Goal: Information Seeking & Learning: Learn about a topic

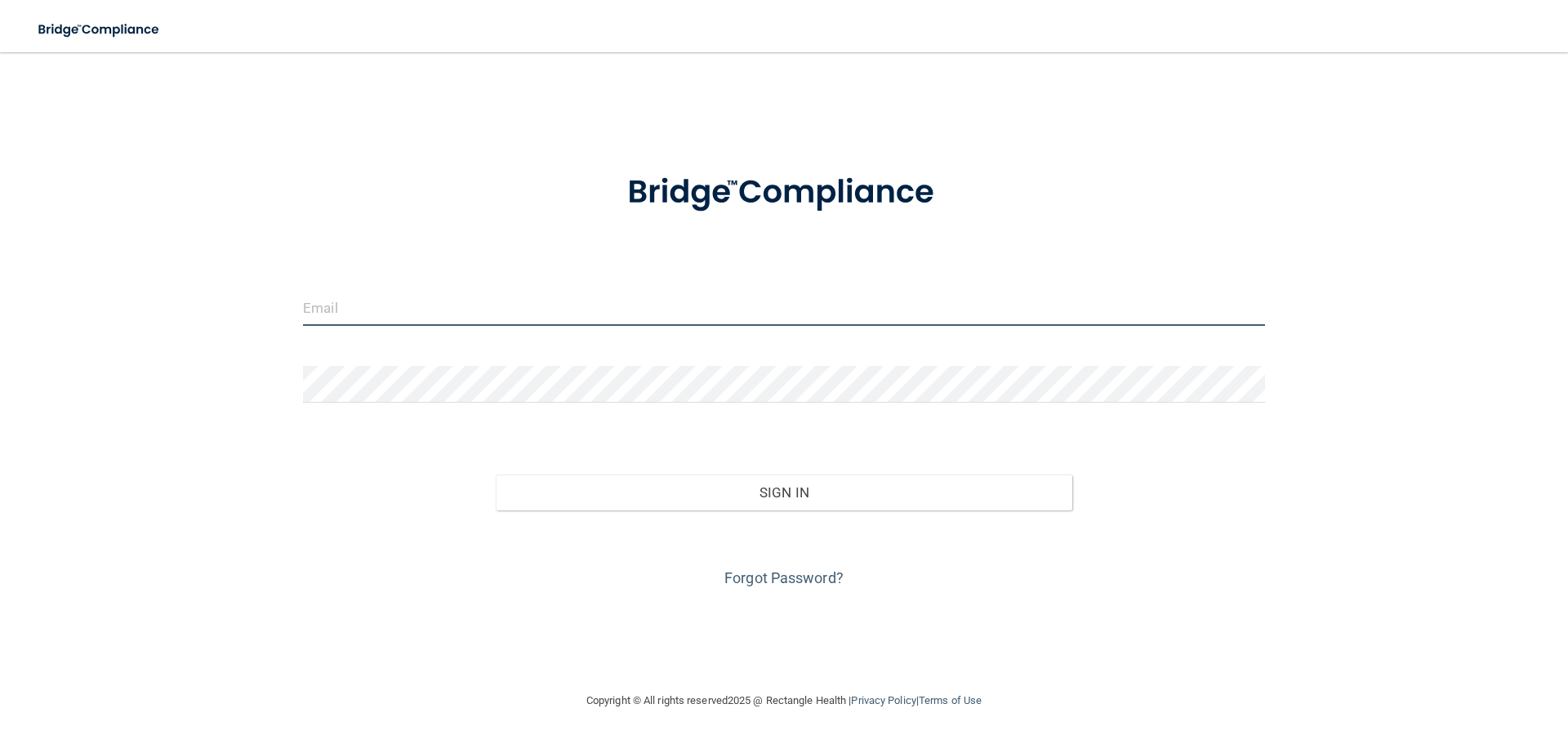
click at [330, 298] on input "email" at bounding box center [784, 308] width 962 height 37
type input "[EMAIL_ADDRESS][DOMAIN_NAME]"
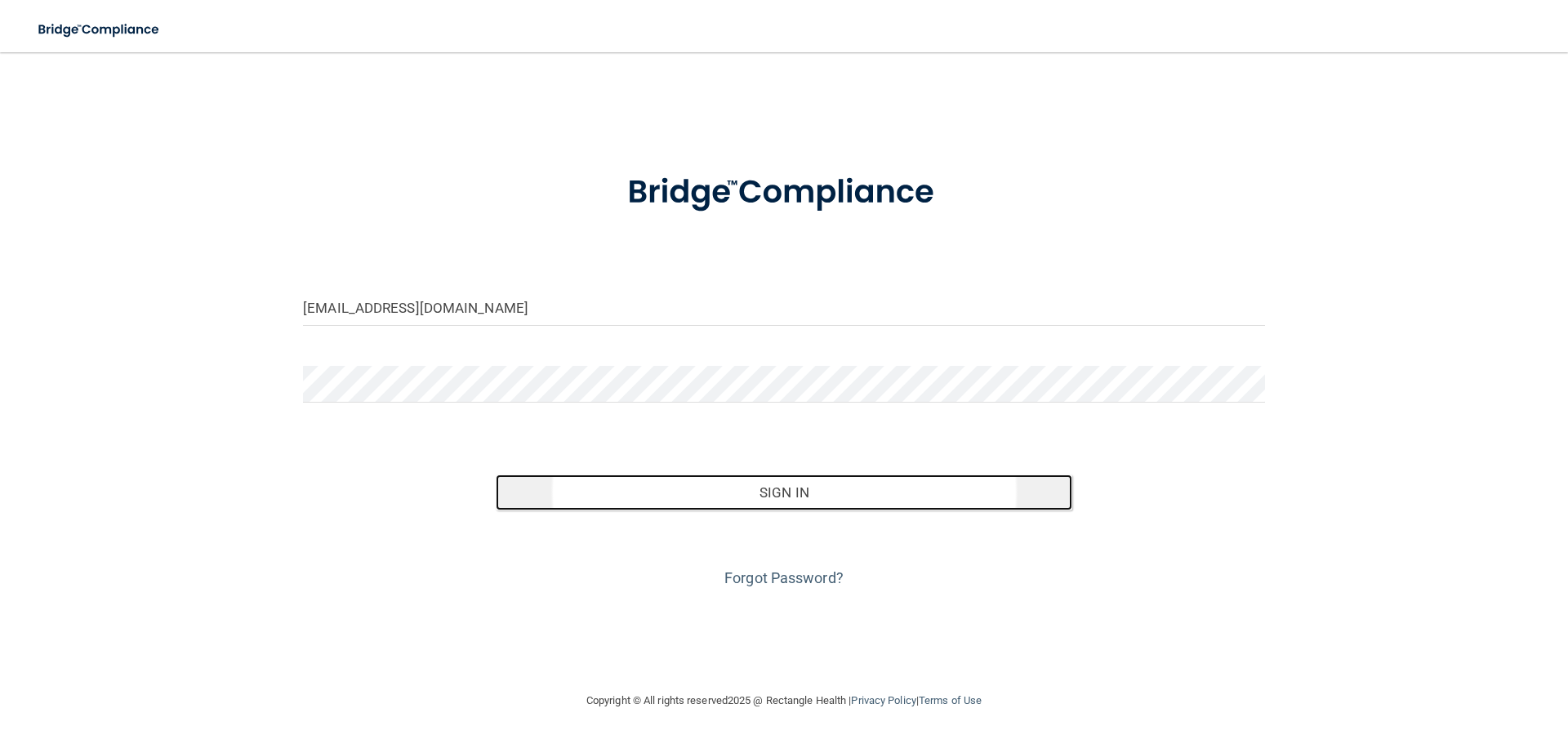
click at [798, 500] on button "Sign In" at bounding box center [784, 492] width 577 height 36
click at [805, 495] on button "Sign In" at bounding box center [784, 492] width 577 height 36
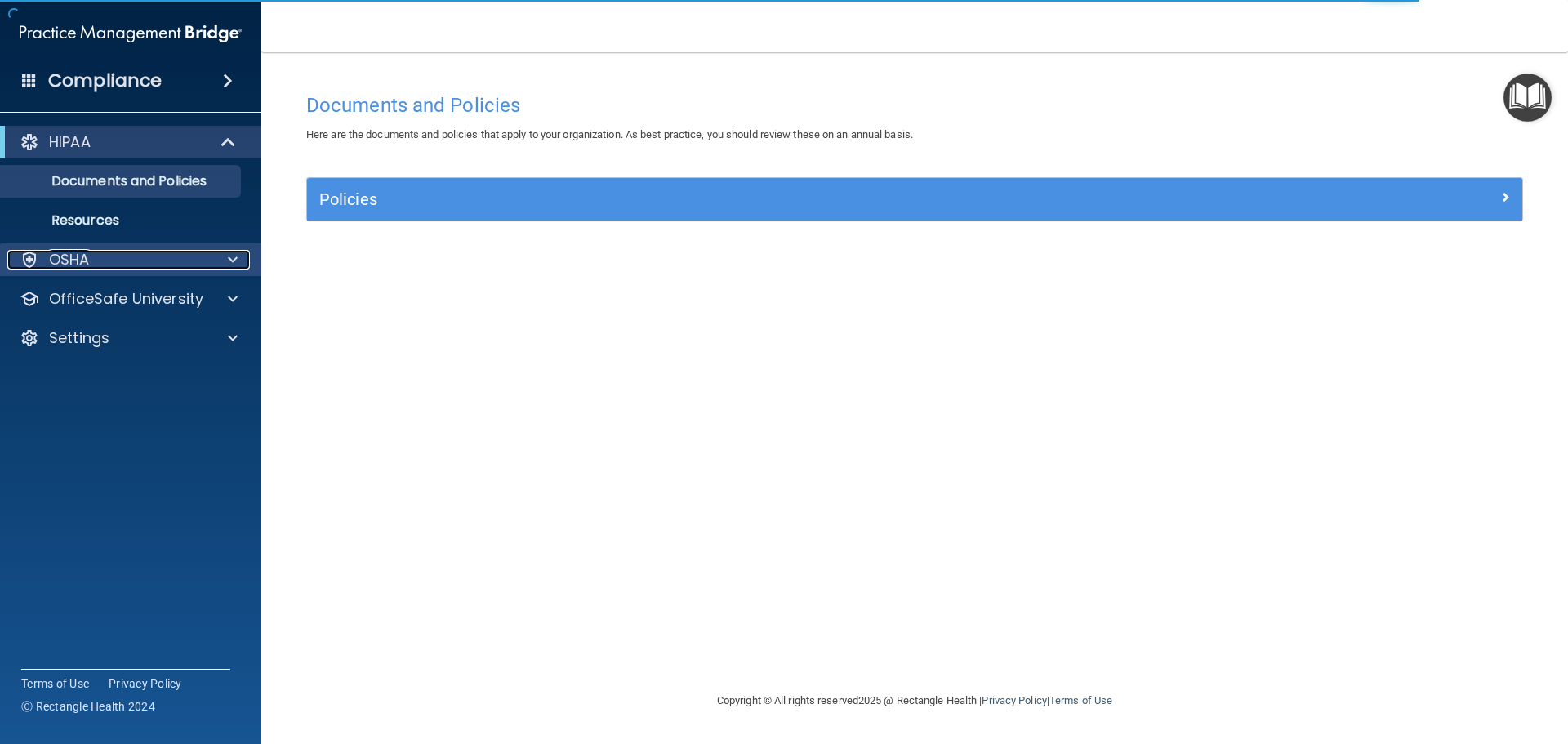
click at [243, 255] on div at bounding box center [230, 259] width 40 height 19
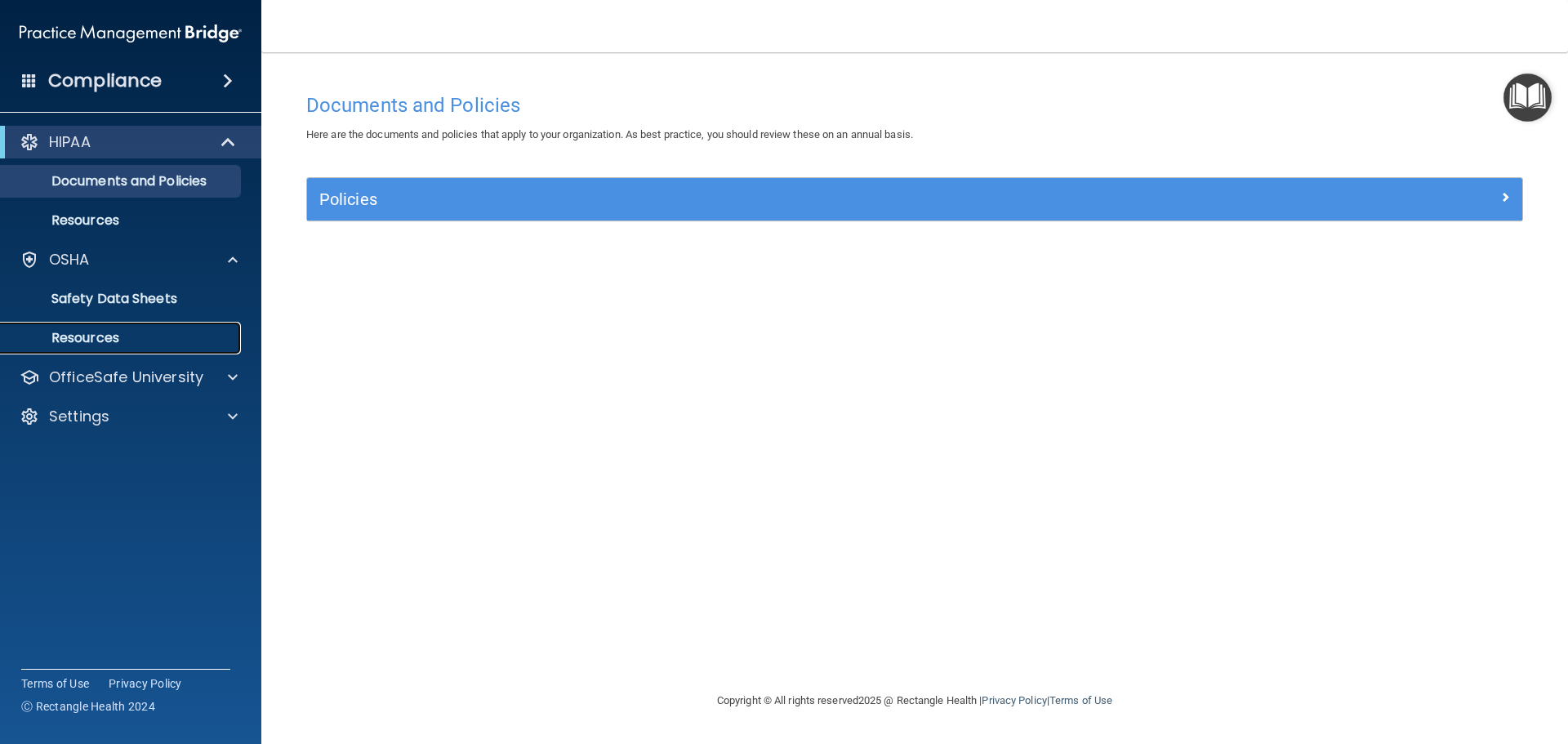
click at [94, 338] on p "Resources" at bounding box center [122, 338] width 223 height 17
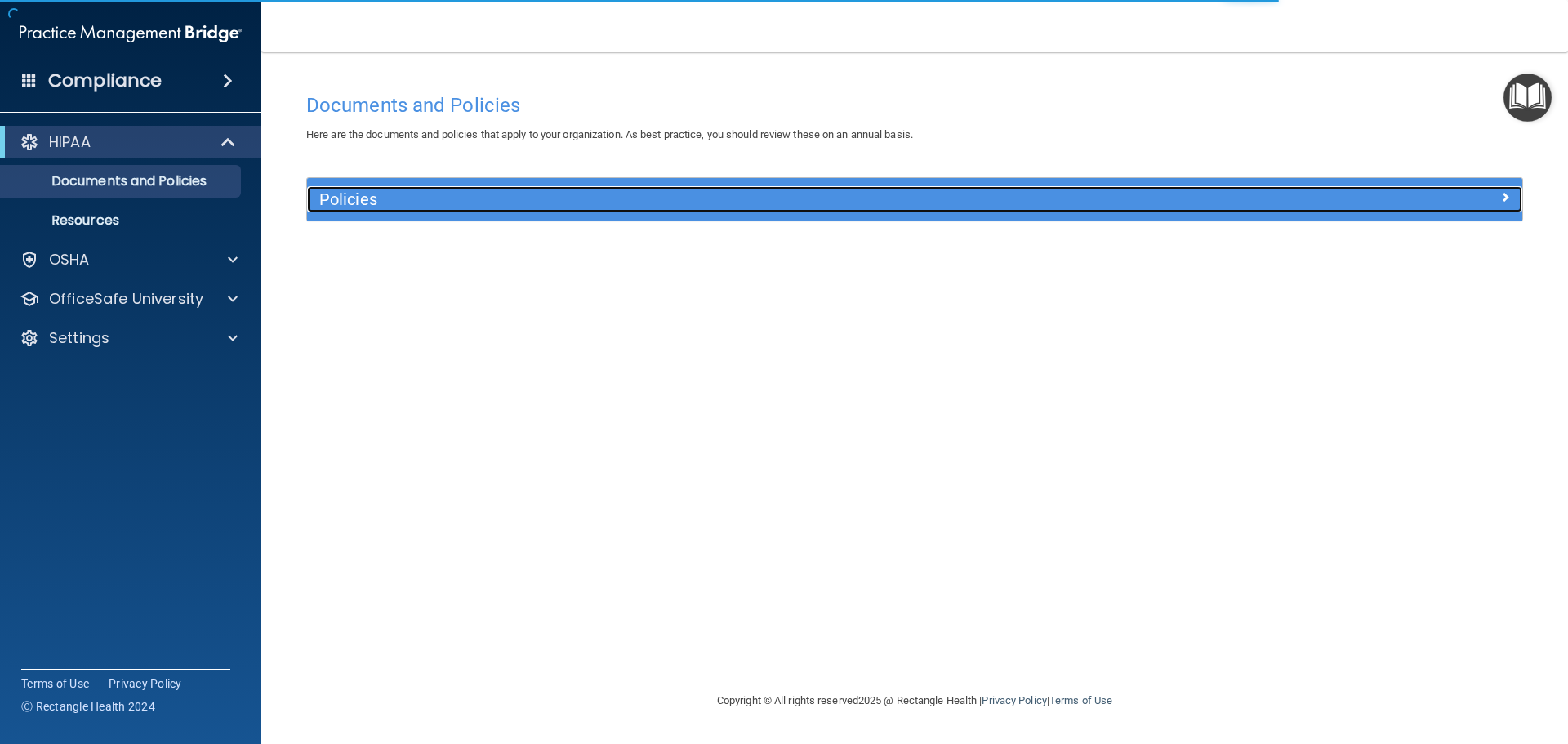
click at [373, 198] on h5 "Policies" at bounding box center [762, 199] width 887 height 18
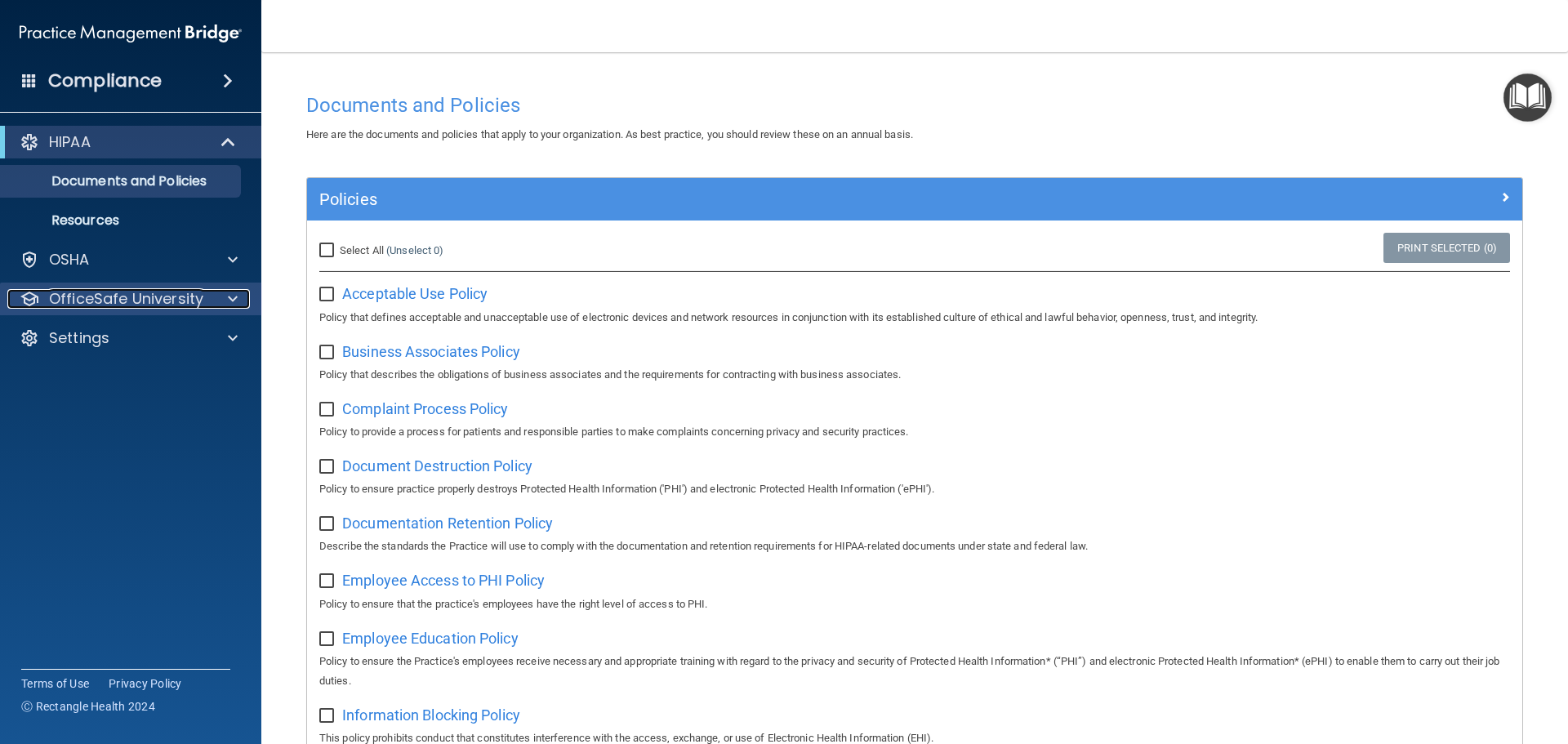
click at [236, 300] on span at bounding box center [232, 299] width 10 height 19
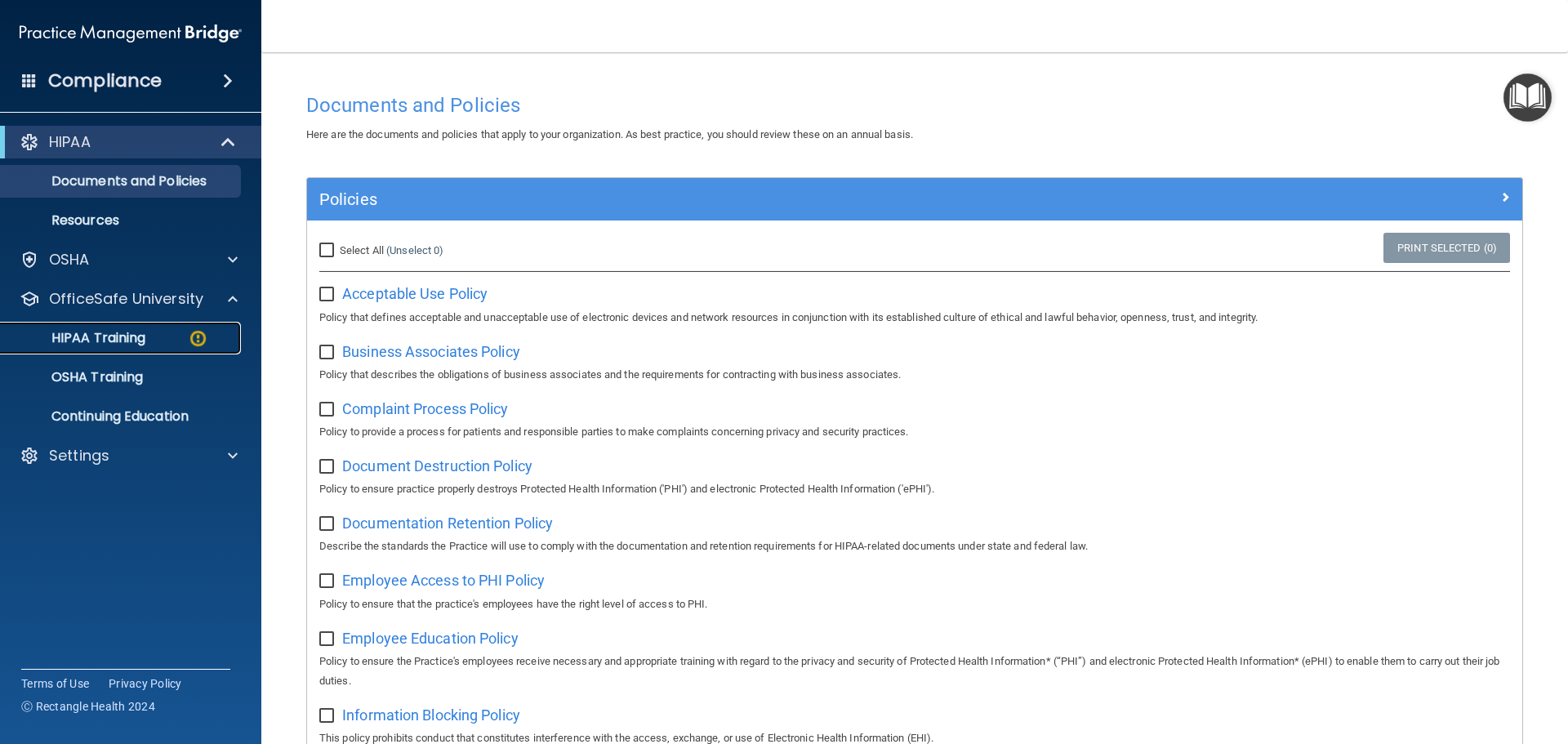
click at [112, 337] on p "HIPAA Training" at bounding box center [77, 338] width 134 height 17
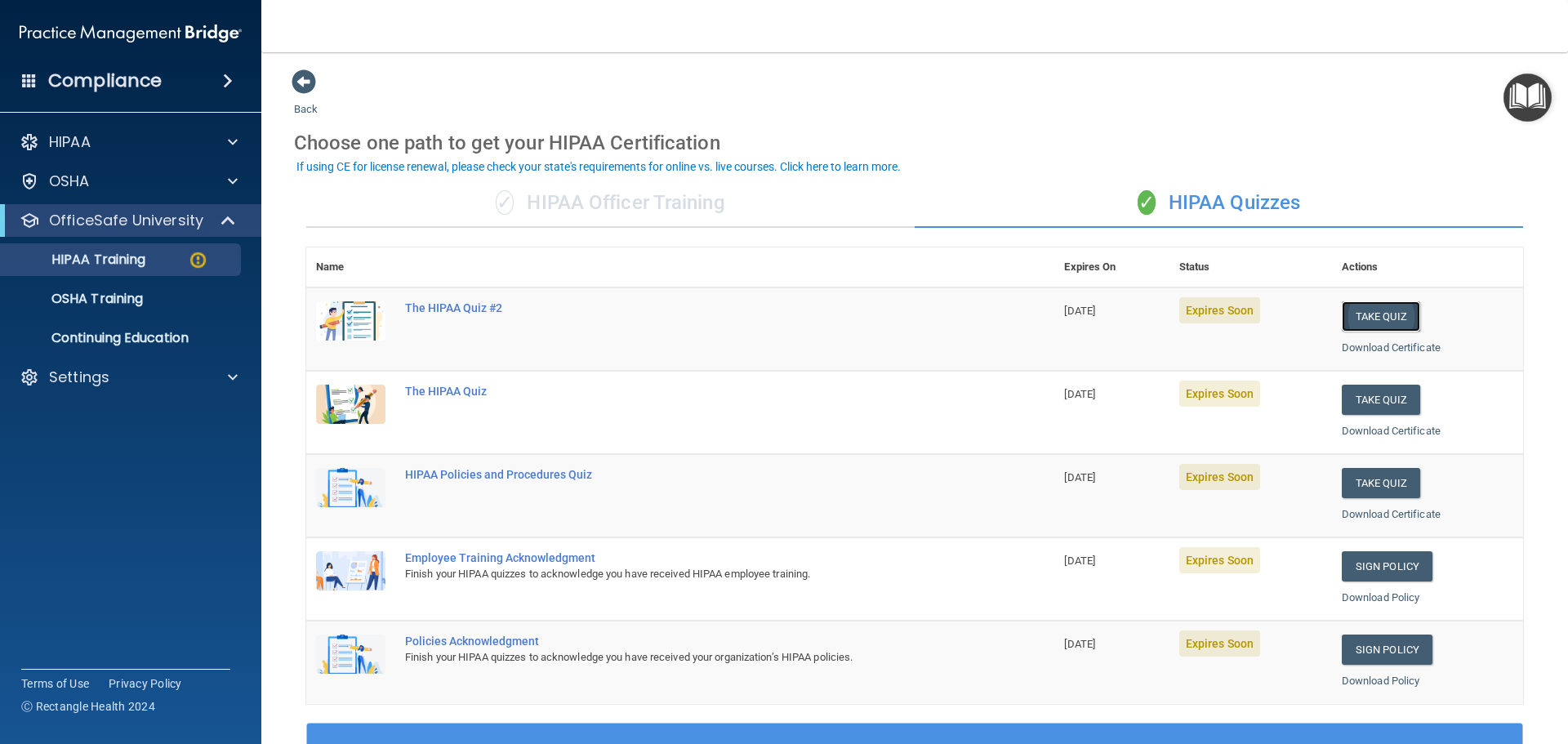
click at [1352, 317] on button "Take Quiz" at bounding box center [1381, 317] width 78 height 30
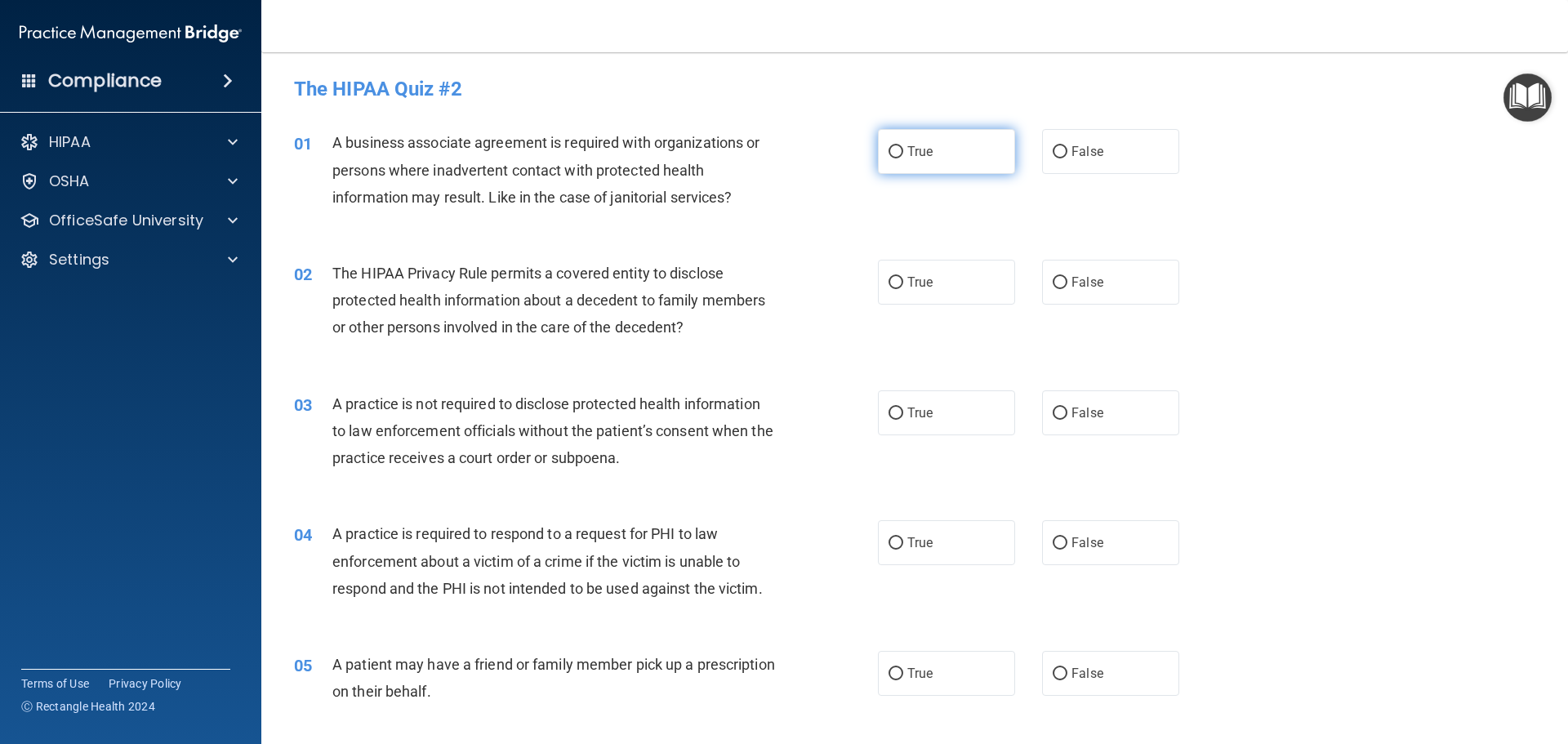
click at [889, 157] on input "True" at bounding box center [896, 152] width 15 height 12
radio input "true"
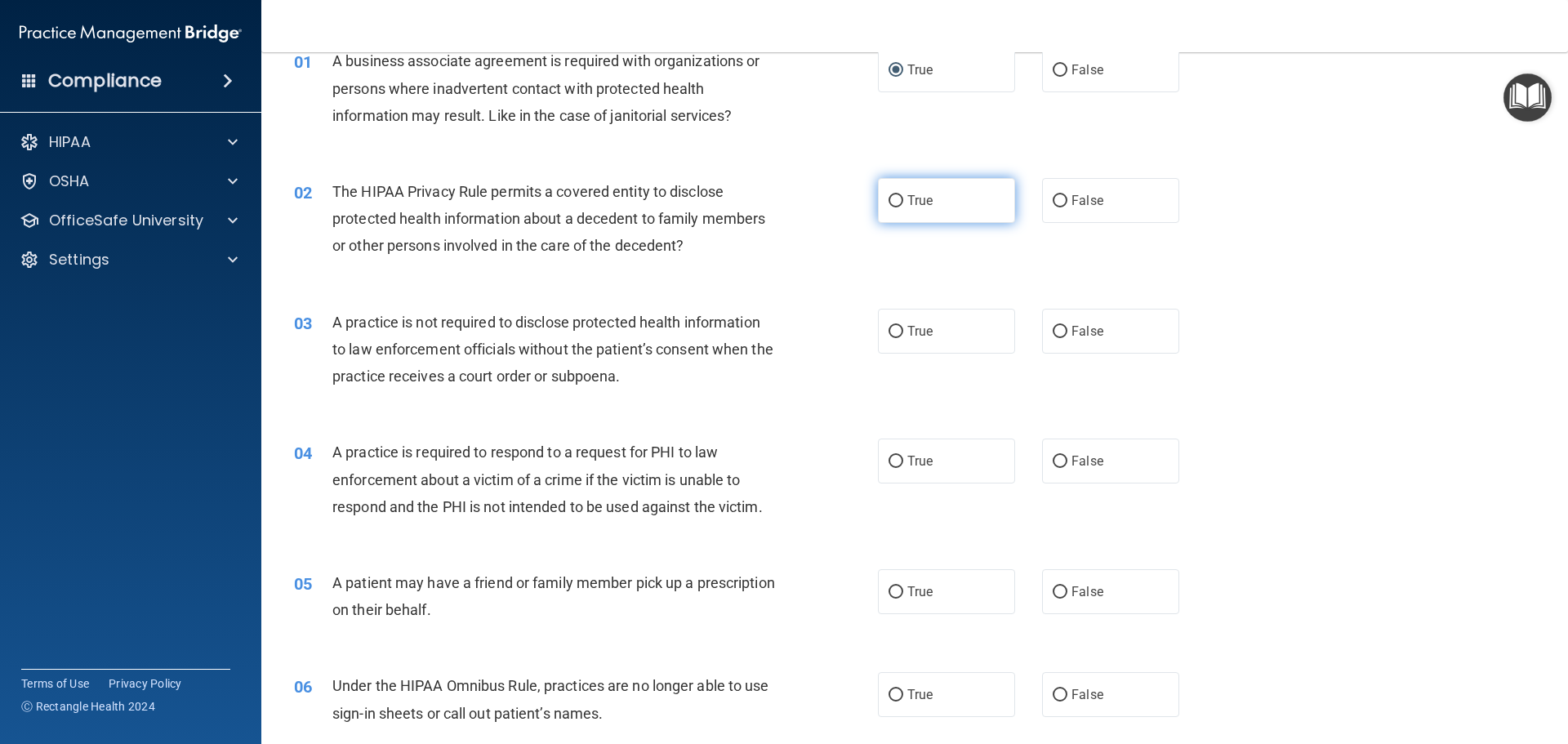
click at [889, 202] on input "True" at bounding box center [896, 201] width 15 height 12
radio input "true"
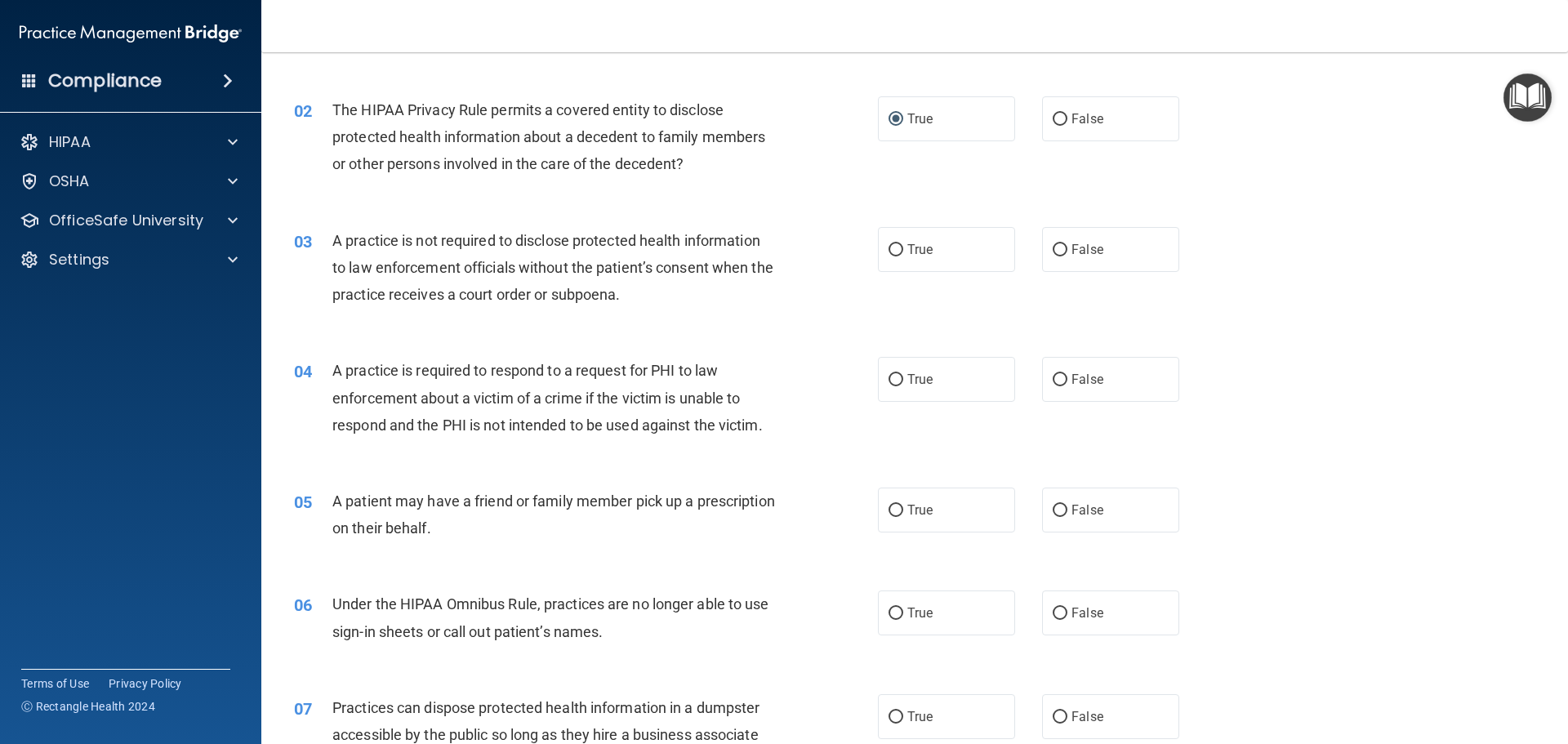
scroll to position [245, 0]
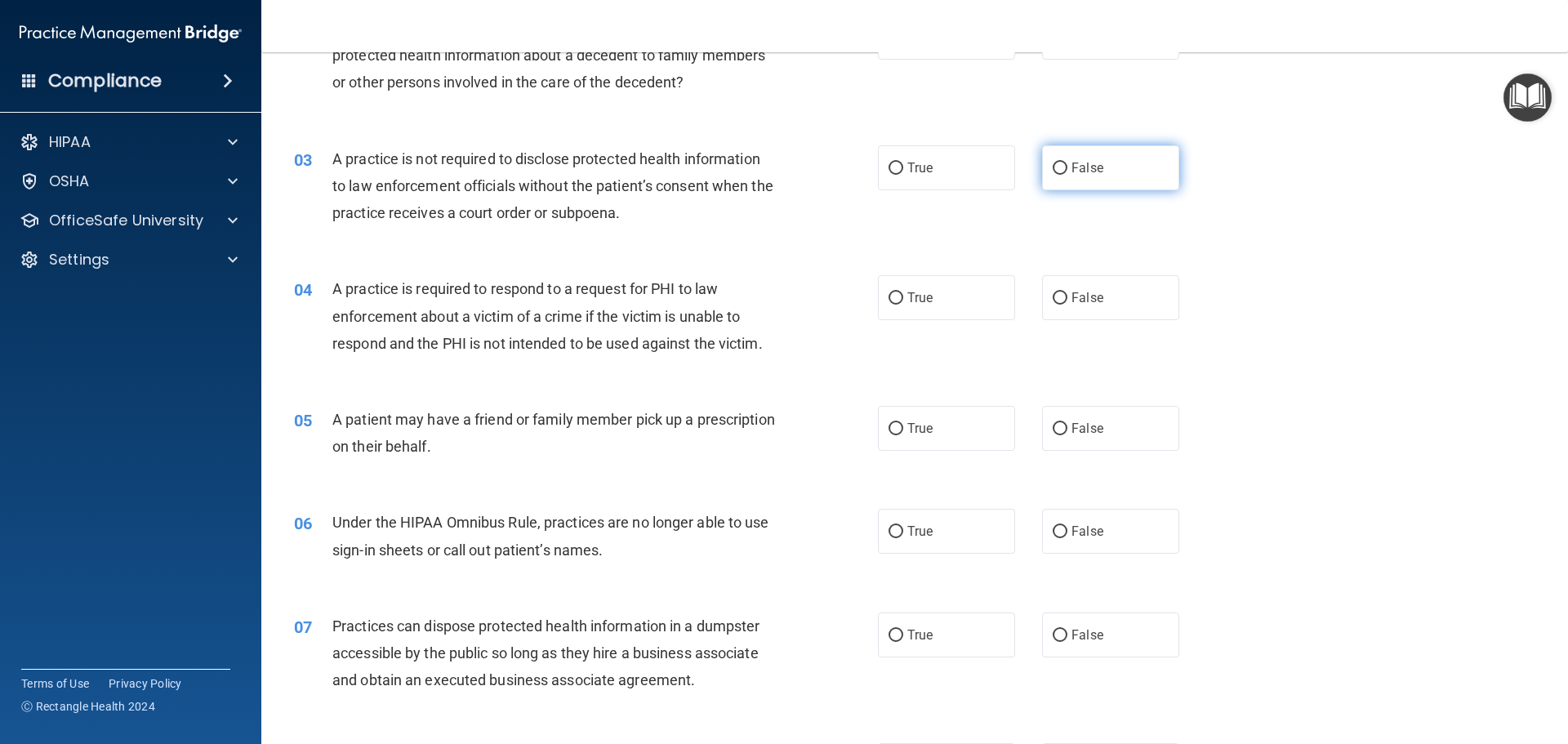
click at [1053, 165] on input "False" at bounding box center [1060, 169] width 15 height 12
radio input "true"
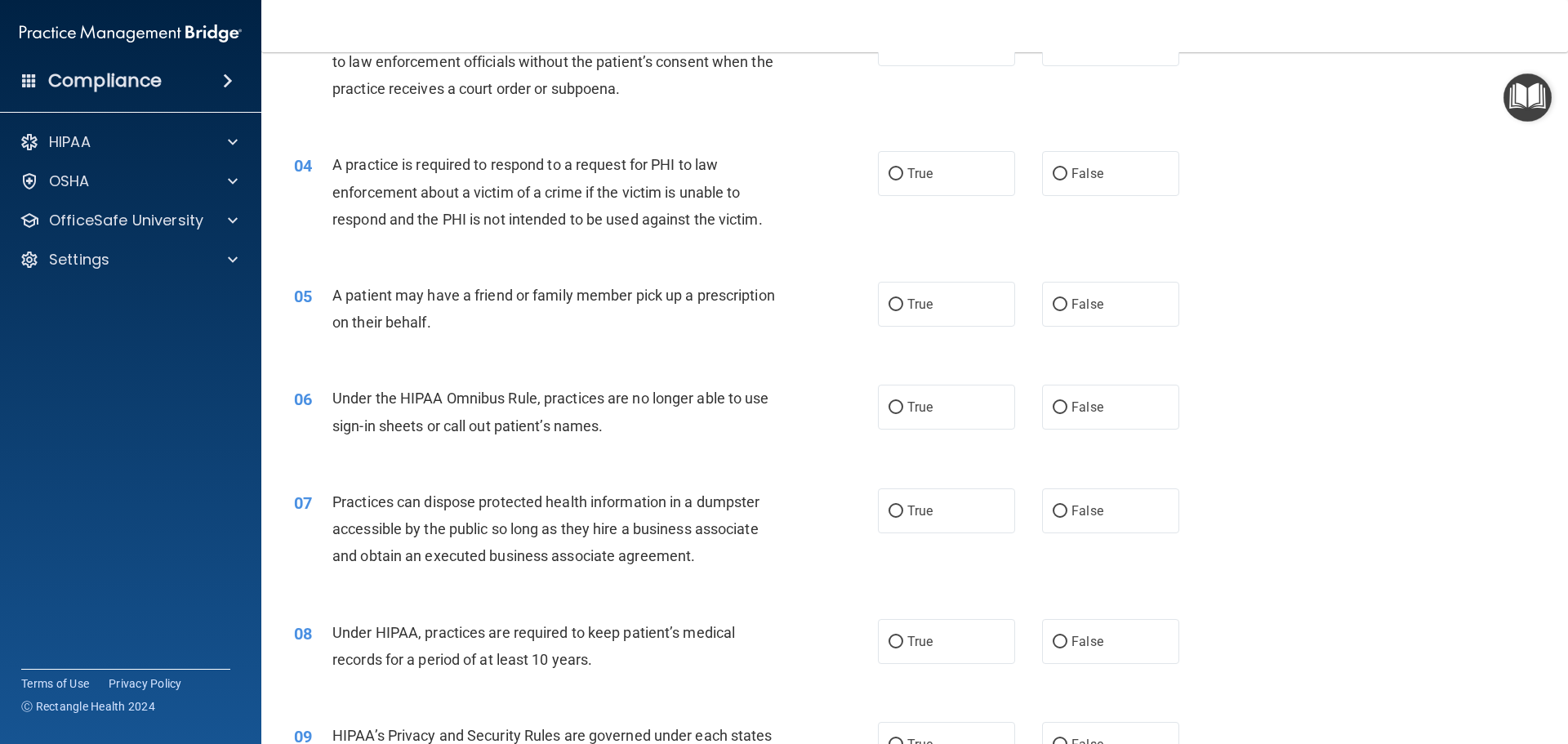
scroll to position [409, 0]
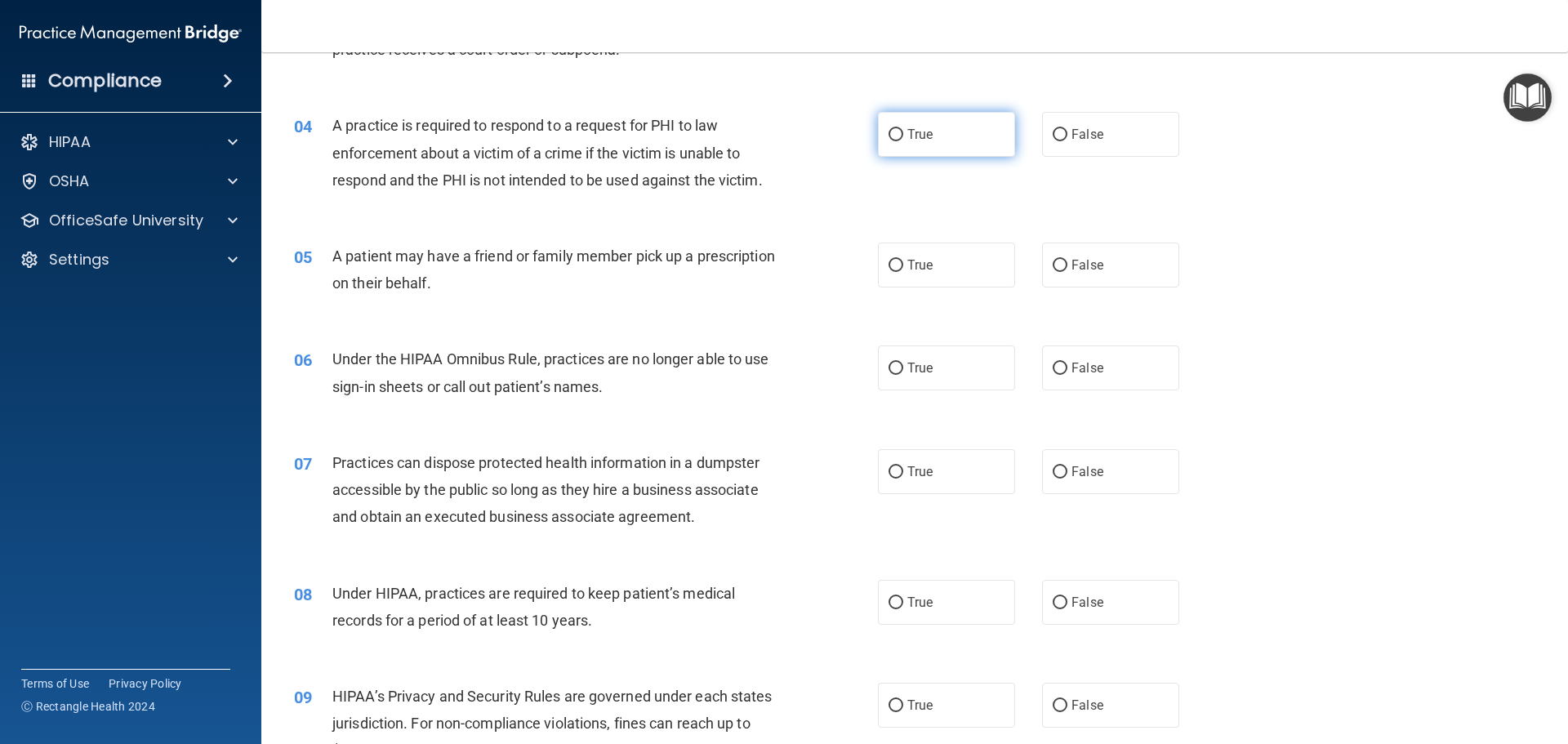
click at [889, 133] on input "True" at bounding box center [896, 135] width 15 height 12
radio input "true"
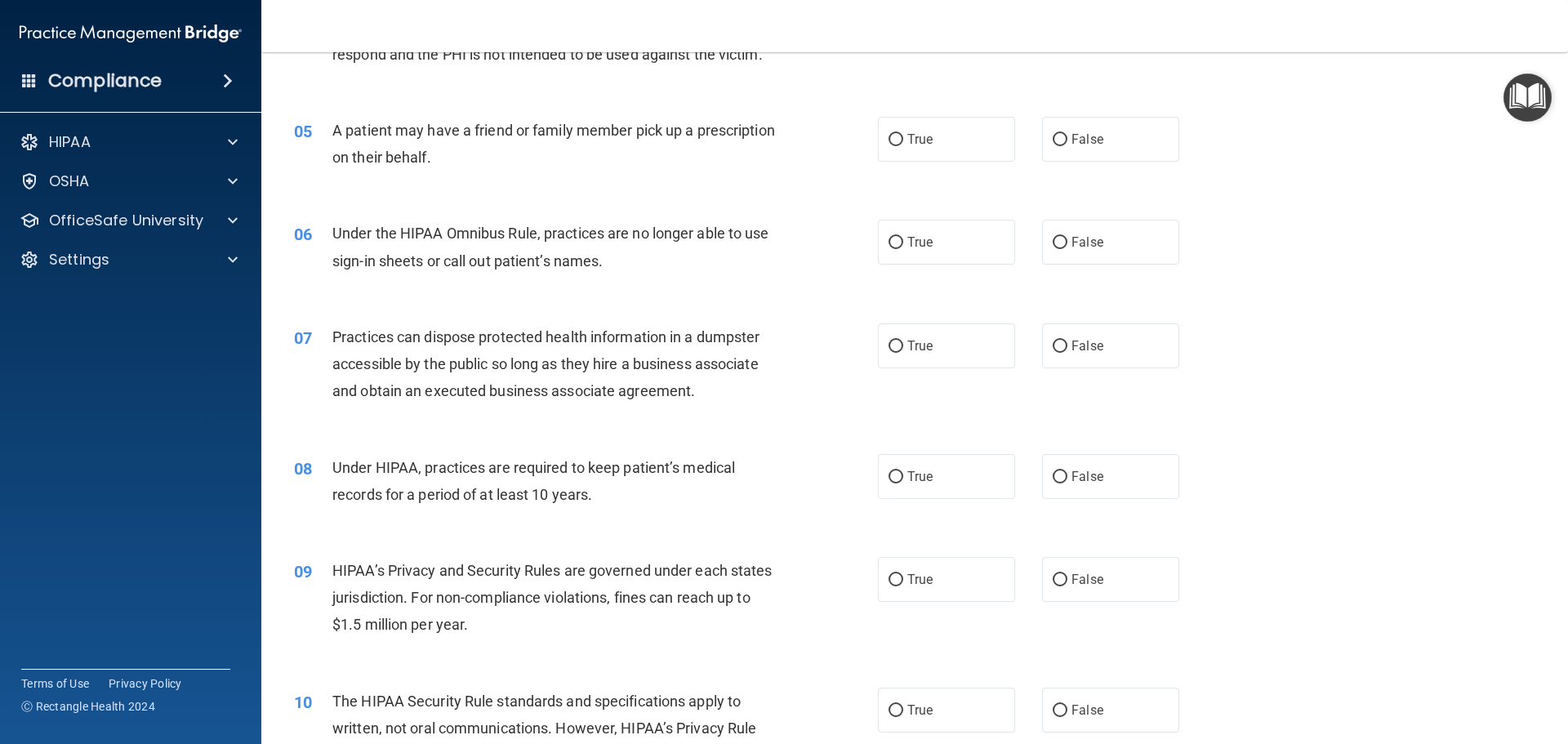
scroll to position [572, 0]
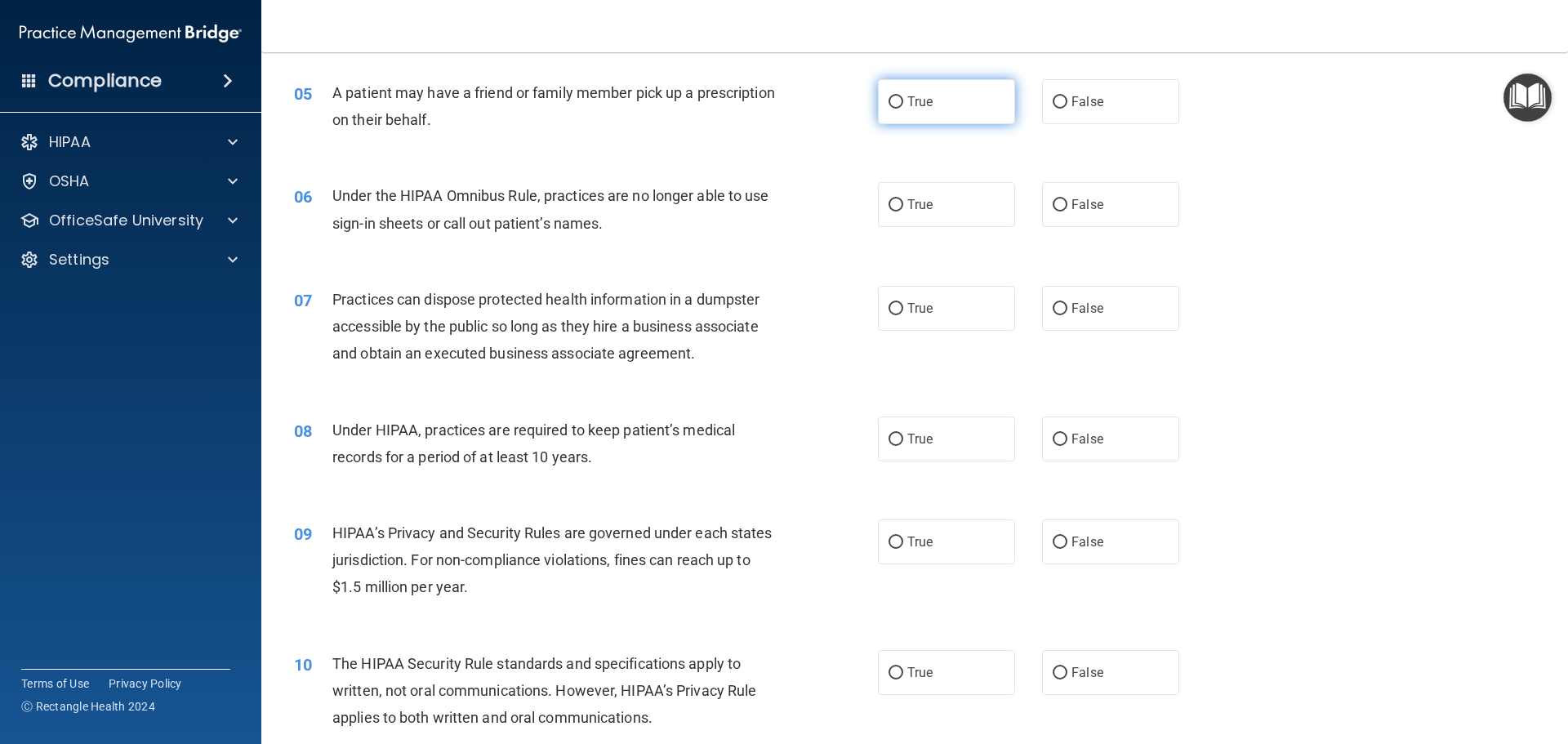
click at [893, 104] on input "True" at bounding box center [896, 103] width 15 height 12
radio input "true"
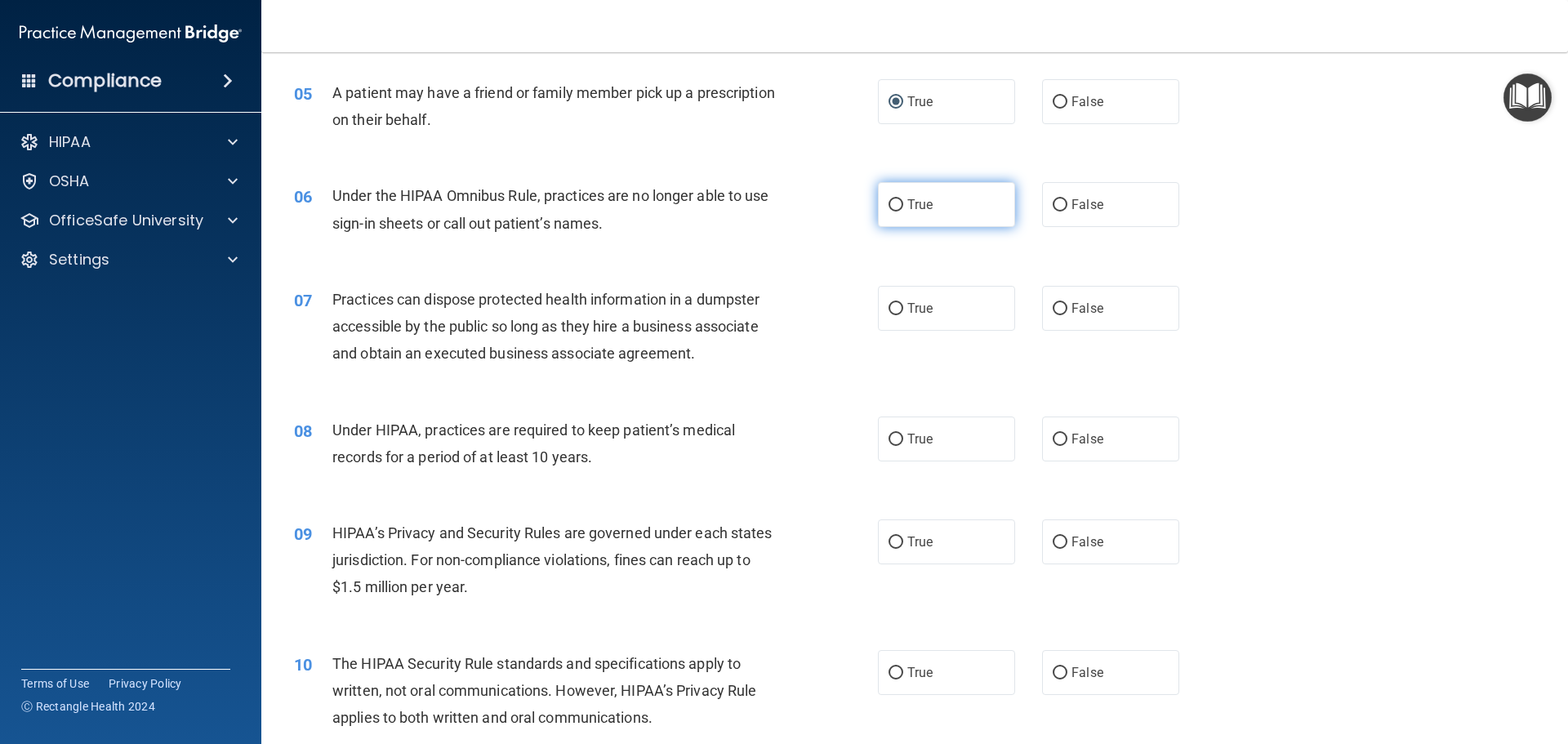
click at [949, 205] on label "True" at bounding box center [947, 204] width 137 height 45
click at [904, 205] on input "True" at bounding box center [896, 206] width 15 height 12
radio input "true"
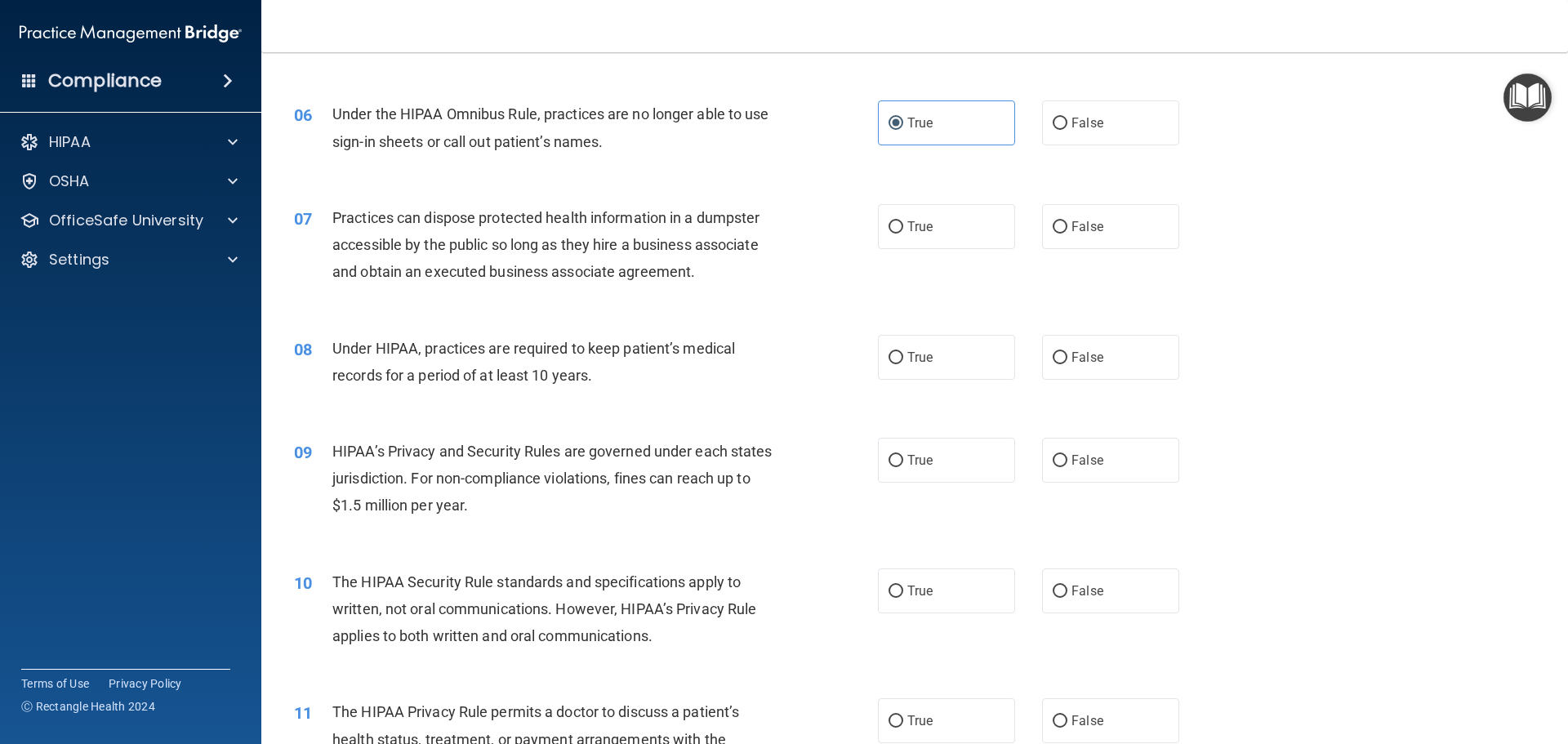
scroll to position [735, 0]
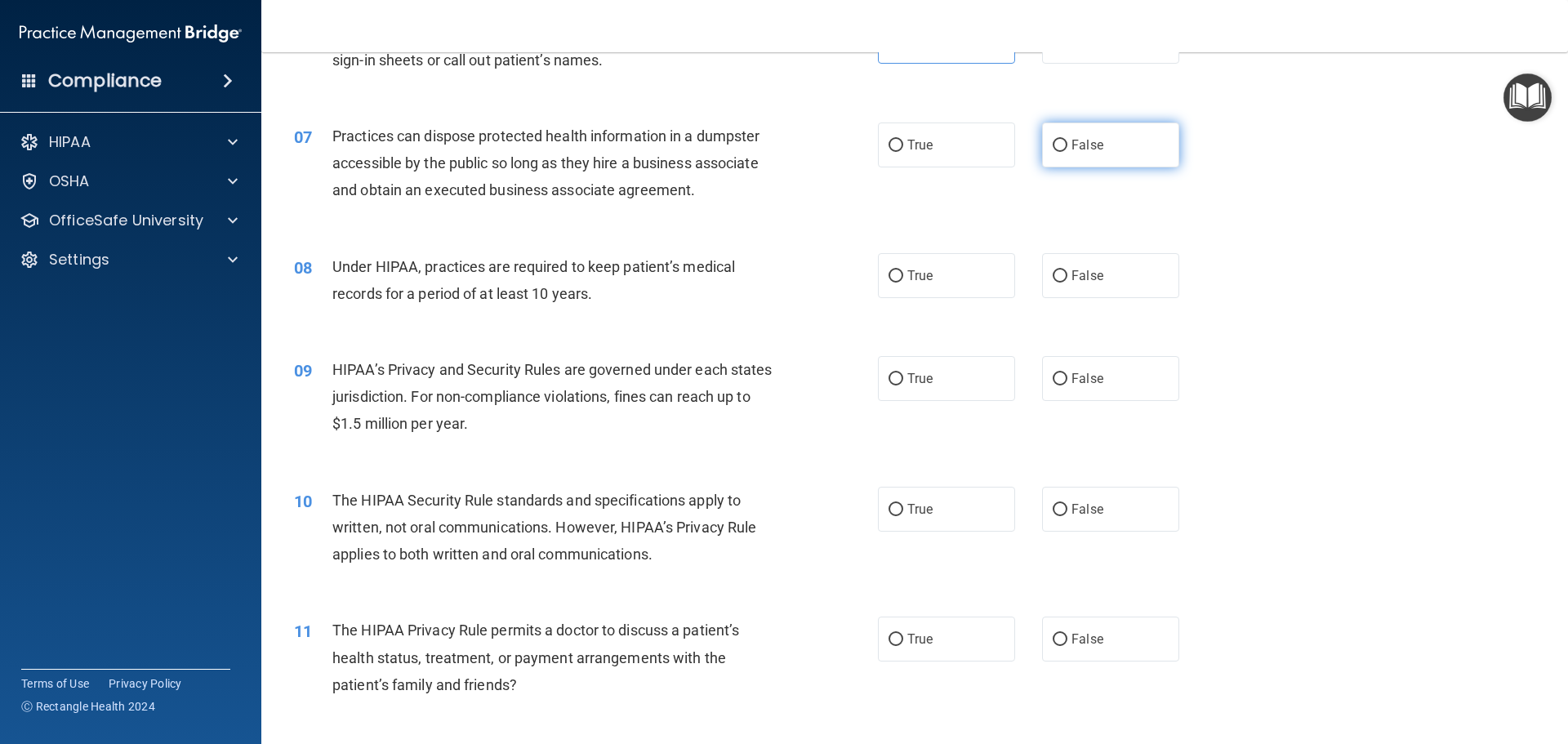
click at [1054, 143] on input "False" at bounding box center [1060, 146] width 15 height 12
radio input "true"
click at [890, 271] on input "True" at bounding box center [896, 277] width 15 height 12
radio input "true"
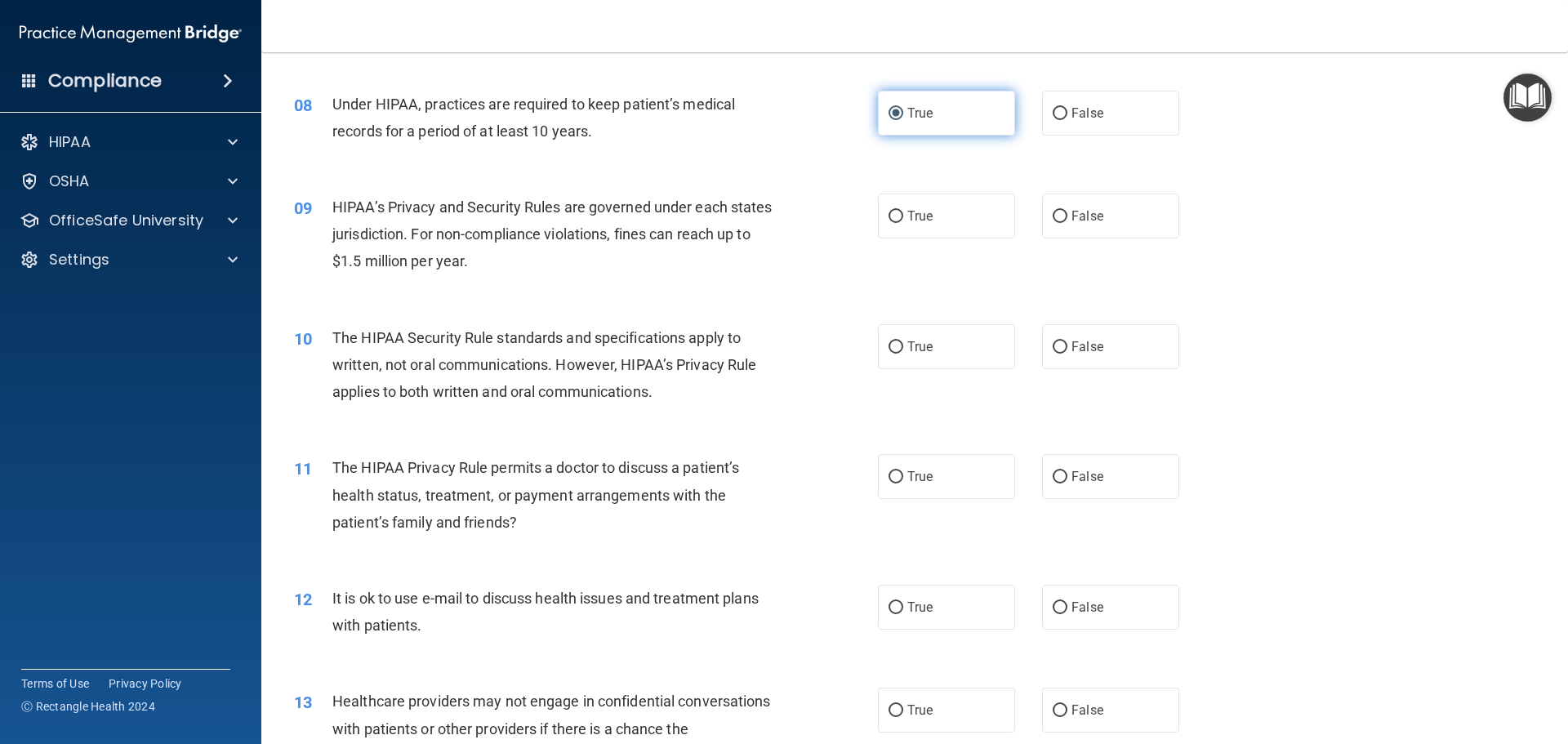
scroll to position [899, 0]
click at [899, 215] on label "True" at bounding box center [947, 215] width 137 height 45
click at [899, 215] on input "True" at bounding box center [896, 216] width 15 height 12
radio input "true"
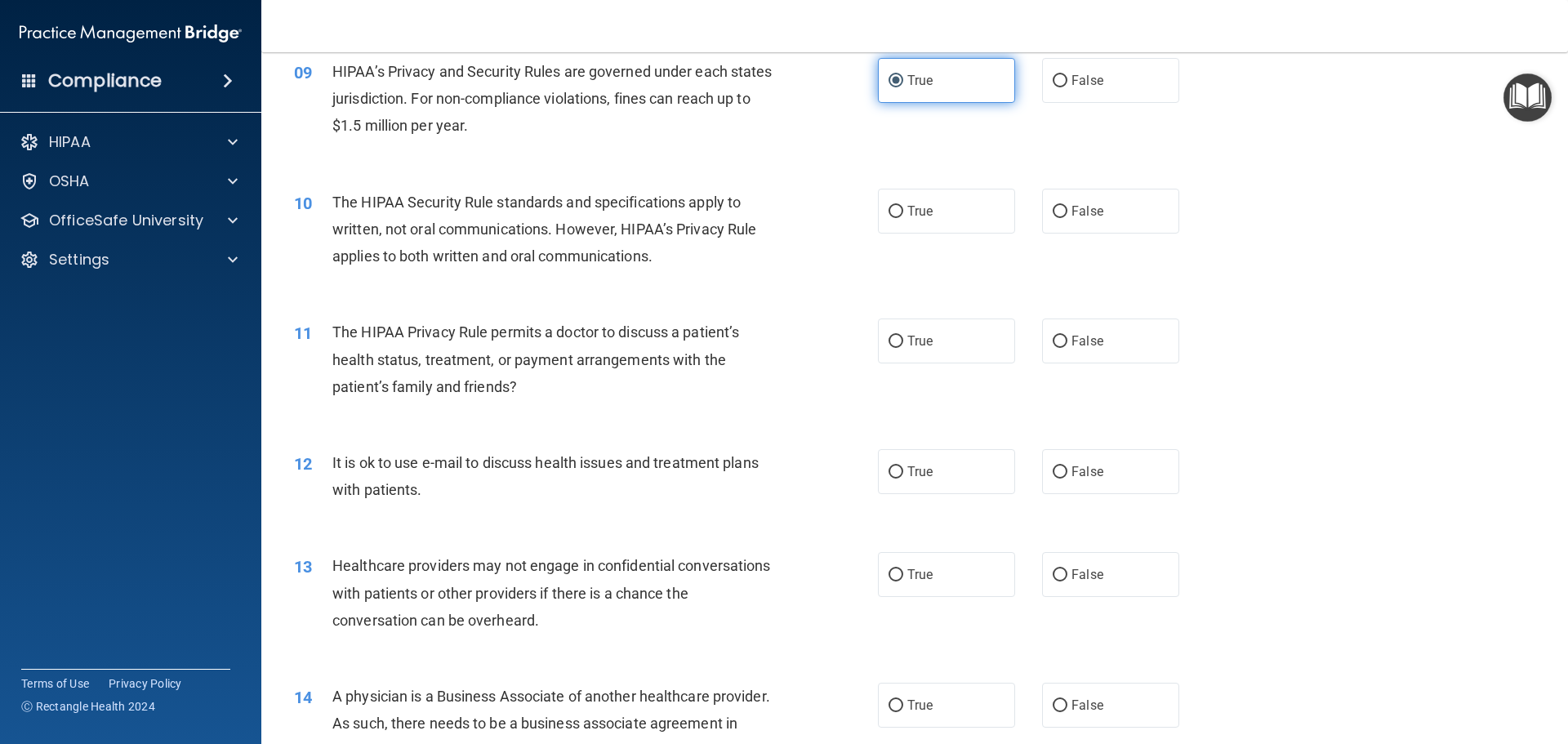
scroll to position [1062, 0]
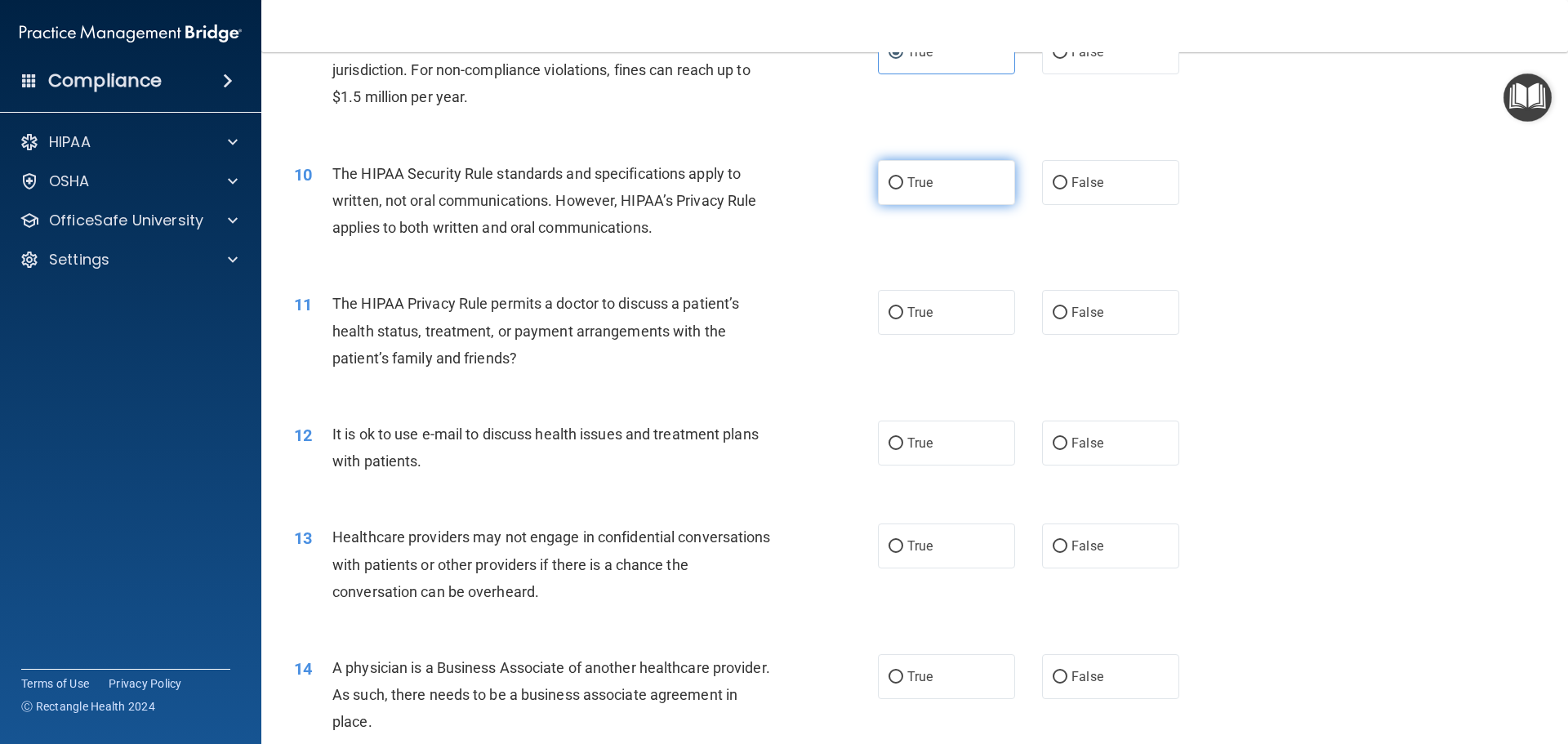
click at [907, 190] on span "True" at bounding box center [919, 183] width 25 height 16
click at [904, 190] on input "True" at bounding box center [896, 184] width 15 height 12
radio input "true"
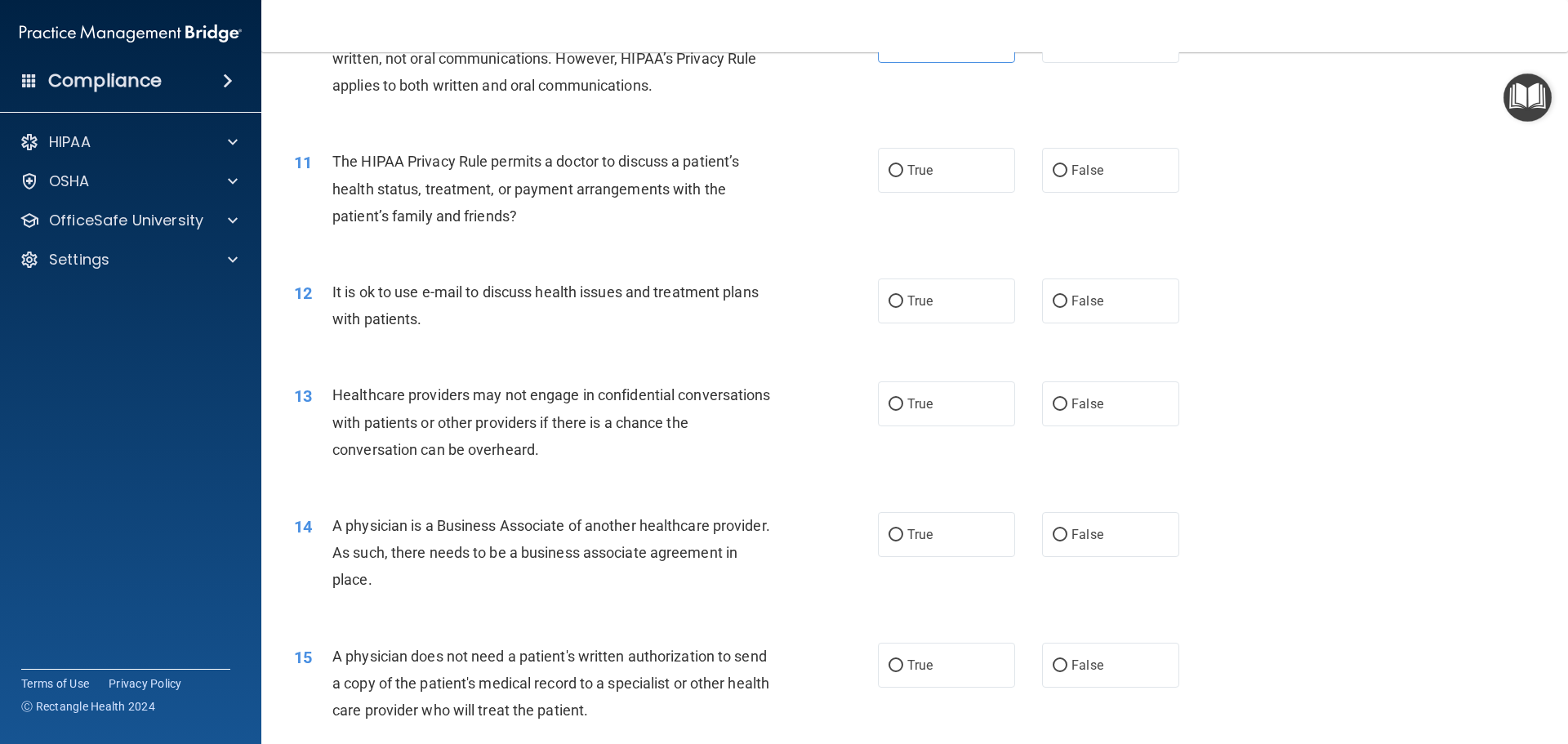
scroll to position [1226, 0]
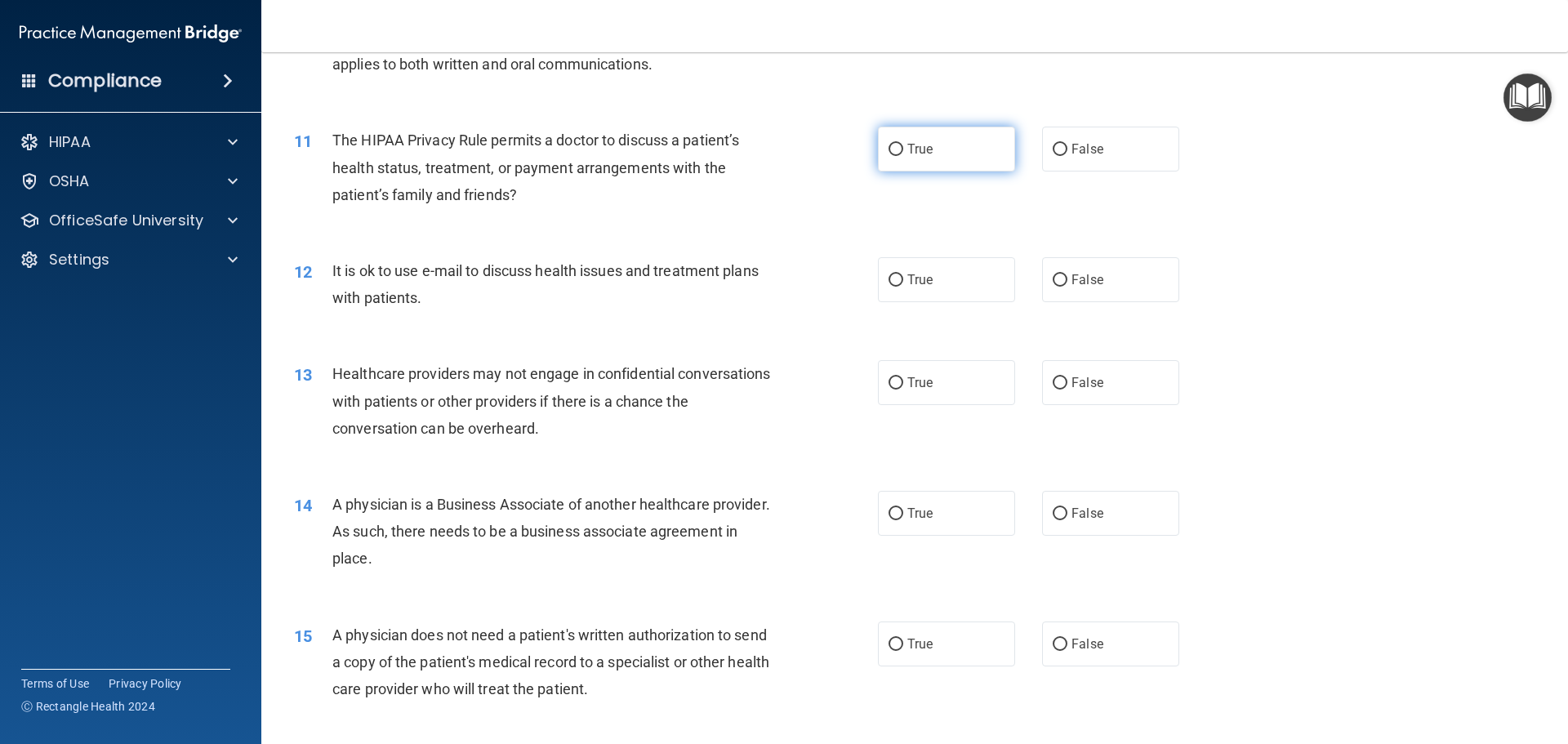
click at [908, 164] on label "True" at bounding box center [947, 149] width 137 height 45
click at [904, 156] on input "True" at bounding box center [896, 150] width 15 height 12
radio input "true"
click at [1053, 282] on input "False" at bounding box center [1060, 281] width 15 height 12
radio input "true"
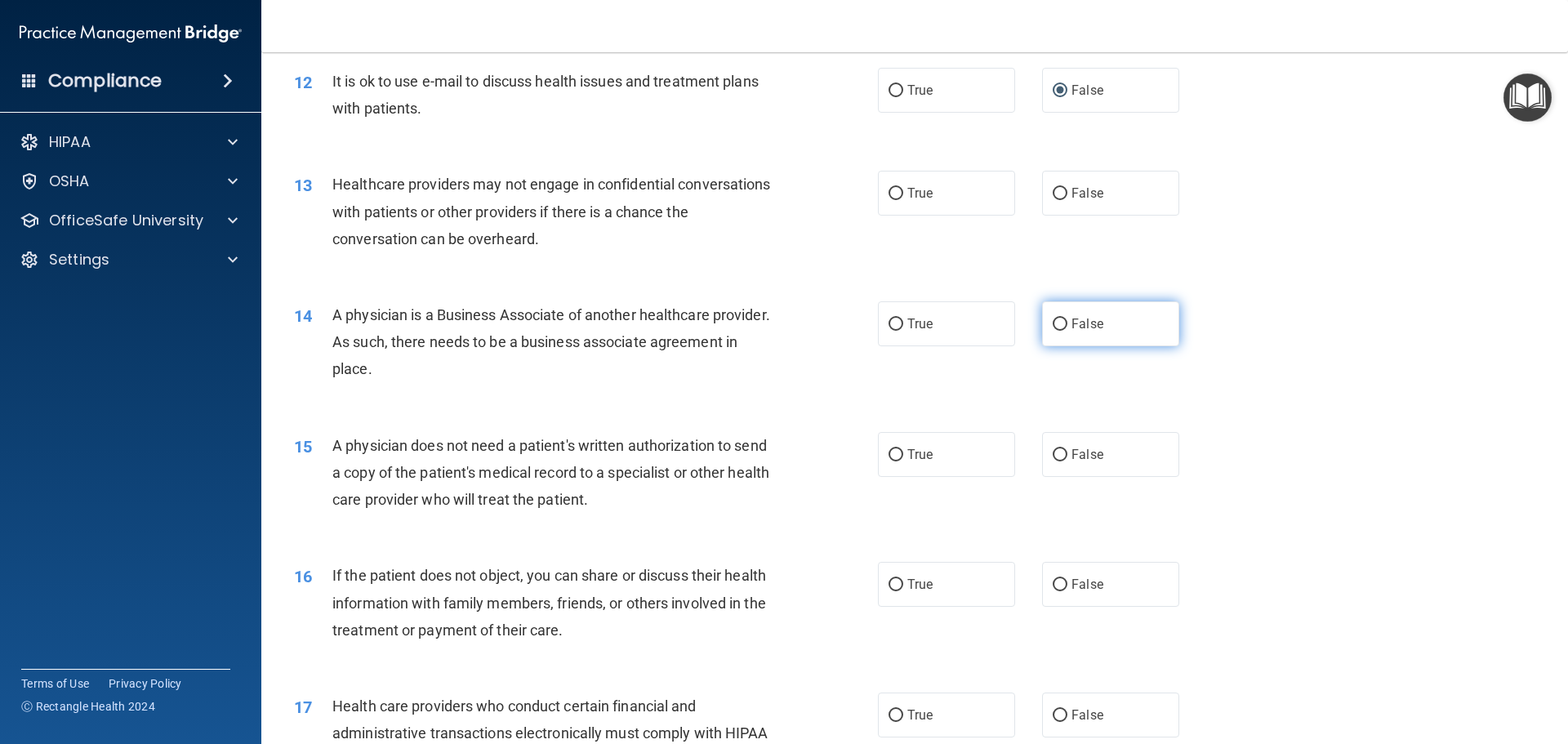
scroll to position [1470, 0]
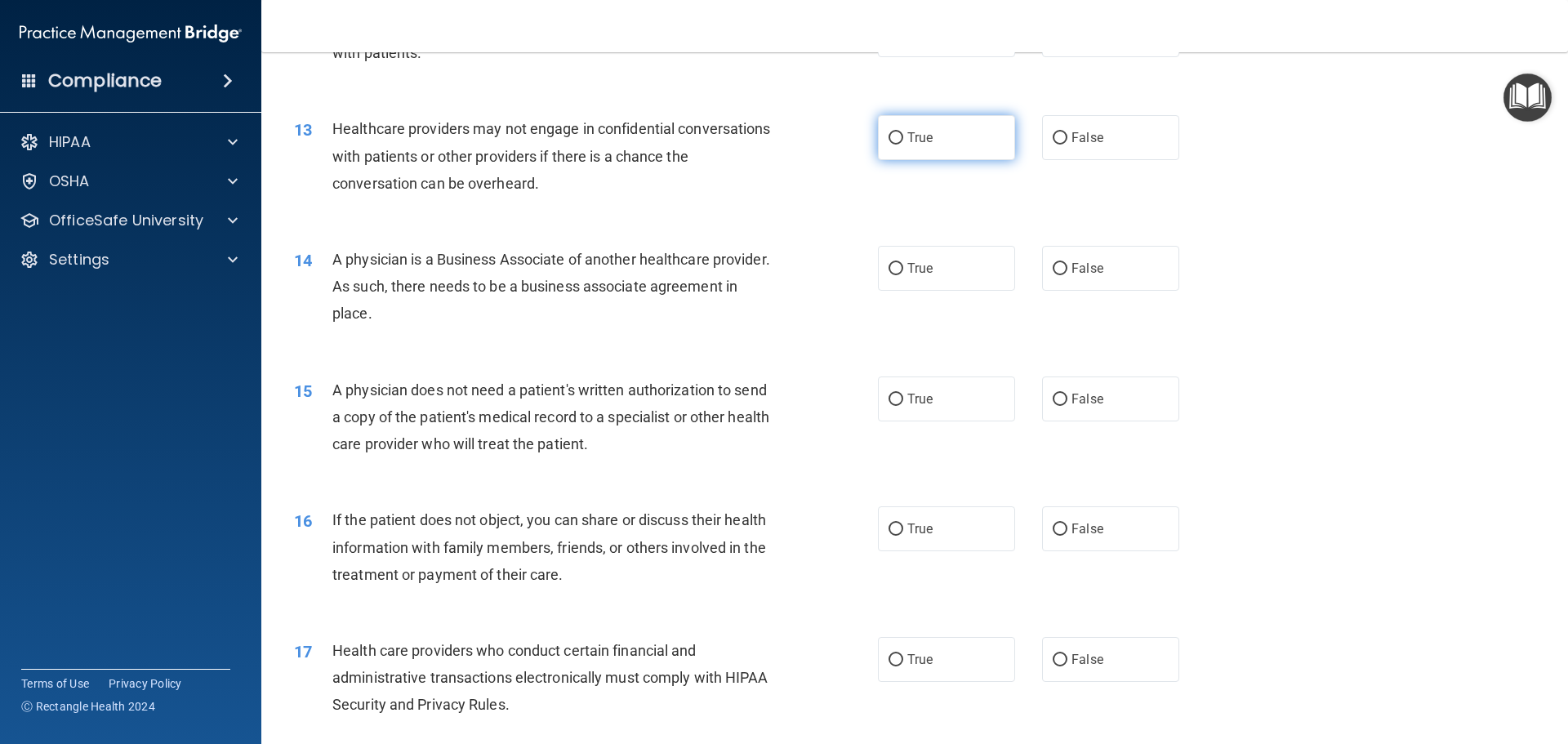
click at [913, 146] on label "True" at bounding box center [947, 137] width 137 height 45
click at [904, 144] on input "True" at bounding box center [896, 139] width 15 height 12
radio input "true"
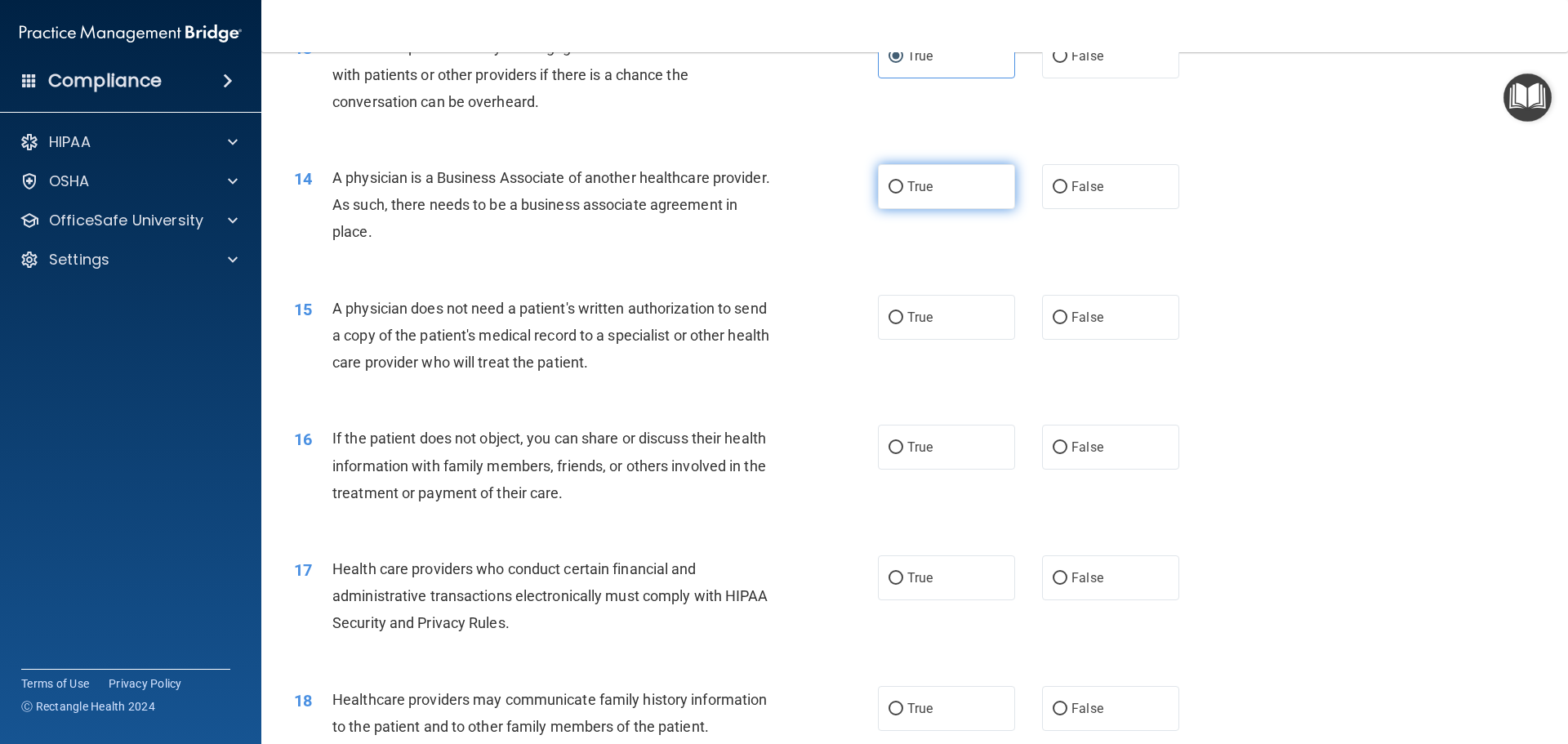
click at [907, 190] on span "True" at bounding box center [919, 186] width 25 height 16
click at [903, 190] on input "True" at bounding box center [896, 187] width 15 height 12
radio input "true"
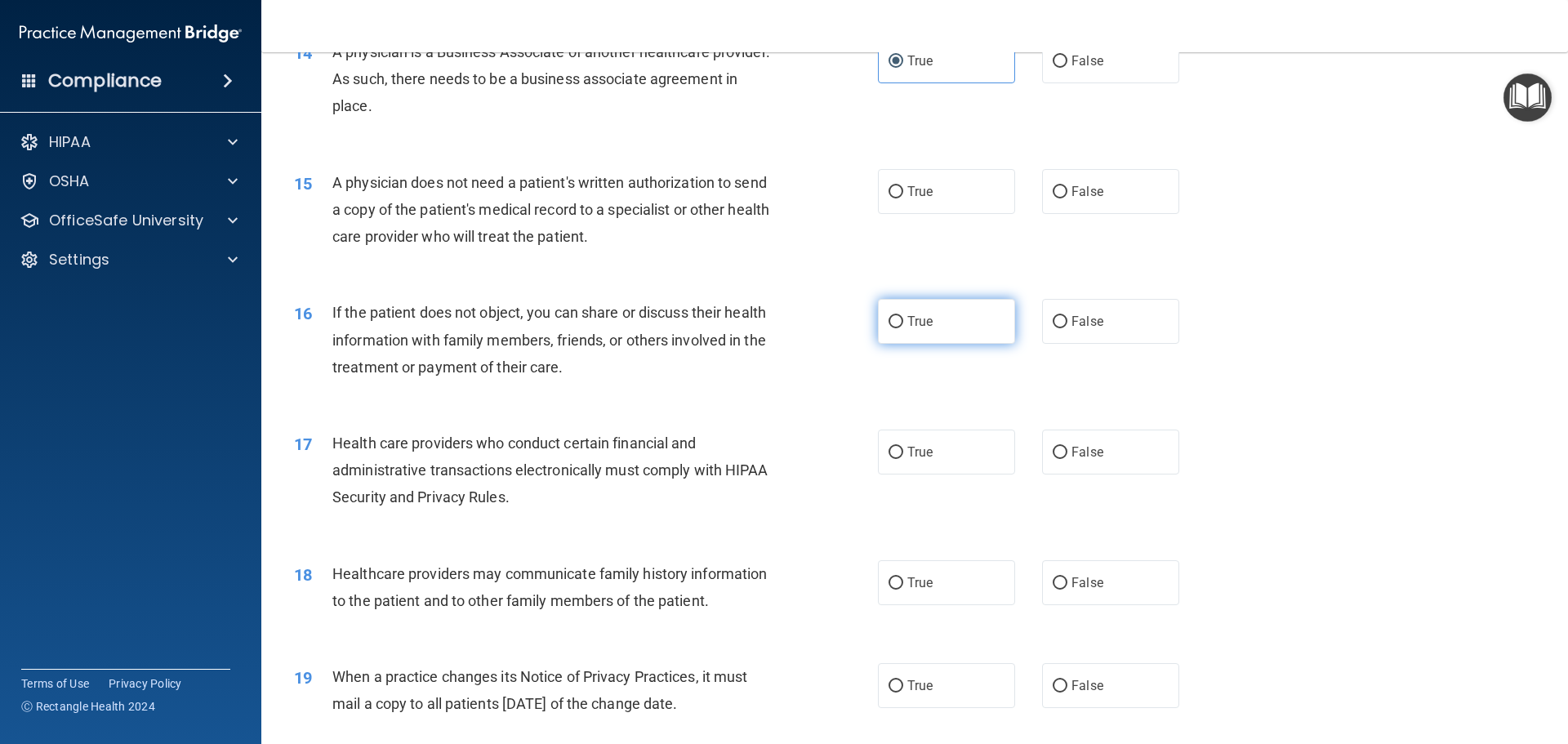
scroll to position [1716, 0]
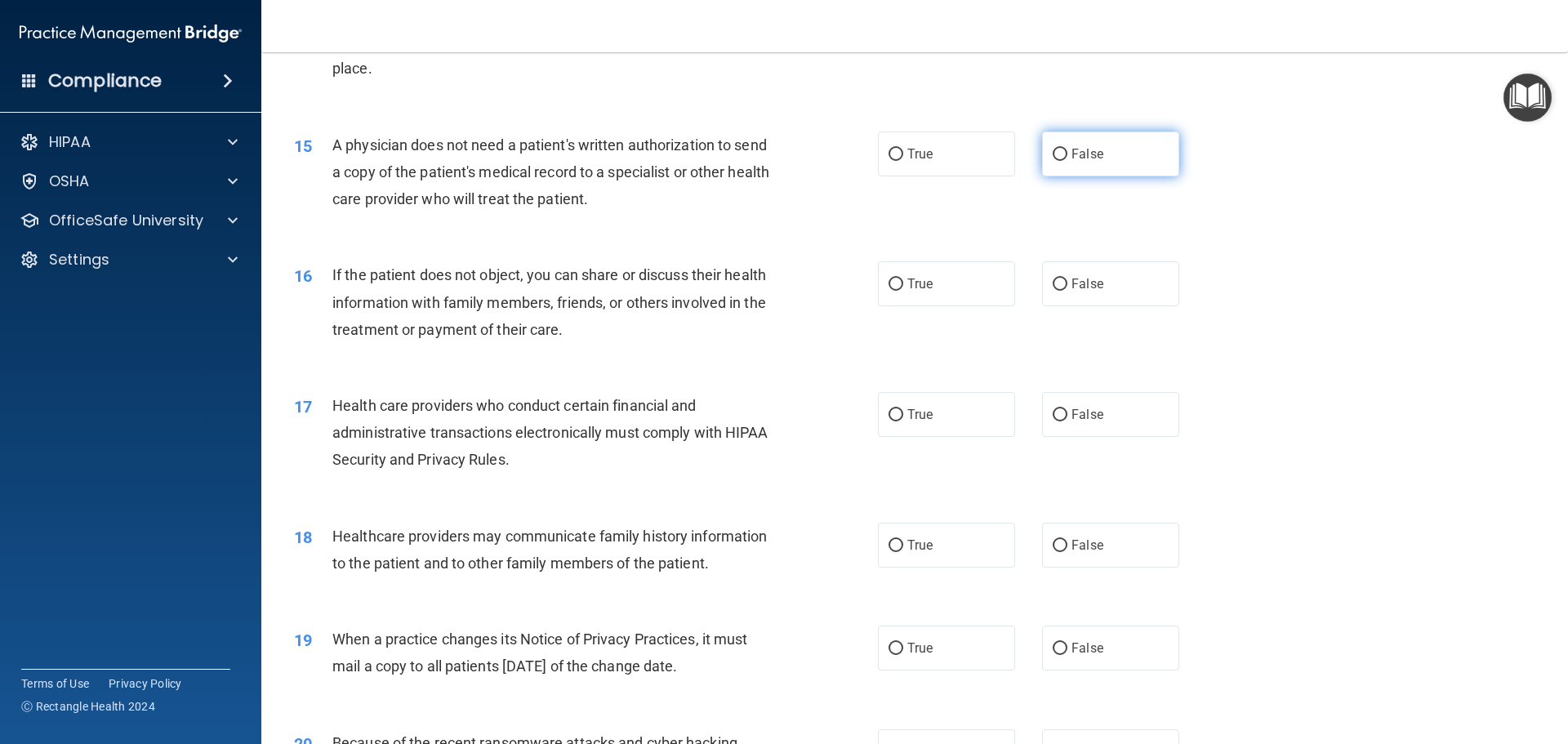
click at [1063, 169] on label "False" at bounding box center [1111, 154] width 137 height 45
click at [1063, 161] on input "False" at bounding box center [1060, 155] width 15 height 12
radio input "true"
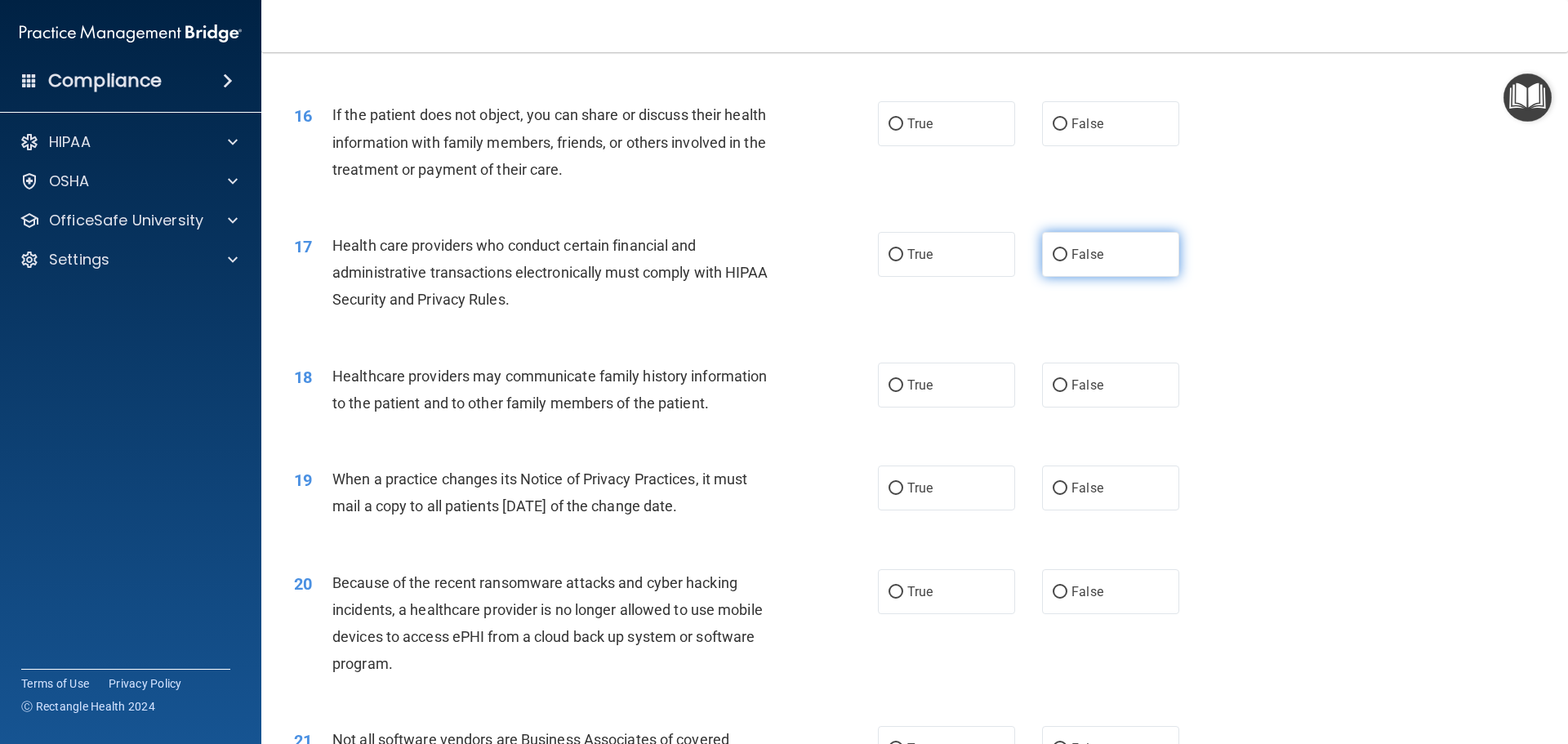
scroll to position [1879, 0]
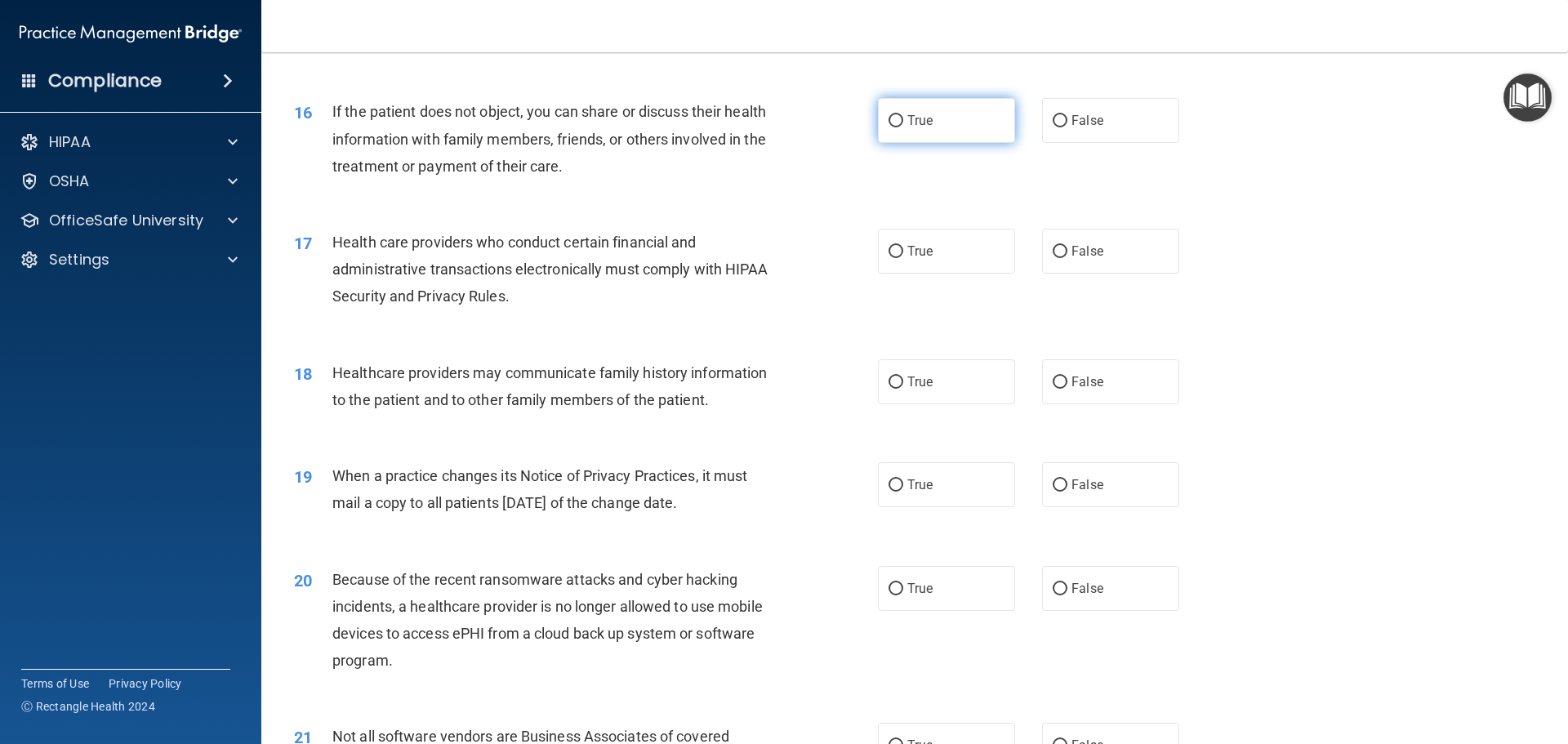
click at [929, 115] on label "True" at bounding box center [947, 120] width 137 height 45
click at [904, 115] on input "True" at bounding box center [896, 121] width 15 height 12
radio input "true"
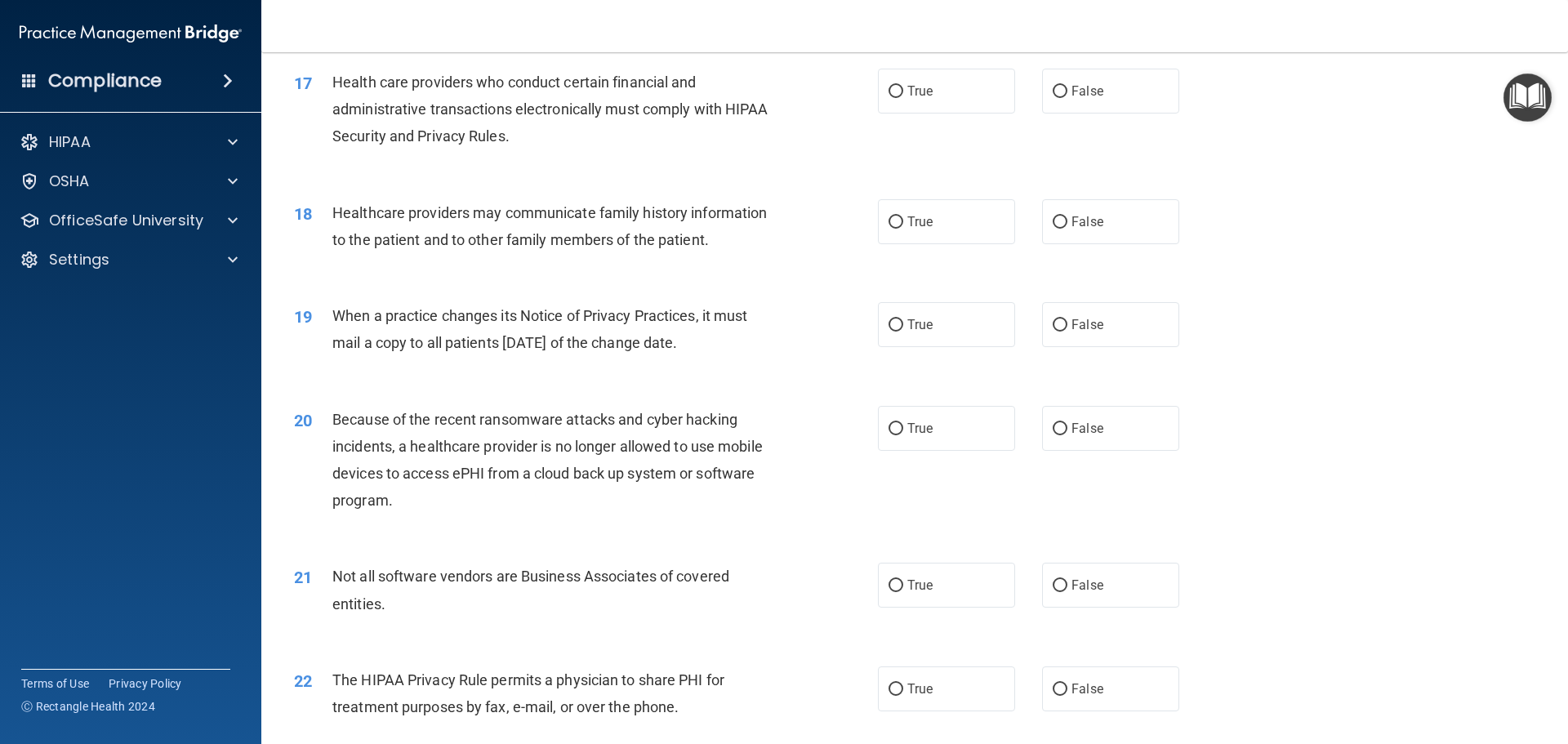
scroll to position [2043, 0]
click at [914, 87] on span "True" at bounding box center [919, 88] width 25 height 16
click at [904, 87] on input "True" at bounding box center [896, 89] width 15 height 12
radio input "true"
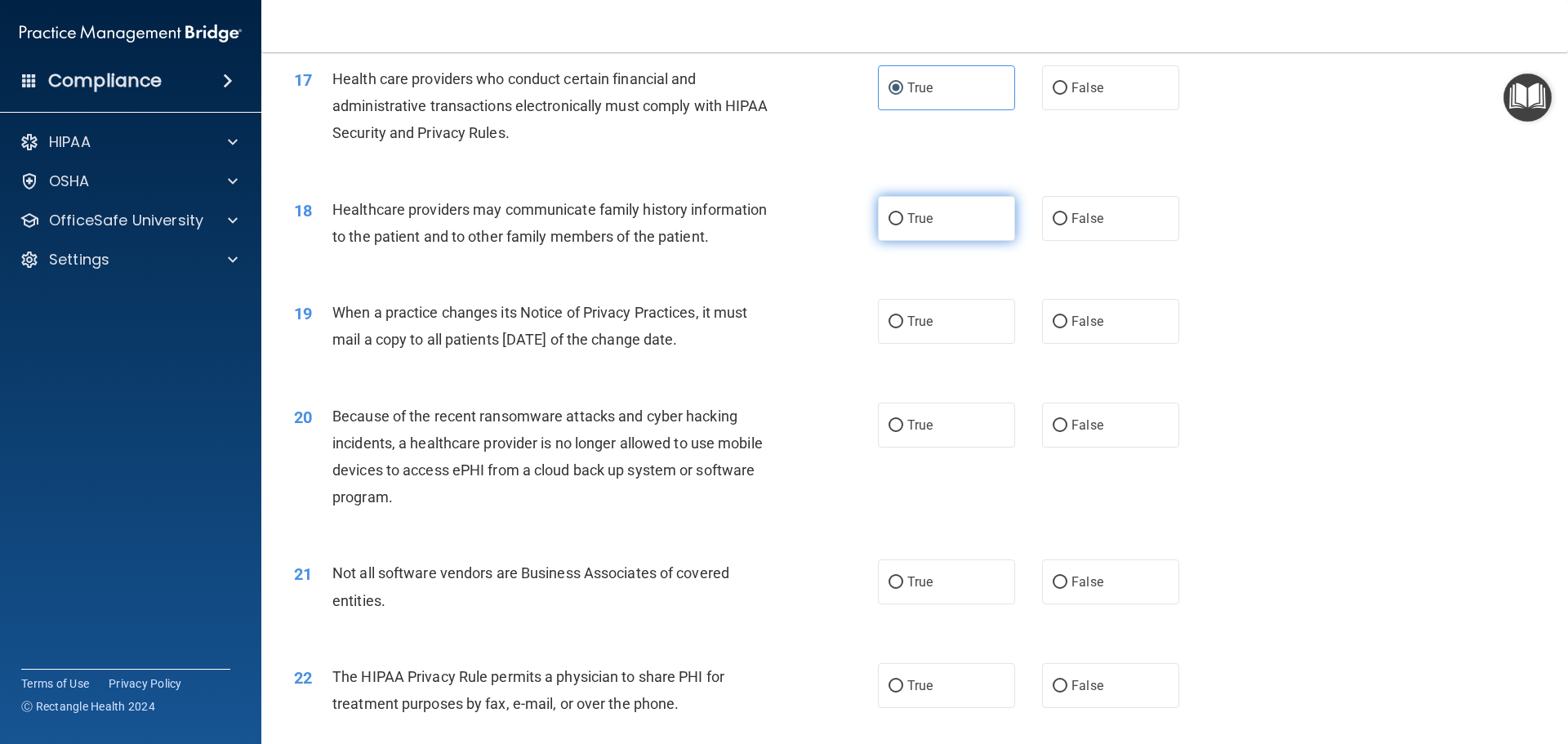
click at [907, 217] on span "True" at bounding box center [919, 219] width 25 height 16
click at [902, 217] on input "True" at bounding box center [896, 220] width 15 height 12
radio input "true"
click at [953, 319] on label "True" at bounding box center [947, 321] width 137 height 45
click at [904, 319] on input "True" at bounding box center [896, 323] width 15 height 12
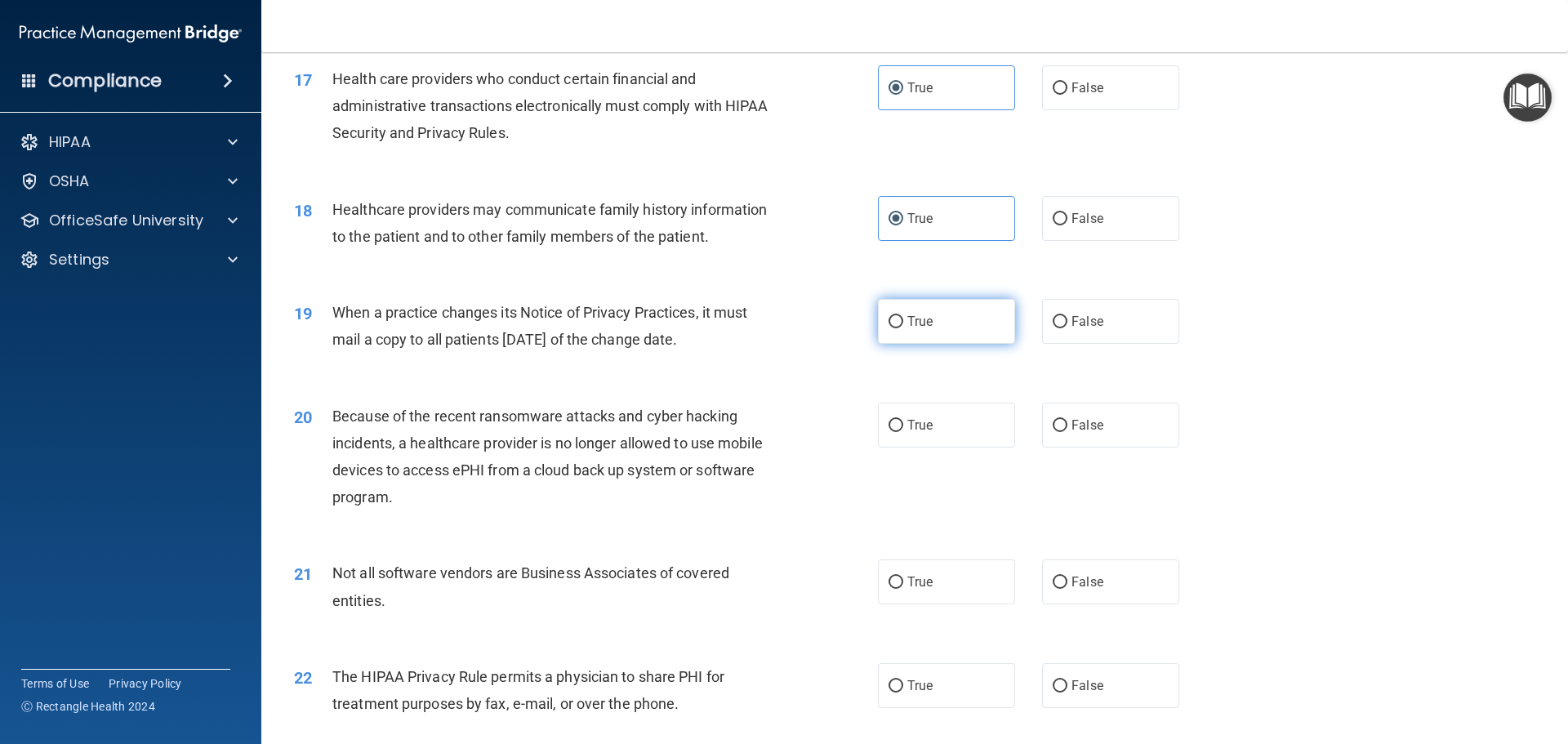
radio input "true"
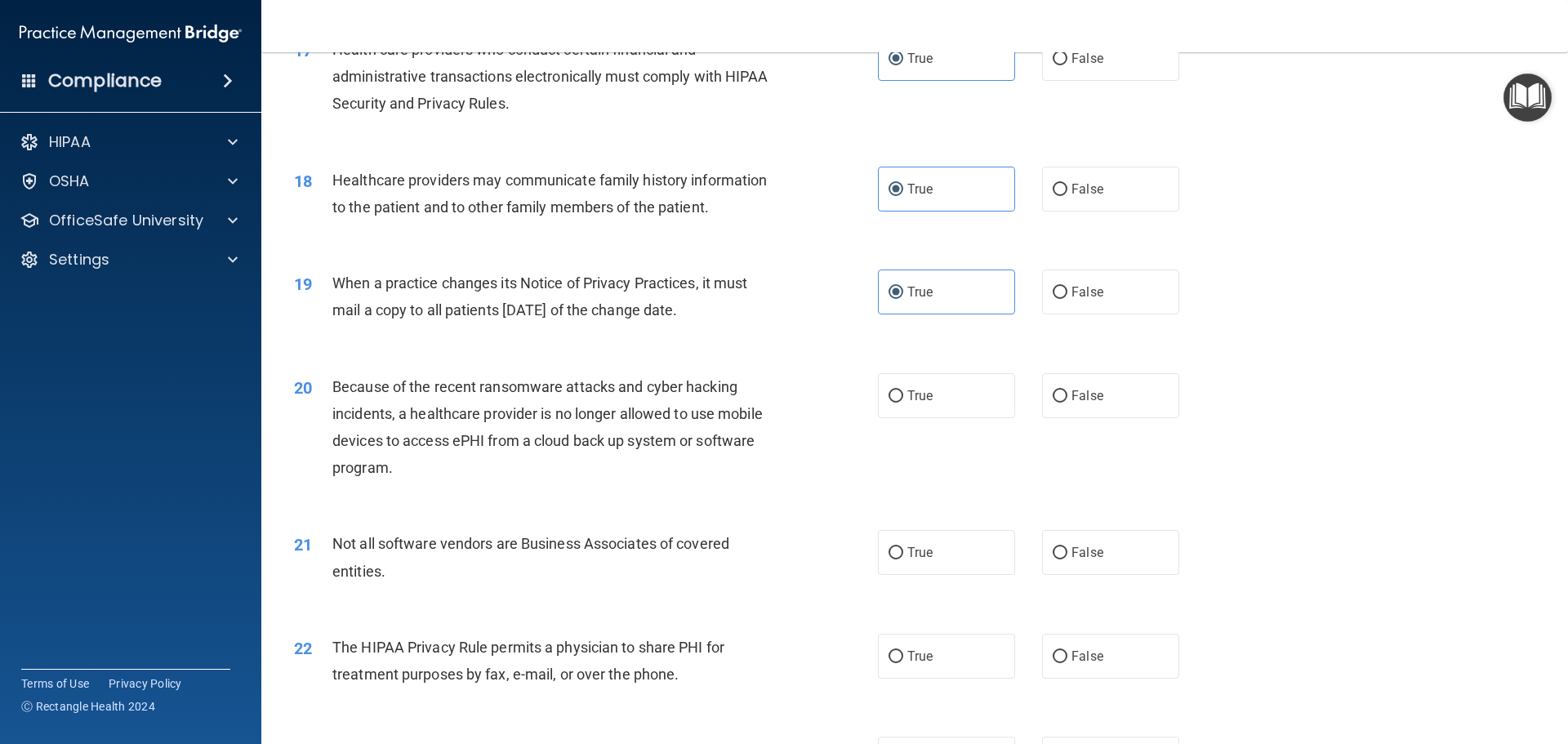
scroll to position [2206, 0]
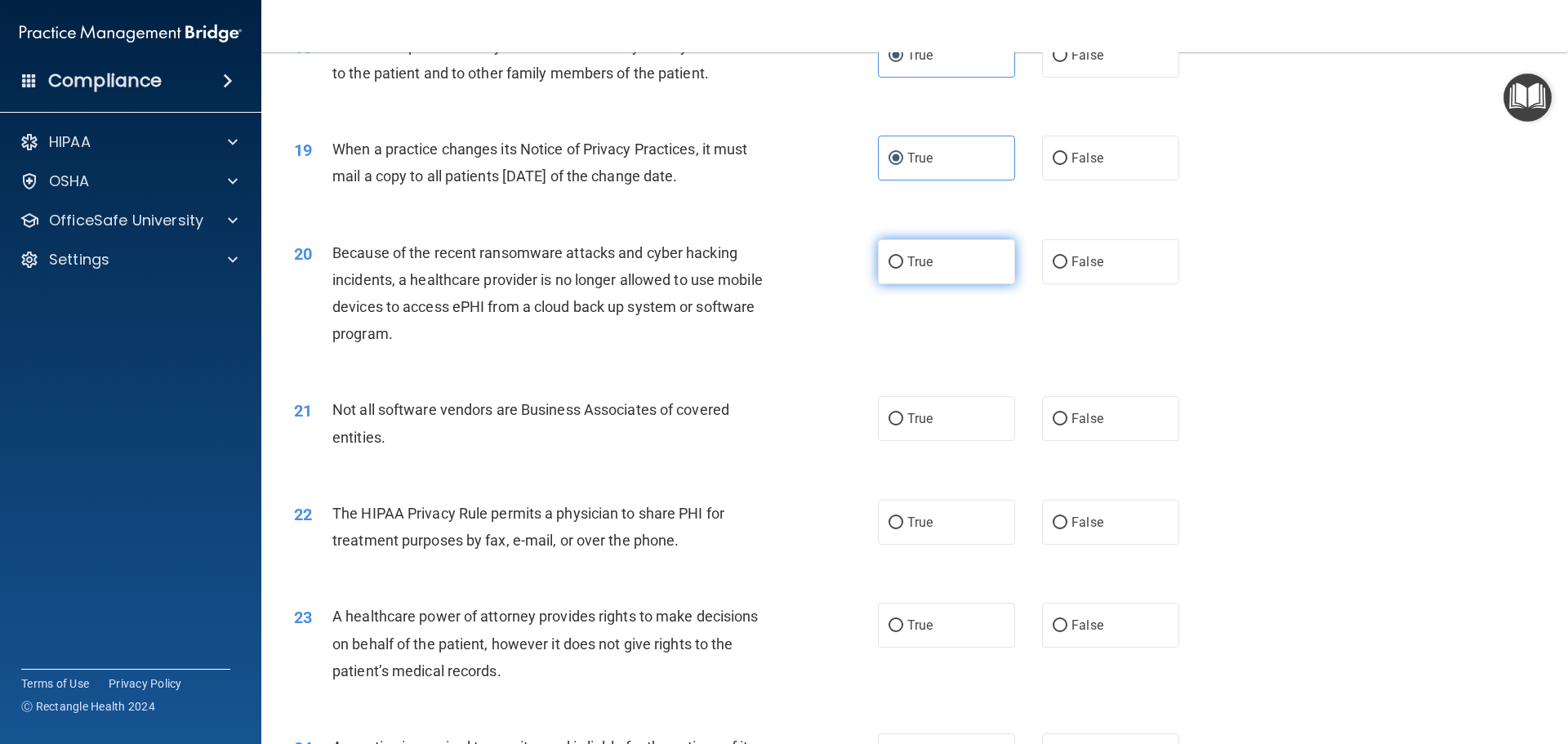
click at [961, 274] on label "True" at bounding box center [947, 261] width 137 height 45
click at [904, 269] on input "True" at bounding box center [896, 263] width 15 height 12
radio input "true"
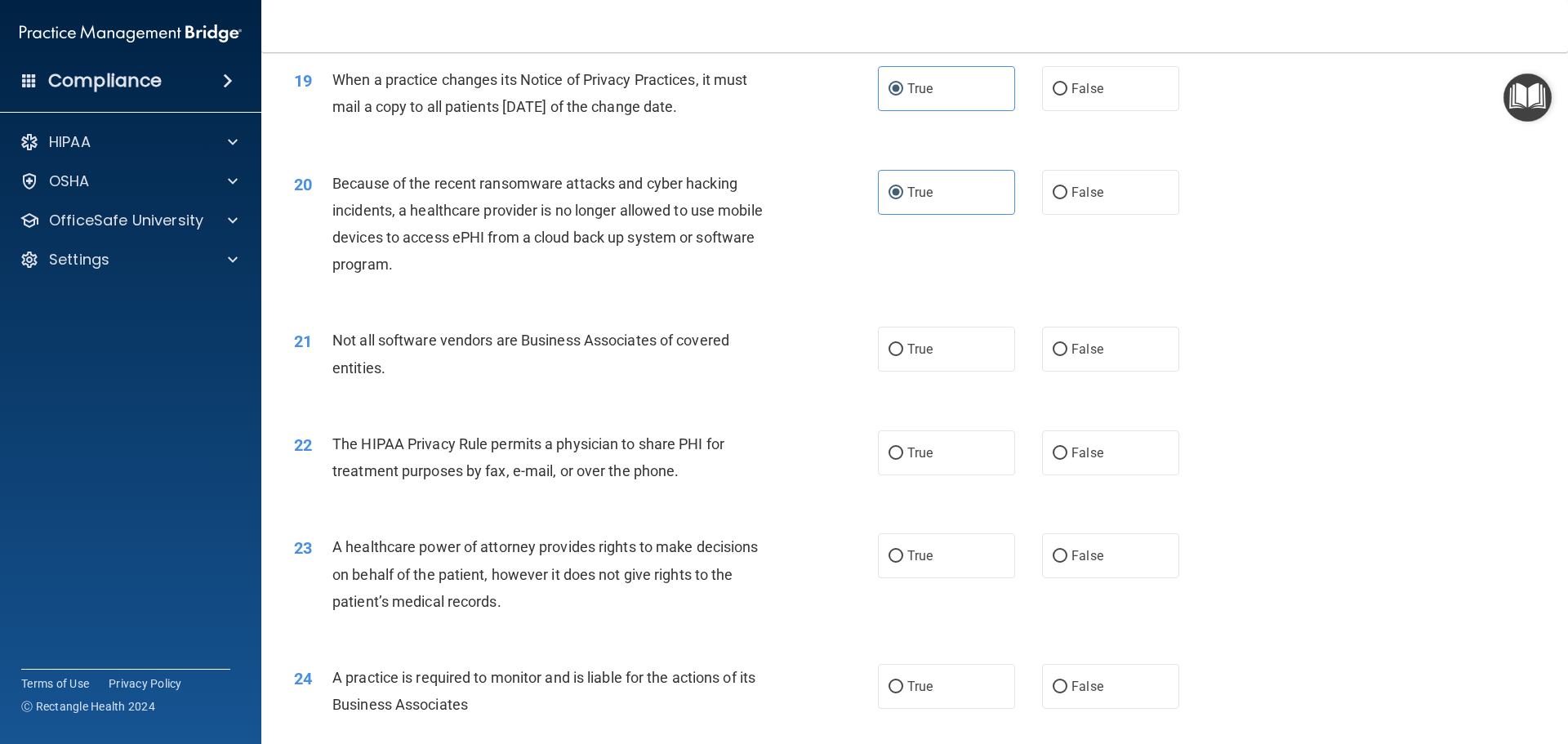
scroll to position [2370, 0]
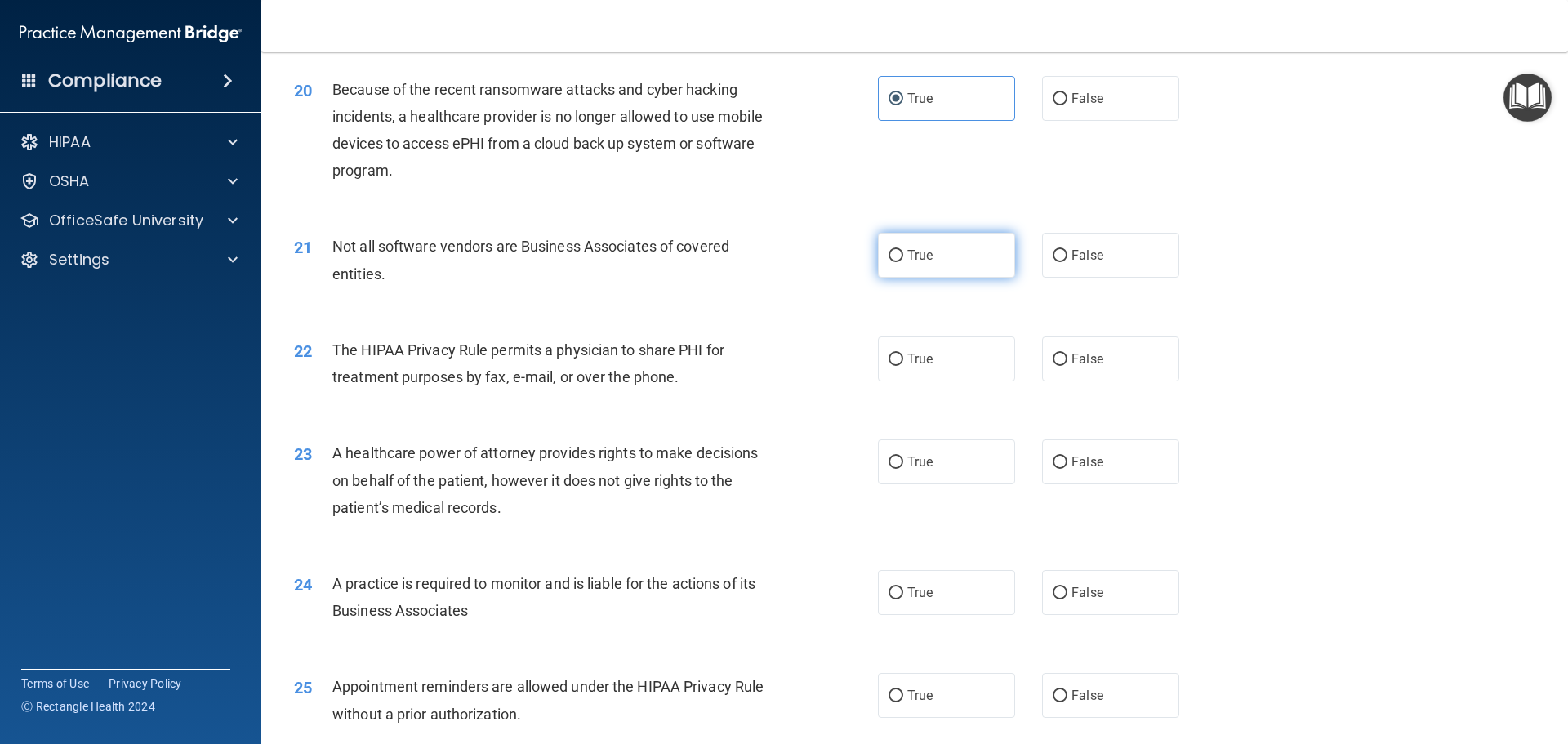
click at [910, 265] on label "True" at bounding box center [947, 255] width 137 height 45
click at [904, 262] on input "True" at bounding box center [896, 256] width 15 height 12
radio input "true"
click at [1073, 356] on span "False" at bounding box center [1087, 360] width 32 height 16
click at [1067, 356] on input "False" at bounding box center [1060, 360] width 15 height 12
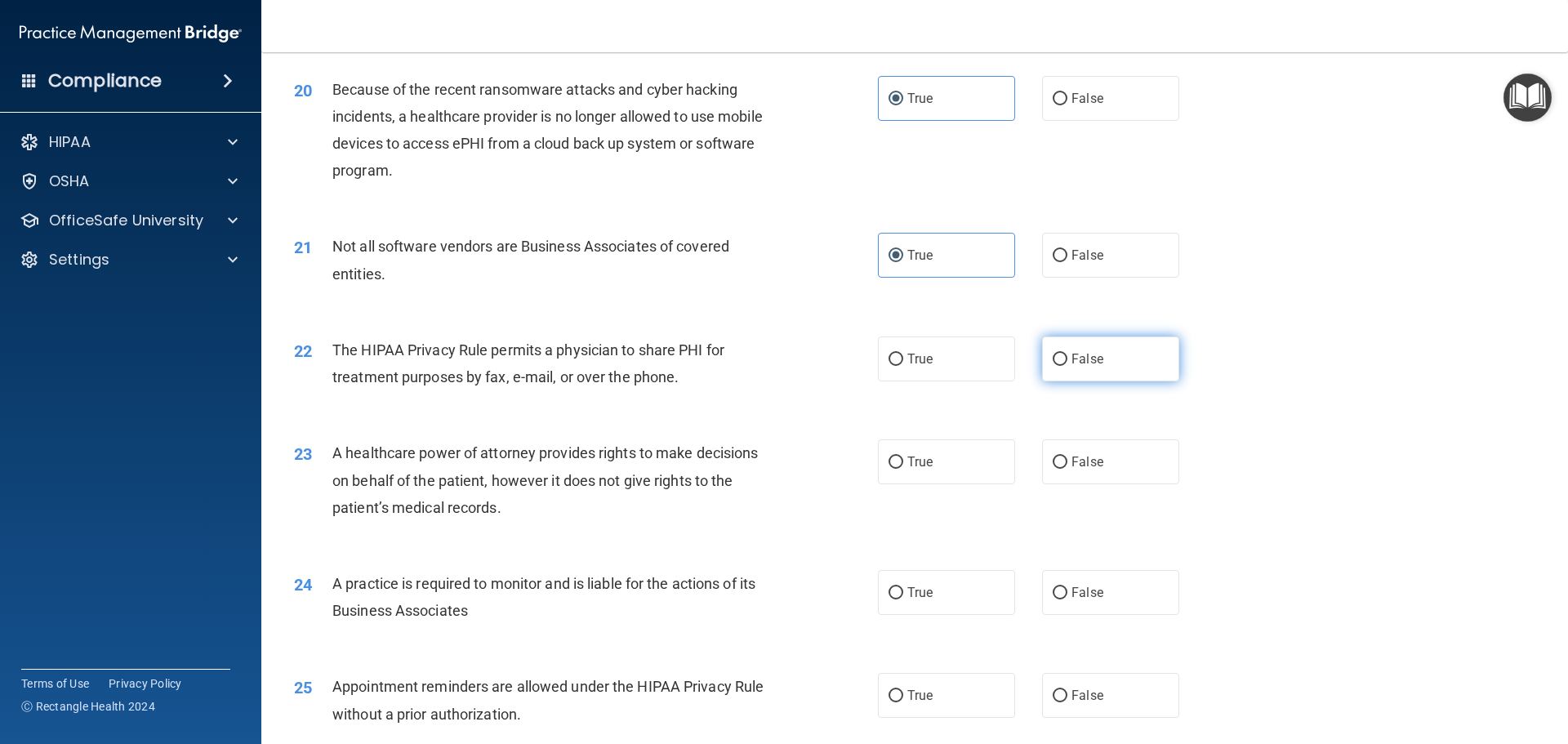
radio input "true"
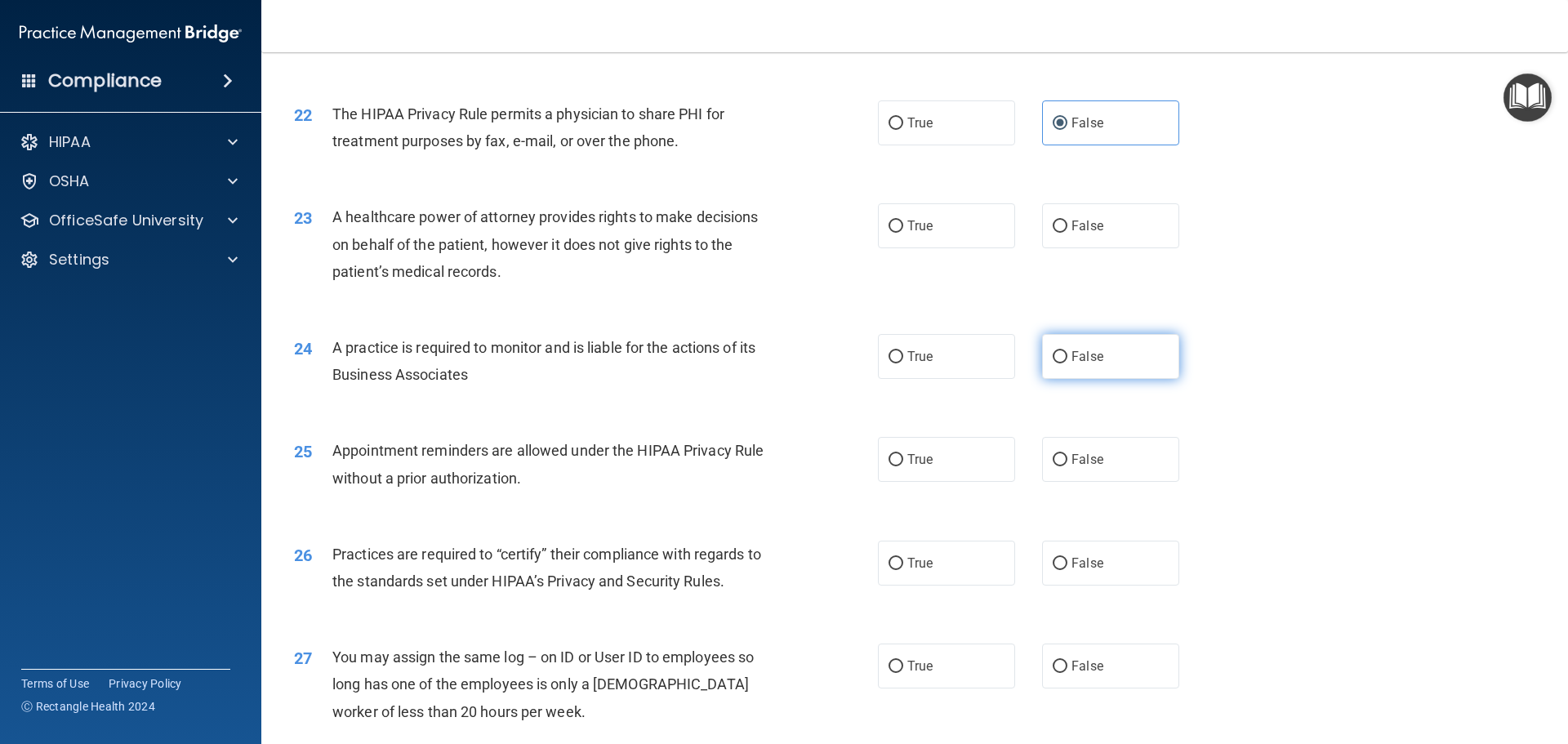
scroll to position [2615, 0]
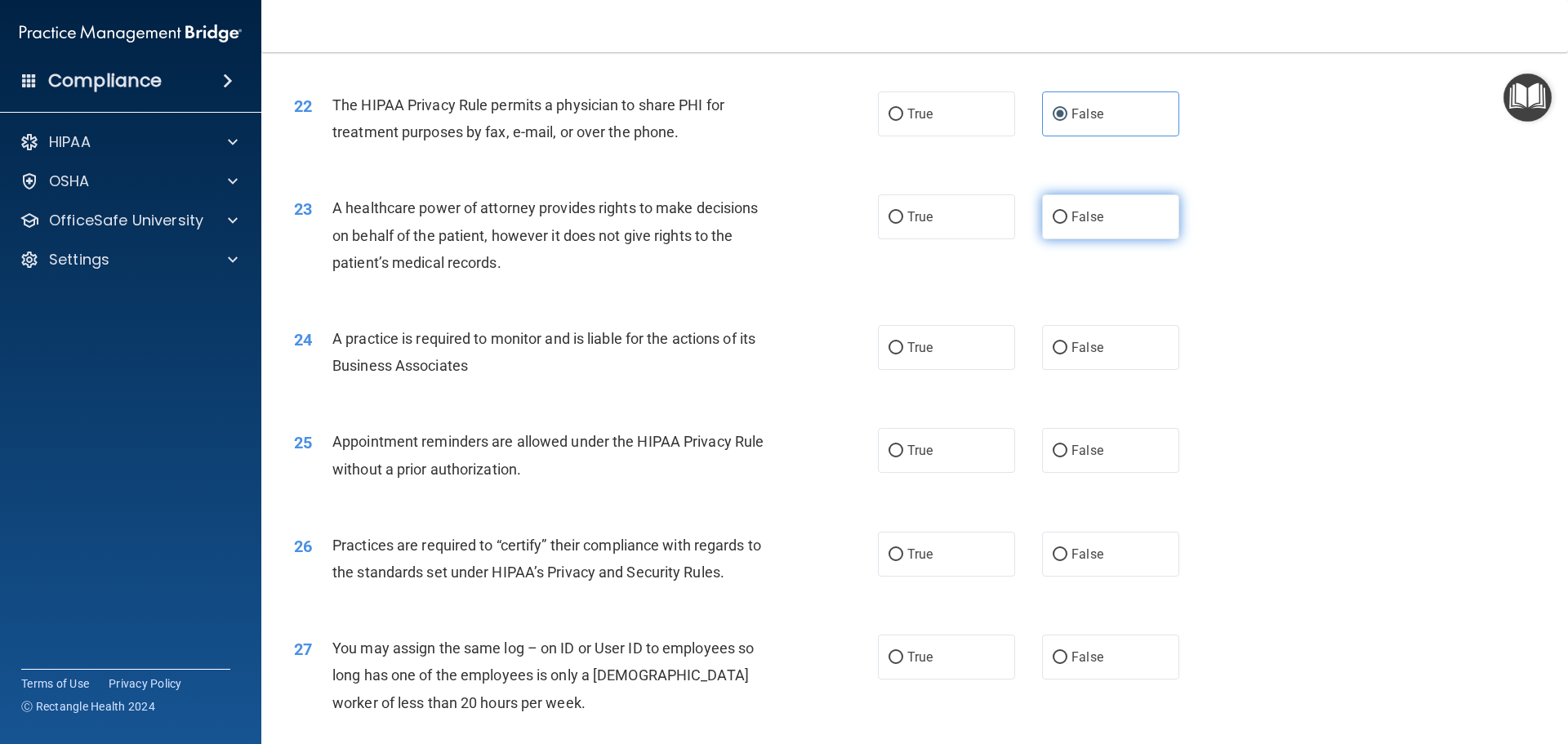
click at [1053, 224] on input "False" at bounding box center [1060, 218] width 15 height 12
radio input "true"
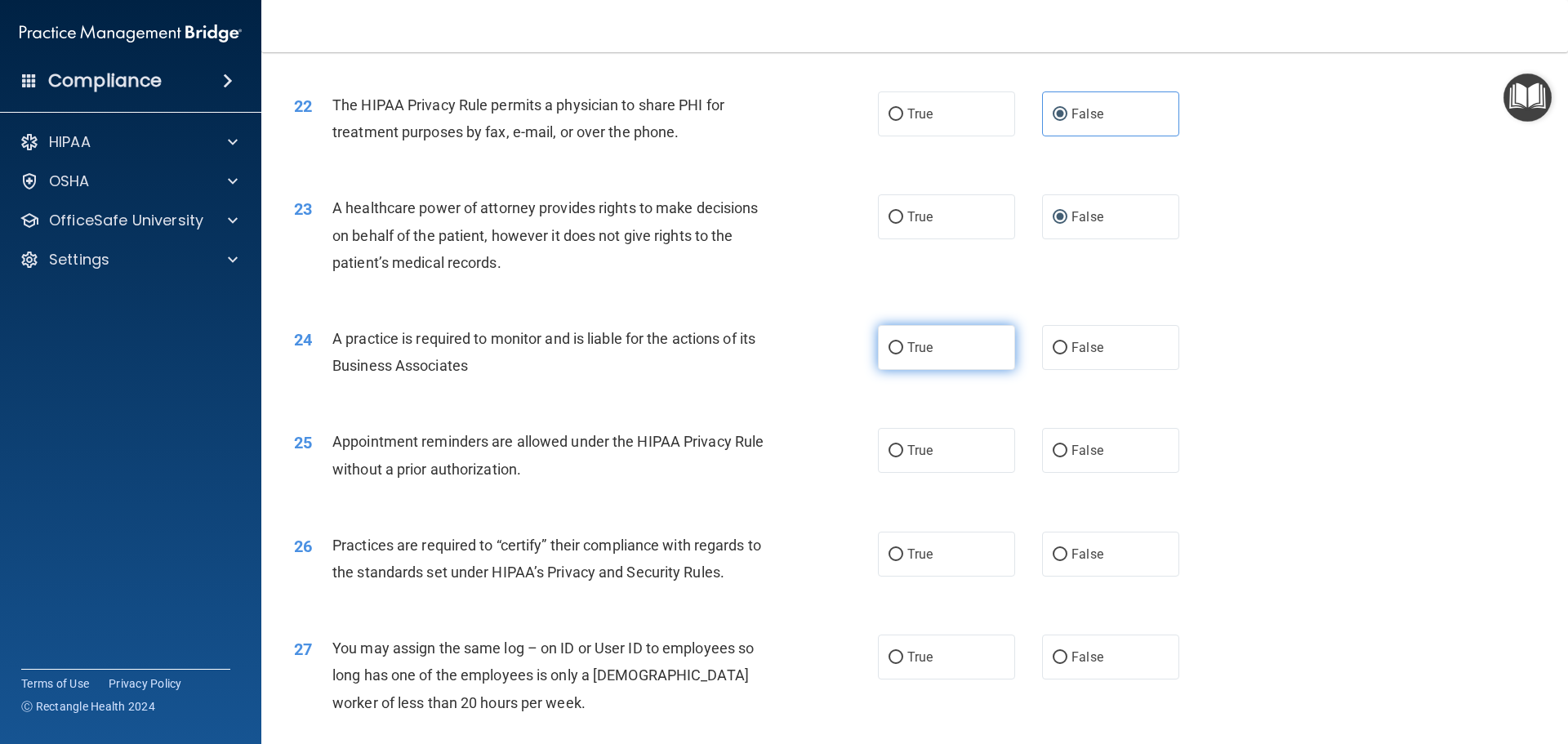
click at [918, 359] on label "True" at bounding box center [947, 347] width 137 height 45
click at [904, 354] on input "True" at bounding box center [896, 348] width 15 height 12
radio input "true"
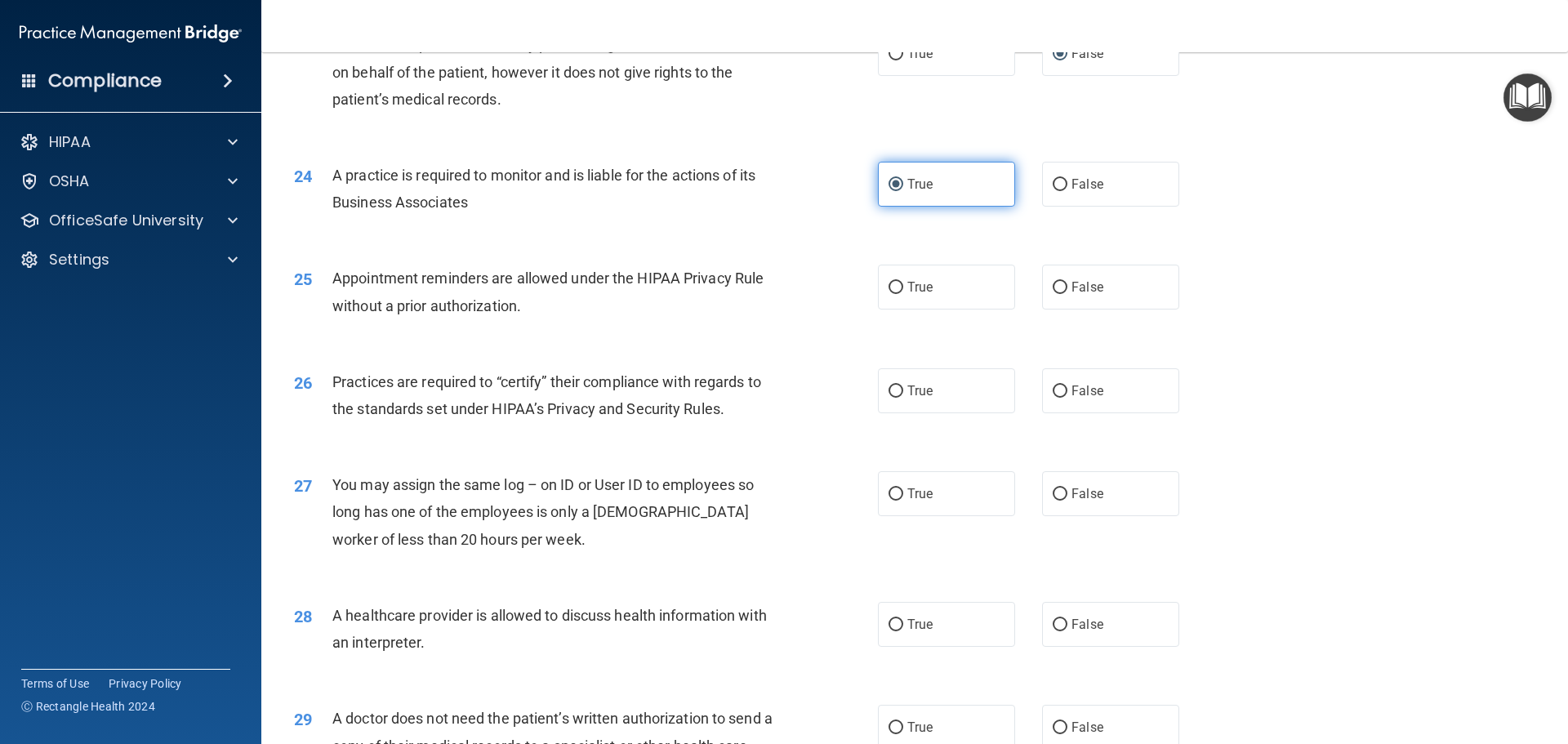
scroll to position [2860, 0]
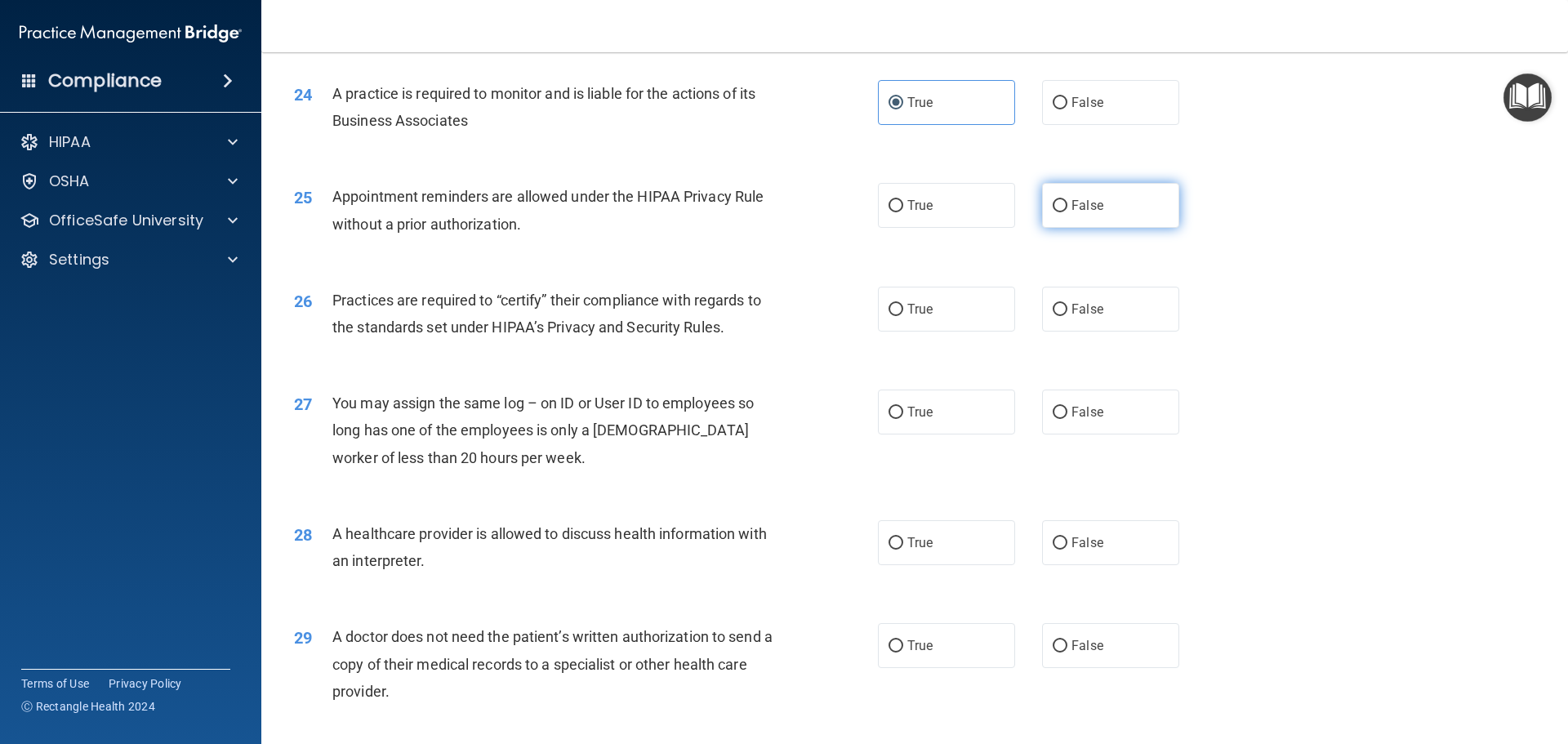
click at [1042, 205] on label "False" at bounding box center [1111, 205] width 137 height 45
click at [1053, 205] on input "False" at bounding box center [1060, 207] width 15 height 12
radio input "true"
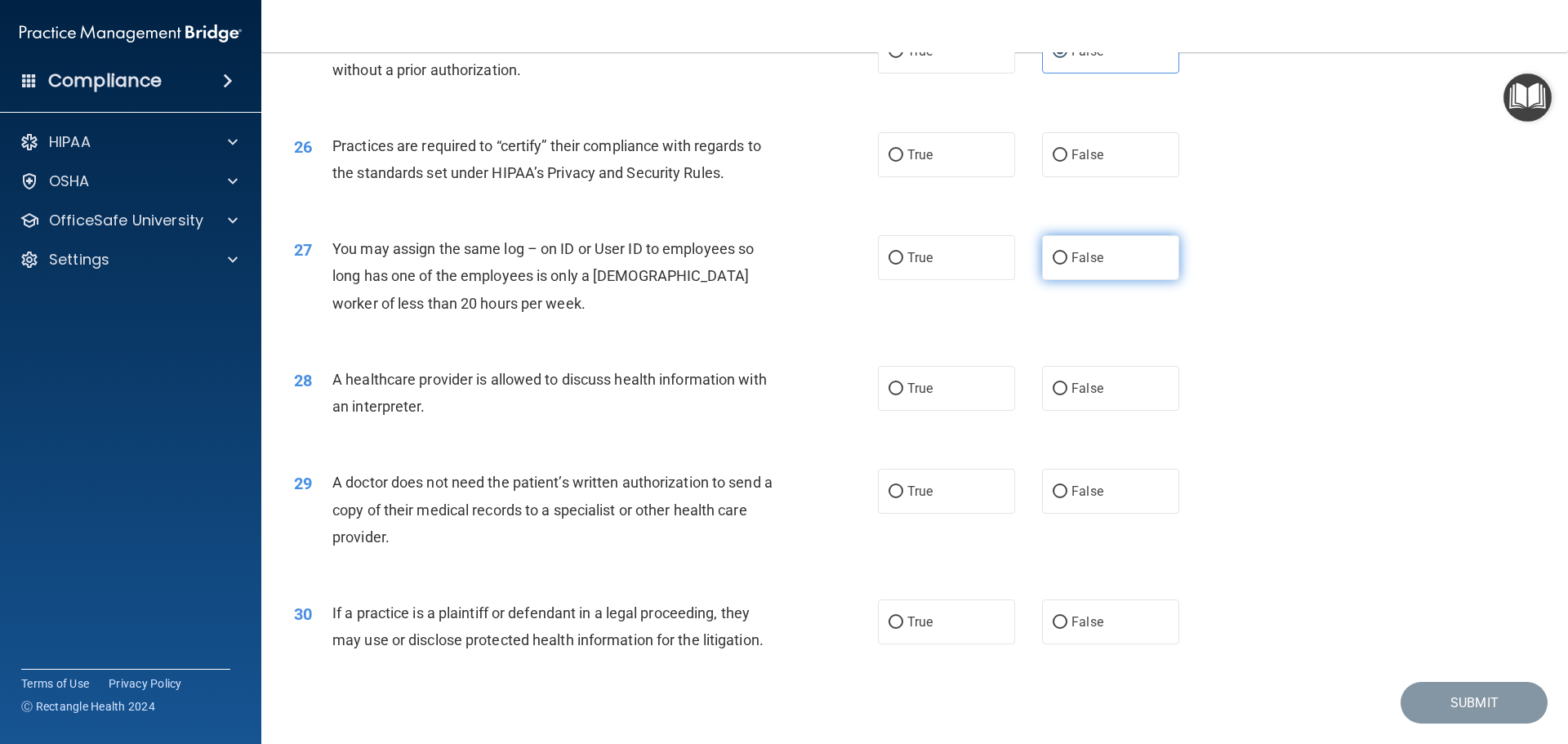
scroll to position [3023, 0]
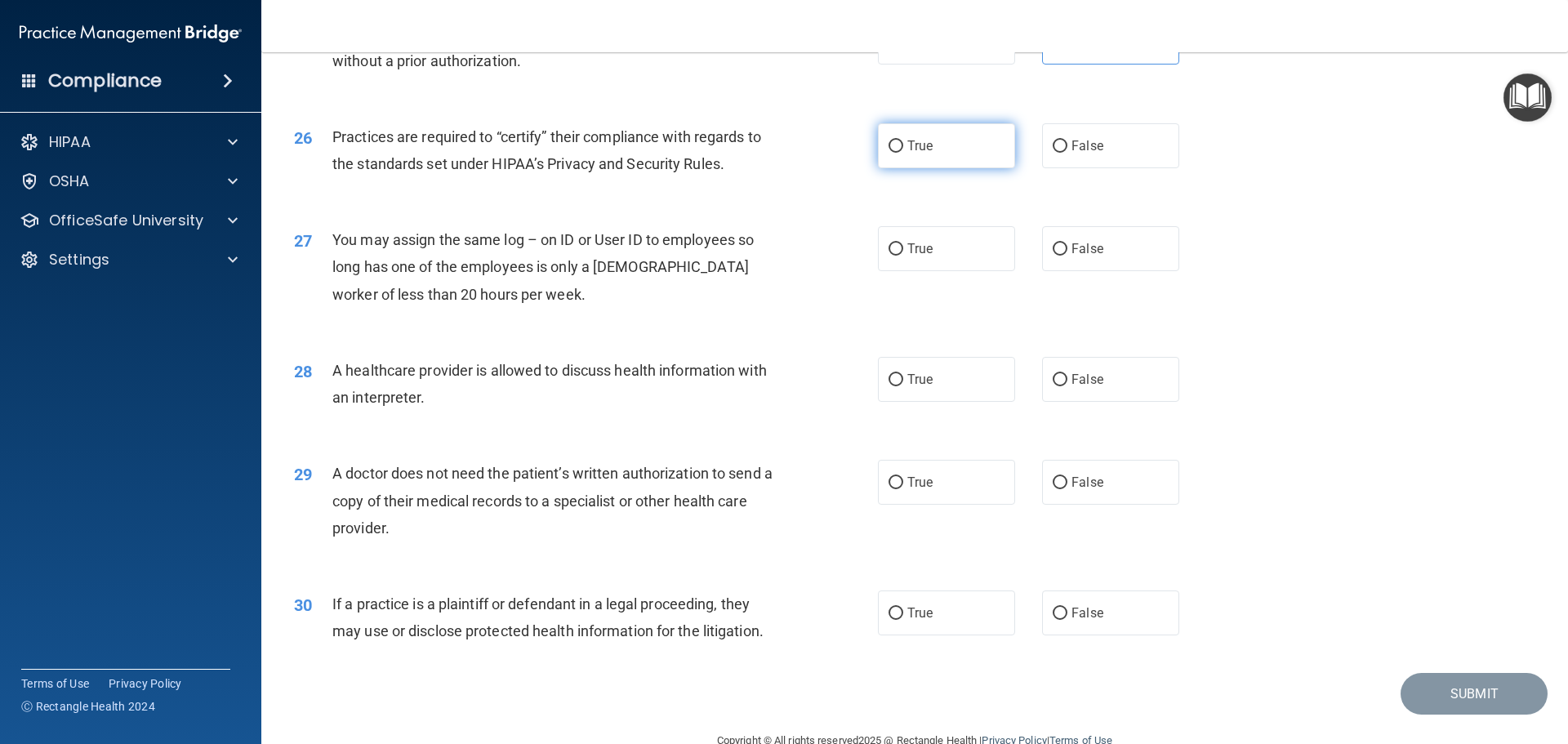
click at [932, 136] on label "True" at bounding box center [947, 145] width 137 height 45
click at [904, 141] on input "True" at bounding box center [896, 147] width 15 height 12
radio input "true"
click at [1078, 255] on span "False" at bounding box center [1087, 249] width 32 height 16
click at [1067, 255] on input "False" at bounding box center [1060, 250] width 15 height 12
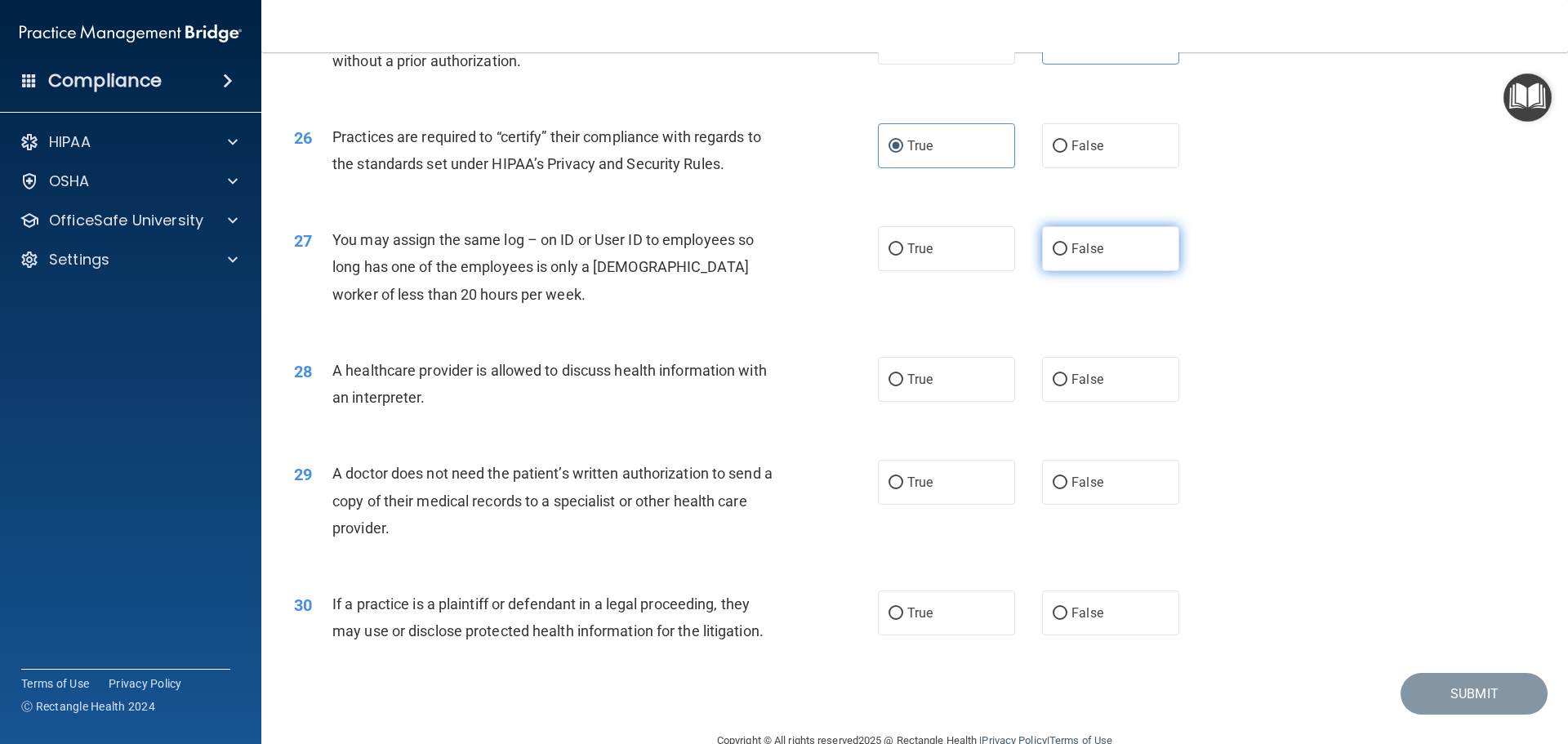
radio input "true"
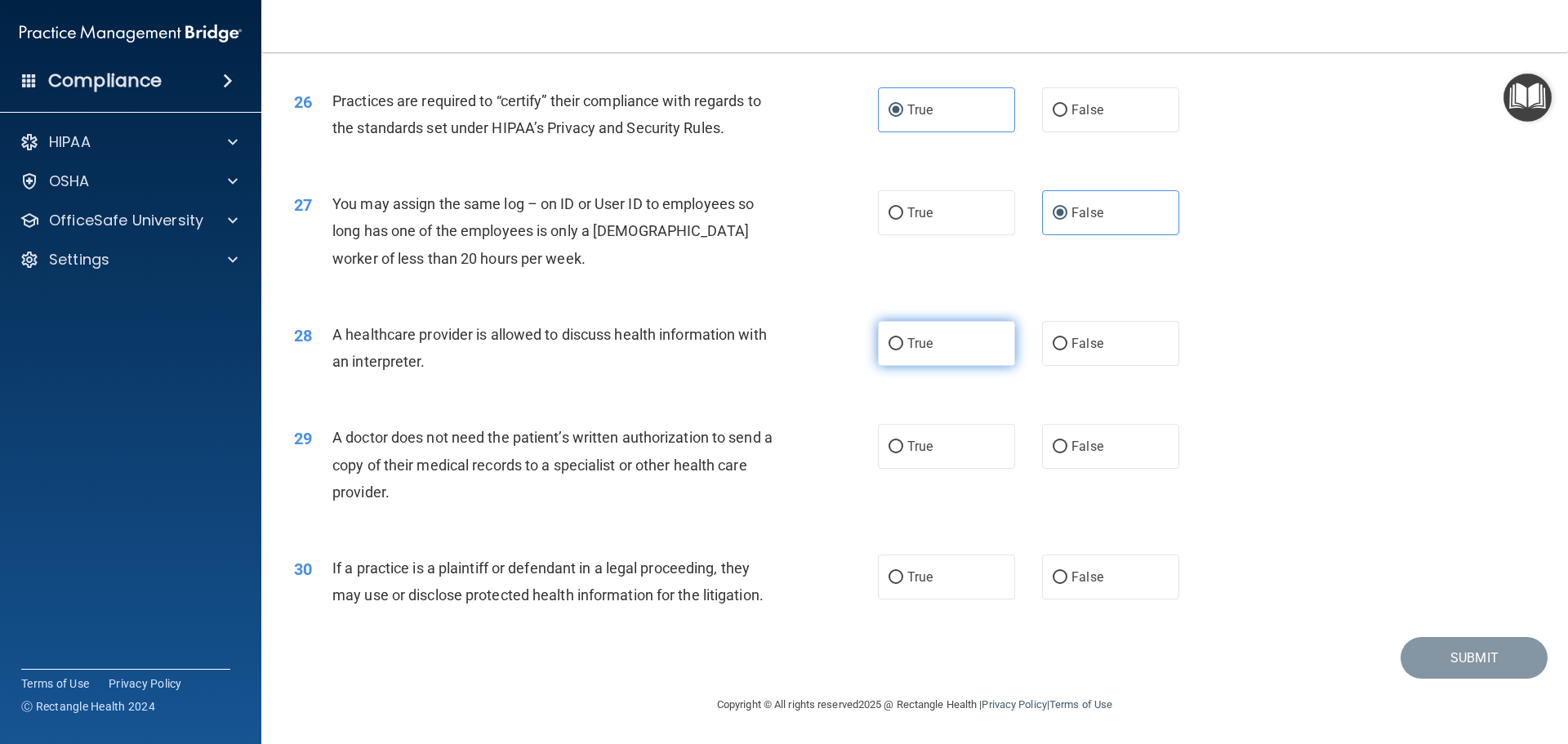
click at [951, 344] on label "True" at bounding box center [947, 343] width 137 height 45
click at [904, 344] on input "True" at bounding box center [896, 345] width 15 height 12
radio input "true"
click at [1092, 458] on label "False" at bounding box center [1111, 446] width 137 height 45
click at [1067, 454] on input "False" at bounding box center [1060, 448] width 15 height 12
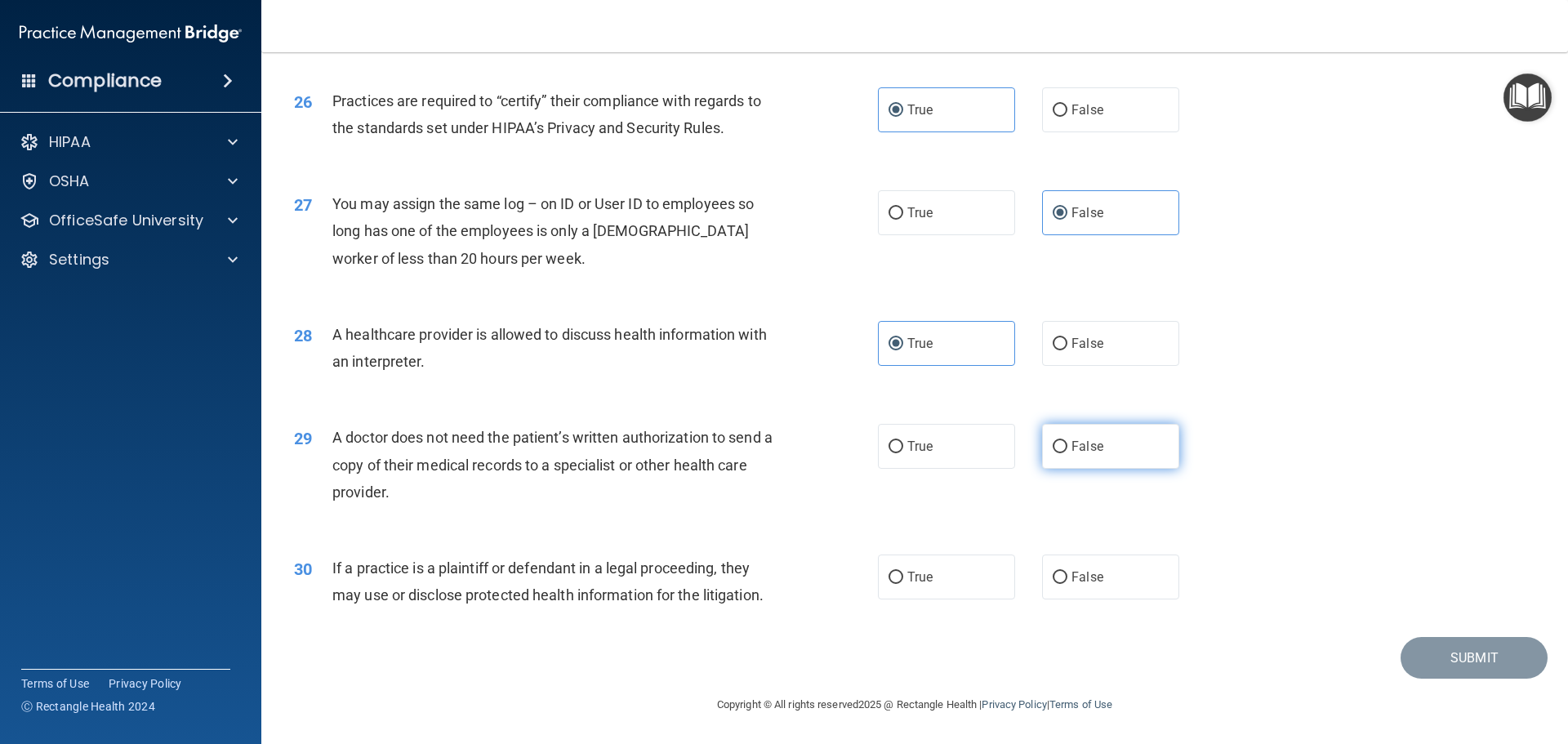
radio input "true"
click at [1109, 586] on label "False" at bounding box center [1111, 577] width 137 height 45
click at [1067, 584] on input "False" at bounding box center [1060, 578] width 15 height 12
radio input "true"
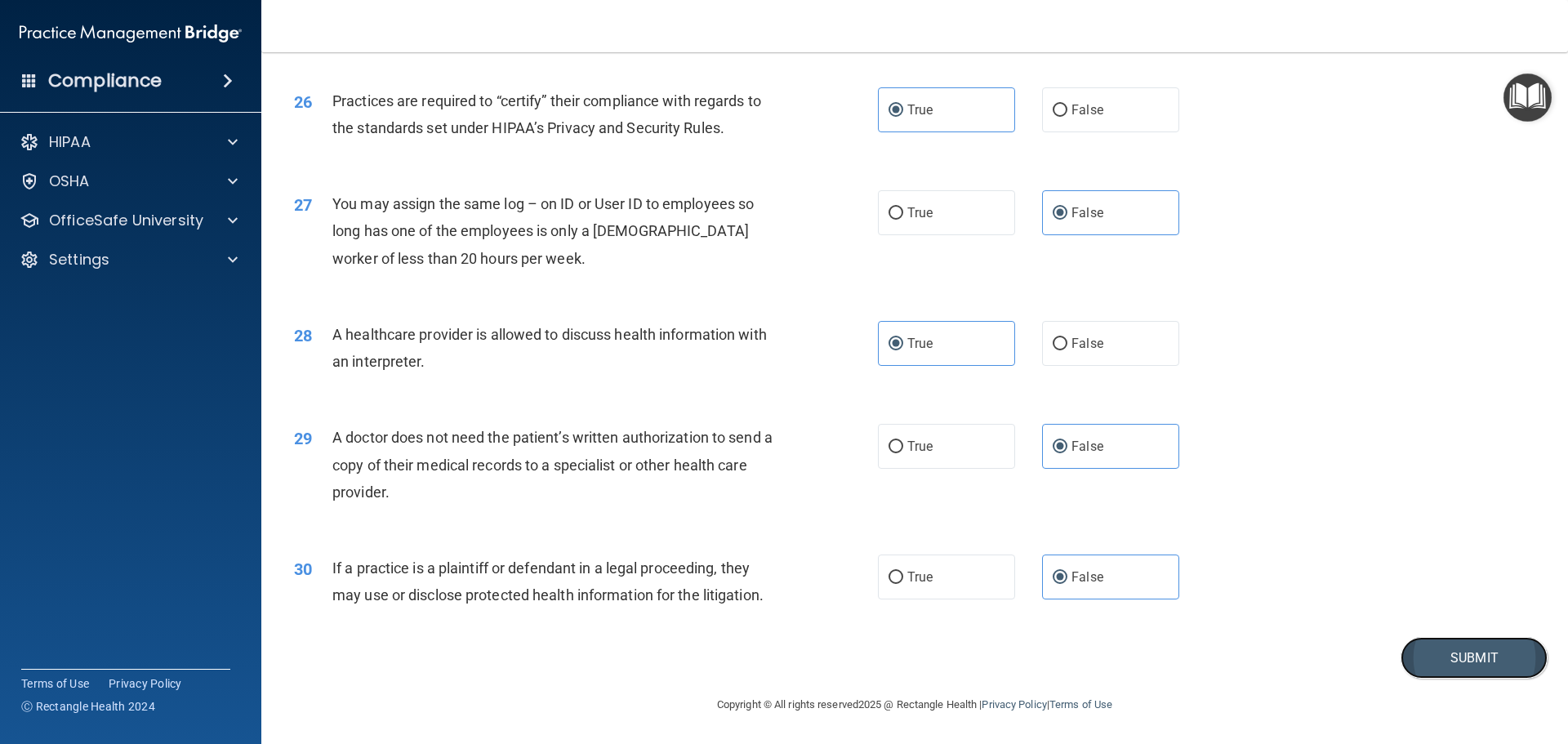
click at [1469, 675] on button "Submit" at bounding box center [1473, 658] width 147 height 41
click at [1435, 663] on button "Submit" at bounding box center [1473, 658] width 147 height 41
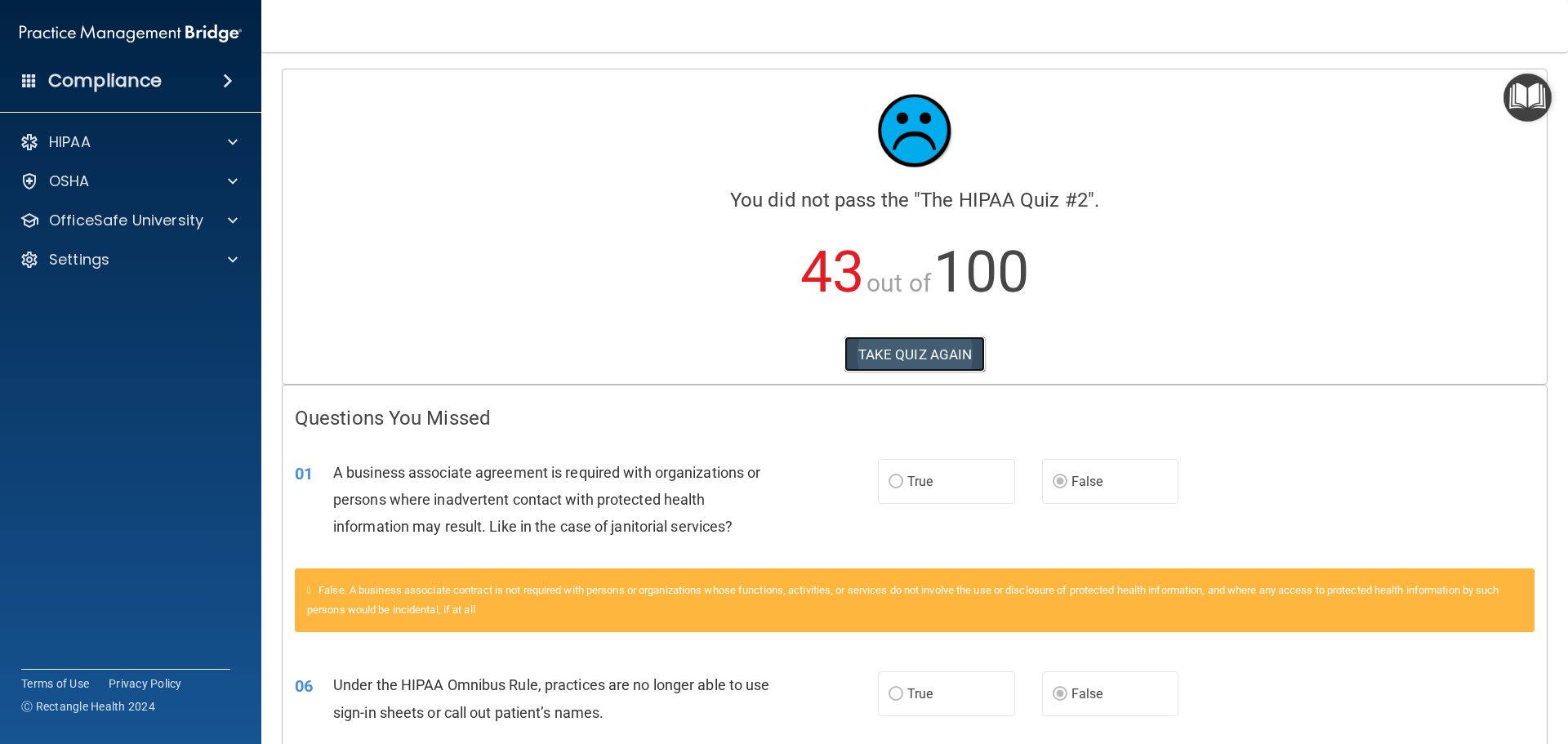
click at [900, 358] on button "TAKE QUIZ AGAIN" at bounding box center [915, 354] width 142 height 36
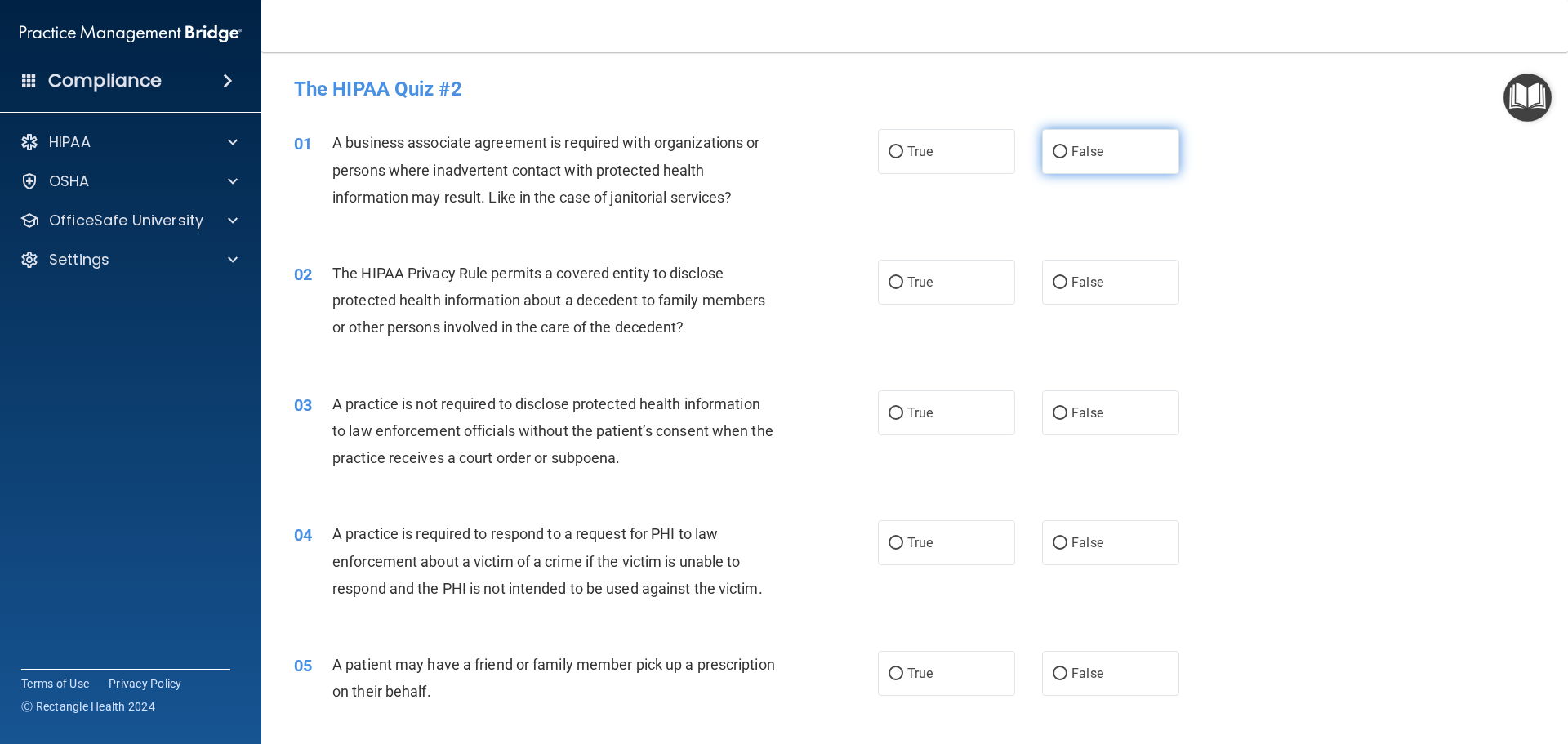
click at [1053, 151] on input "False" at bounding box center [1060, 152] width 15 height 12
radio input "true"
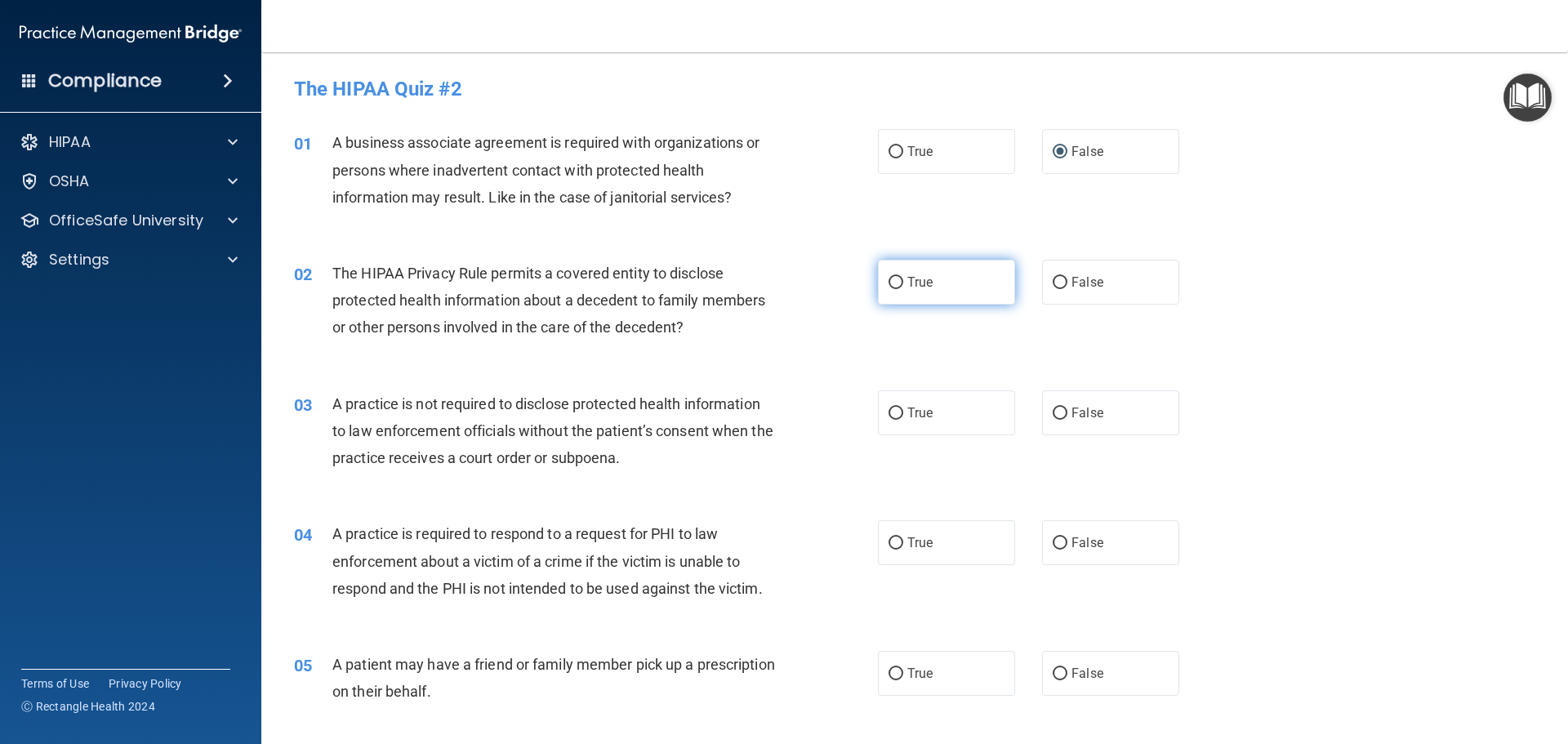
click at [891, 282] on input "True" at bounding box center [896, 283] width 15 height 12
radio input "true"
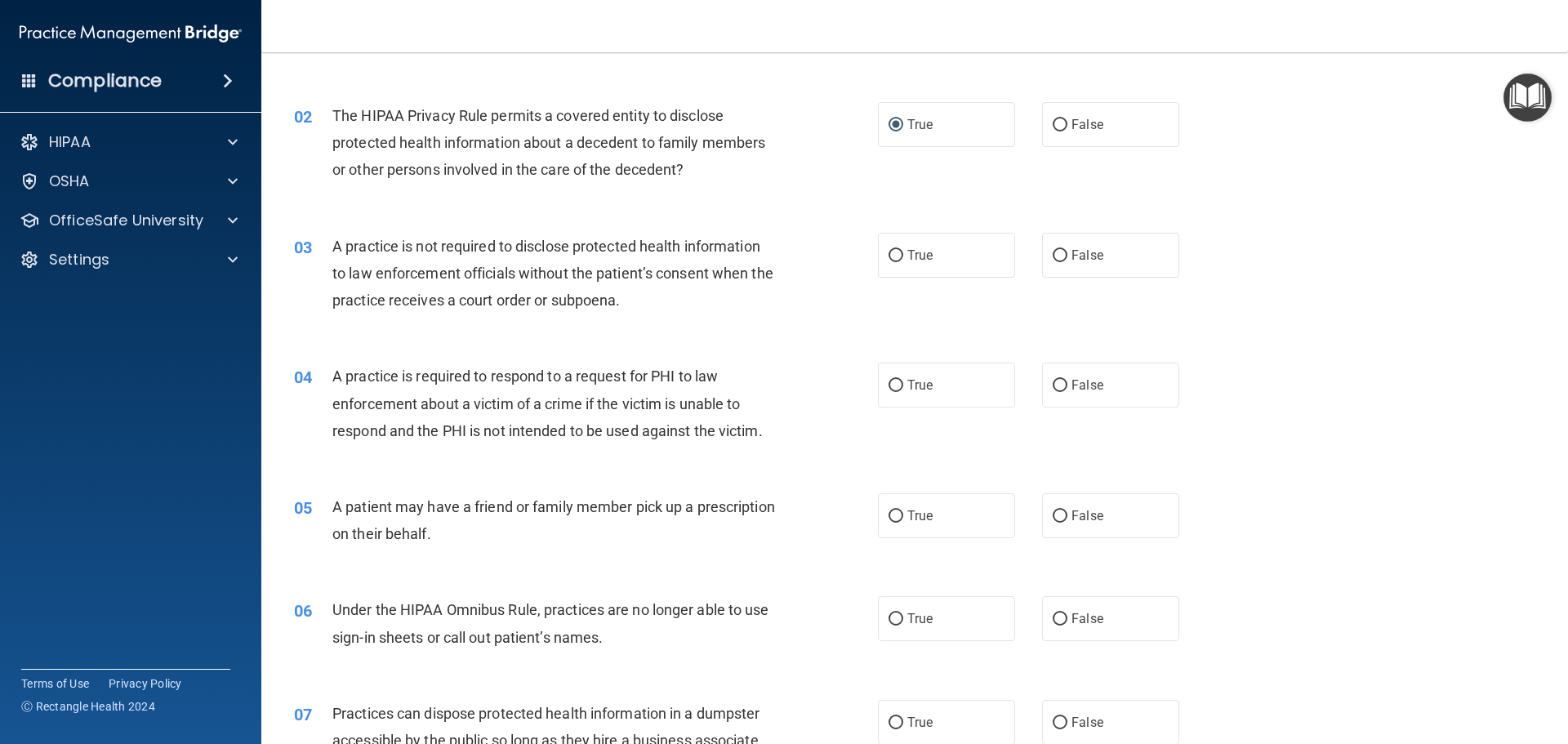
scroll to position [245, 0]
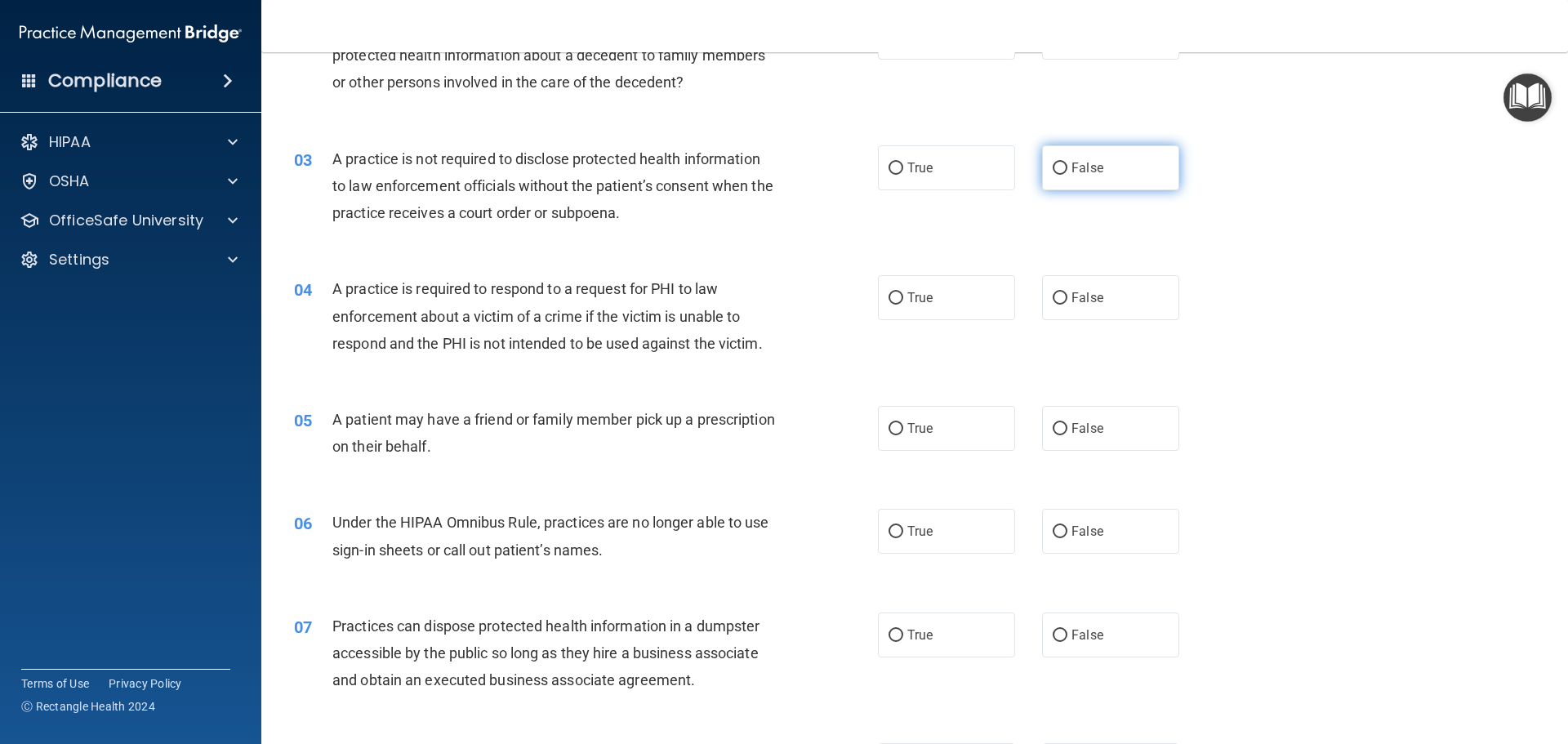
click at [1053, 167] on input "False" at bounding box center [1060, 169] width 15 height 12
radio input "true"
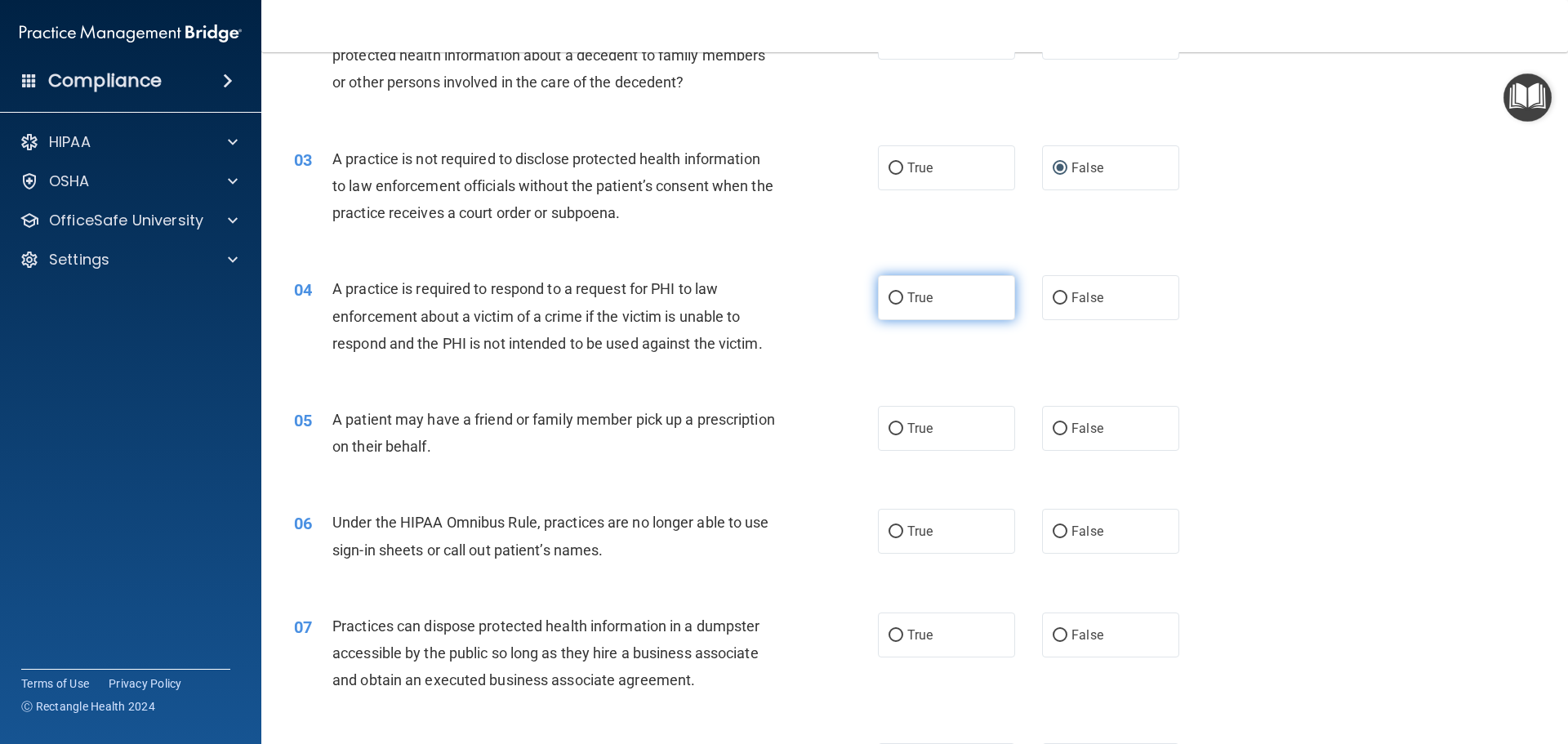
click at [890, 300] on input "True" at bounding box center [896, 299] width 15 height 12
radio input "true"
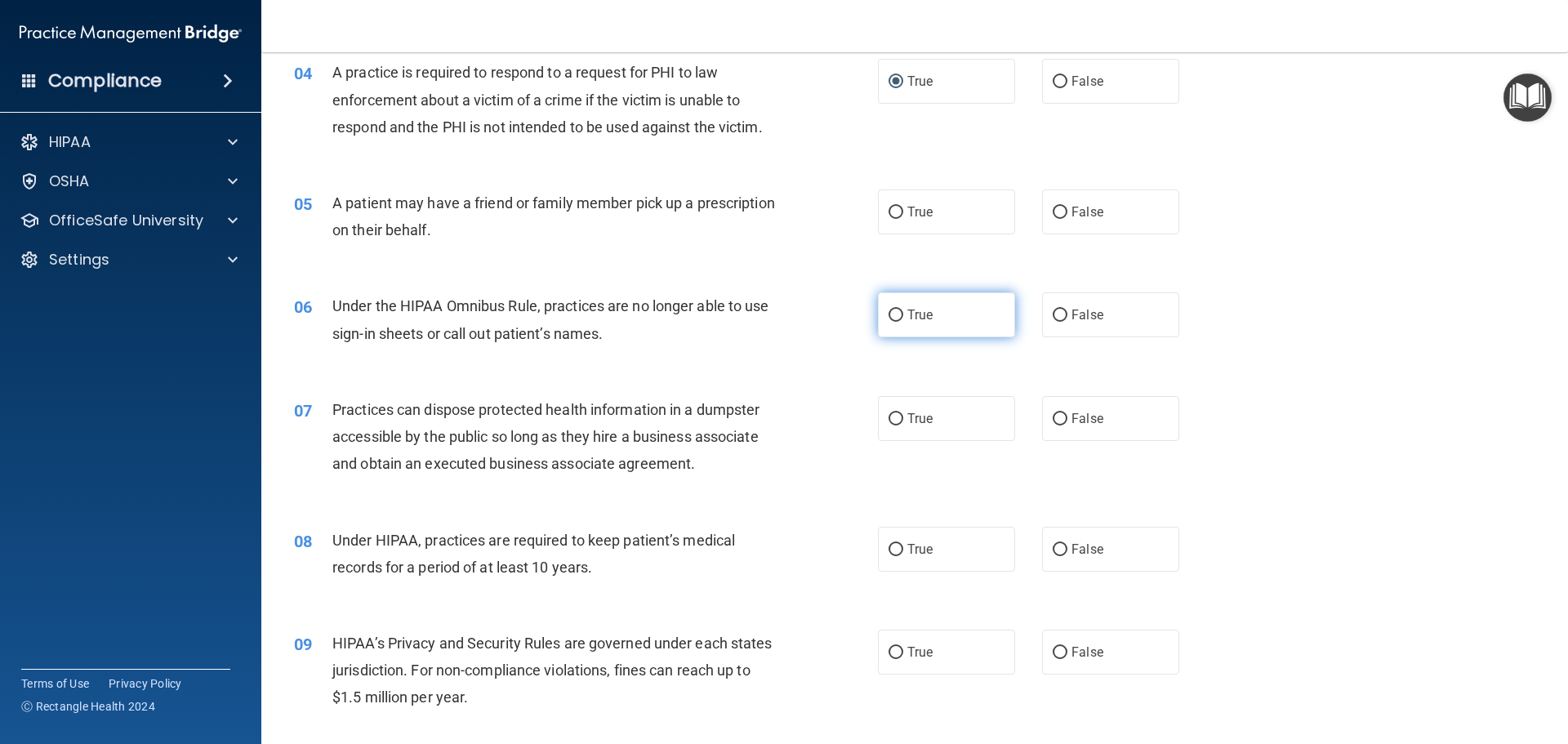
scroll to position [490, 0]
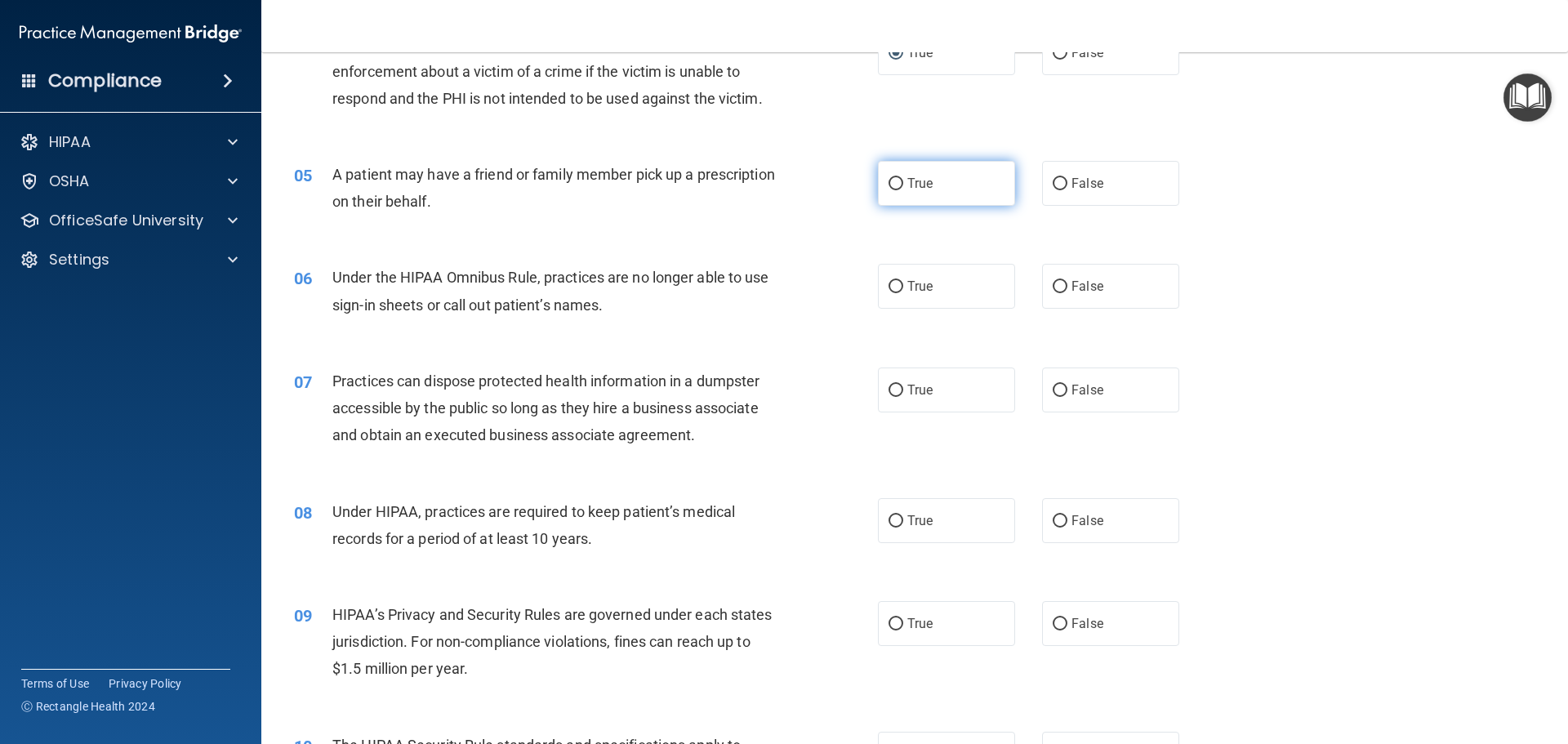
click at [890, 185] on input "True" at bounding box center [896, 185] width 15 height 12
radio input "true"
click at [1055, 286] on input "False" at bounding box center [1060, 288] width 15 height 12
radio input "true"
click at [1053, 385] on input "False" at bounding box center [1060, 391] width 15 height 12
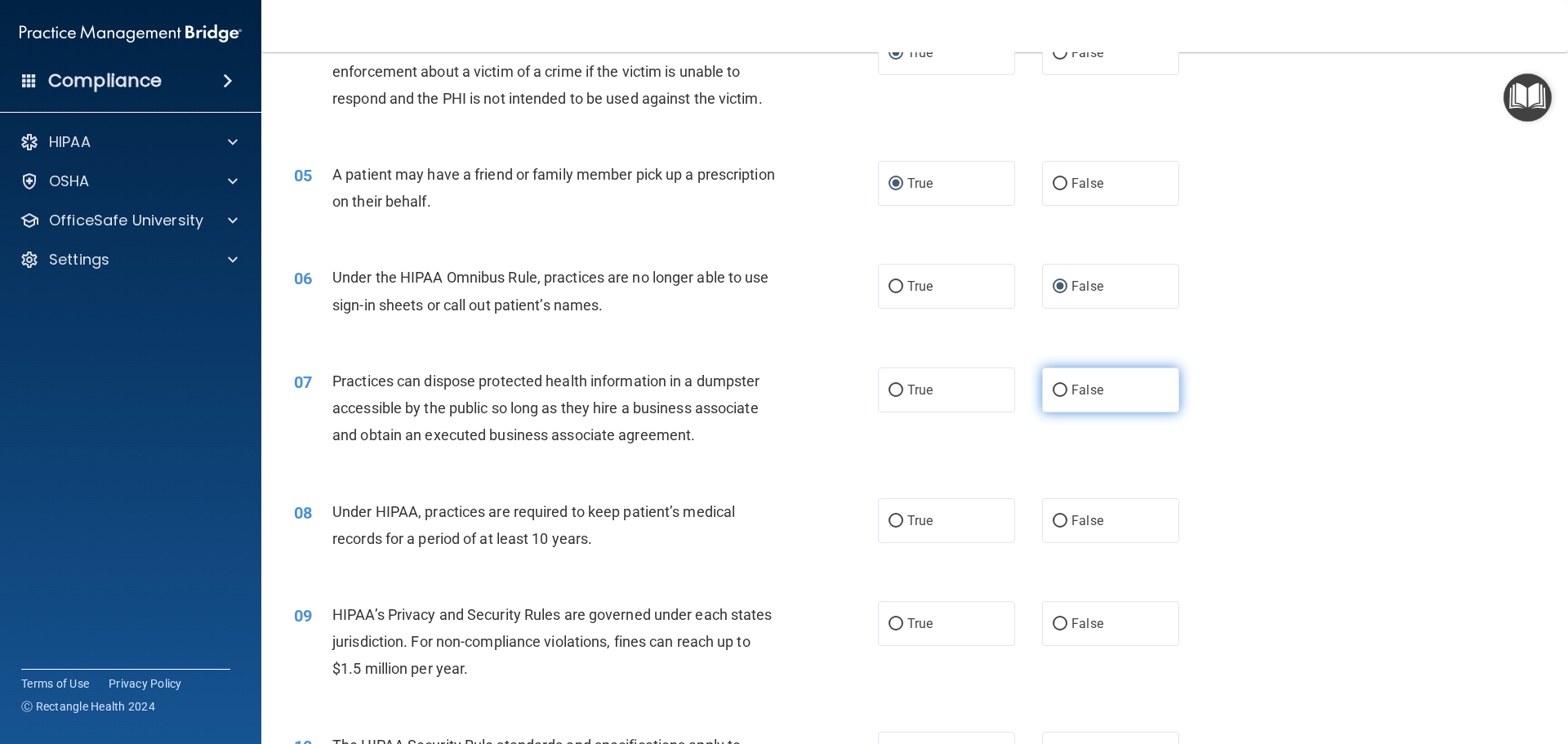
radio input "true"
click at [1053, 515] on input "False" at bounding box center [1060, 522] width 15 height 12
radio input "true"
click at [1052, 637] on label "False" at bounding box center [1111, 624] width 137 height 45
click at [1053, 631] on input "False" at bounding box center [1060, 624] width 15 height 12
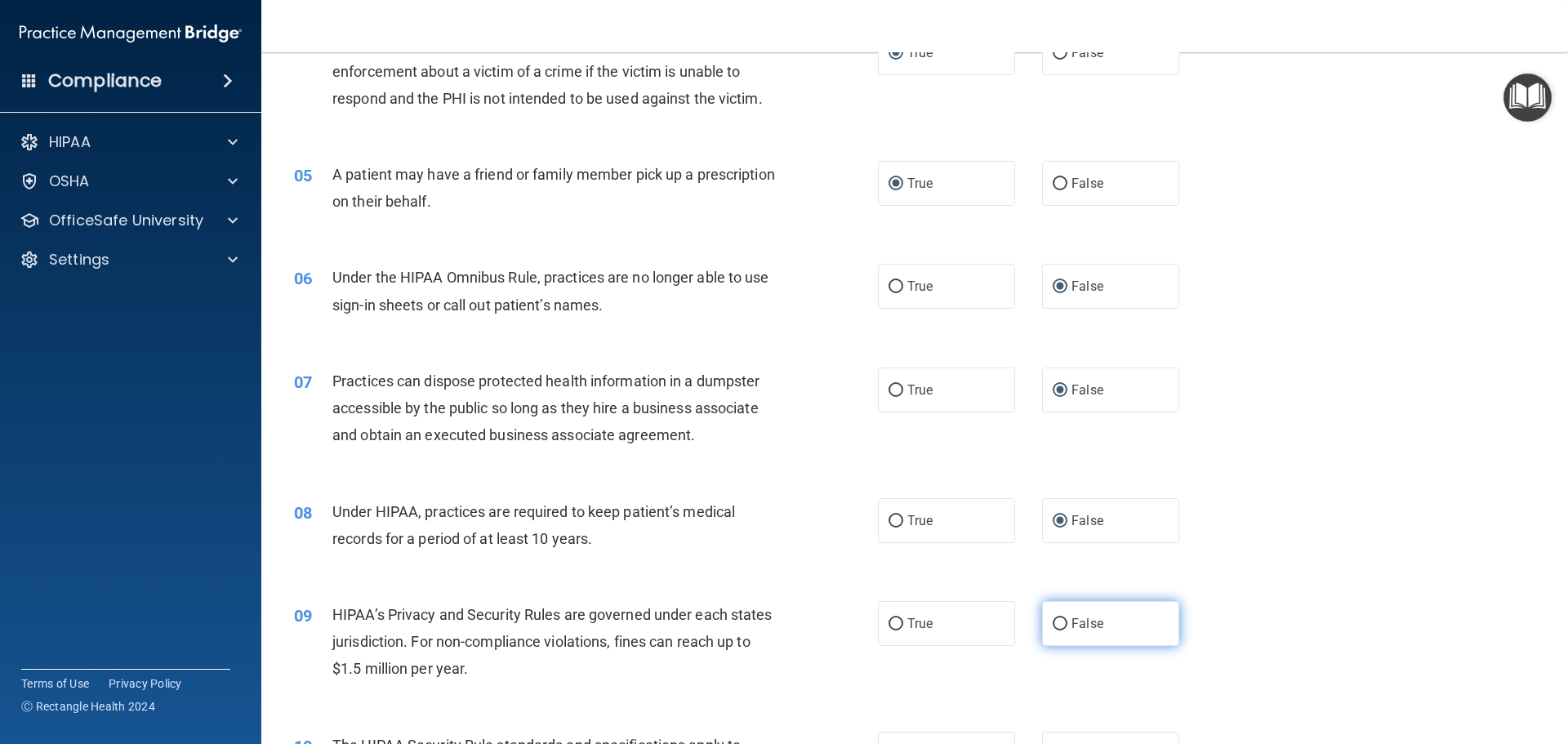
radio input "true"
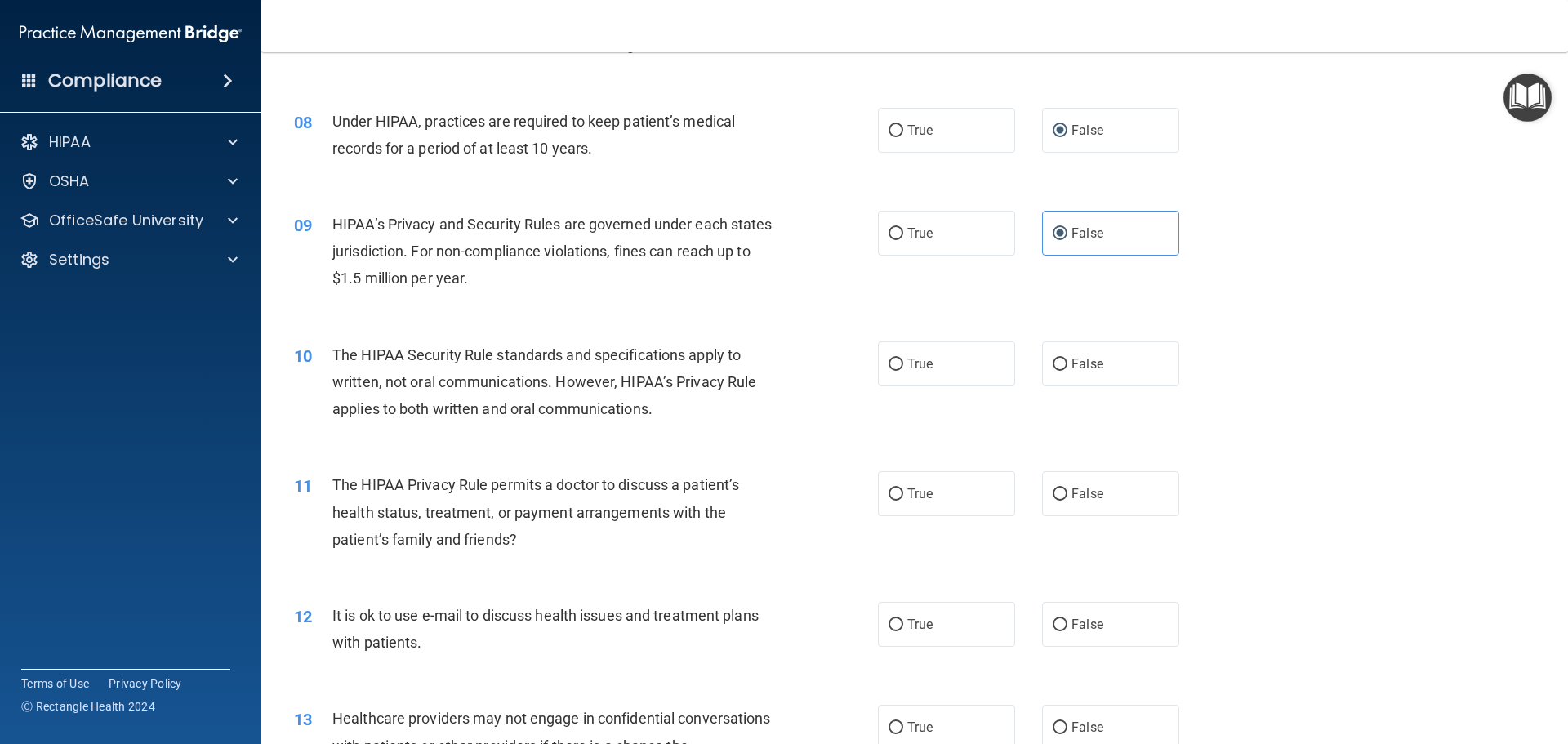
scroll to position [981, 0]
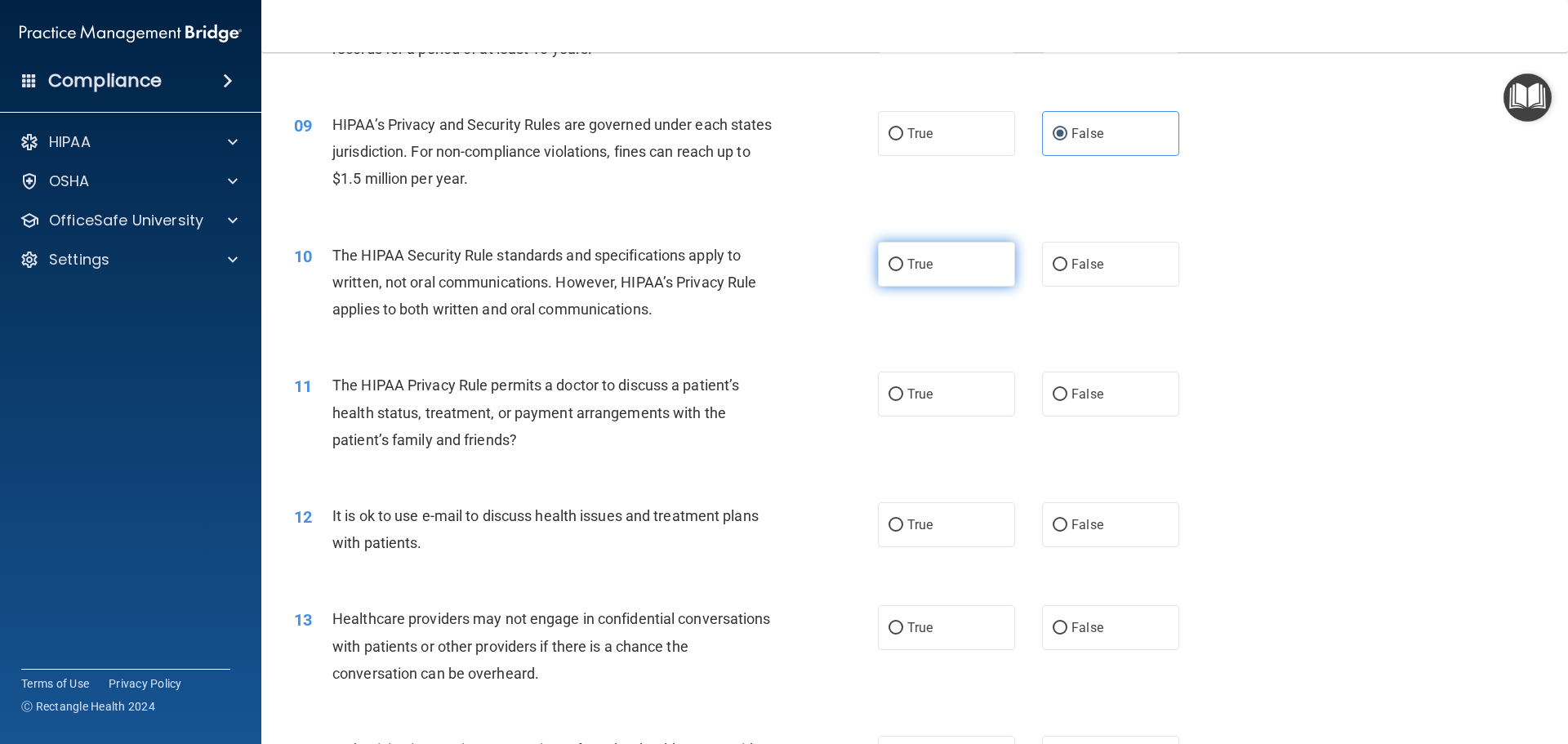
click at [890, 259] on input "True" at bounding box center [896, 266] width 15 height 12
radio input "true"
click at [889, 398] on input "True" at bounding box center [896, 395] width 15 height 12
radio input "true"
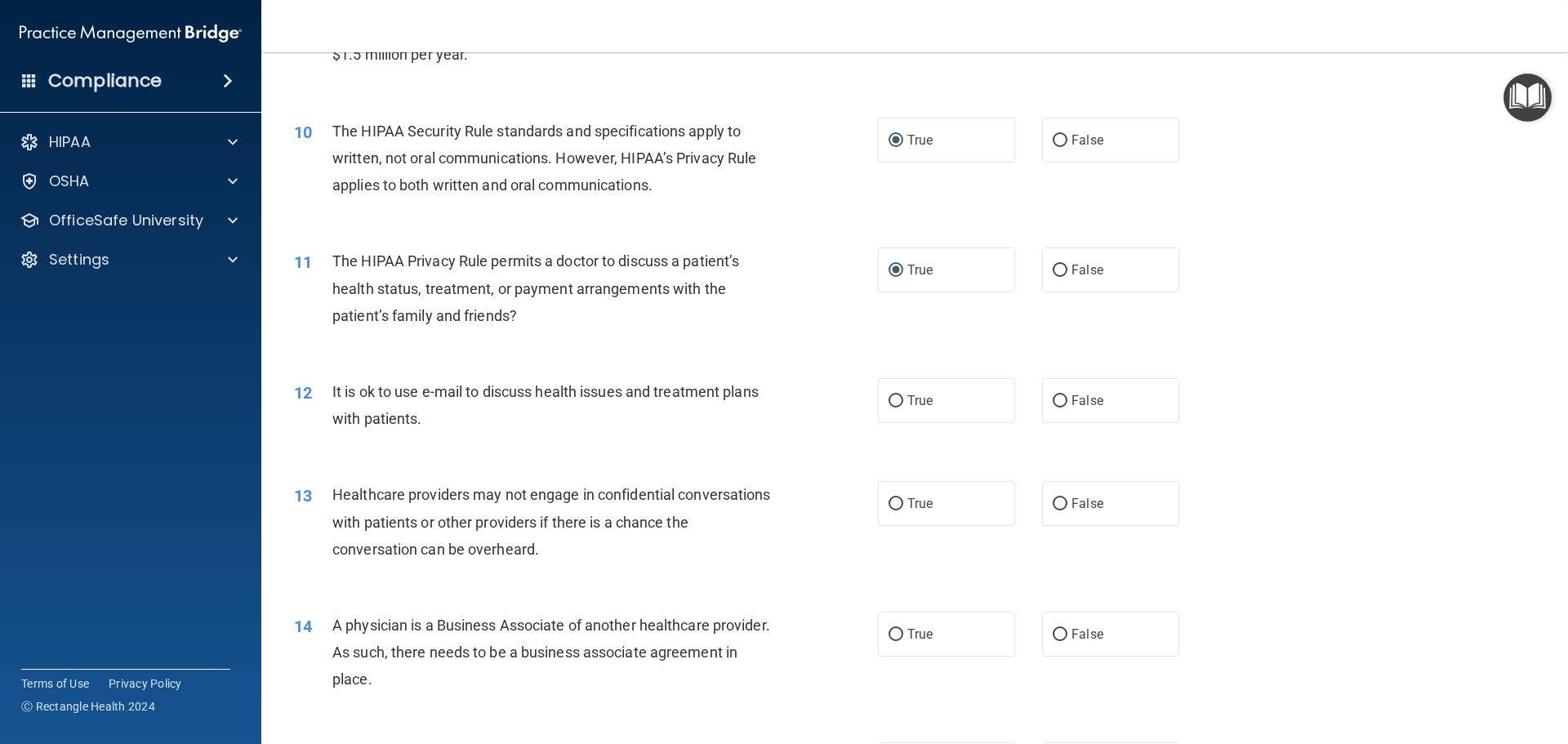
scroll to position [1226, 0]
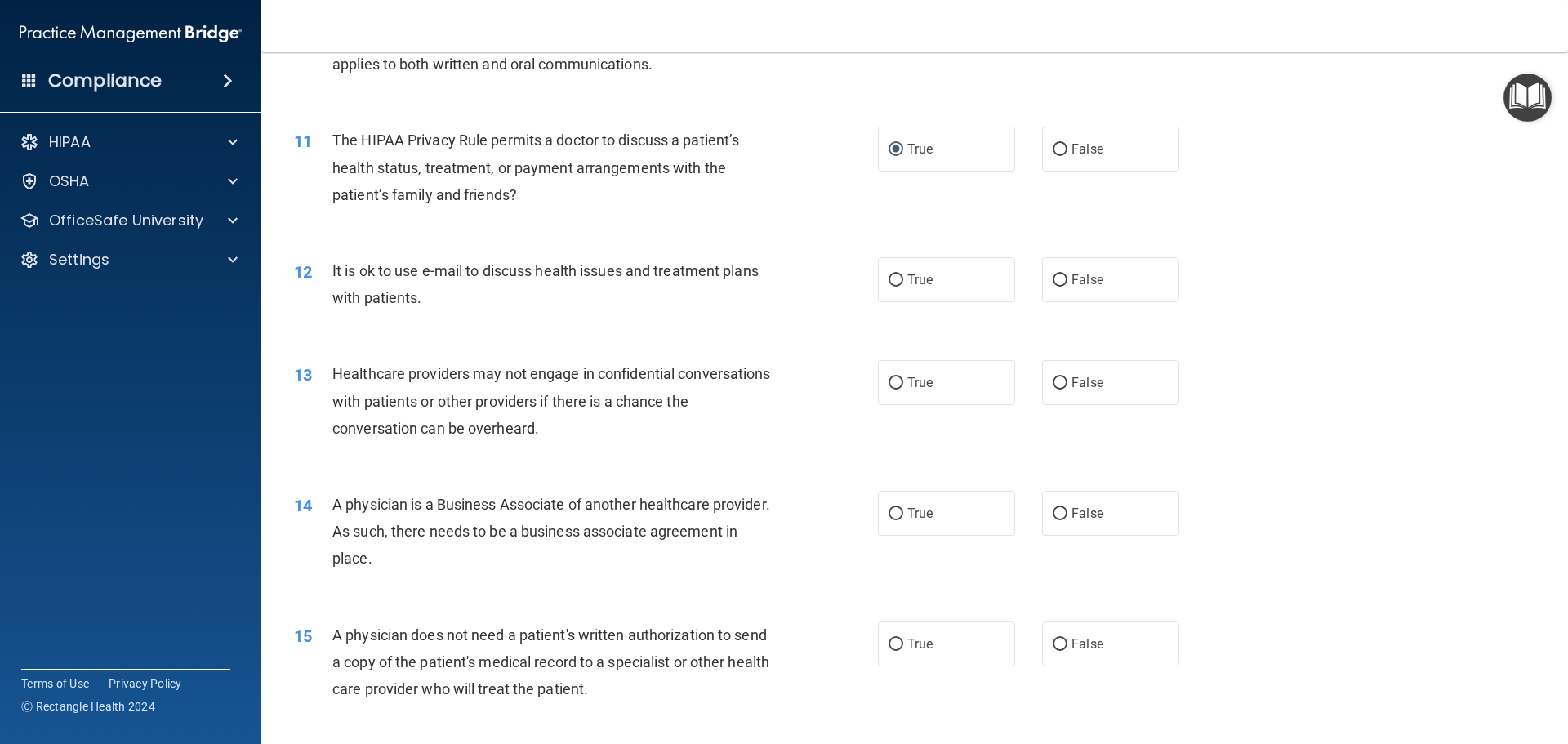
drag, startPoint x: 889, startPoint y: 382, endPoint x: 1006, endPoint y: 445, distance: 132.9
click at [1006, 445] on div "13 Healthcare providers may not engage in confidential conversations with patie…" at bounding box center [915, 405] width 1266 height 131
click at [889, 277] on input "True" at bounding box center [896, 281] width 15 height 12
radio input "true"
click at [1053, 378] on input "False" at bounding box center [1060, 383] width 15 height 12
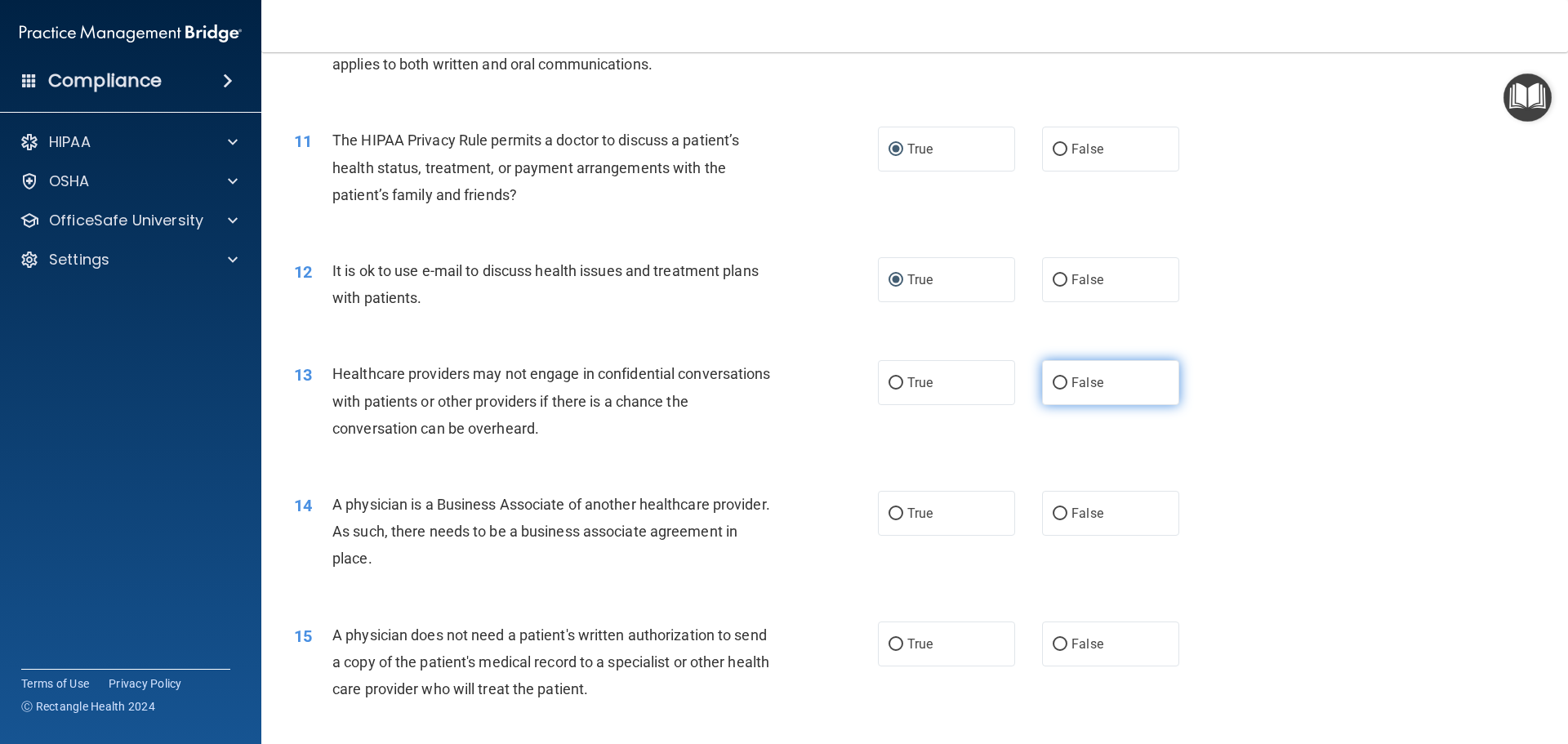
radio input "true"
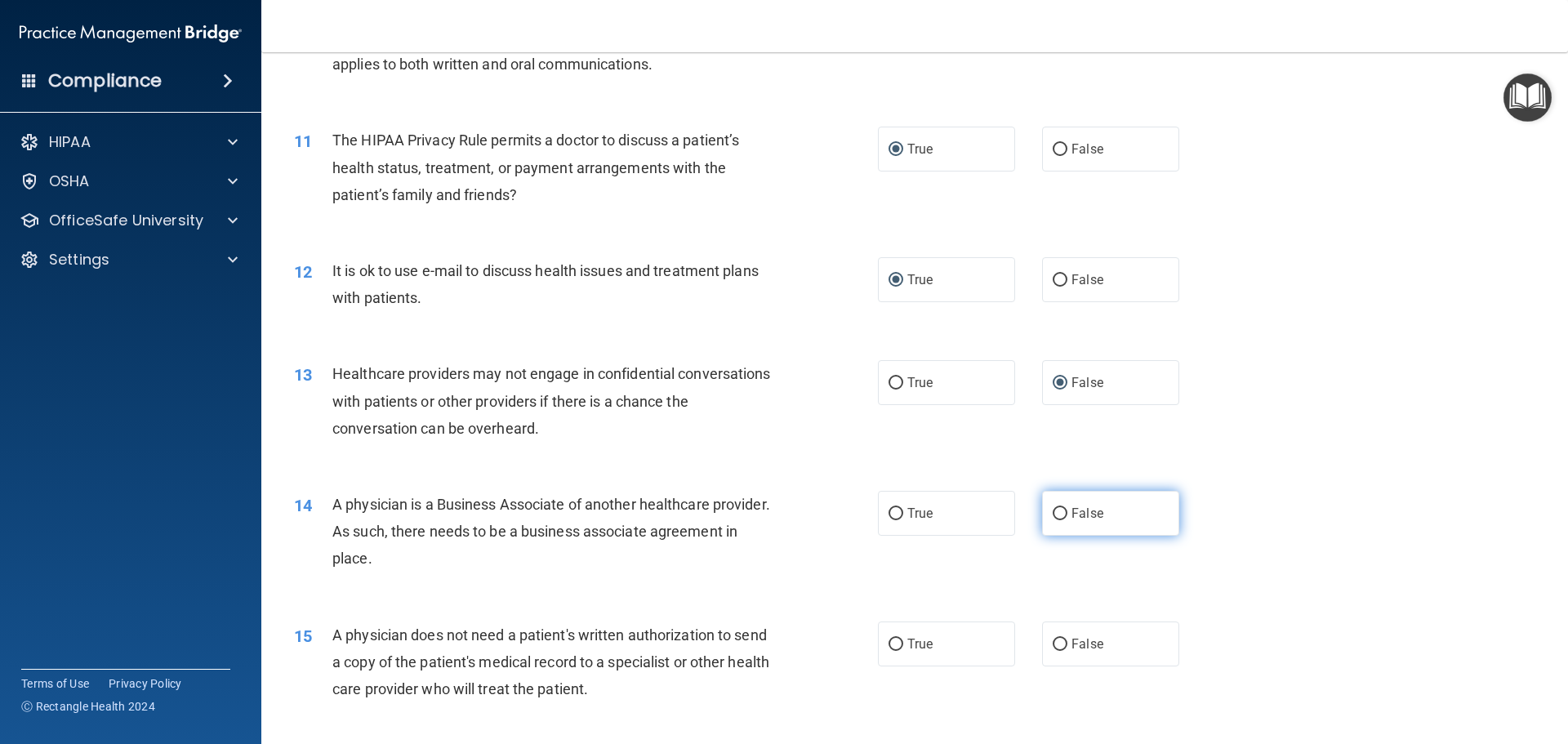
click at [1057, 510] on input "False" at bounding box center [1060, 514] width 15 height 12
radio input "true"
click at [889, 643] on input "True" at bounding box center [896, 646] width 15 height 12
radio input "true"
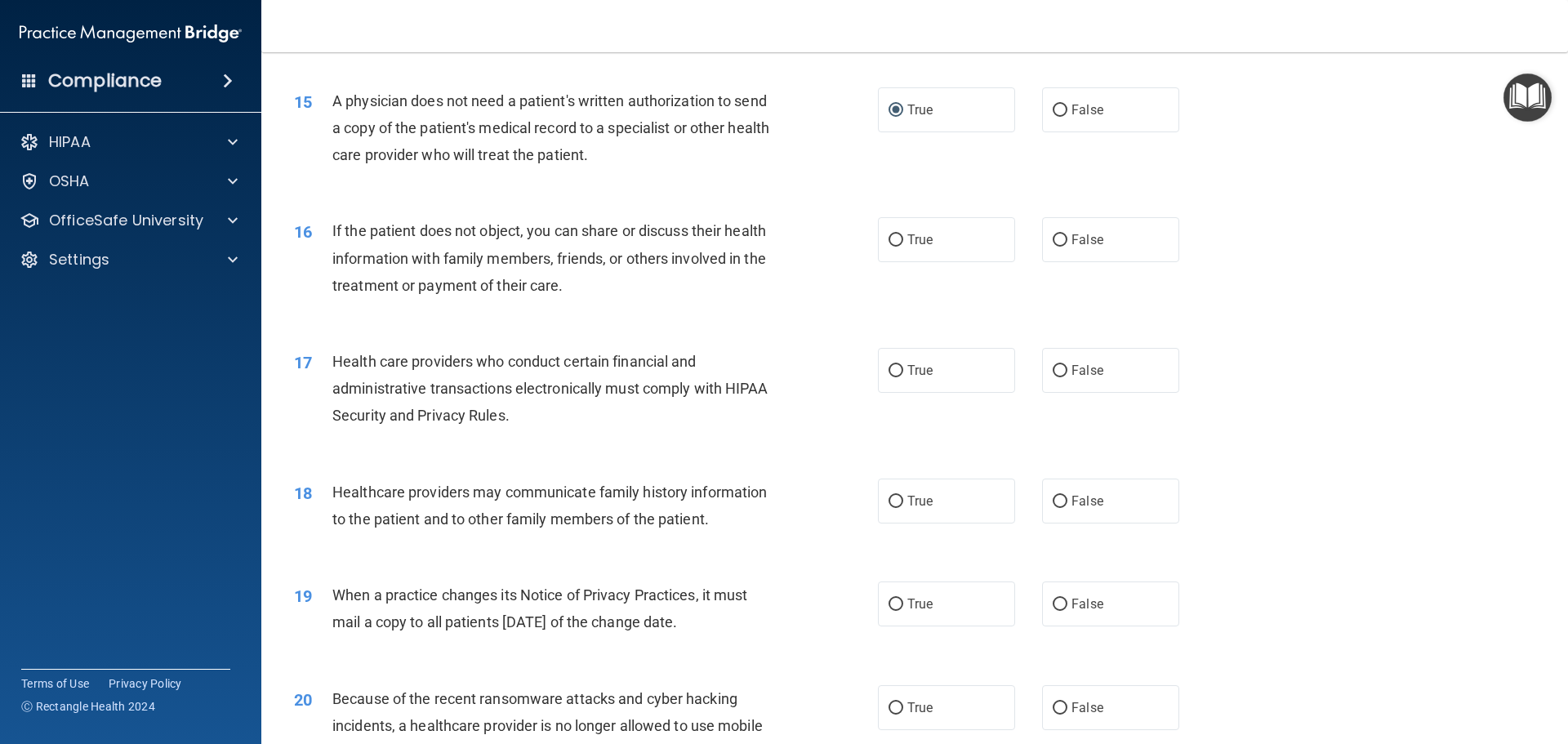
scroll to position [1798, 0]
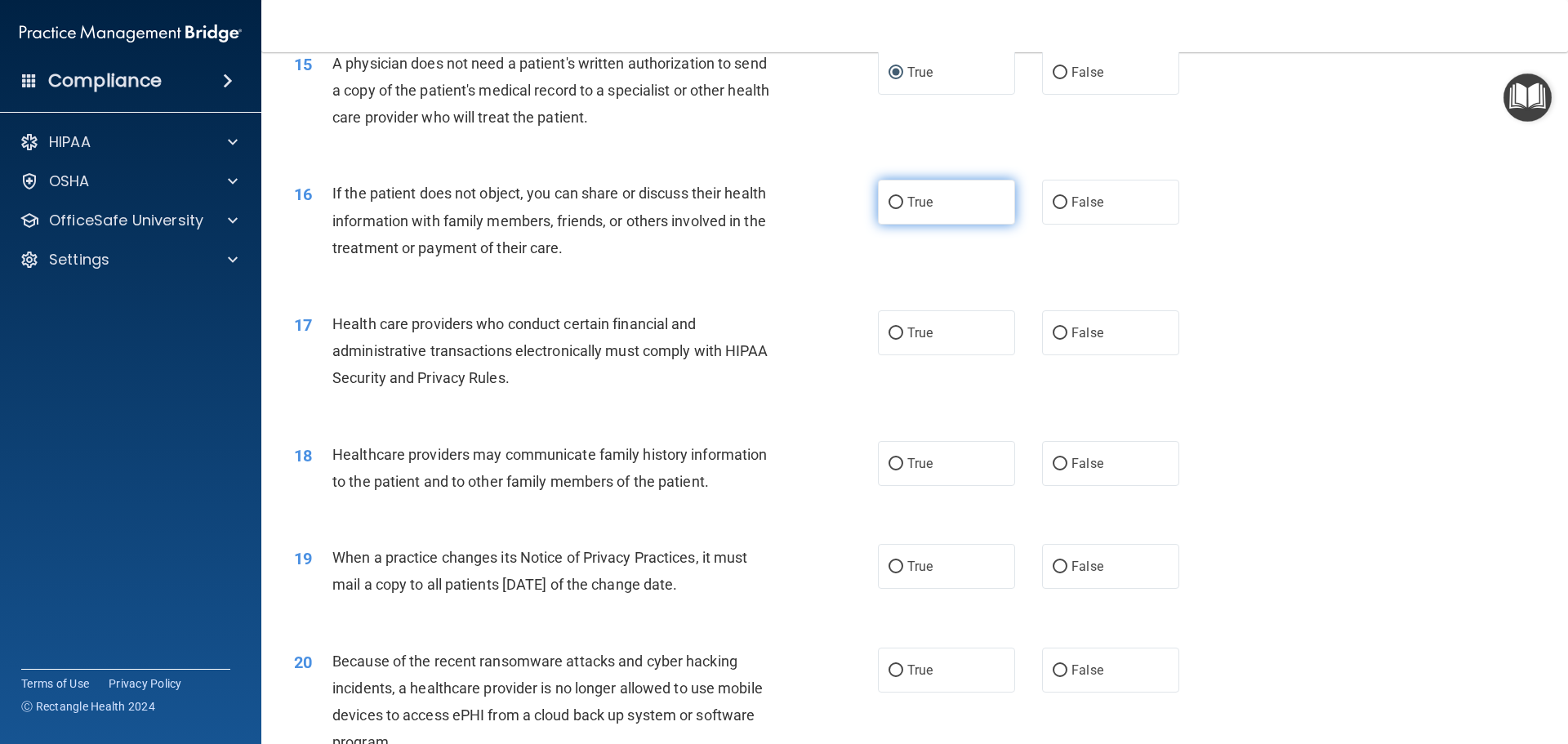
click at [893, 202] on input "True" at bounding box center [896, 203] width 15 height 12
radio input "true"
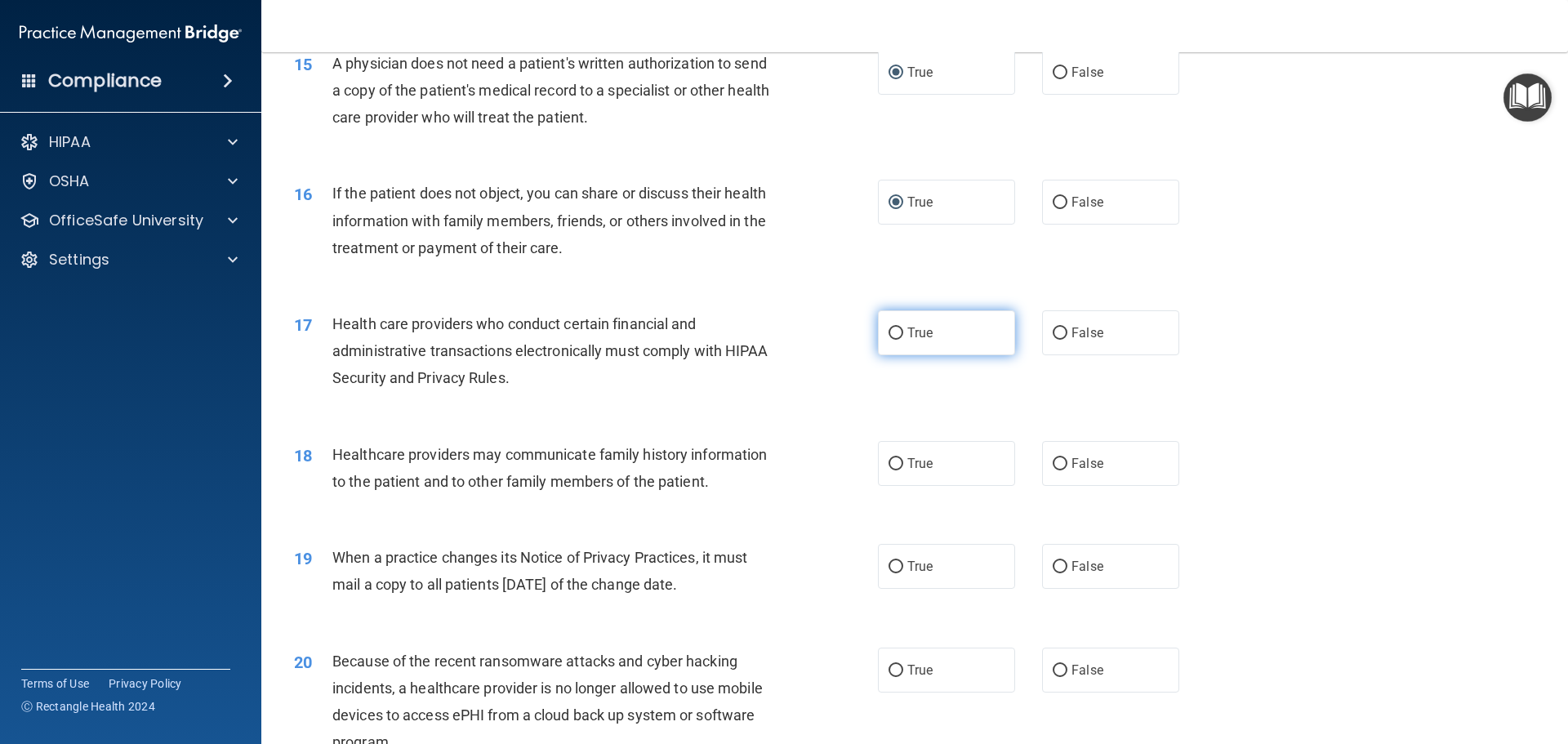
click at [889, 334] on input "True" at bounding box center [896, 334] width 15 height 12
radio input "true"
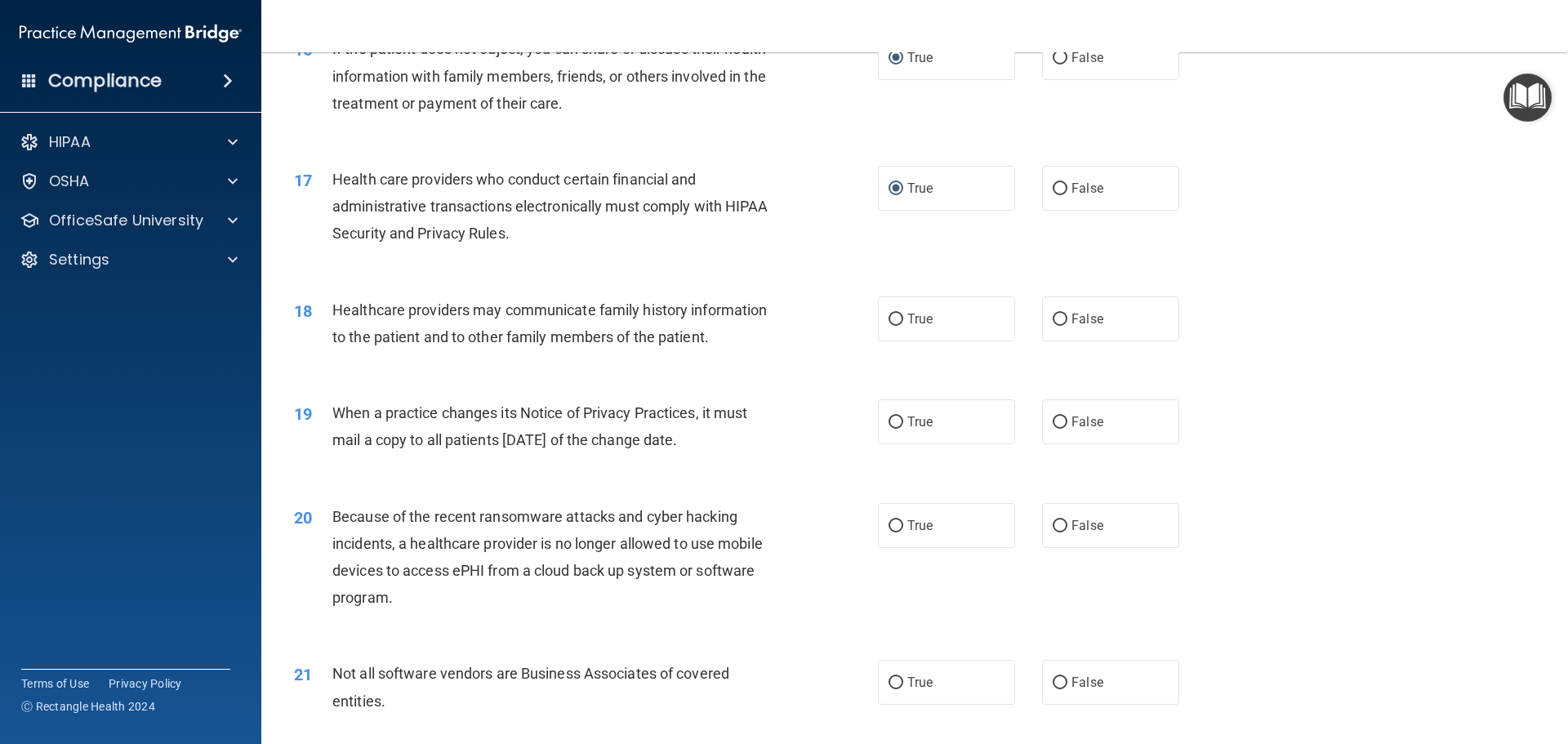
scroll to position [1961, 0]
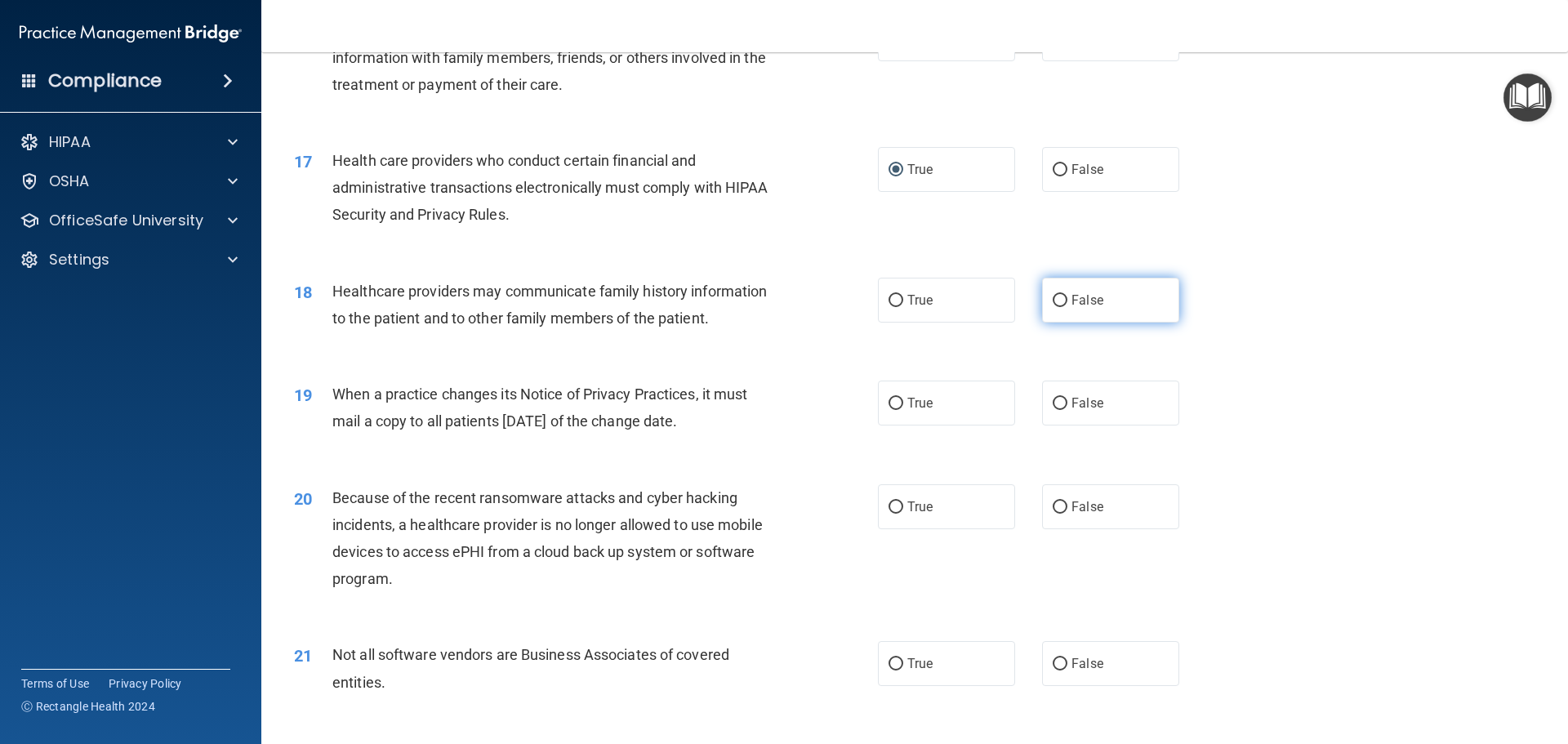
click at [1053, 301] on input "False" at bounding box center [1060, 301] width 15 height 12
radio input "true"
click at [1056, 401] on input "False" at bounding box center [1060, 404] width 15 height 12
radio input "true"
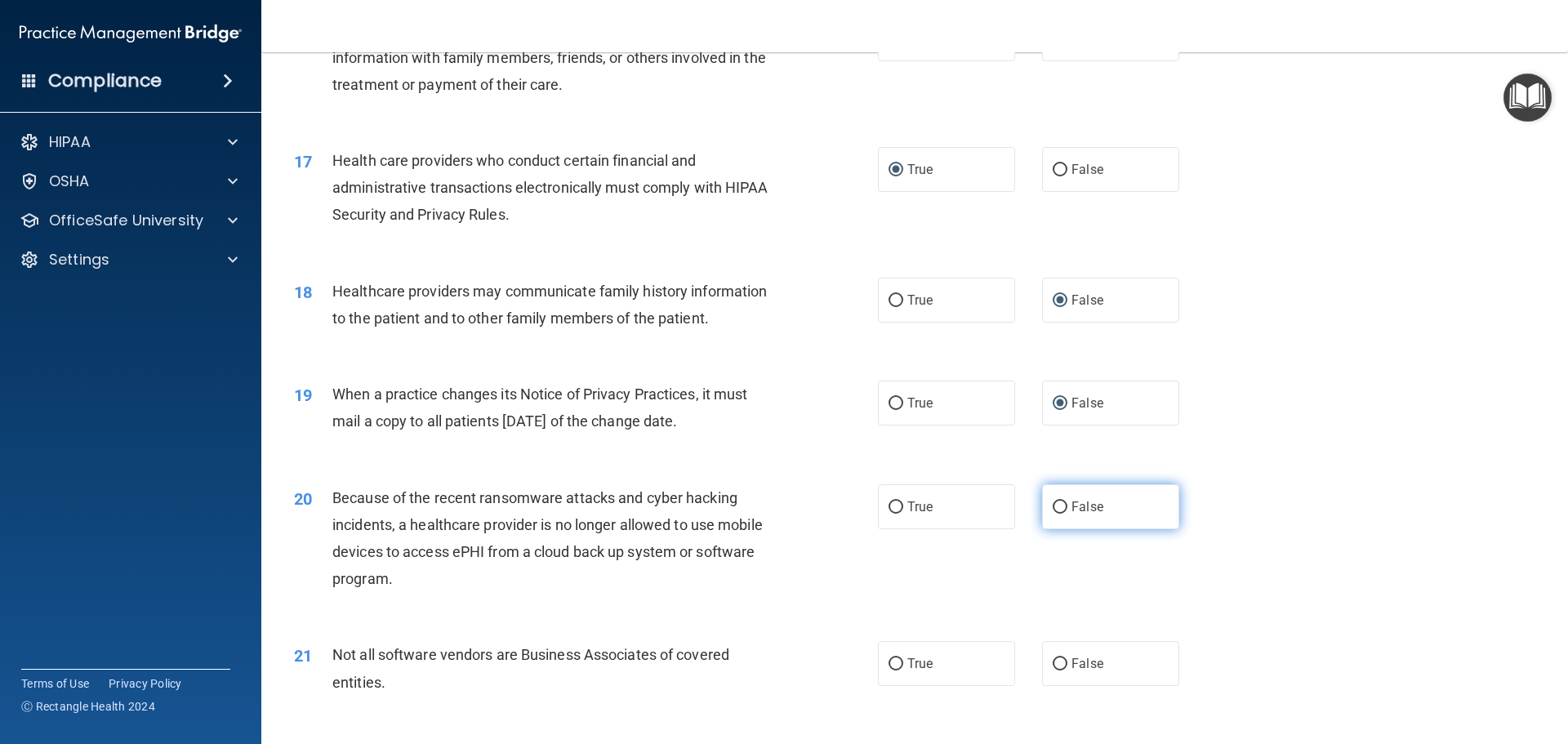
click at [1053, 508] on input "False" at bounding box center [1060, 507] width 15 height 12
radio input "true"
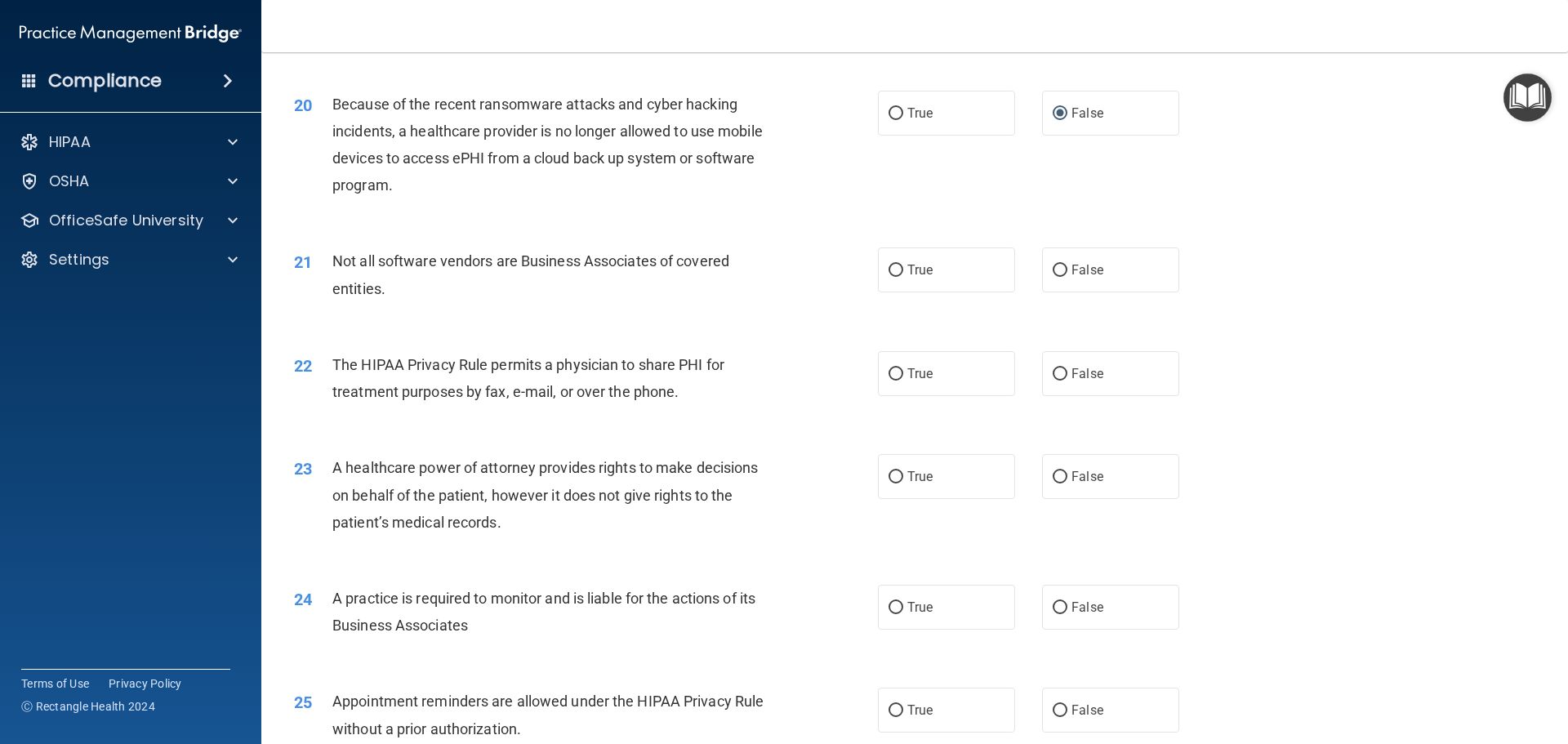
scroll to position [2451, 0]
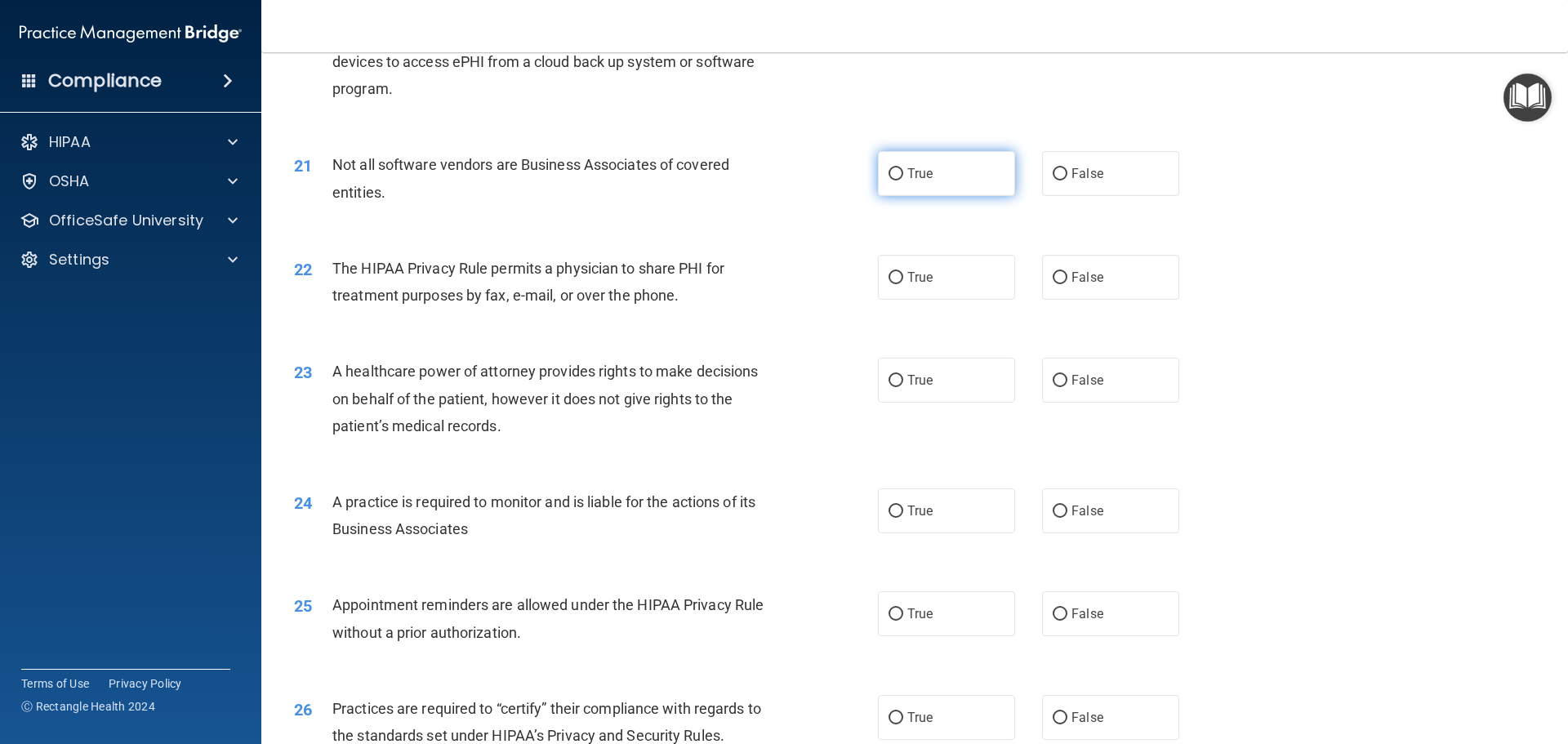
click at [889, 174] on input "True" at bounding box center [896, 174] width 15 height 12
radio input "true"
click at [889, 274] on input "True" at bounding box center [896, 278] width 15 height 12
radio input "true"
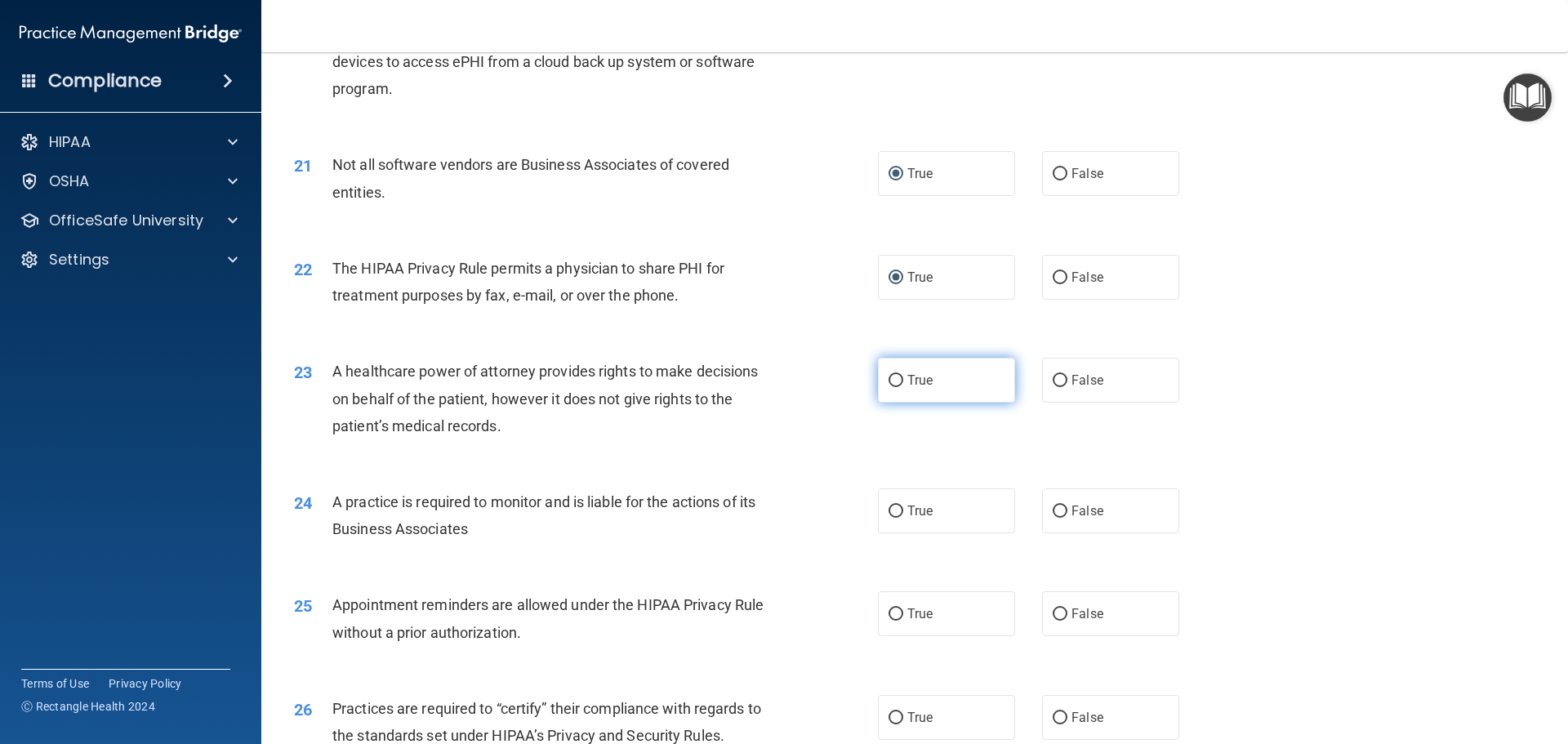
click at [891, 379] on input "True" at bounding box center [896, 381] width 15 height 12
radio input "true"
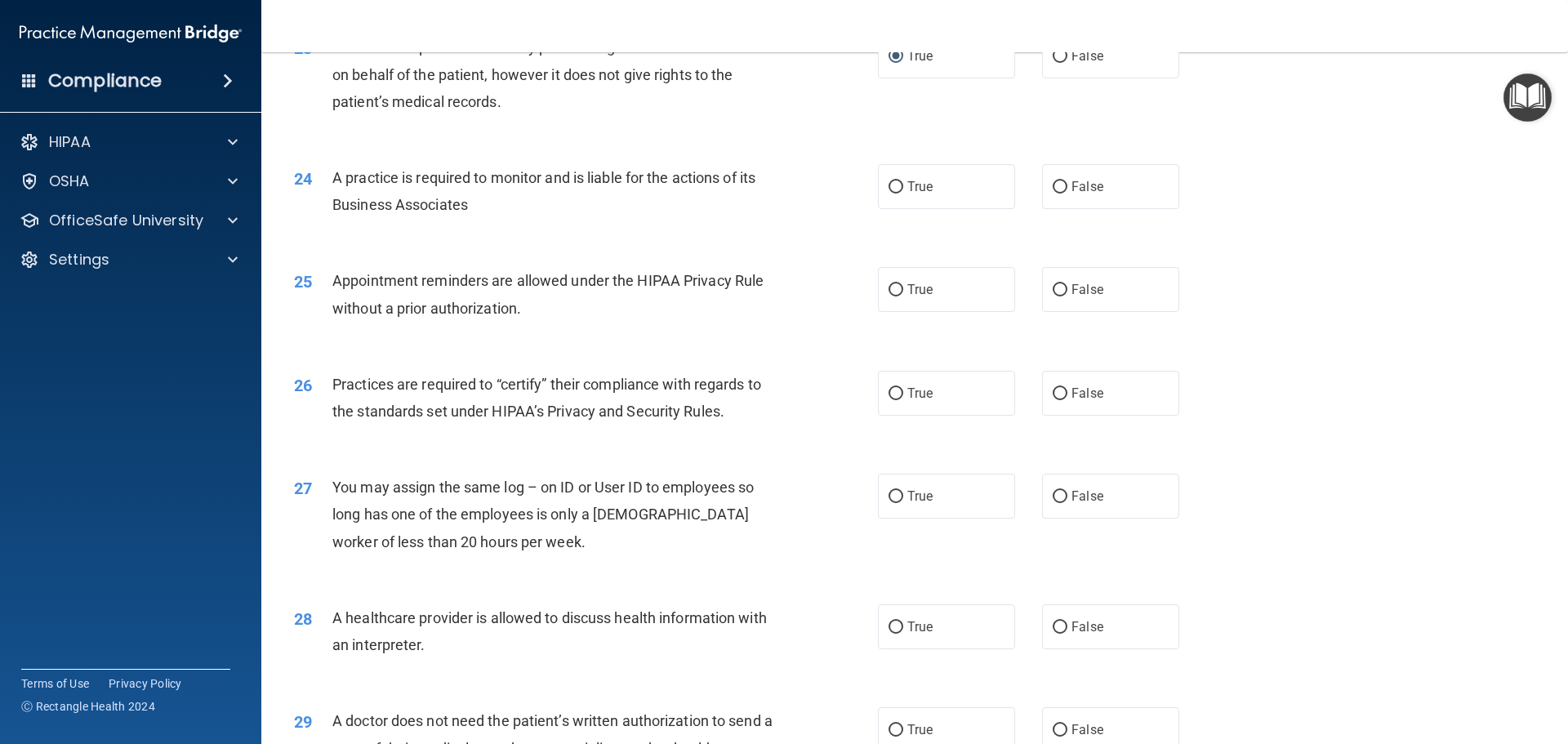
scroll to position [2778, 0]
click at [1053, 179] on input "False" at bounding box center [1060, 185] width 15 height 12
radio input "true"
click at [890, 284] on input "True" at bounding box center [896, 288] width 15 height 12
radio input "true"
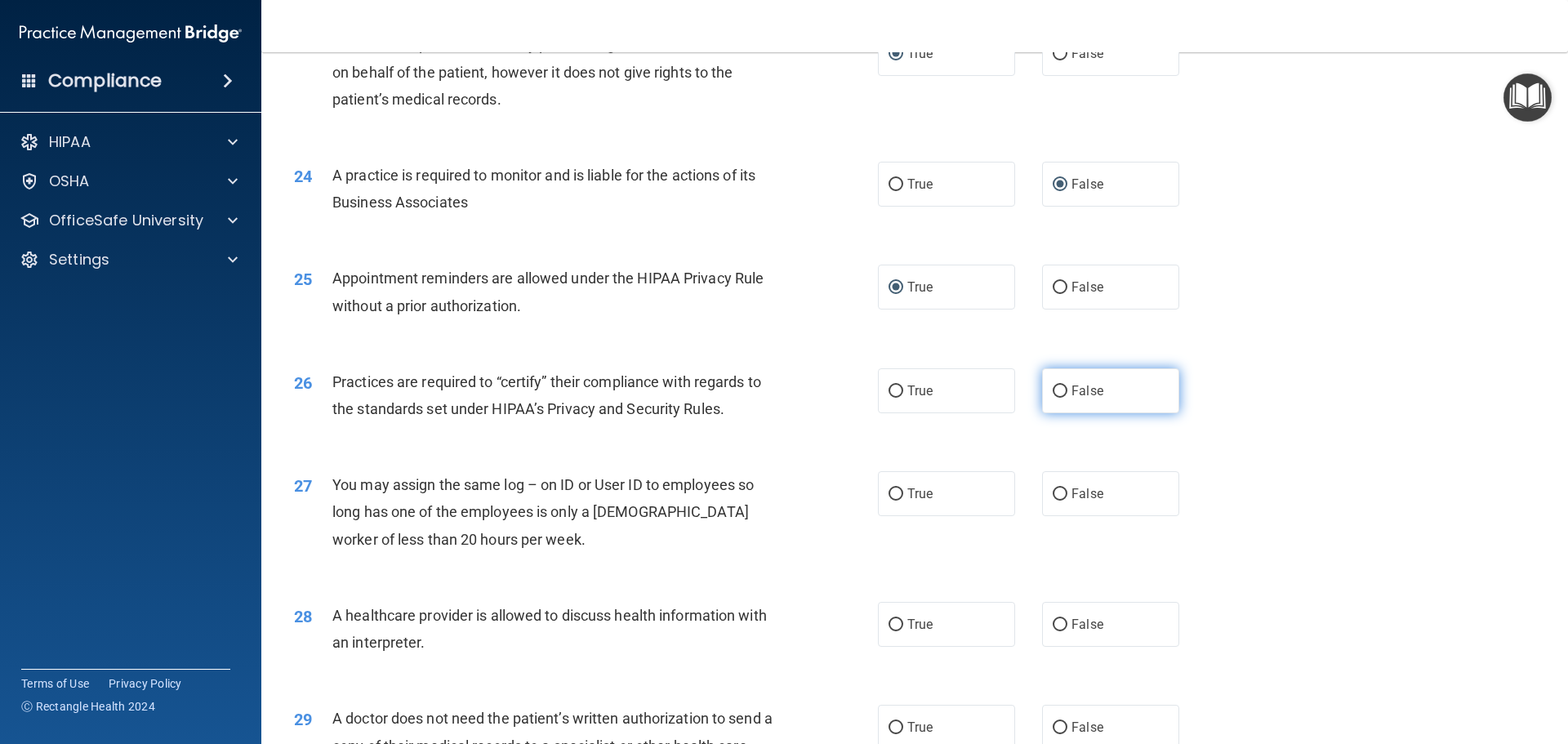
click at [1054, 390] on input "False" at bounding box center [1060, 392] width 15 height 12
radio input "true"
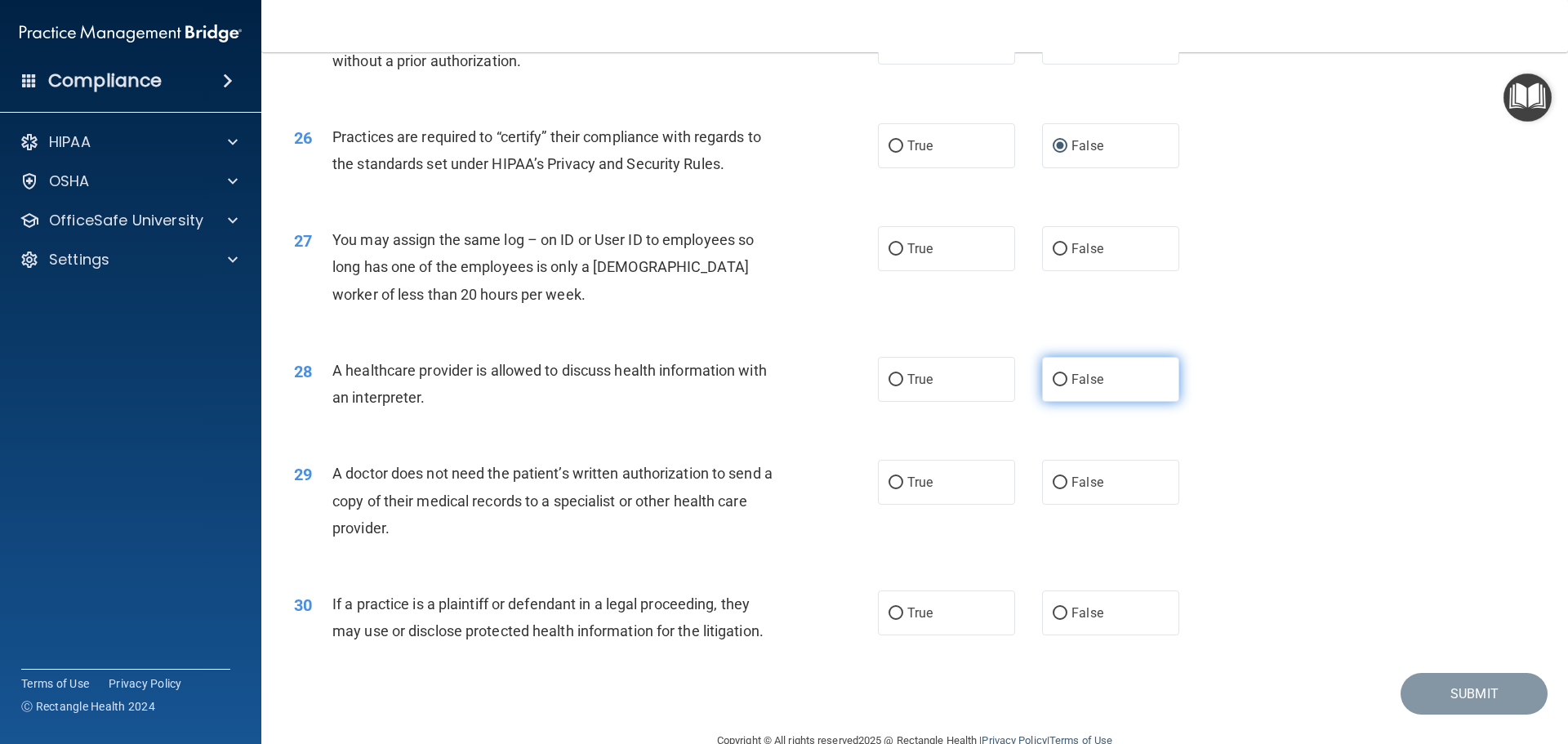
scroll to position [3060, 0]
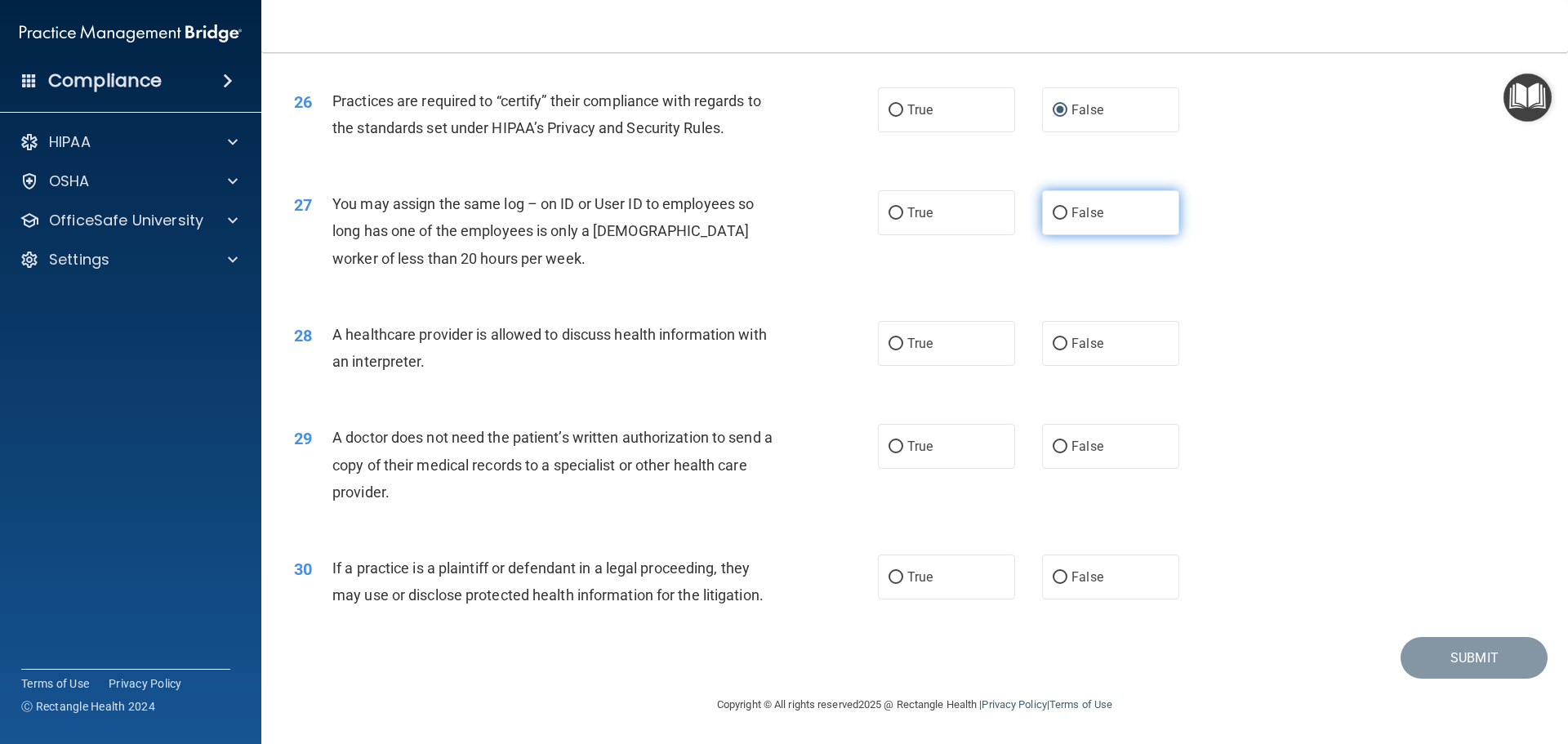
click at [1054, 213] on input "False" at bounding box center [1060, 214] width 15 height 12
radio input "true"
click at [892, 347] on input "True" at bounding box center [896, 345] width 15 height 12
radio input "true"
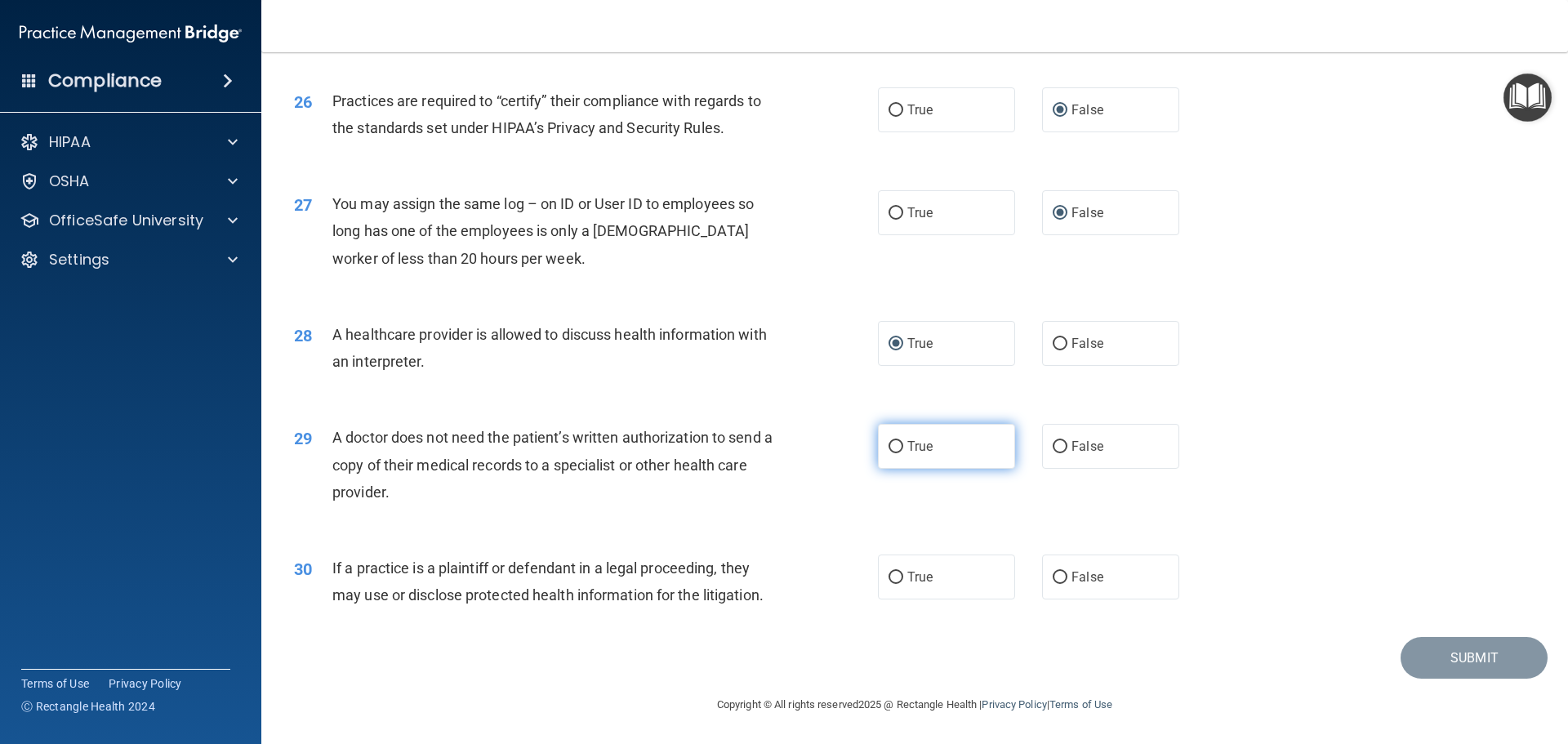
click at [889, 445] on input "True" at bounding box center [896, 448] width 15 height 12
radio input "true"
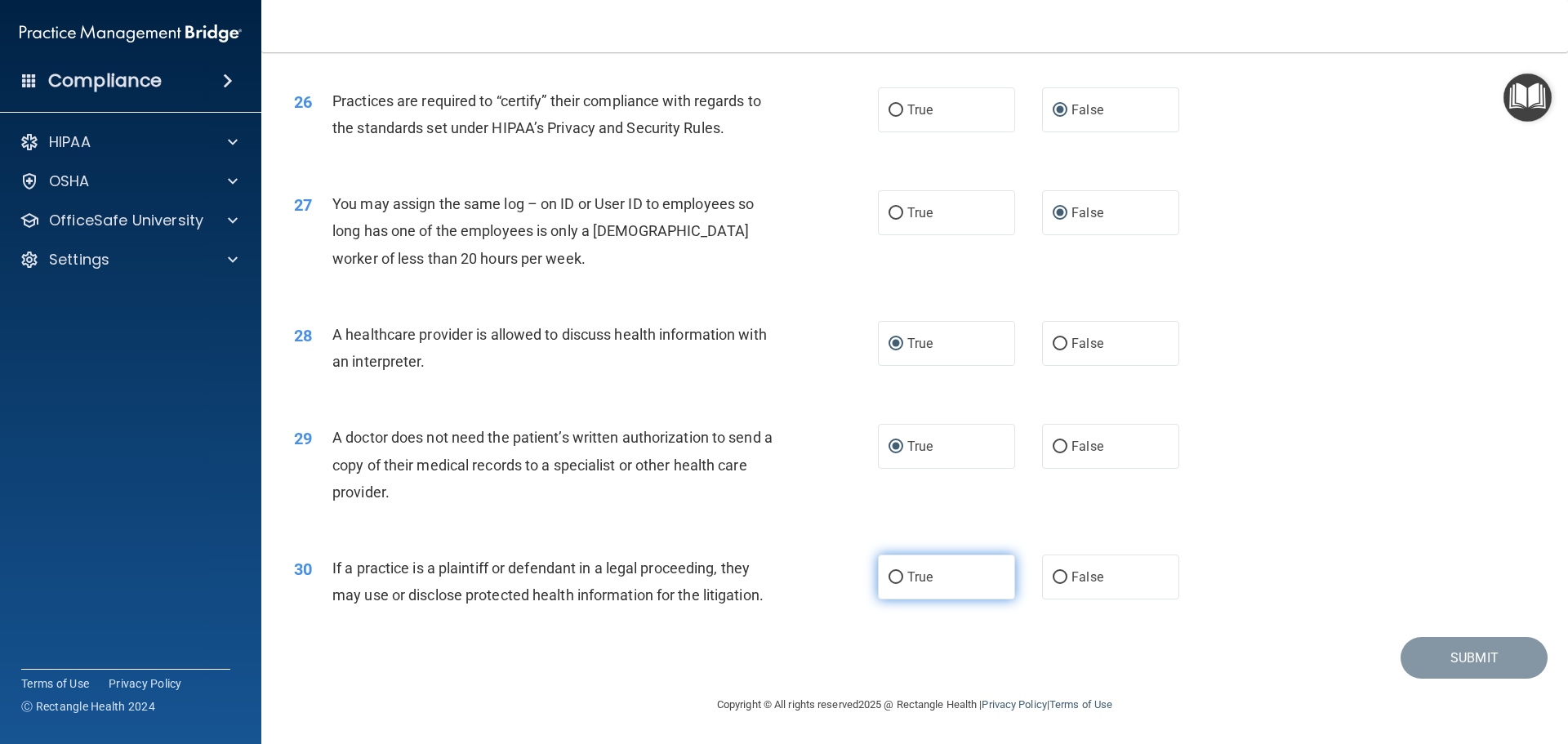
click at [888, 582] on label "True" at bounding box center [947, 577] width 137 height 45
click at [889, 580] on input "True" at bounding box center [896, 578] width 15 height 12
radio input "true"
click at [1435, 646] on button "Submit" at bounding box center [1473, 658] width 147 height 41
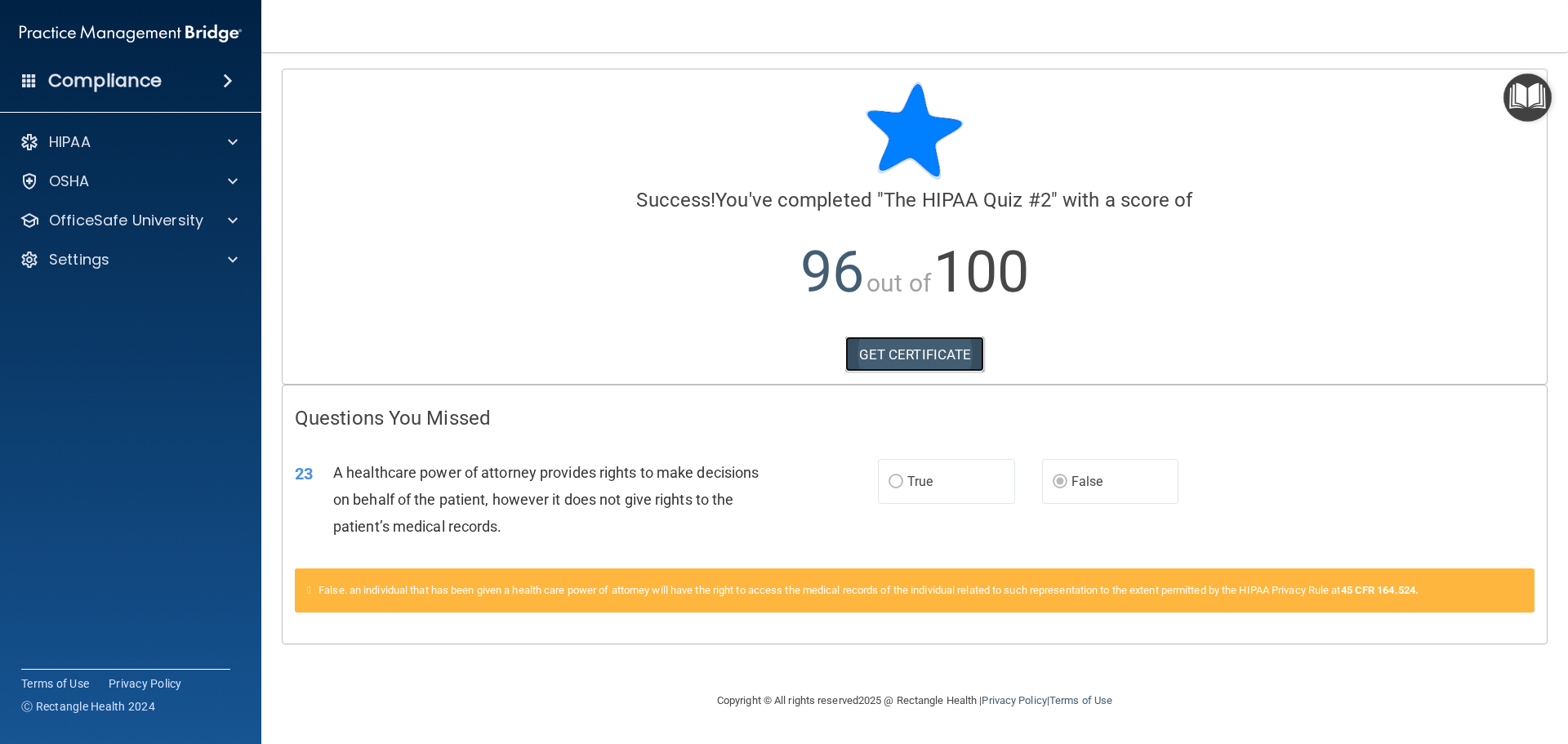
click at [903, 352] on link "GET CERTIFICATE" at bounding box center [915, 354] width 140 height 36
click at [198, 214] on p "OfficeSafe University" at bounding box center [127, 221] width 155 height 19
click at [197, 267] on img at bounding box center [198, 259] width 20 height 20
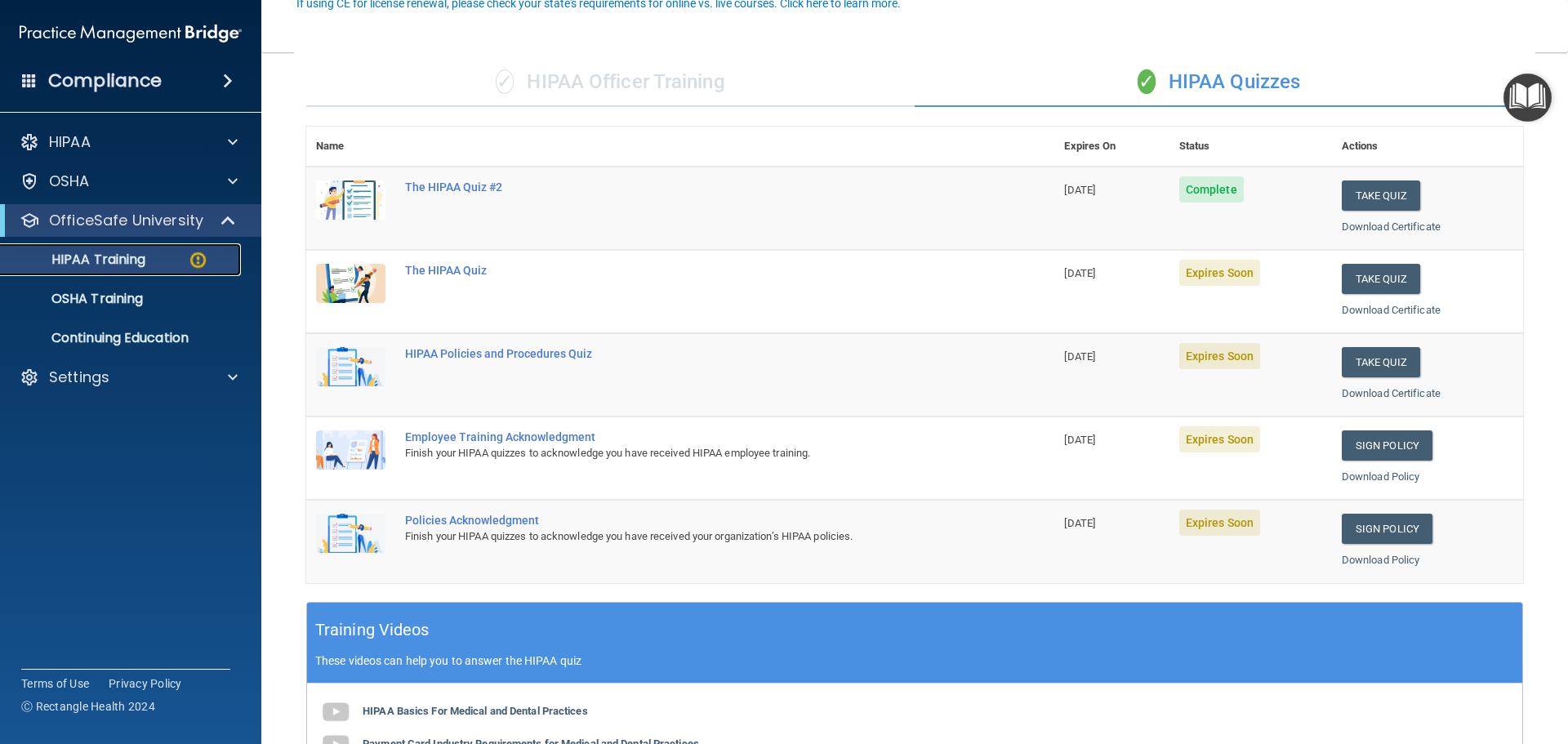
scroll to position [164, 0]
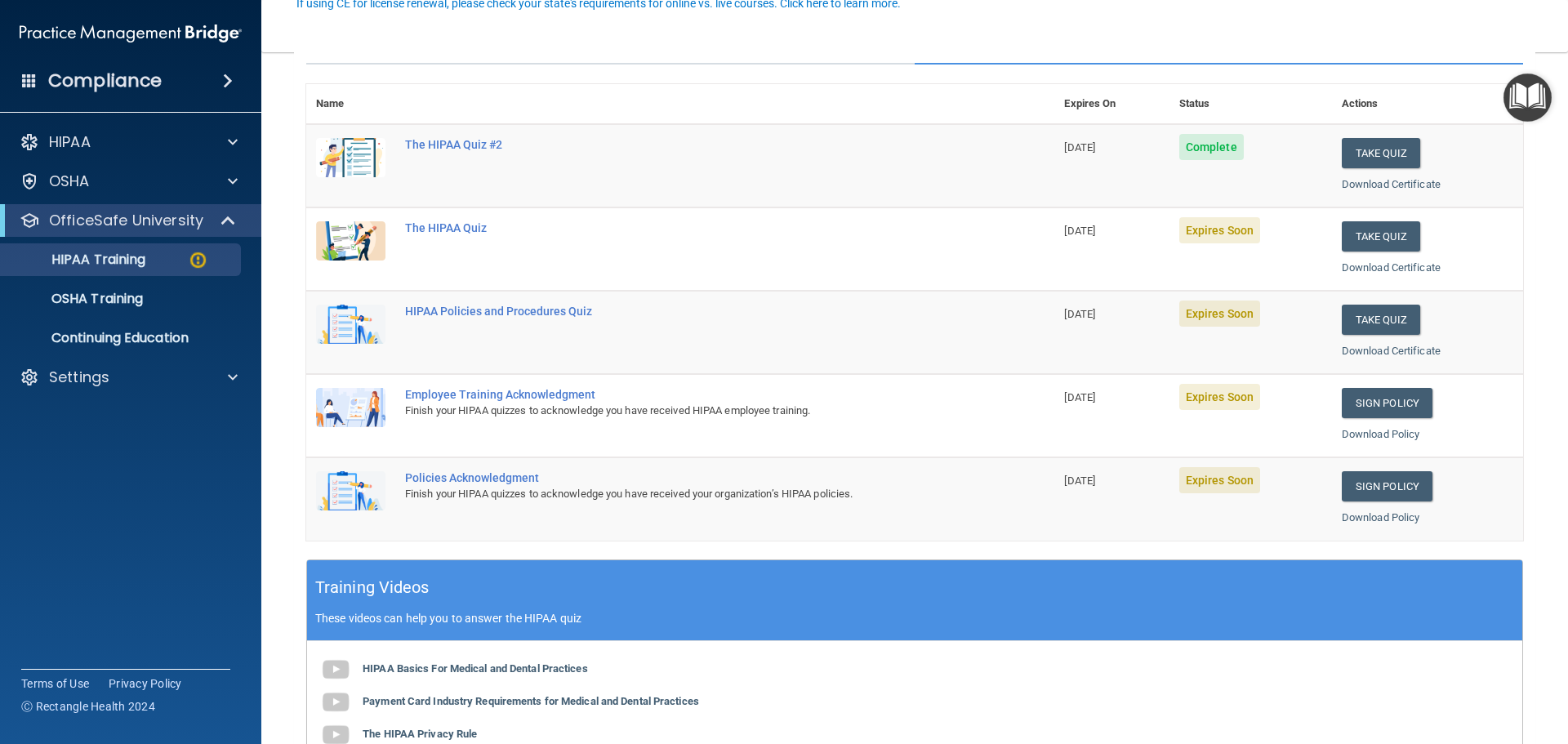
drag, startPoint x: 1037, startPoint y: 149, endPoint x: 1120, endPoint y: 181, distance: 89.0
click at [1128, 150] on tr "The HIPAA Quiz #2 [DATE] Complete Take Quiz Download Certificate" at bounding box center [914, 165] width 1216 height 84
click at [1109, 207] on tbody "The HIPAA Quiz #2 [DATE] Complete Take Quiz Download Certificate The HIPAA Quiz…" at bounding box center [914, 332] width 1216 height 417
click at [1458, 264] on div "Download Certificate" at bounding box center [1427, 268] width 171 height 19
click at [1375, 243] on button "Take Quiz" at bounding box center [1381, 237] width 78 height 30
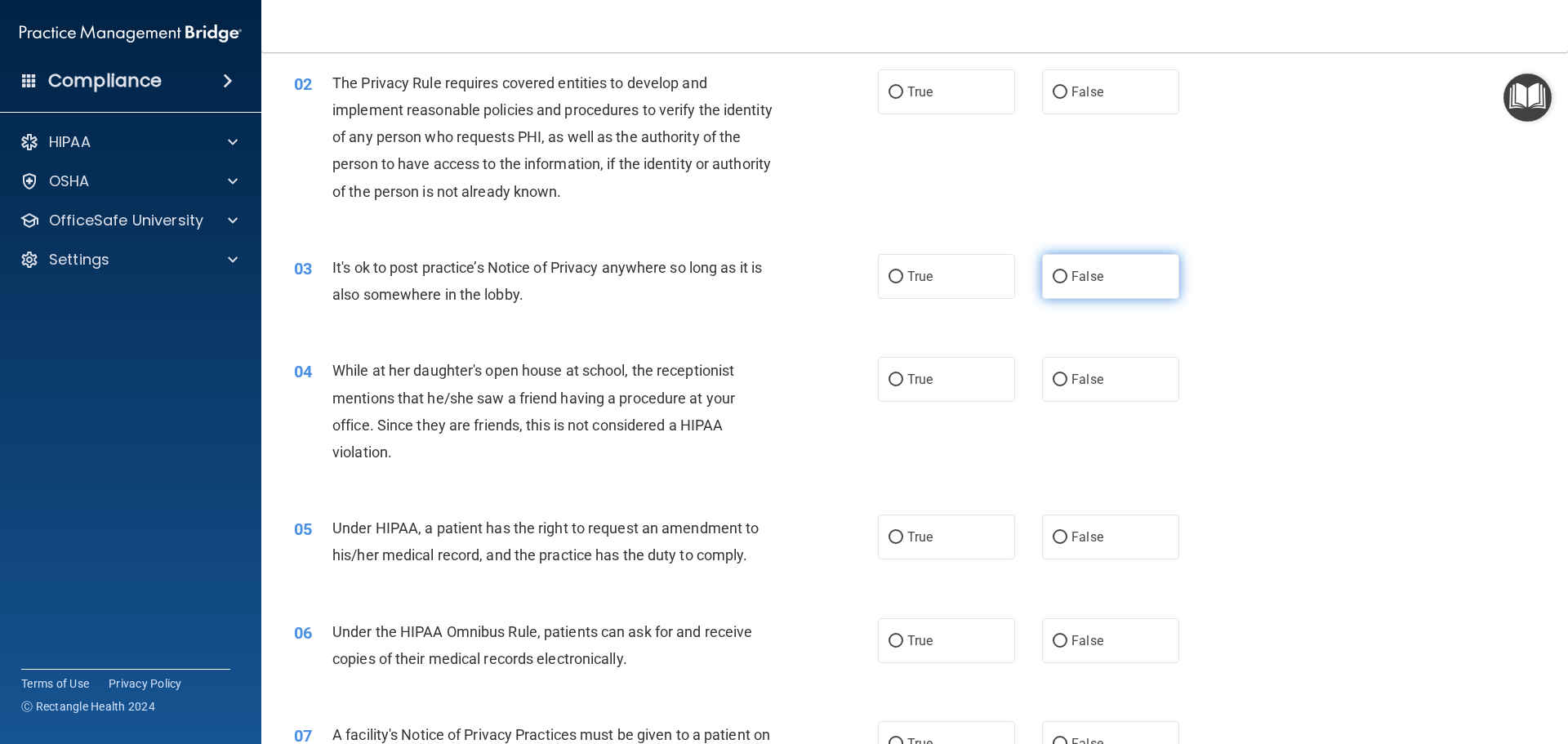
click at [1057, 278] on input "False" at bounding box center [1060, 277] width 15 height 12
radio input "true"
click at [1053, 377] on input "False" at bounding box center [1060, 381] width 15 height 12
radio input "true"
drag, startPoint x: 934, startPoint y: 539, endPoint x: 933, endPoint y: 530, distance: 9.1
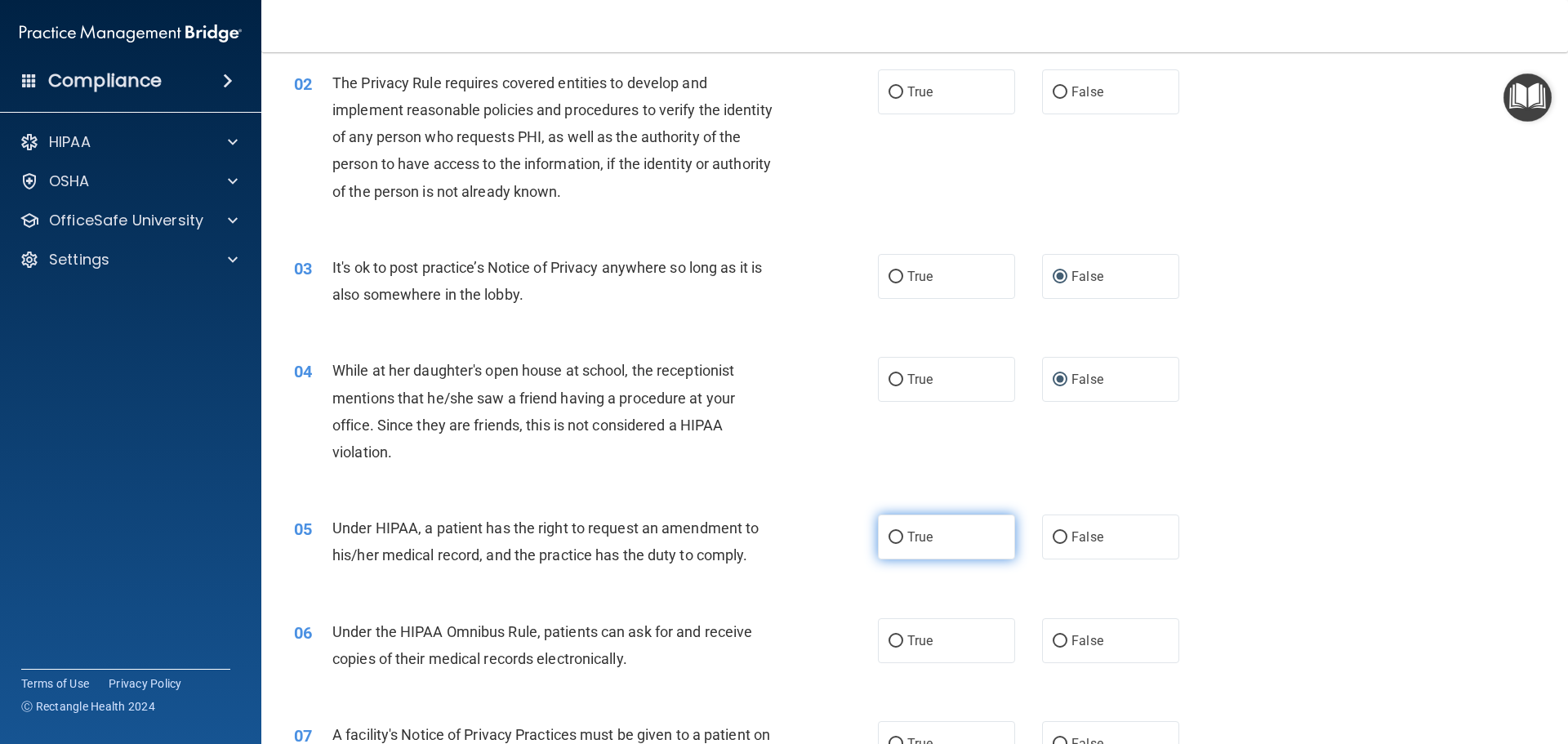
click at [934, 533] on label "True" at bounding box center [947, 536] width 137 height 45
click at [904, 533] on input "True" at bounding box center [896, 538] width 15 height 12
radio input "true"
click at [889, 86] on input "True" at bounding box center [896, 92] width 15 height 12
radio input "true"
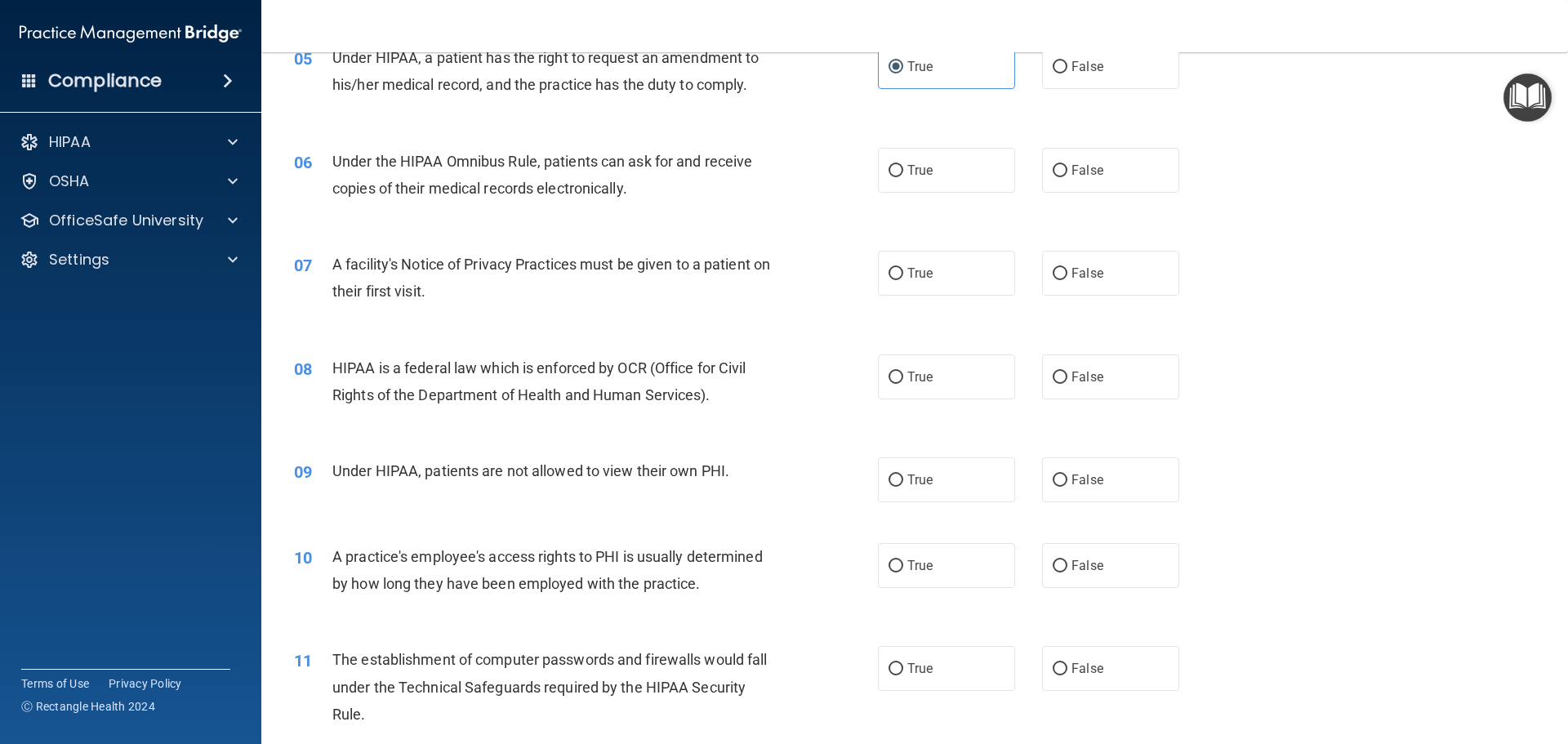
scroll to position [653, 0]
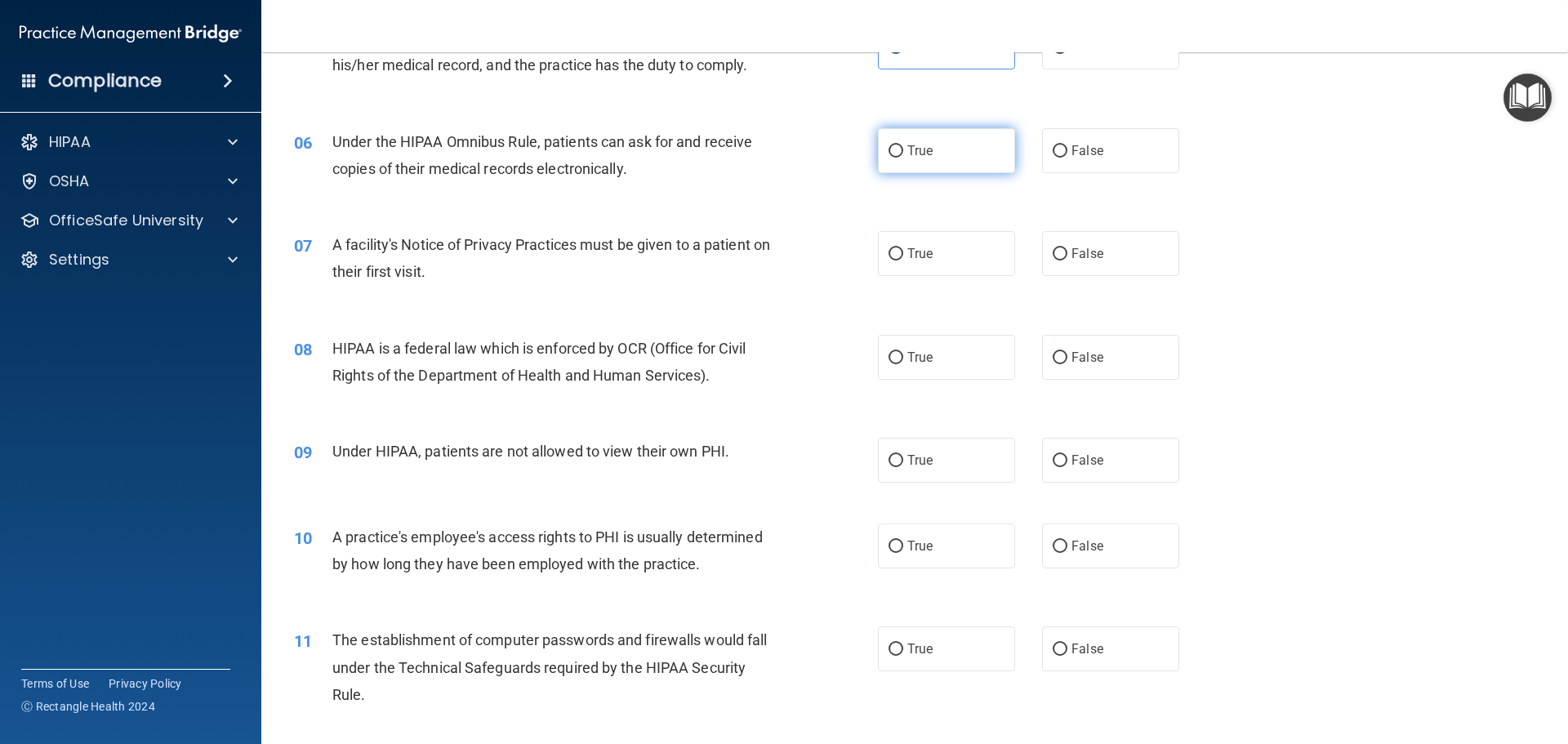
click at [889, 151] on input "True" at bounding box center [896, 151] width 15 height 12
radio input "true"
click at [893, 249] on input "True" at bounding box center [896, 254] width 15 height 12
radio input "true"
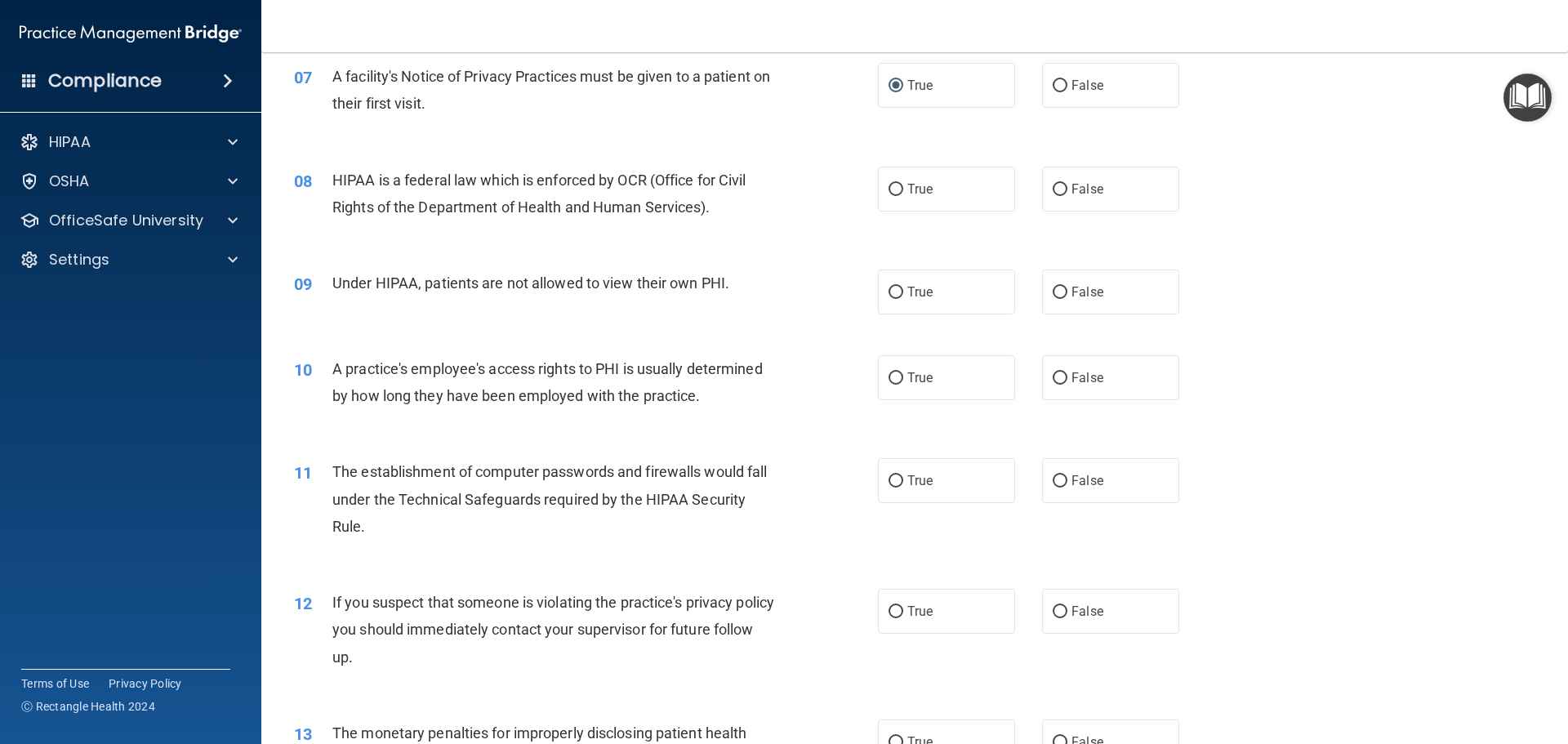
scroll to position [899, 0]
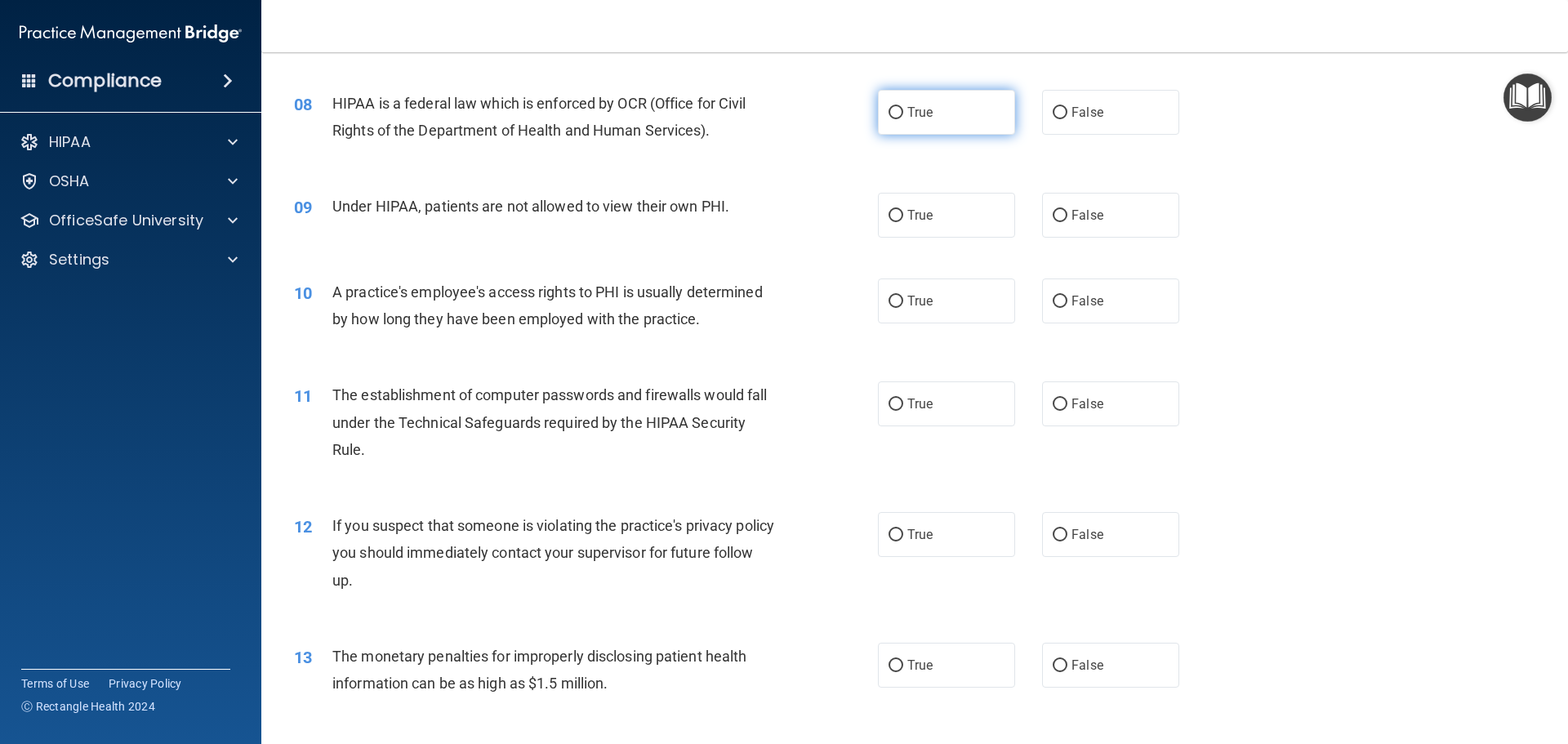
click at [889, 109] on input "True" at bounding box center [896, 113] width 15 height 12
radio input "true"
click at [1052, 214] on label "False" at bounding box center [1111, 215] width 137 height 45
click at [1056, 219] on input "False" at bounding box center [1060, 216] width 15 height 12
radio input "true"
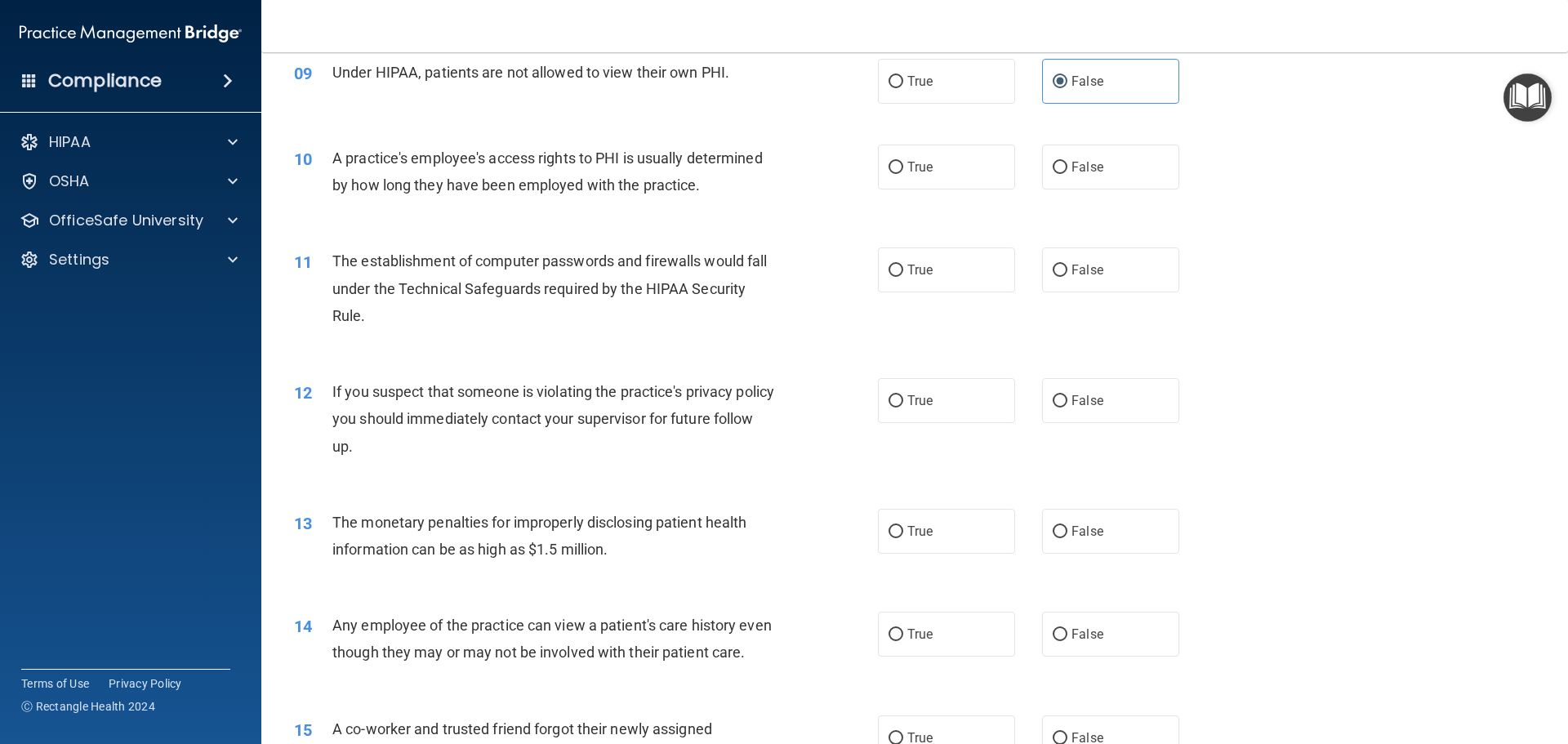
scroll to position [1062, 0]
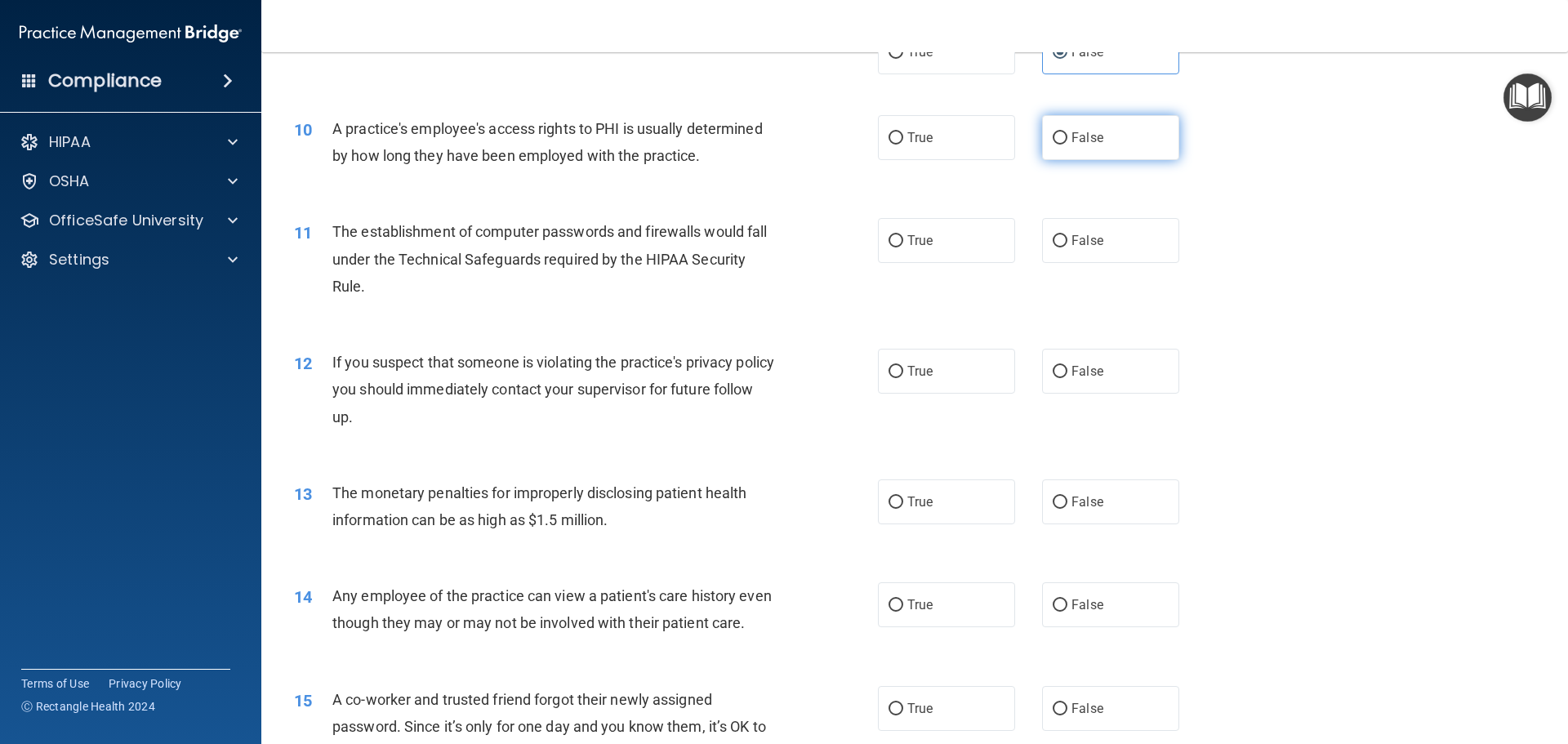
click at [1058, 137] on input "False" at bounding box center [1060, 139] width 15 height 12
radio input "true"
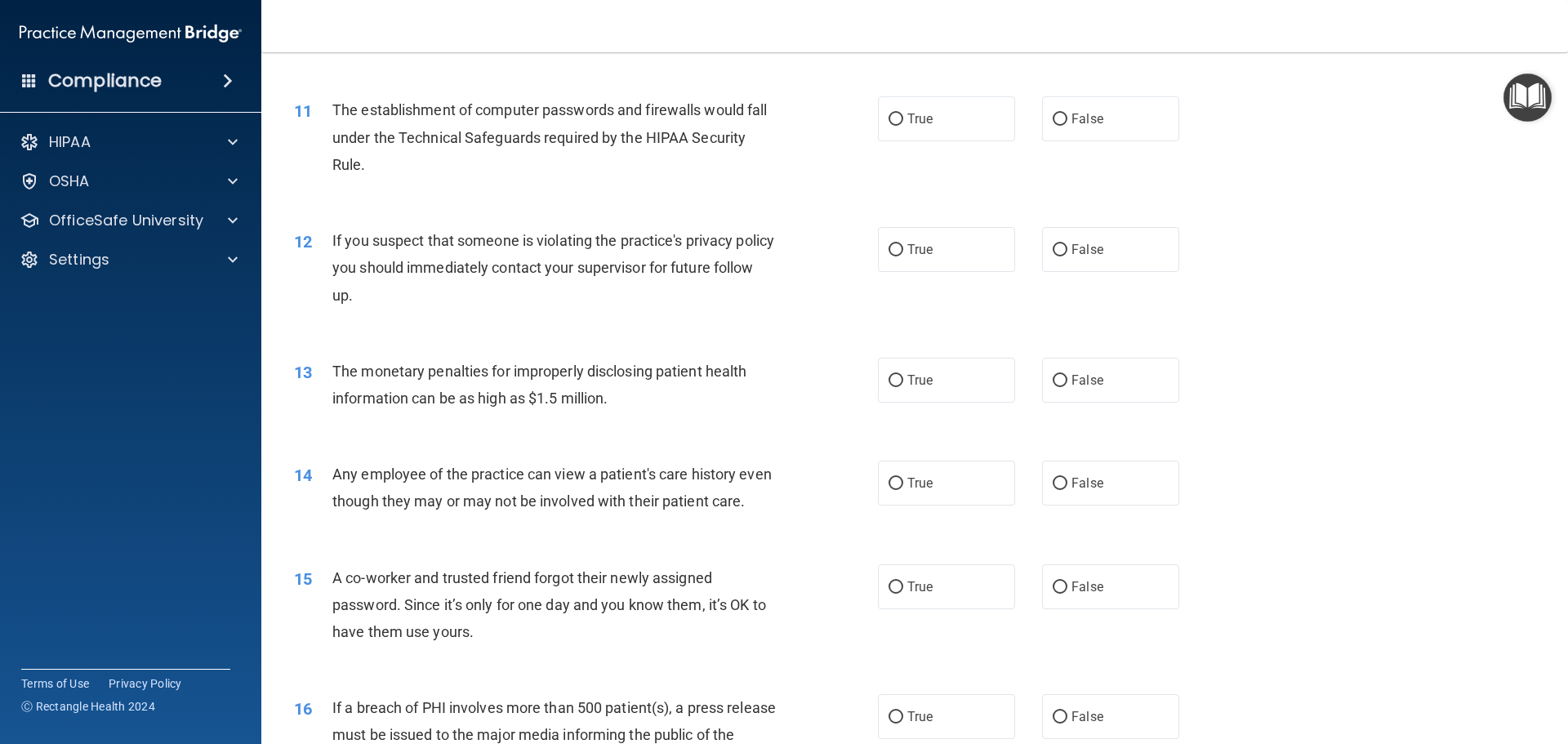
scroll to position [1226, 0]
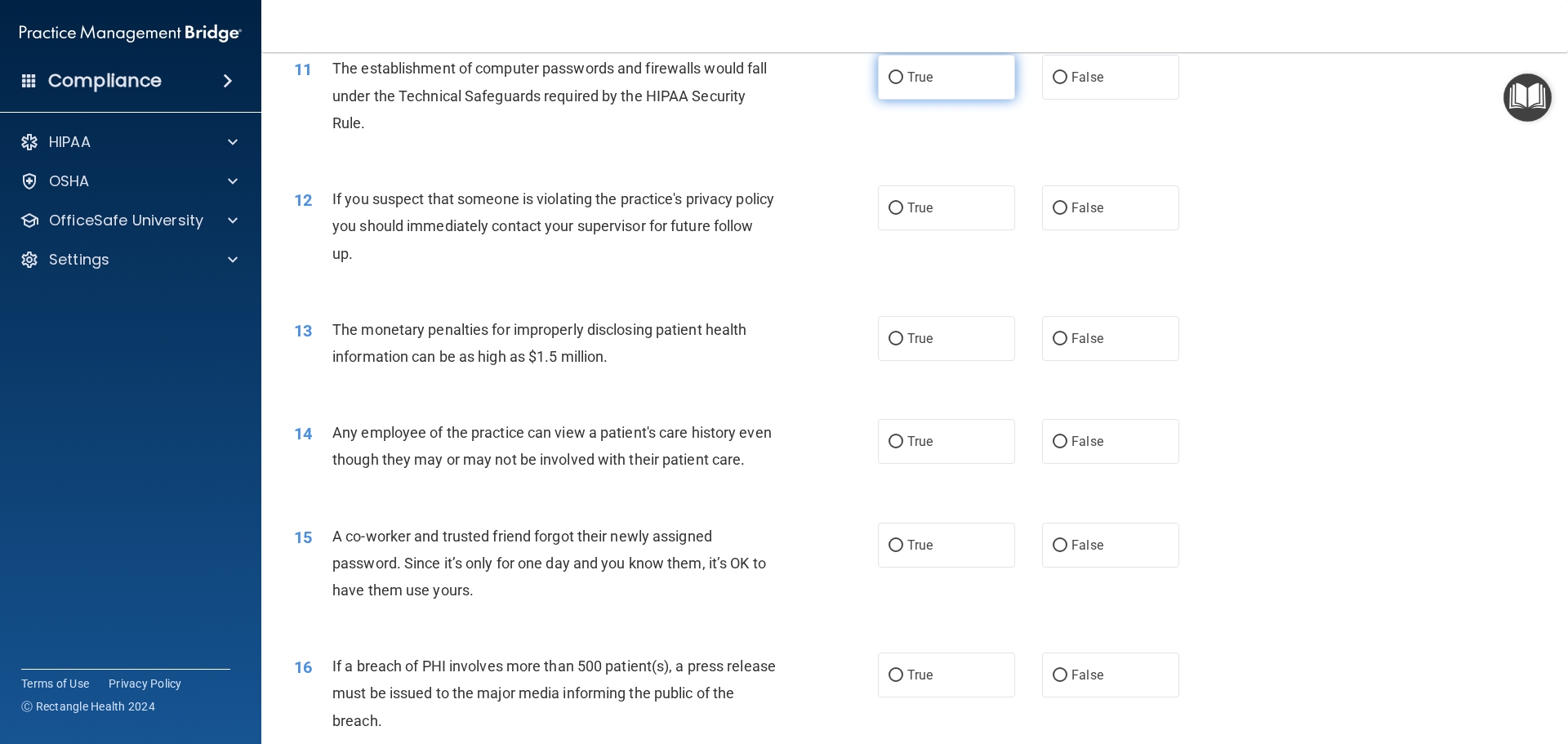
click at [893, 79] on input "True" at bounding box center [896, 78] width 15 height 12
radio input "true"
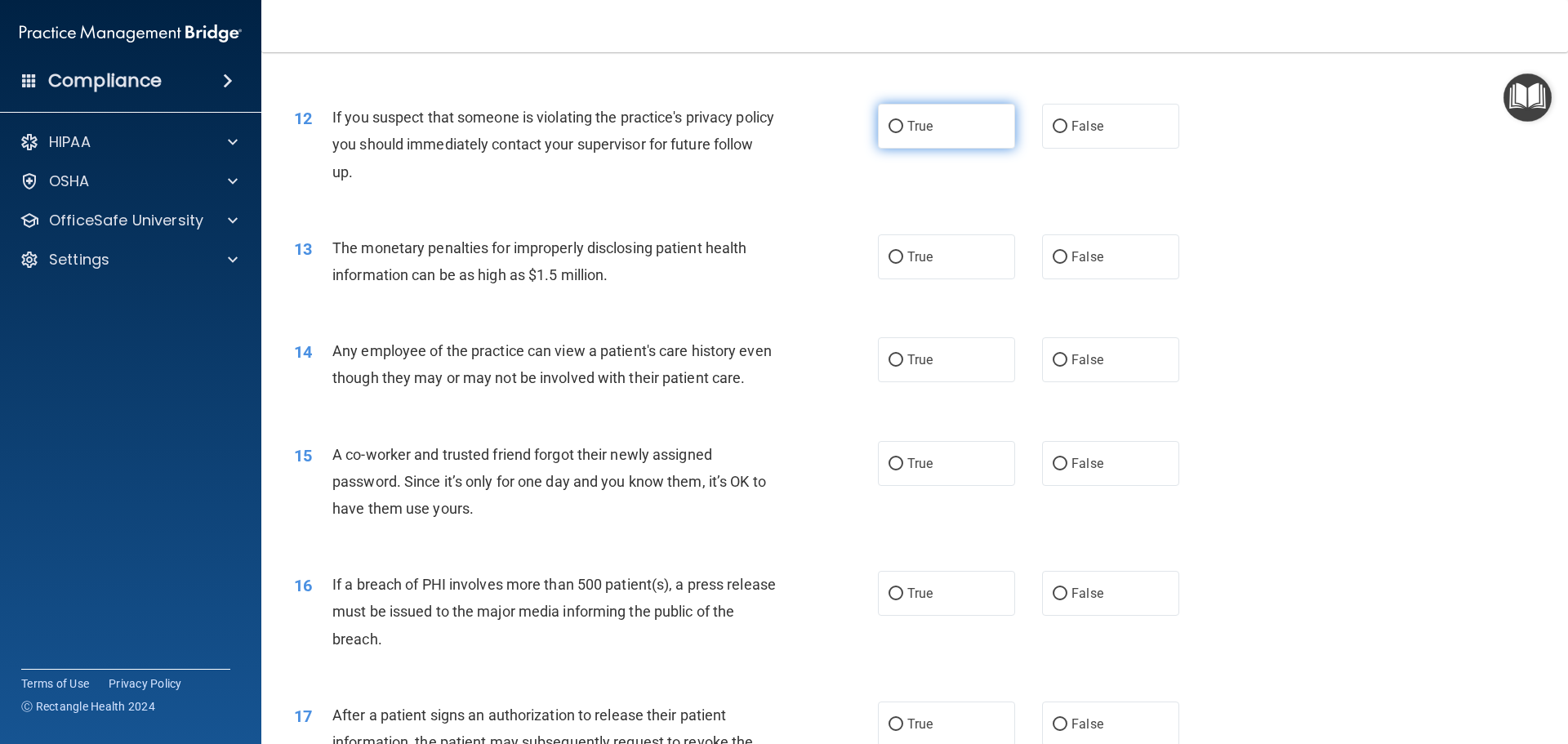
click at [907, 132] on span "True" at bounding box center [919, 127] width 25 height 16
click at [903, 132] on input "True" at bounding box center [896, 128] width 15 height 12
radio input "true"
click at [903, 275] on label "True" at bounding box center [947, 257] width 137 height 45
click at [903, 264] on input "True" at bounding box center [896, 258] width 15 height 12
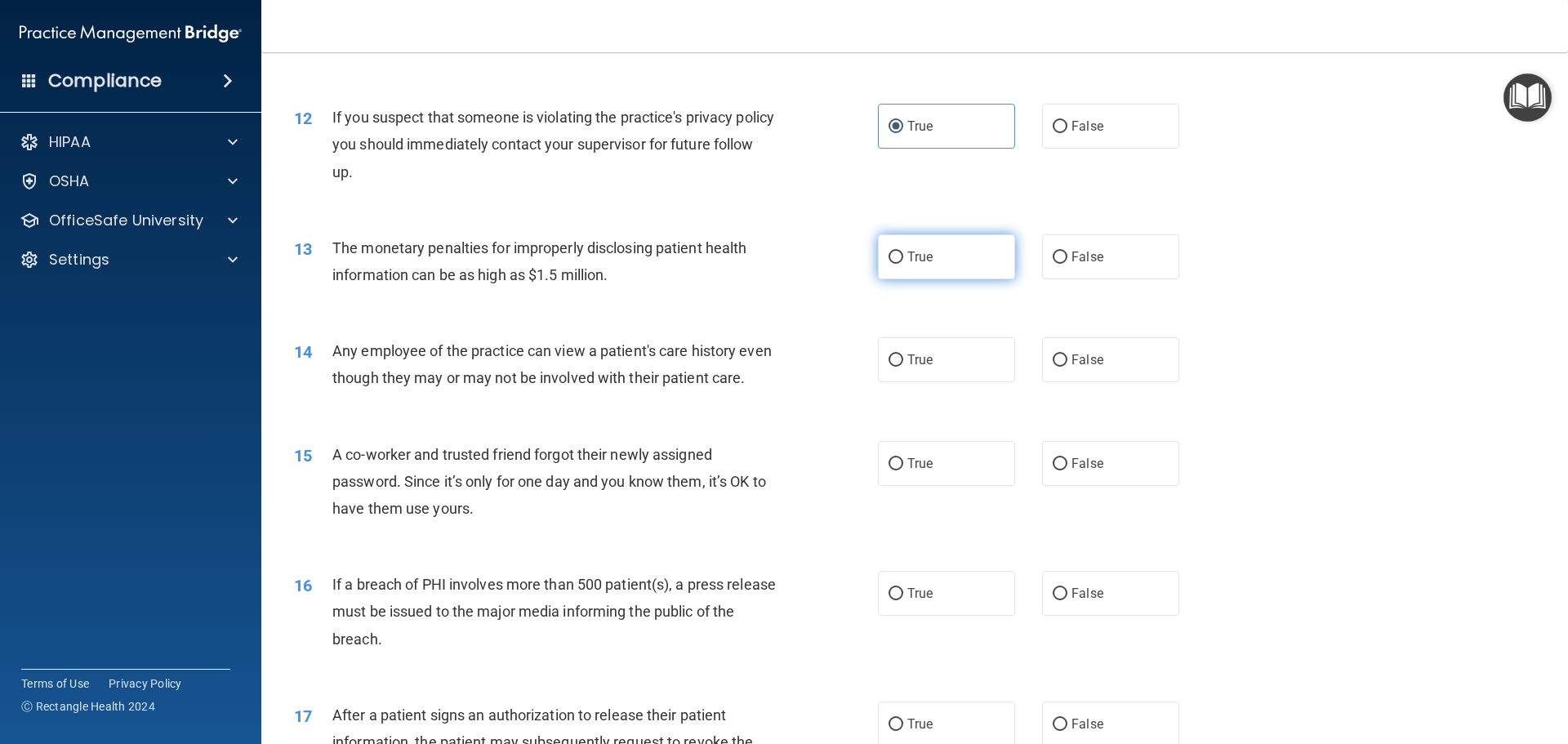
radio input "true"
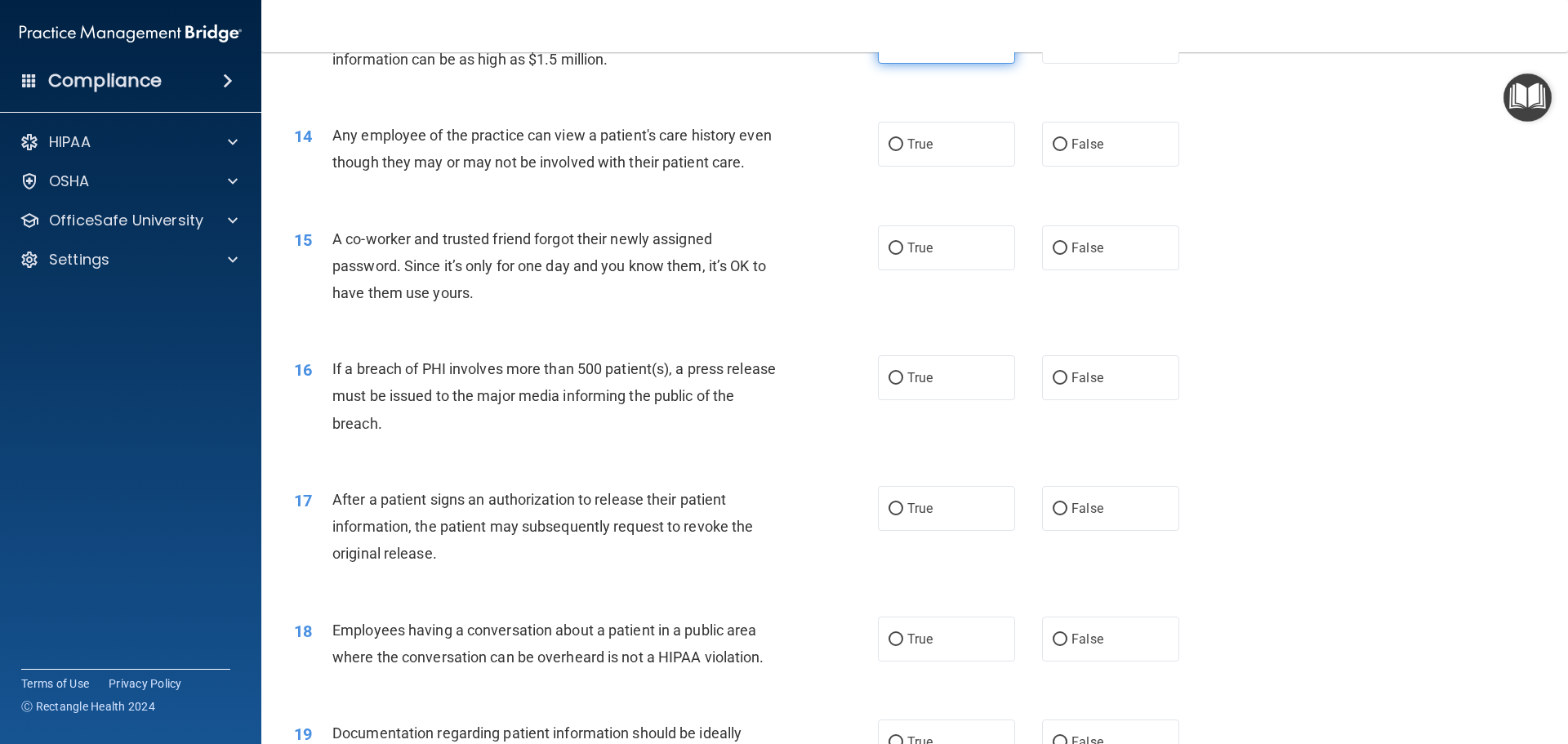
scroll to position [1552, 0]
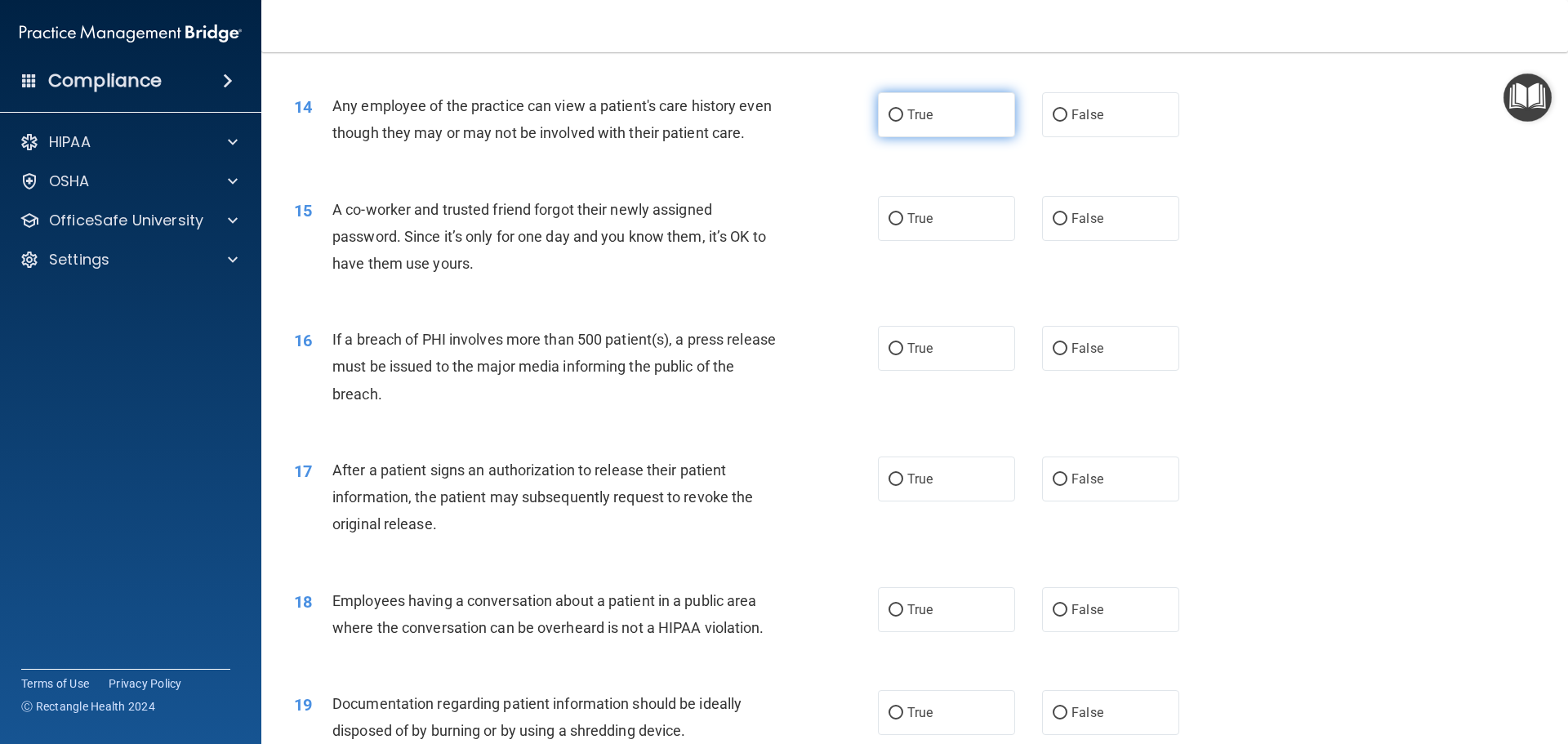
click at [898, 115] on label "True" at bounding box center [947, 114] width 137 height 45
click at [898, 115] on input "True" at bounding box center [896, 116] width 15 height 12
radio input "true"
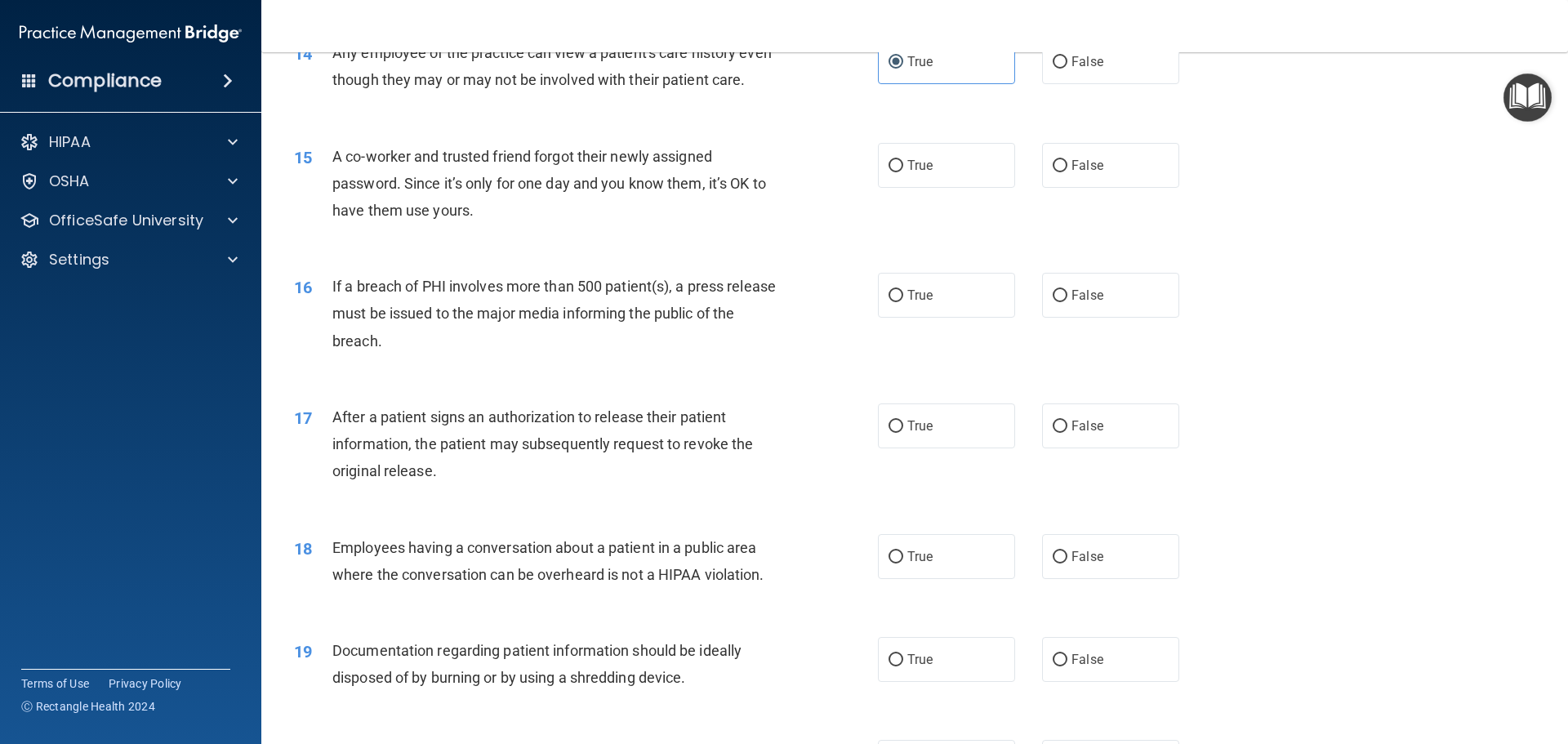
scroll to position [1634, 0]
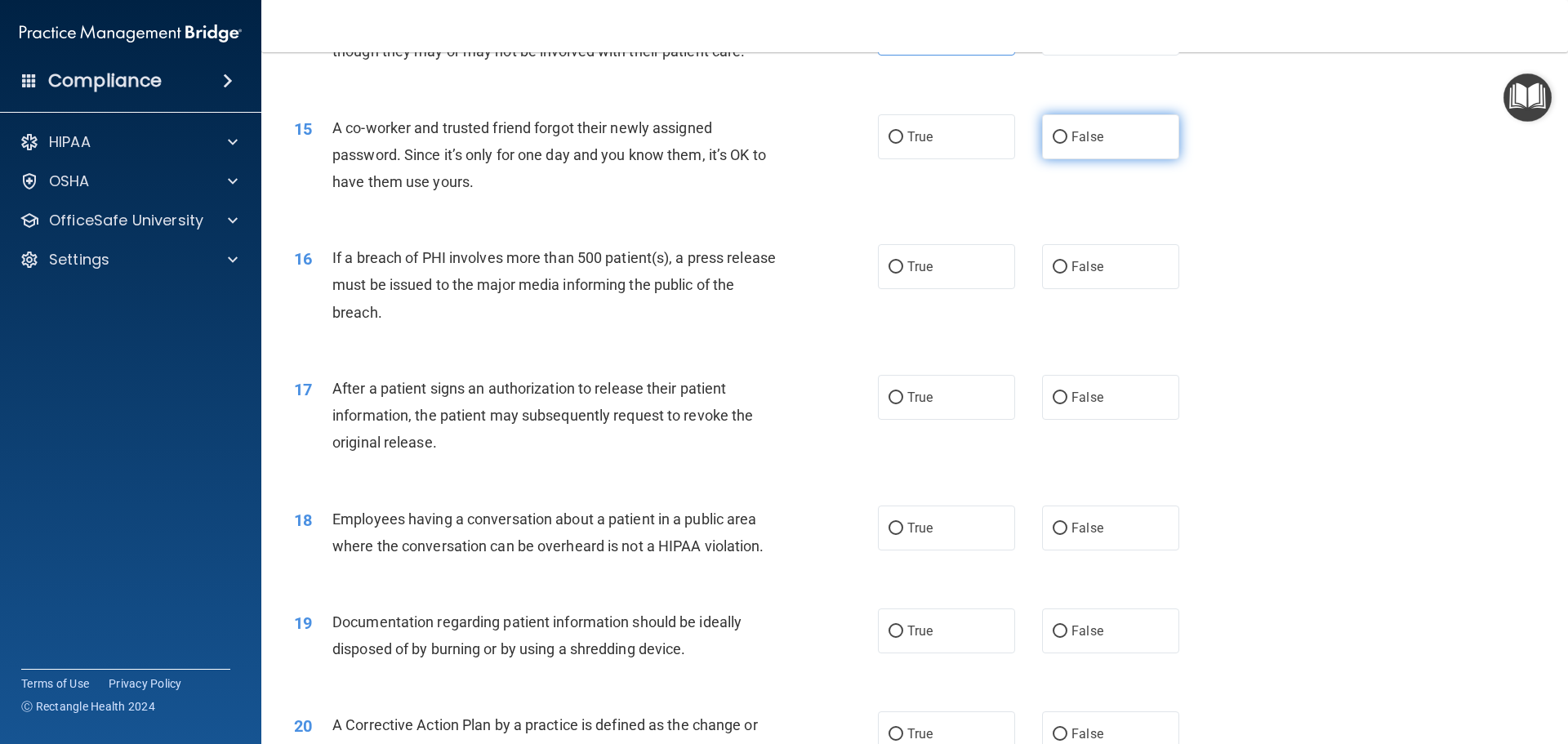
click at [1071, 144] on span "False" at bounding box center [1087, 137] width 32 height 16
click at [1067, 144] on input "False" at bounding box center [1060, 138] width 15 height 12
radio input "true"
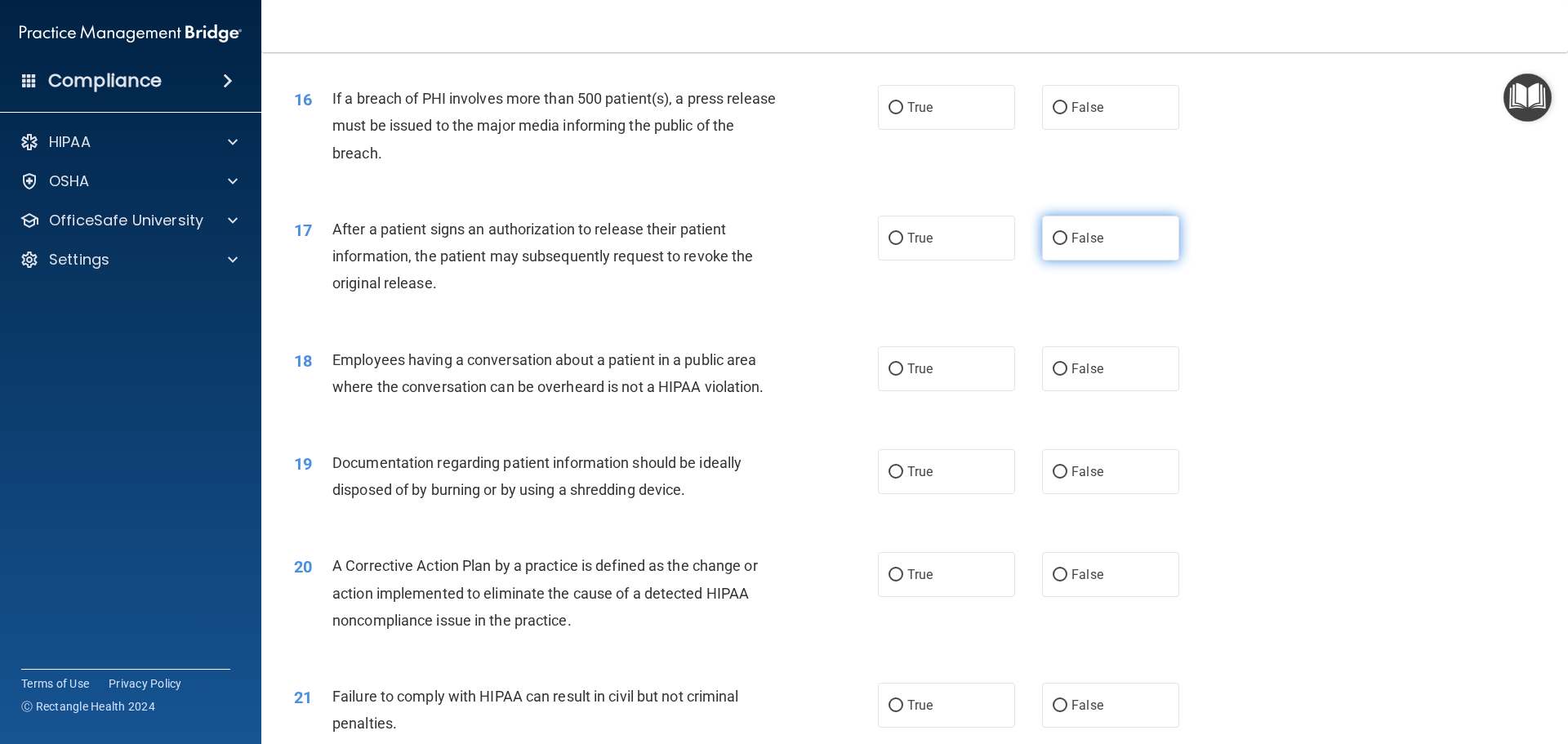
scroll to position [1798, 0]
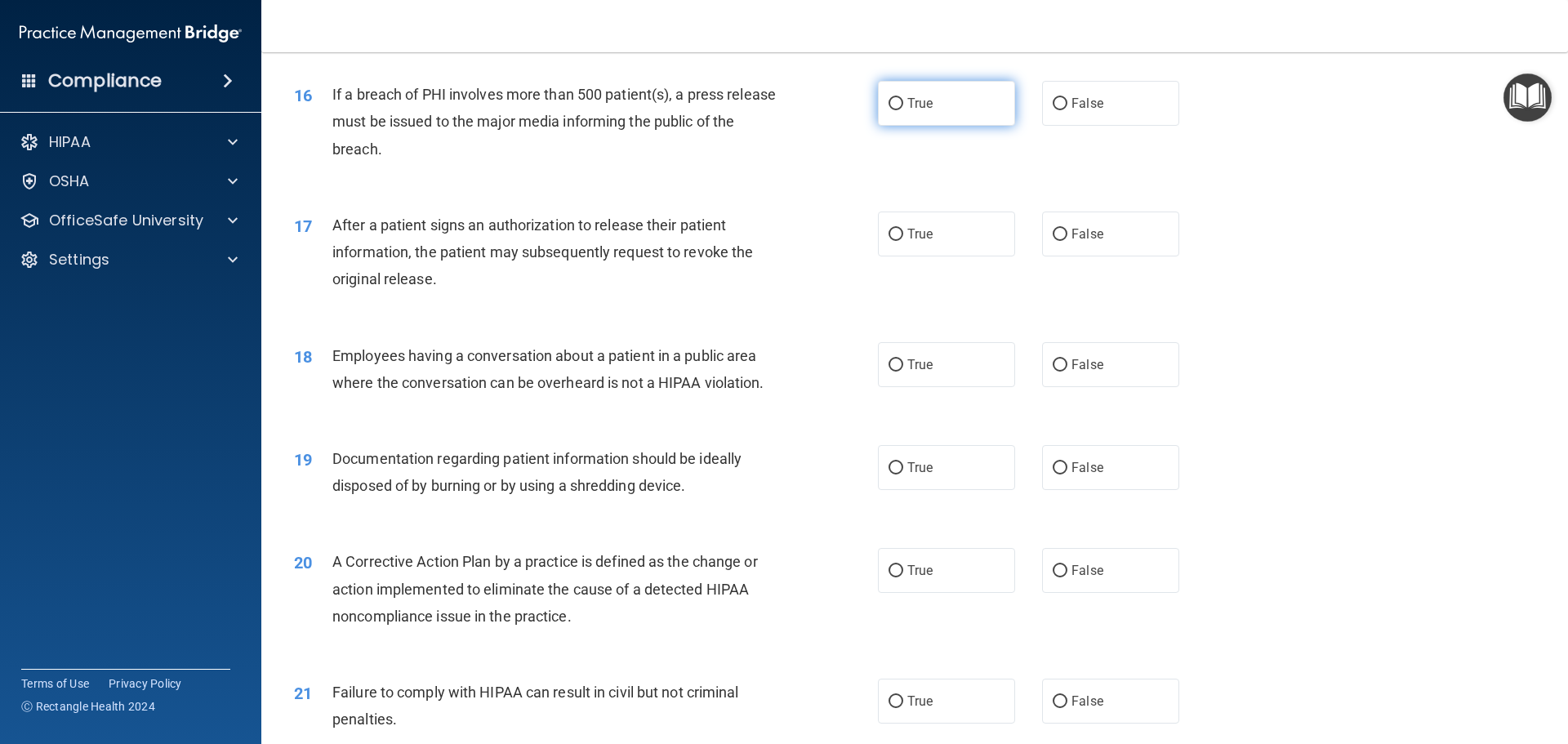
click at [914, 111] on span "True" at bounding box center [919, 104] width 25 height 16
click at [904, 110] on input "True" at bounding box center [896, 104] width 15 height 12
radio input "true"
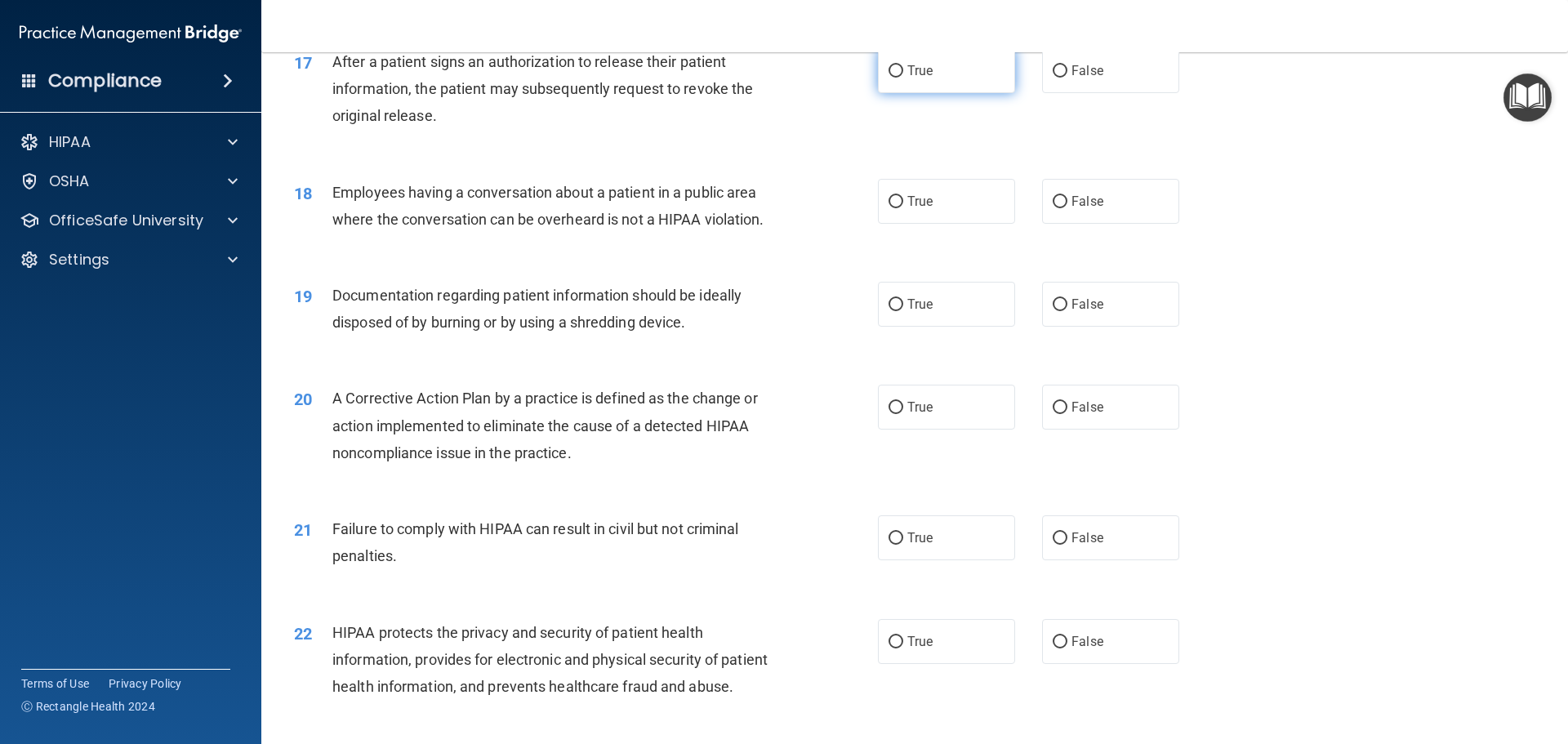
click at [907, 78] on span "True" at bounding box center [919, 71] width 25 height 16
click at [904, 77] on input "True" at bounding box center [896, 71] width 15 height 12
radio input "true"
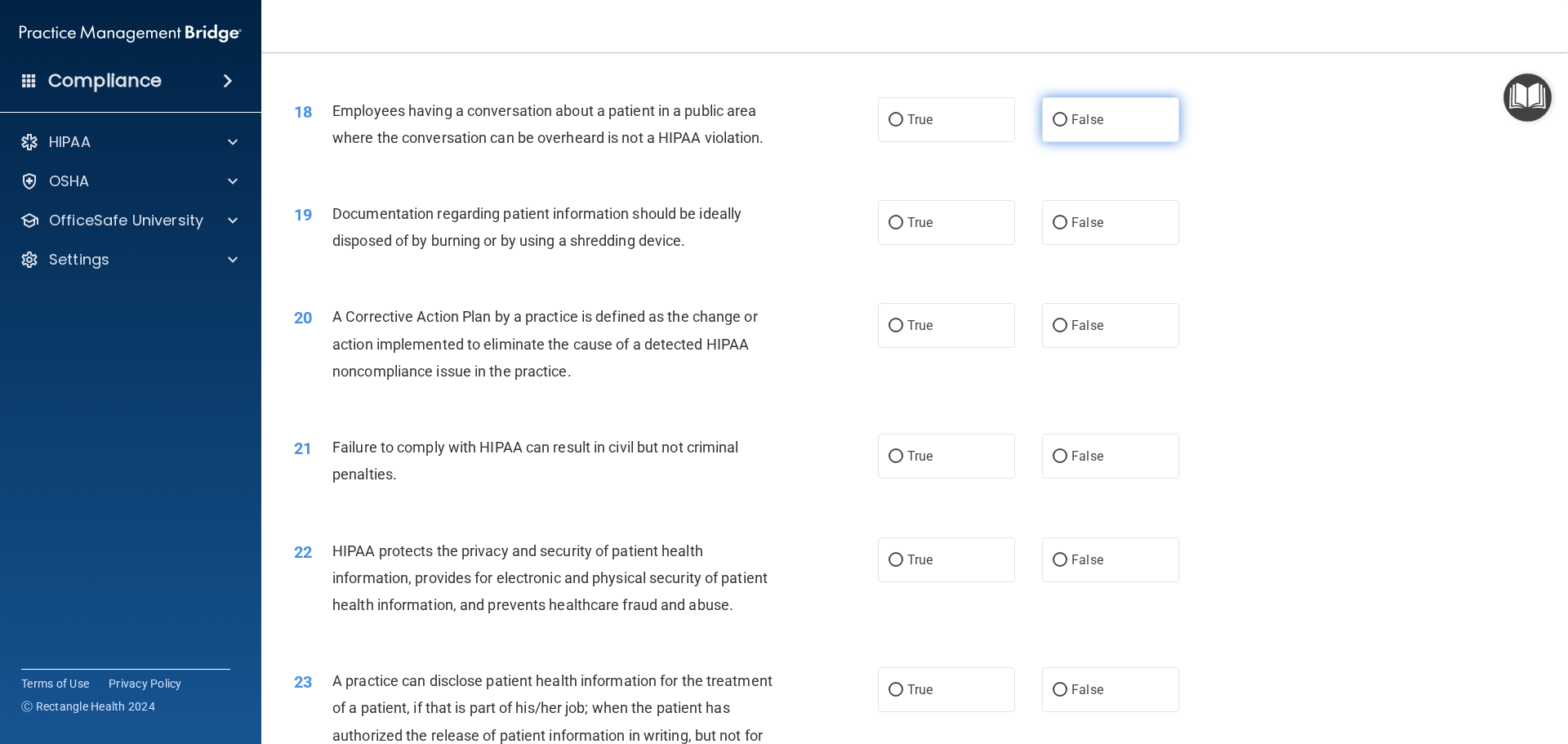
click at [1063, 142] on label "False" at bounding box center [1111, 120] width 137 height 45
click at [1063, 127] on input "False" at bounding box center [1060, 120] width 15 height 12
radio input "true"
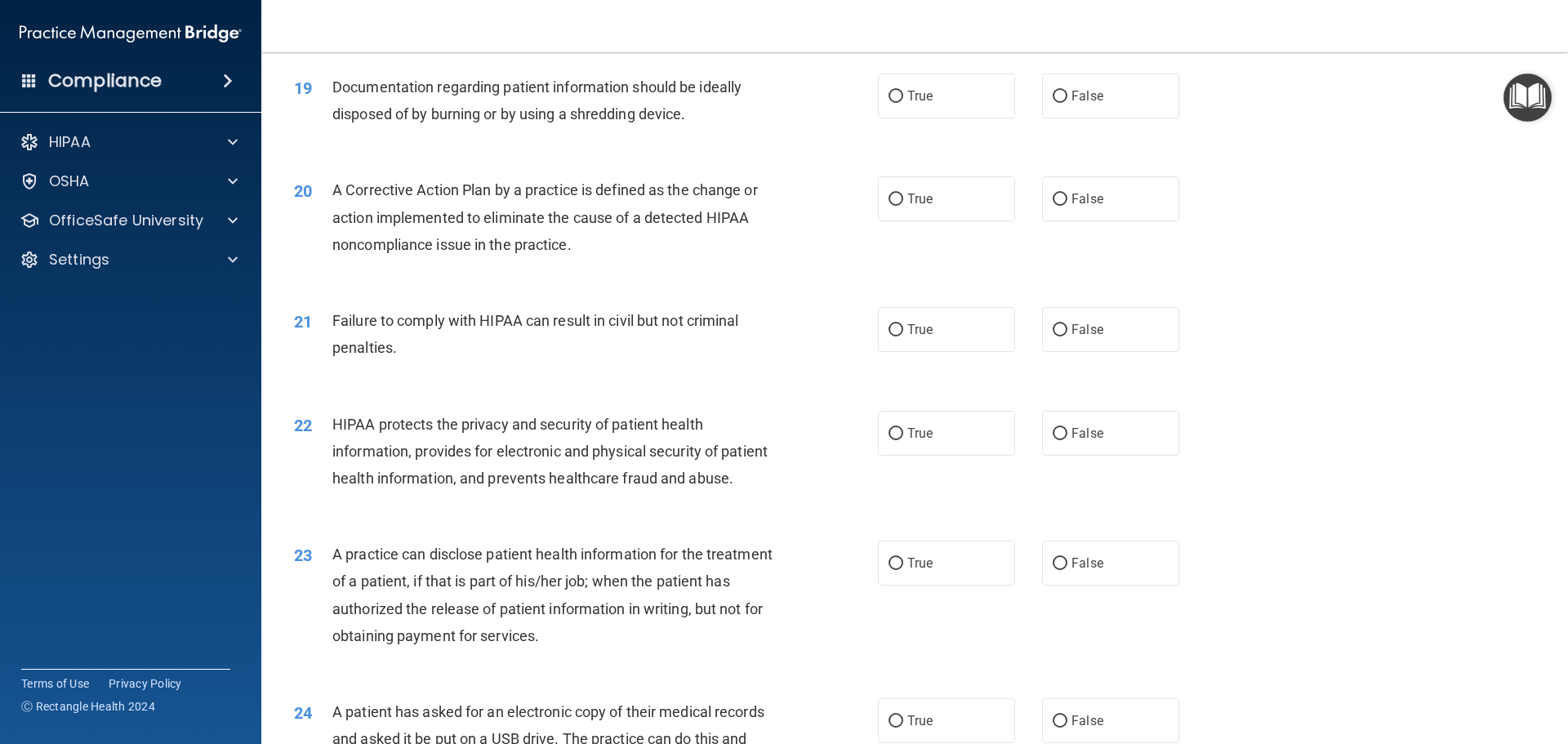
scroll to position [2206, 0]
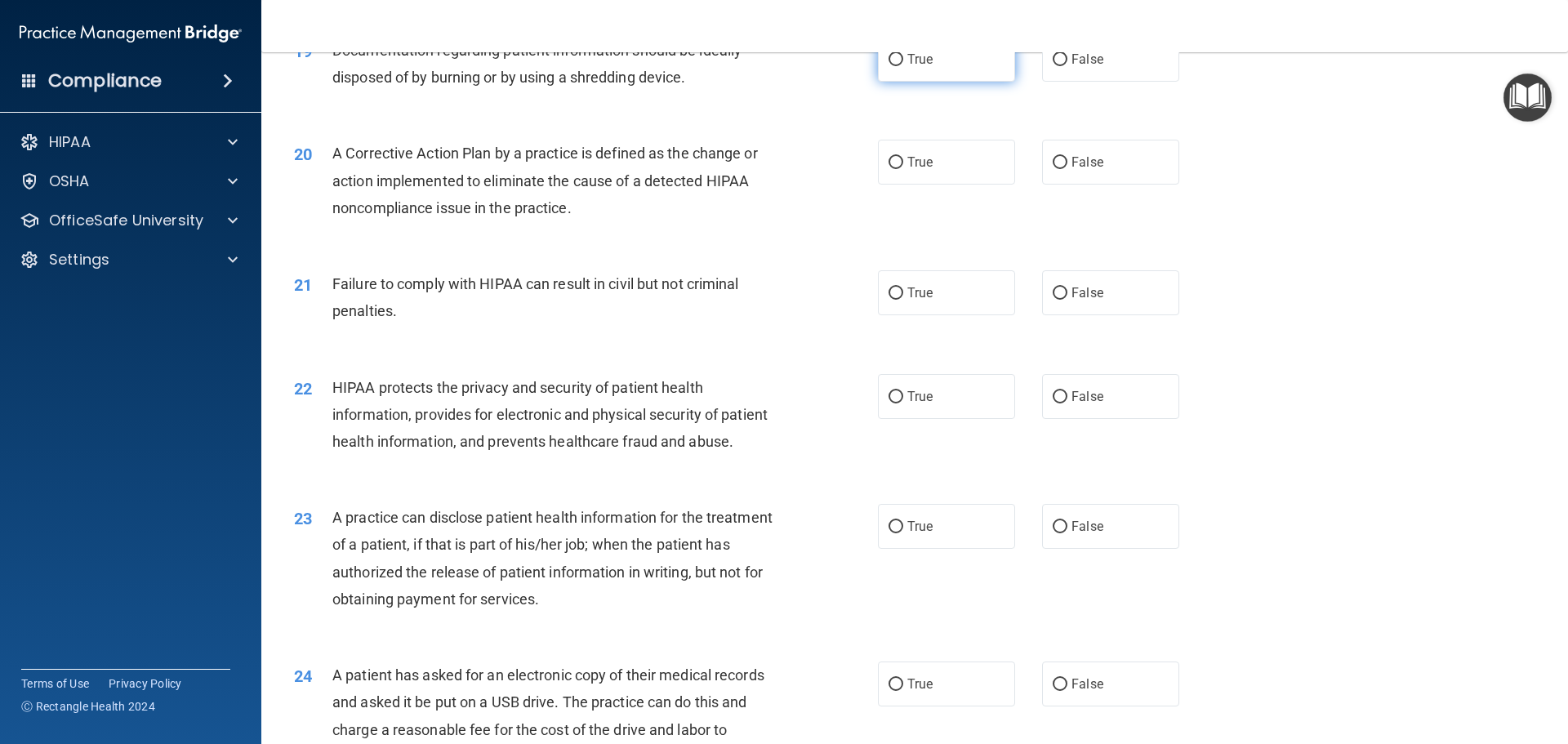
click at [913, 67] on span "True" at bounding box center [919, 60] width 25 height 16
click at [904, 66] on input "True" at bounding box center [896, 60] width 15 height 12
radio input "true"
click at [913, 170] on span "True" at bounding box center [919, 163] width 25 height 16
click at [904, 169] on input "True" at bounding box center [896, 163] width 15 height 12
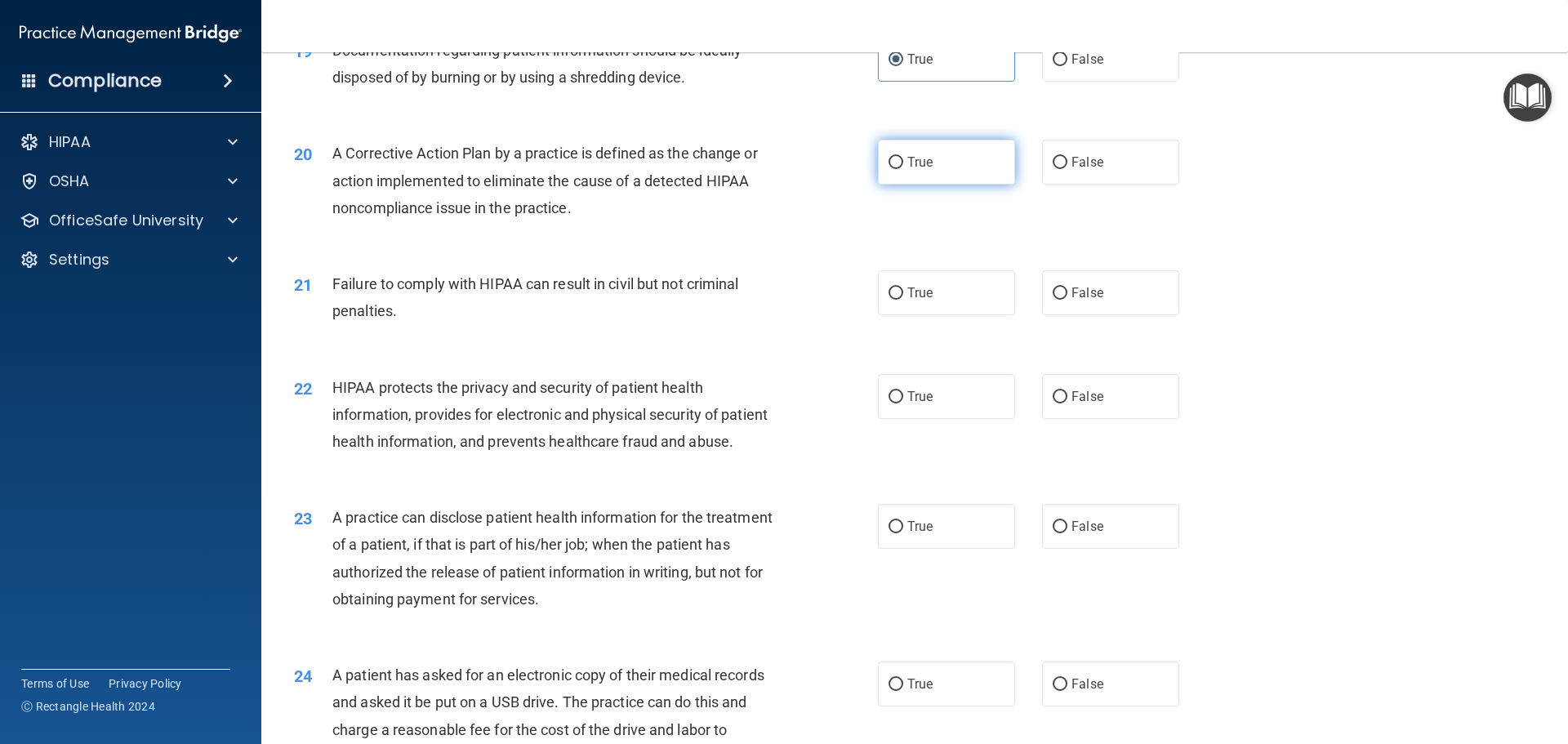
radio input "true"
click at [1087, 301] on span "False" at bounding box center [1087, 293] width 32 height 16
click at [1067, 300] on input "False" at bounding box center [1060, 294] width 15 height 12
radio input "true"
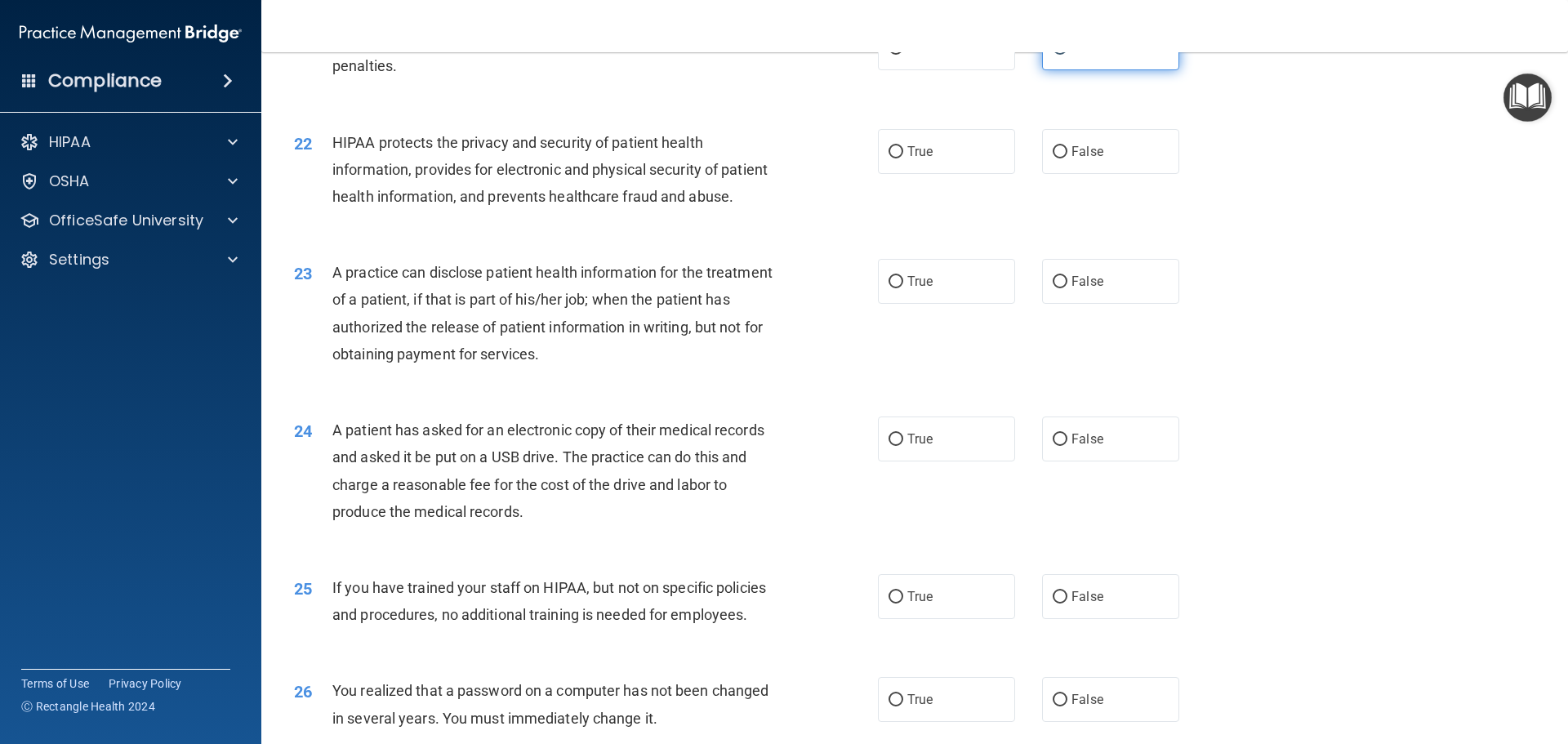
scroll to position [2533, 0]
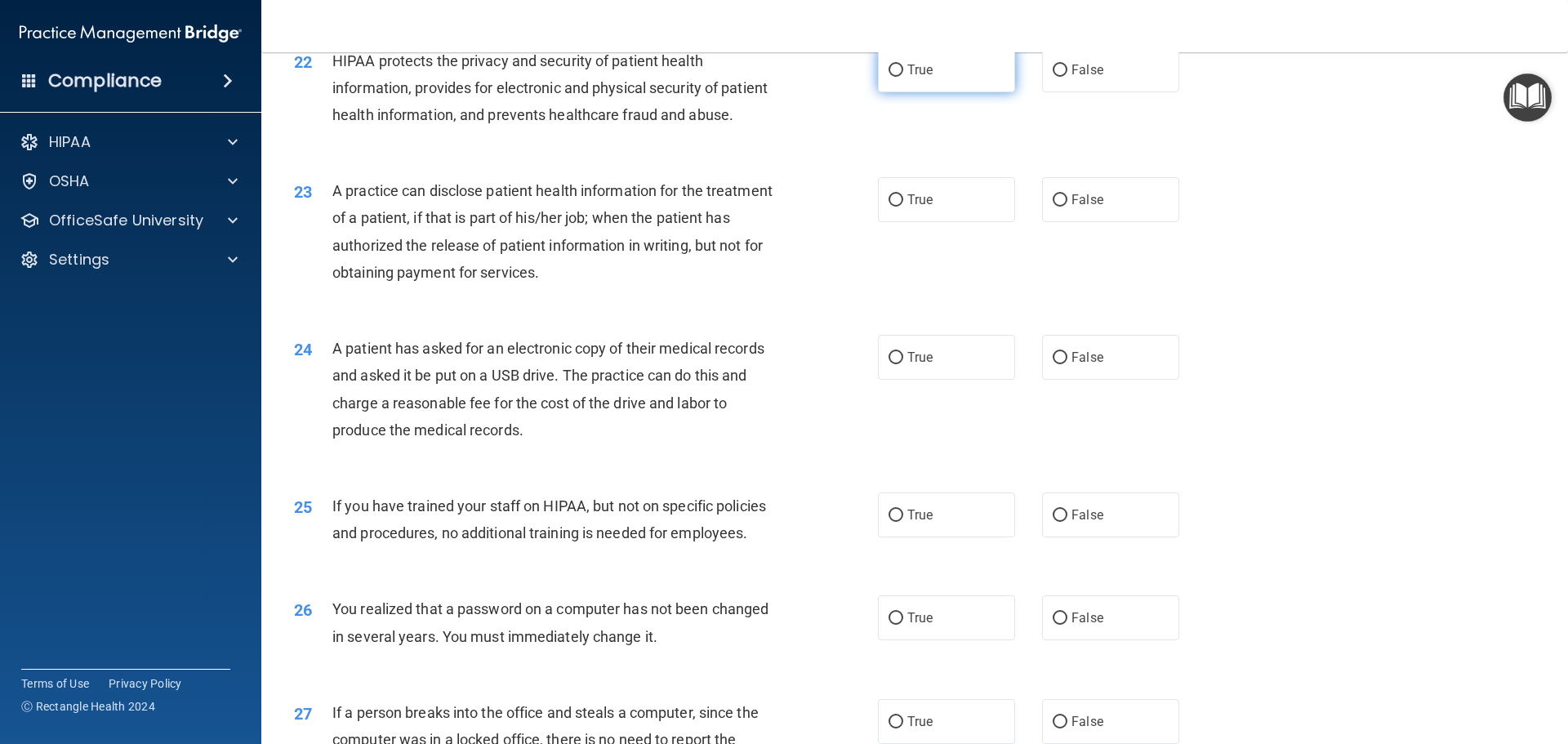
click at [923, 77] on span "True" at bounding box center [919, 70] width 25 height 16
click at [904, 77] on input "True" at bounding box center [896, 70] width 15 height 12
radio input "true"
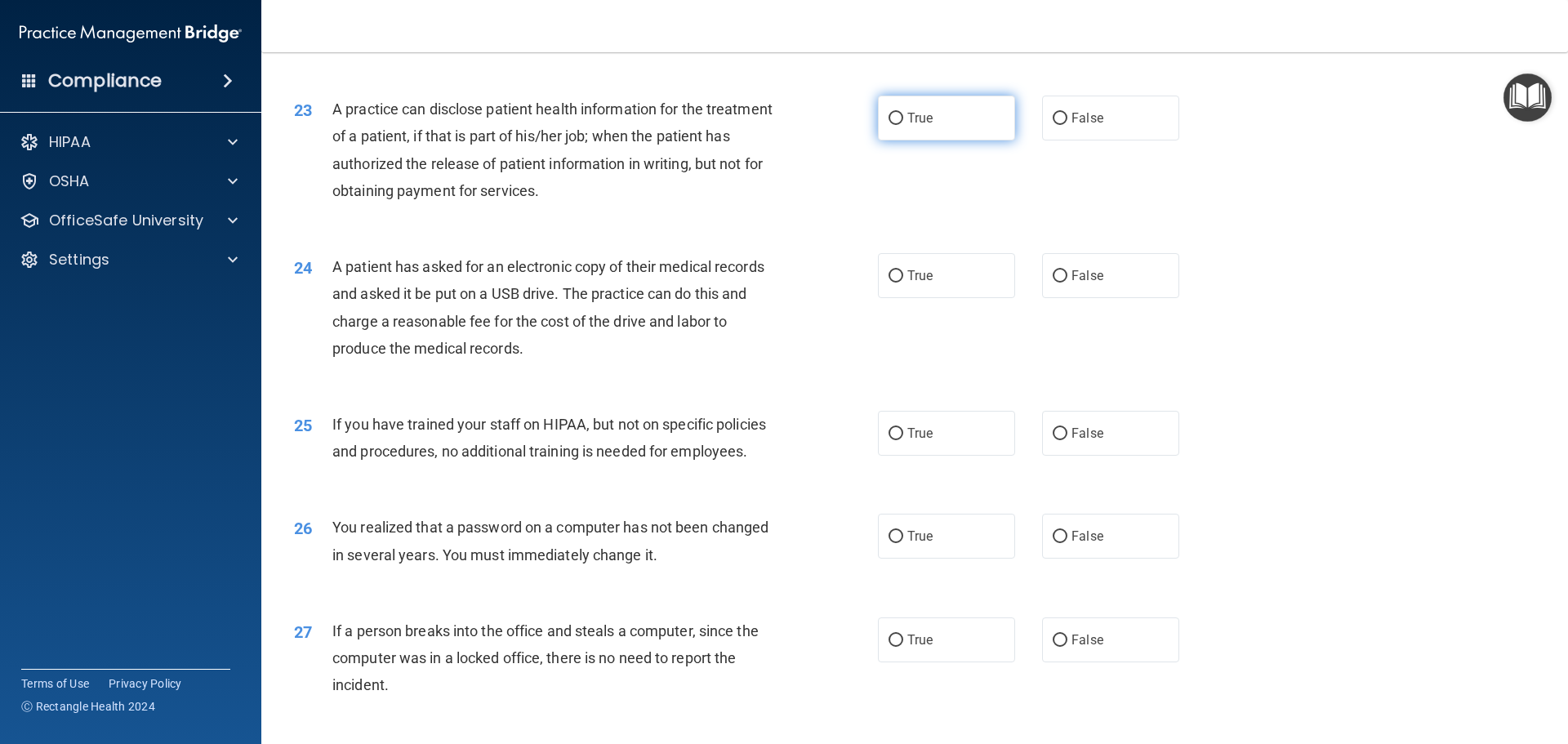
click at [897, 141] on label "True" at bounding box center [947, 118] width 137 height 45
click at [897, 125] on input "True" at bounding box center [896, 119] width 15 height 12
radio input "true"
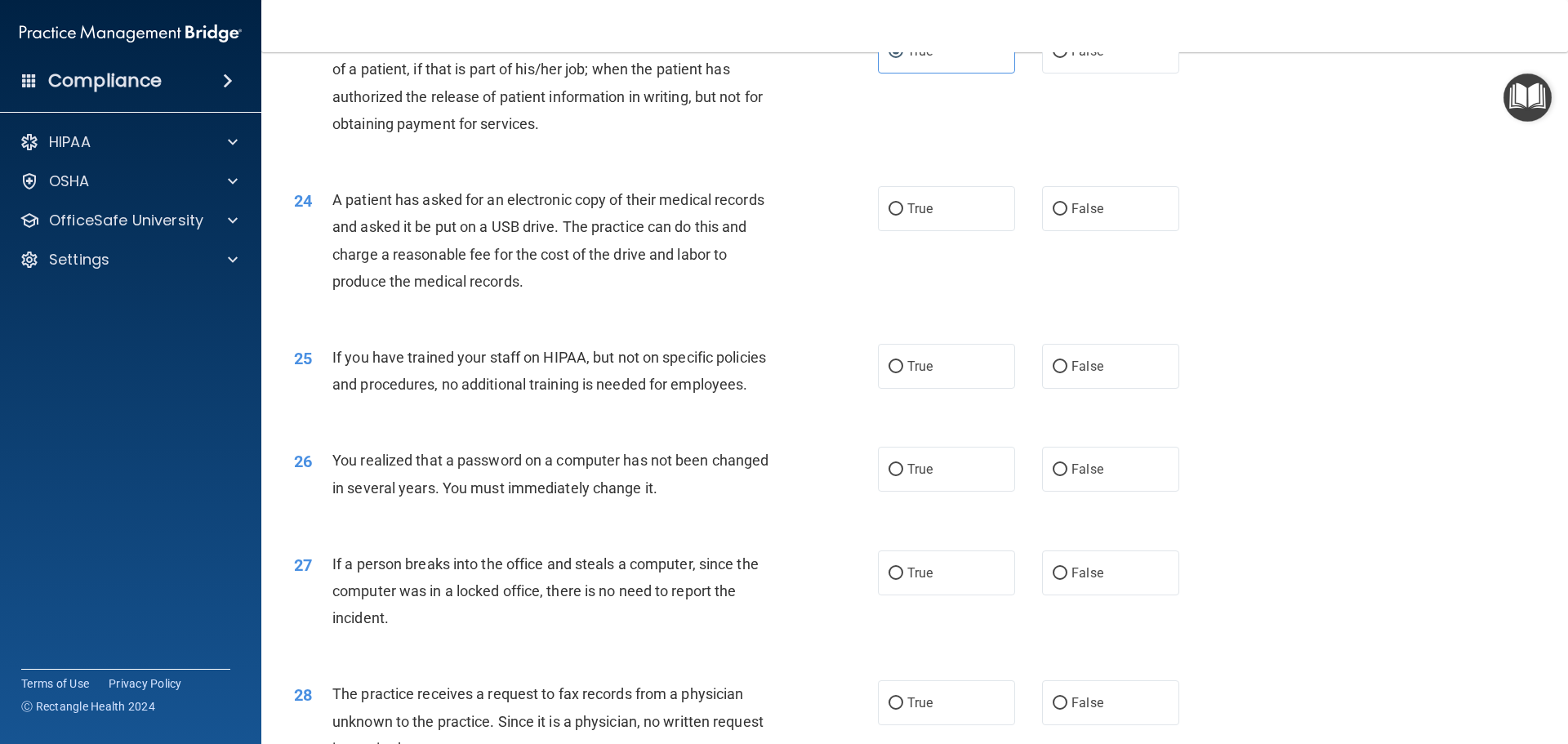
scroll to position [2778, 0]
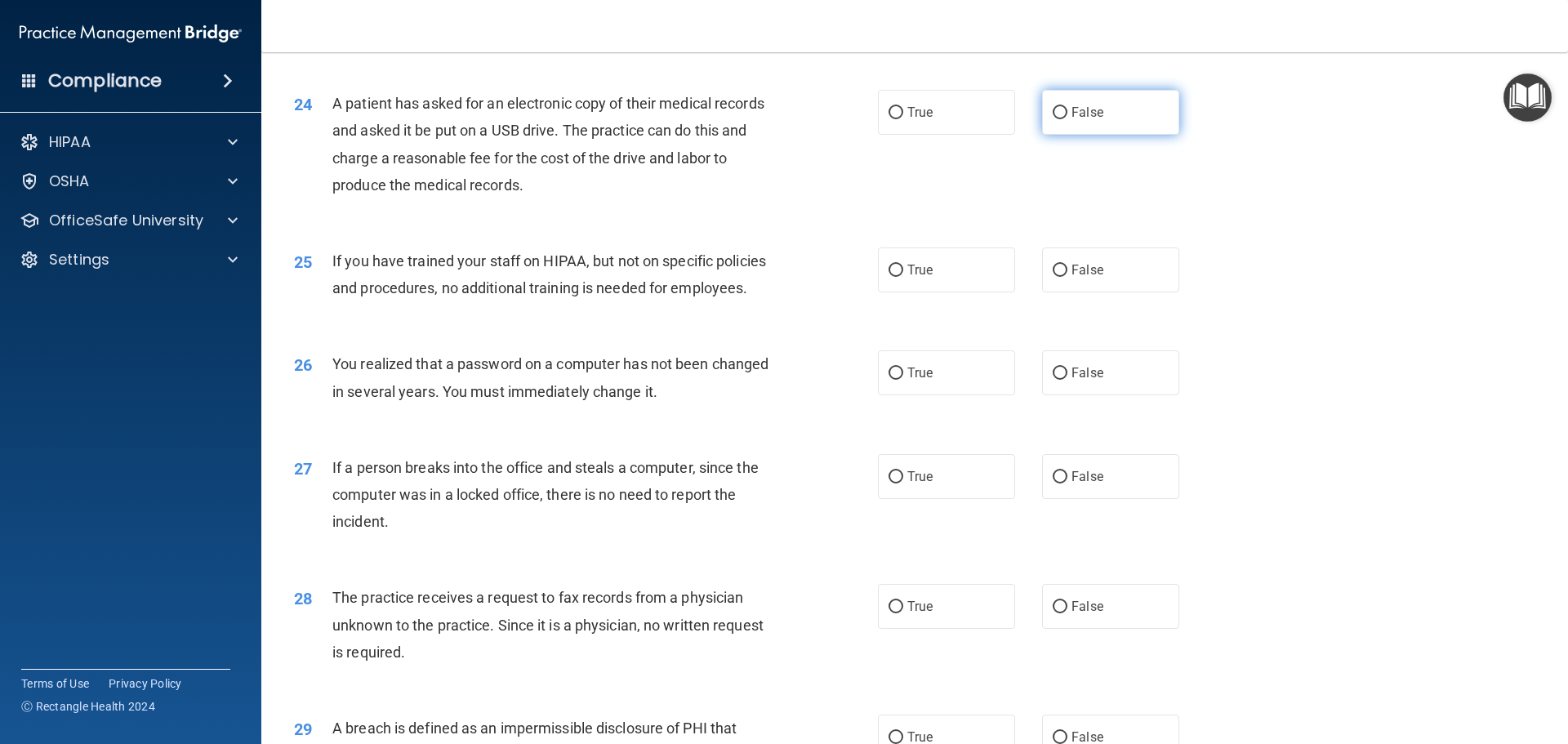
click at [1075, 120] on span "False" at bounding box center [1087, 113] width 32 height 16
click at [1067, 120] on input "False" at bounding box center [1060, 113] width 15 height 12
radio input "true"
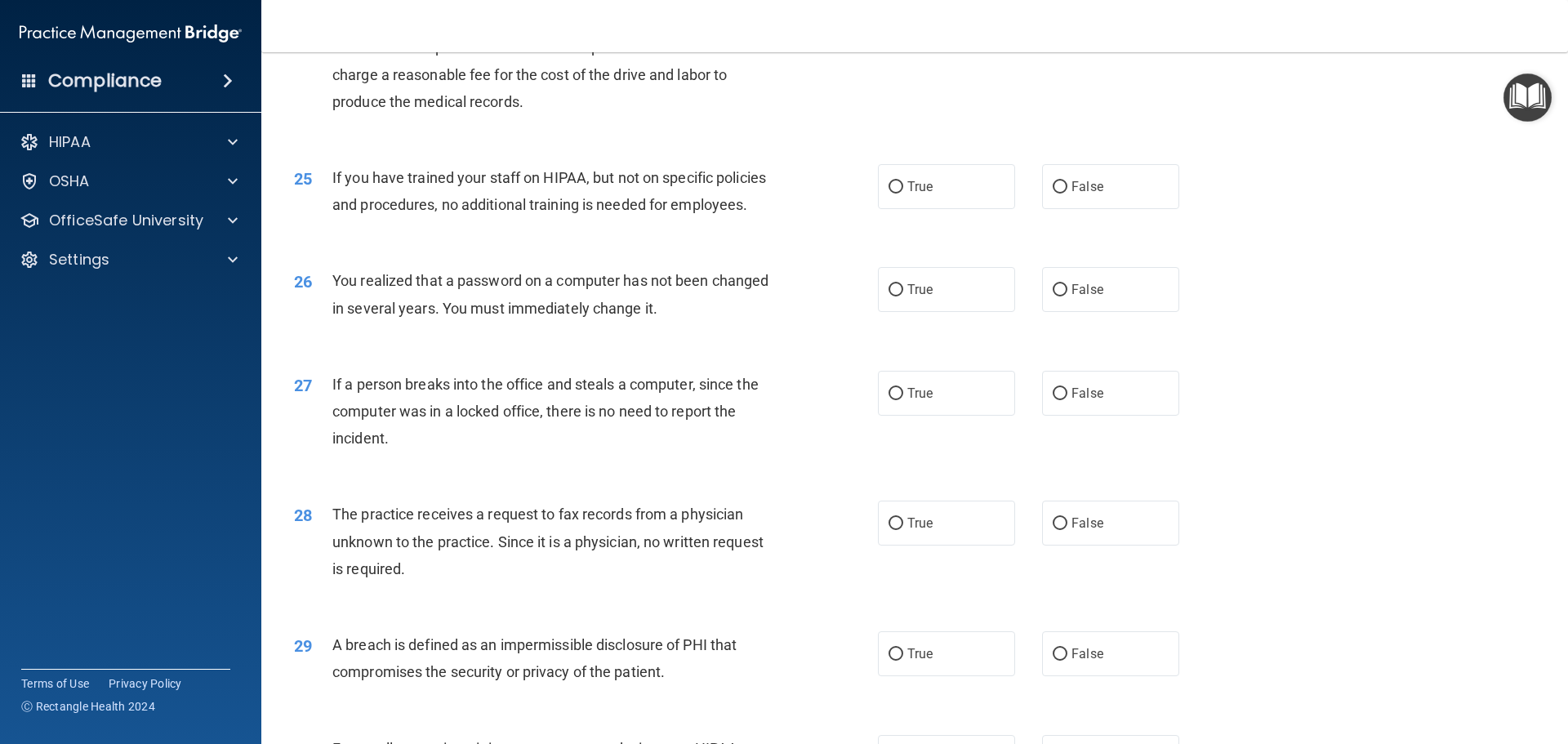
scroll to position [2942, 0]
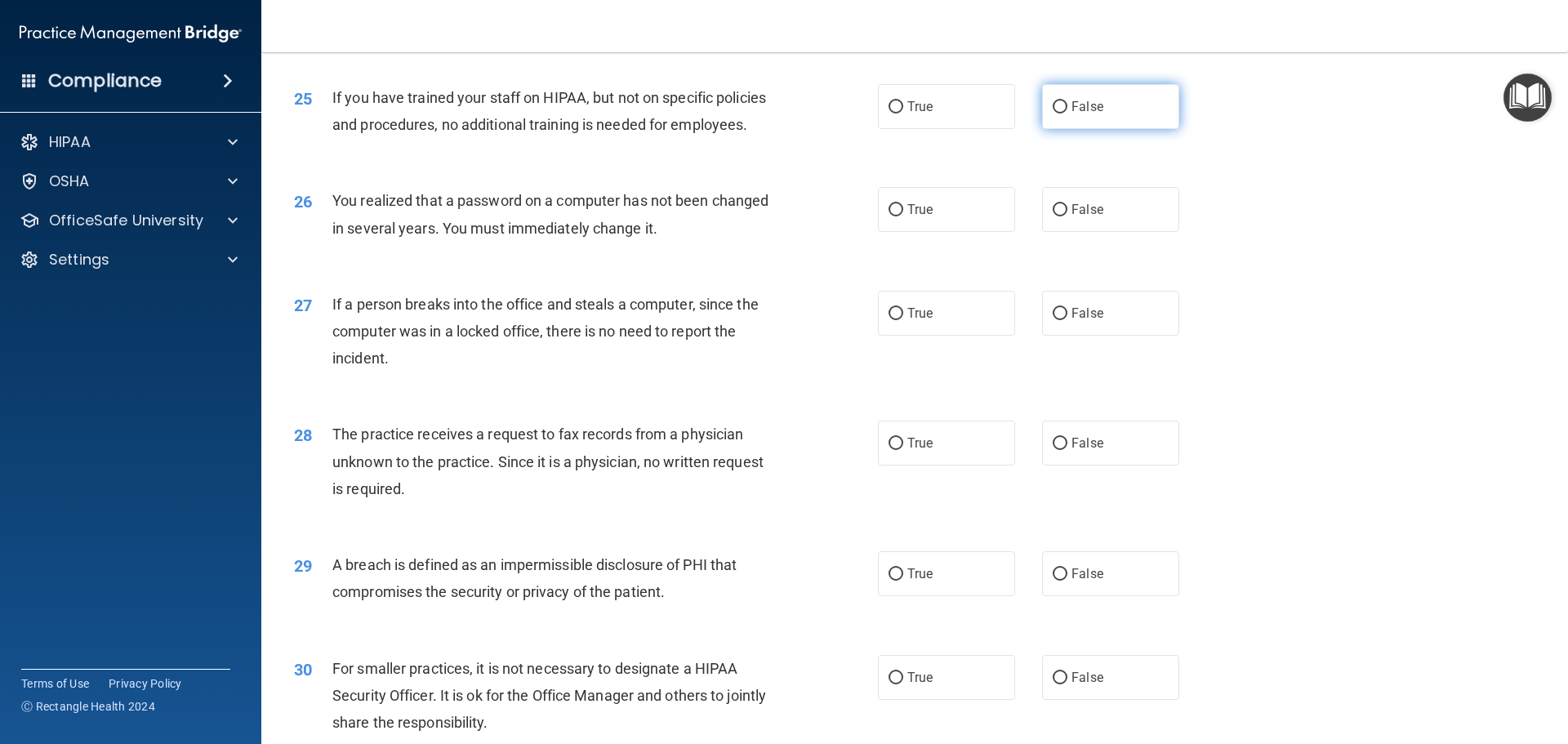
click at [1107, 129] on label "False" at bounding box center [1111, 106] width 137 height 45
click at [1067, 113] on input "False" at bounding box center [1060, 107] width 15 height 12
radio input "true"
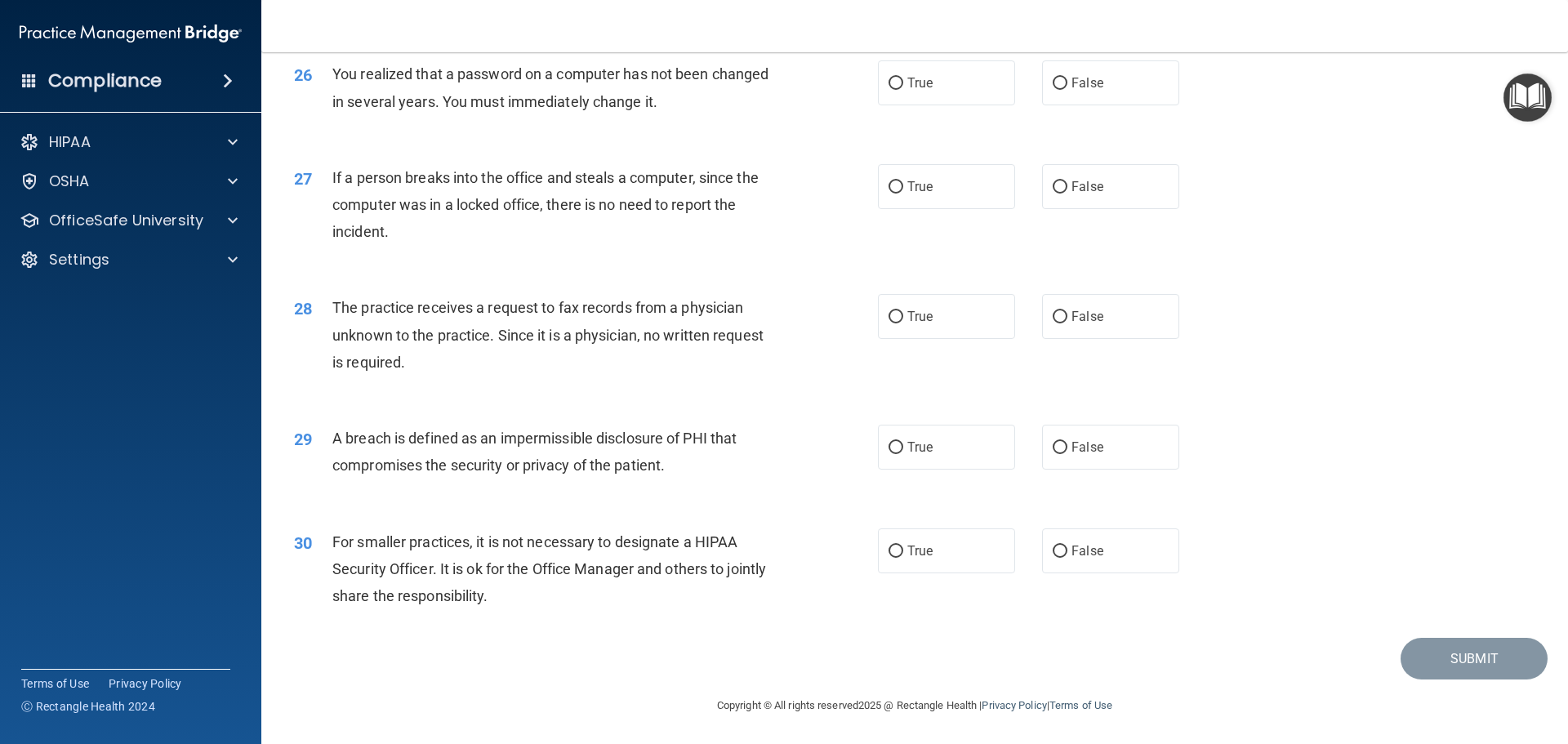
scroll to position [3105, 0]
click at [947, 103] on label "True" at bounding box center [947, 82] width 137 height 45
click at [904, 89] on input "True" at bounding box center [896, 83] width 15 height 12
radio input "true"
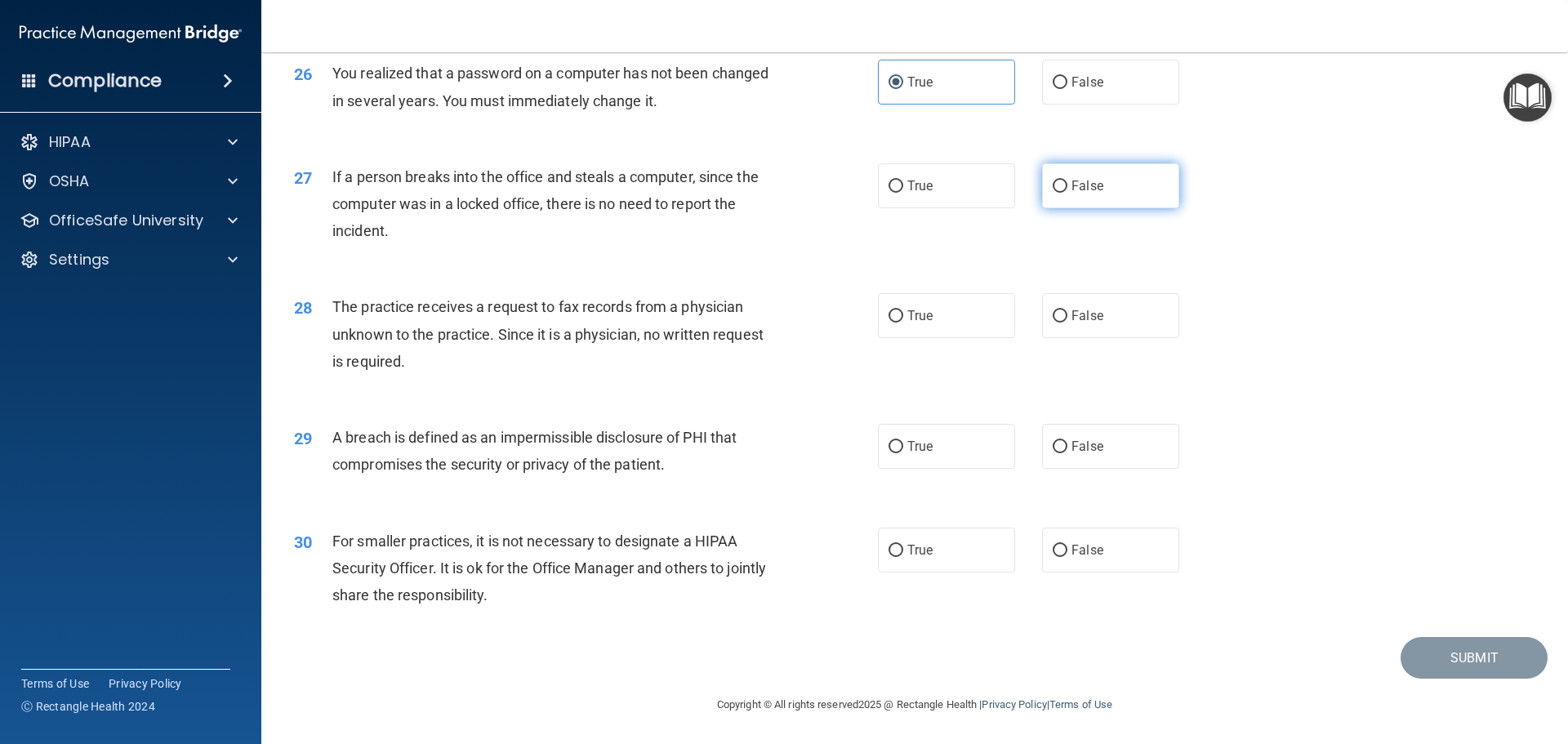
click at [1071, 186] on span "False" at bounding box center [1087, 186] width 32 height 16
click at [1067, 186] on input "False" at bounding box center [1060, 186] width 15 height 12
radio input "true"
click at [1071, 312] on span "False" at bounding box center [1087, 316] width 32 height 16
click at [1067, 312] on input "False" at bounding box center [1060, 317] width 15 height 12
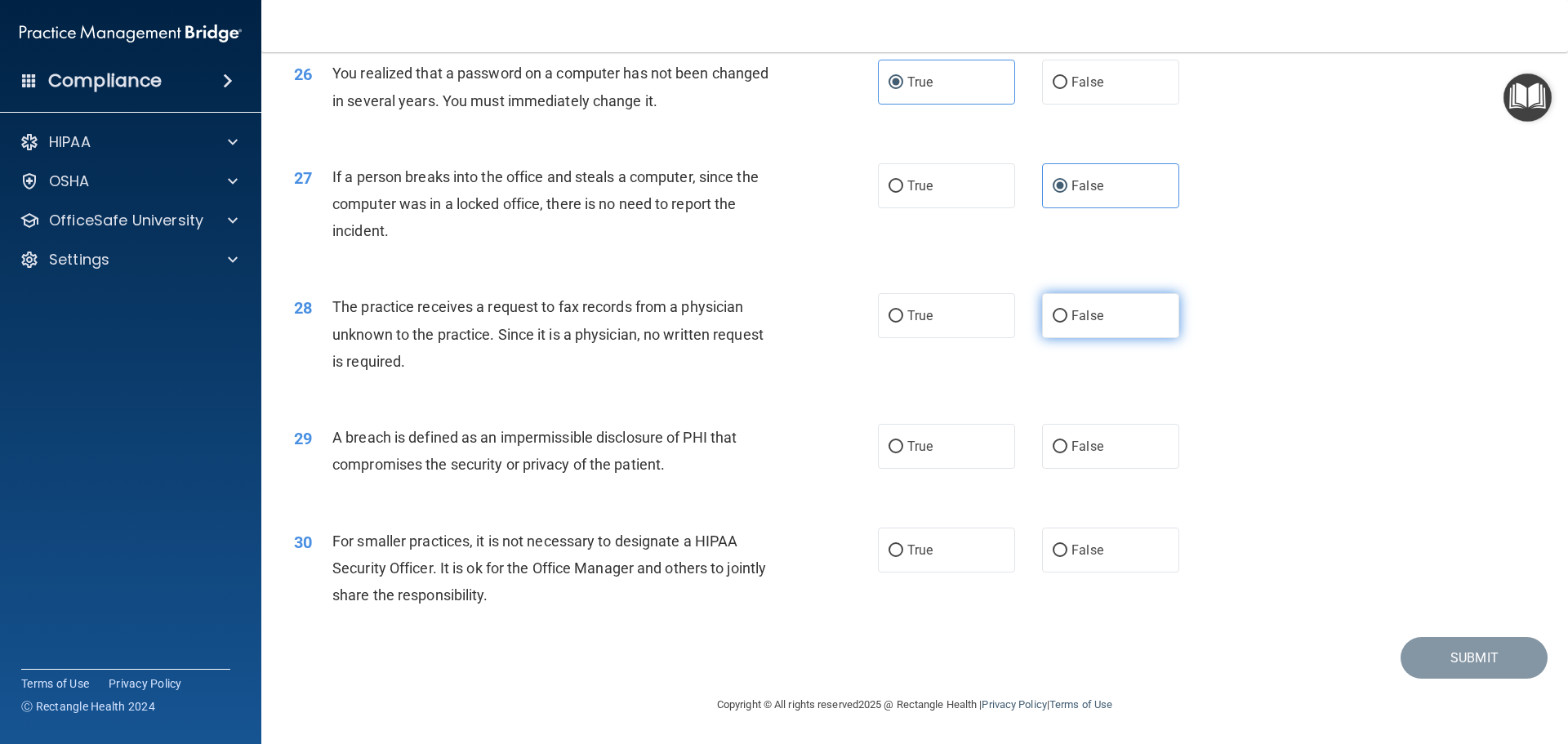
radio input "true"
click at [940, 455] on label "True" at bounding box center [947, 446] width 137 height 45
click at [904, 454] on input "True" at bounding box center [896, 448] width 15 height 12
radio input "true"
click at [1042, 559] on label "False" at bounding box center [1111, 550] width 137 height 45
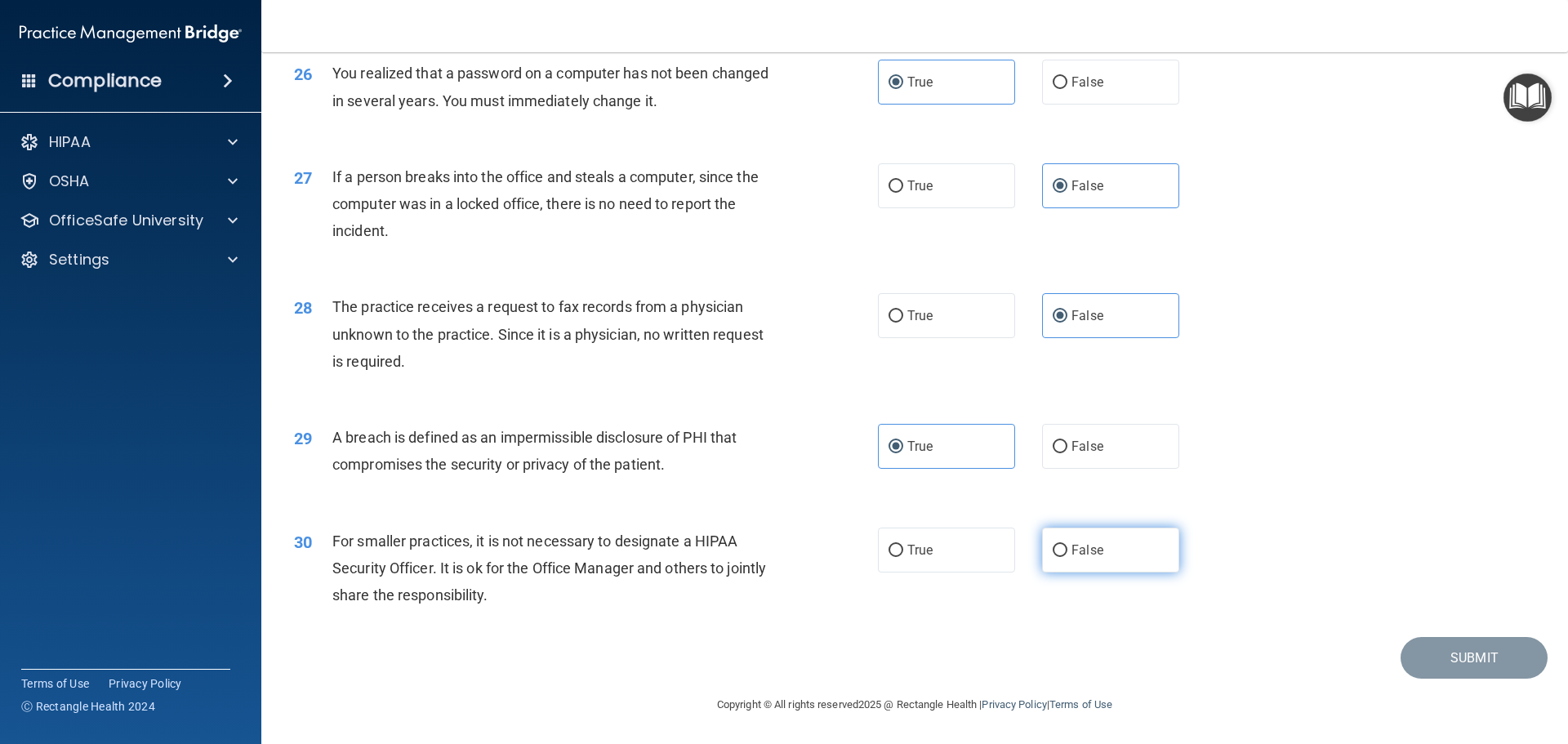
click at [1053, 558] on input "False" at bounding box center [1060, 551] width 15 height 12
radio input "true"
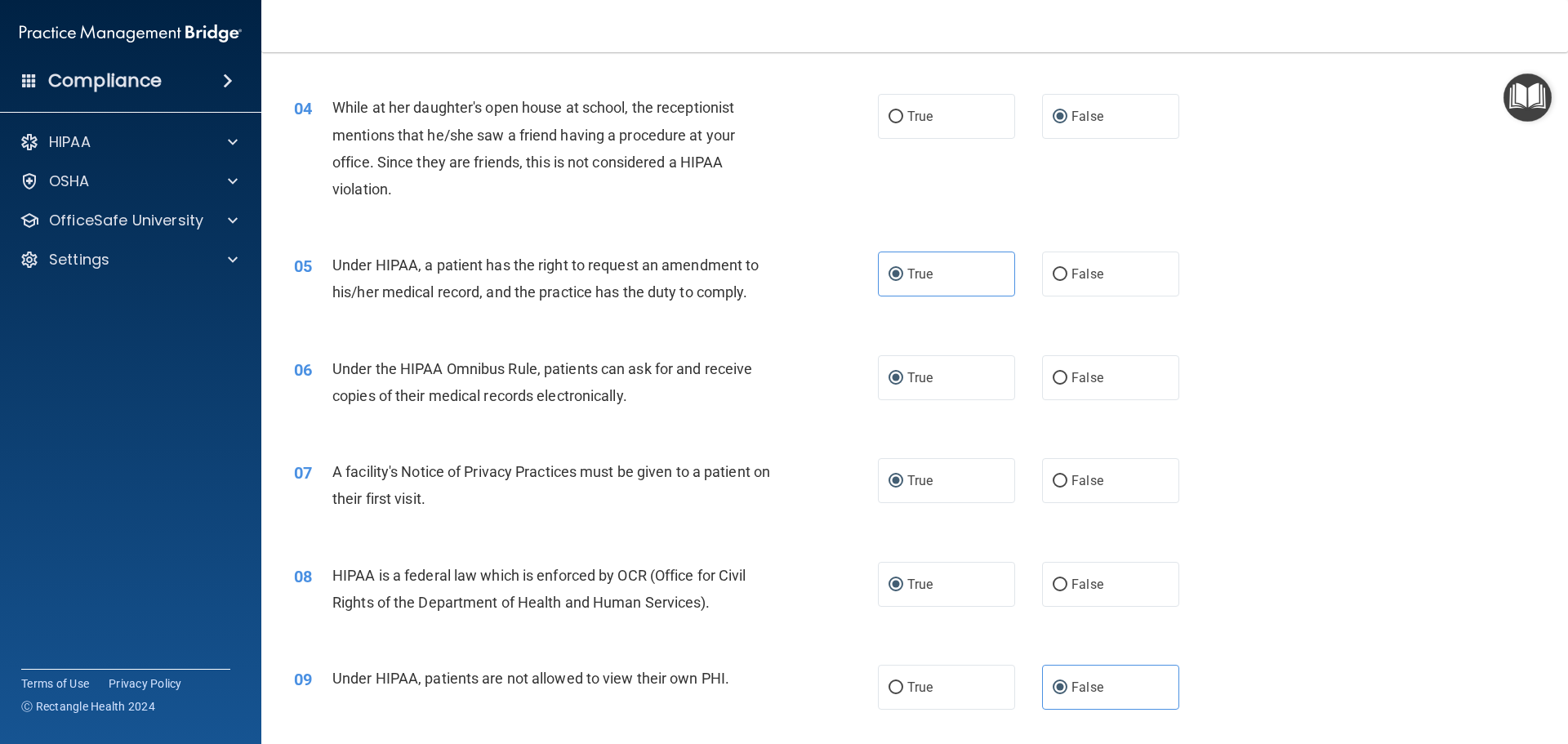
scroll to position [0, 0]
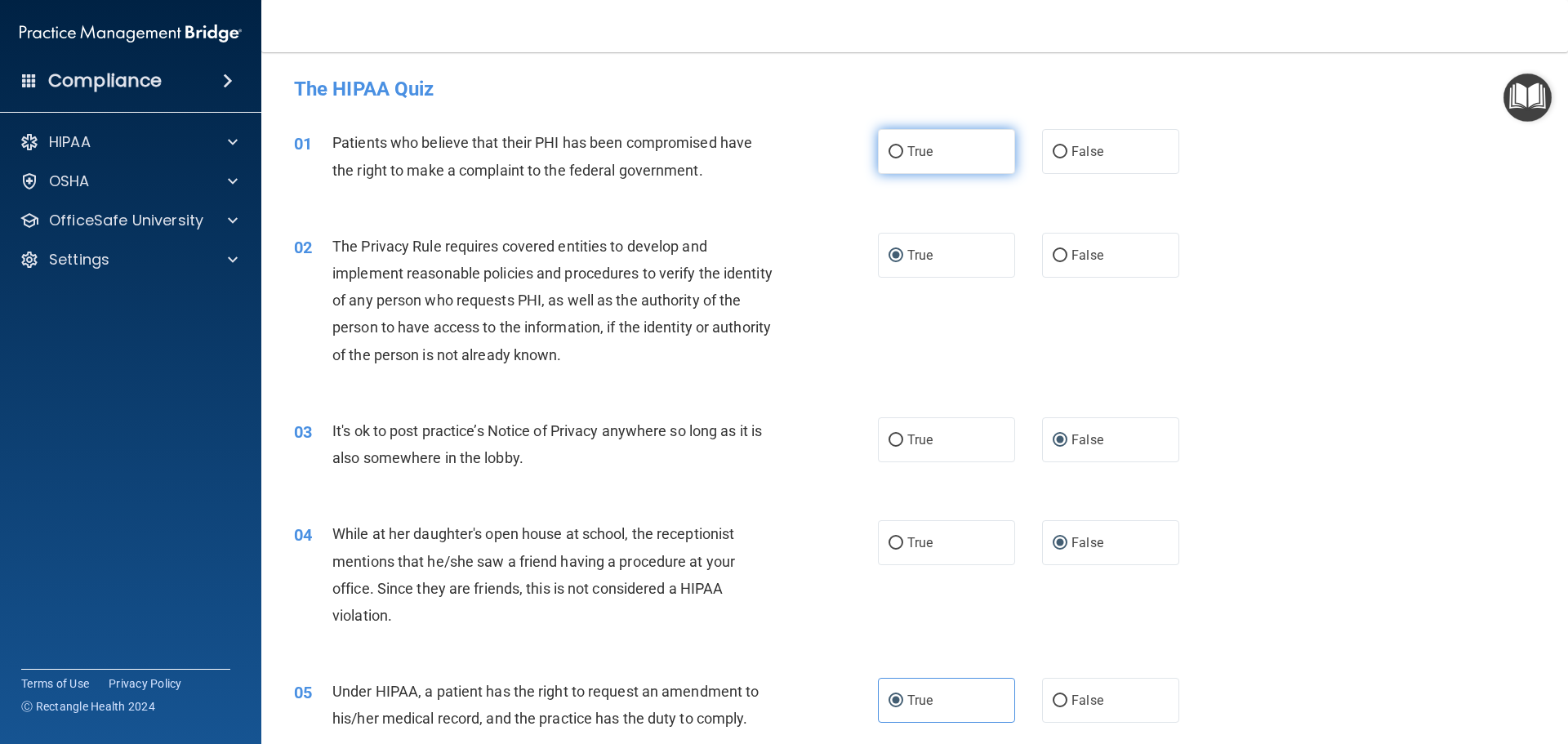
click at [889, 150] on input "True" at bounding box center [896, 152] width 15 height 12
radio input "true"
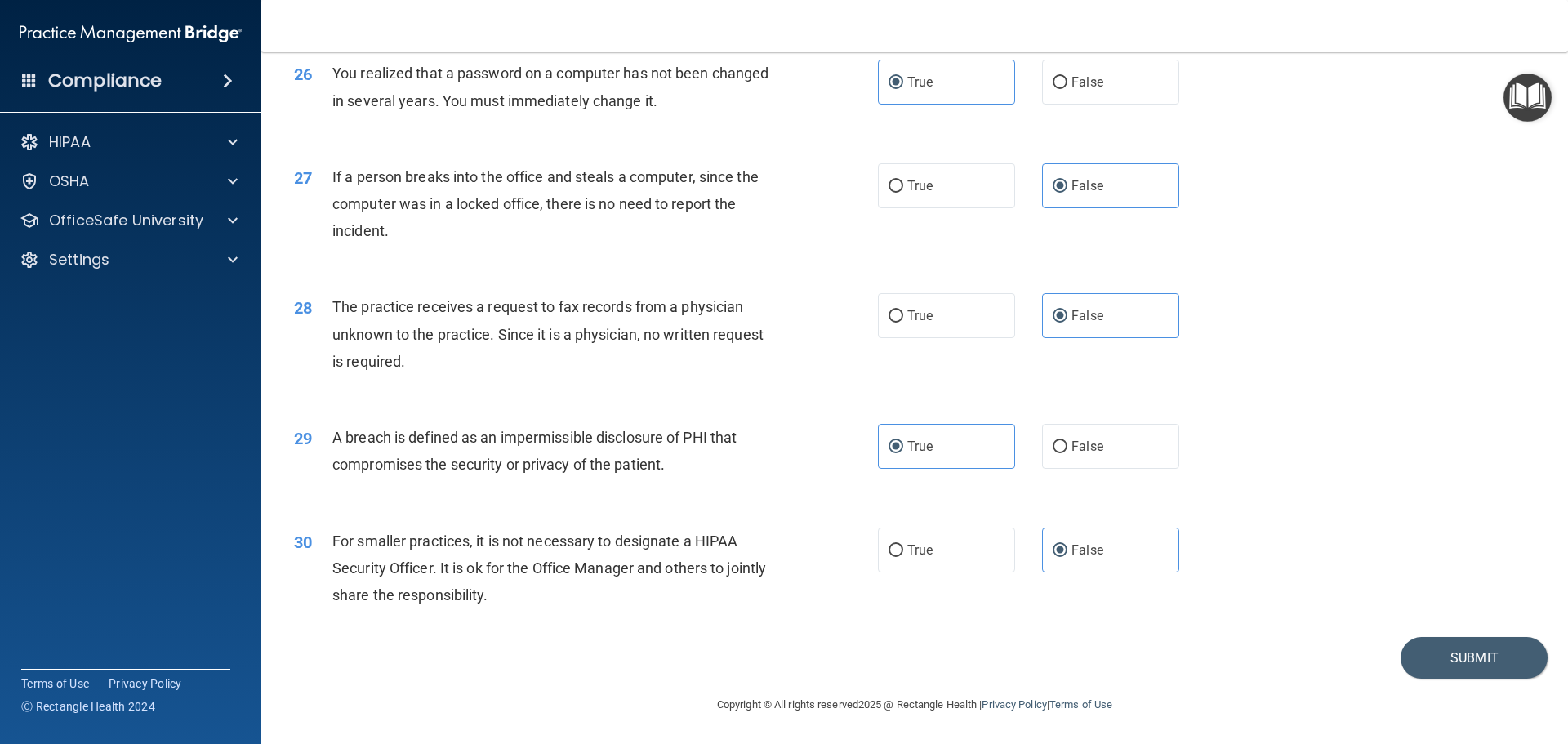
scroll to position [3123, 0]
click at [1473, 654] on button "Submit" at bounding box center [1473, 658] width 147 height 41
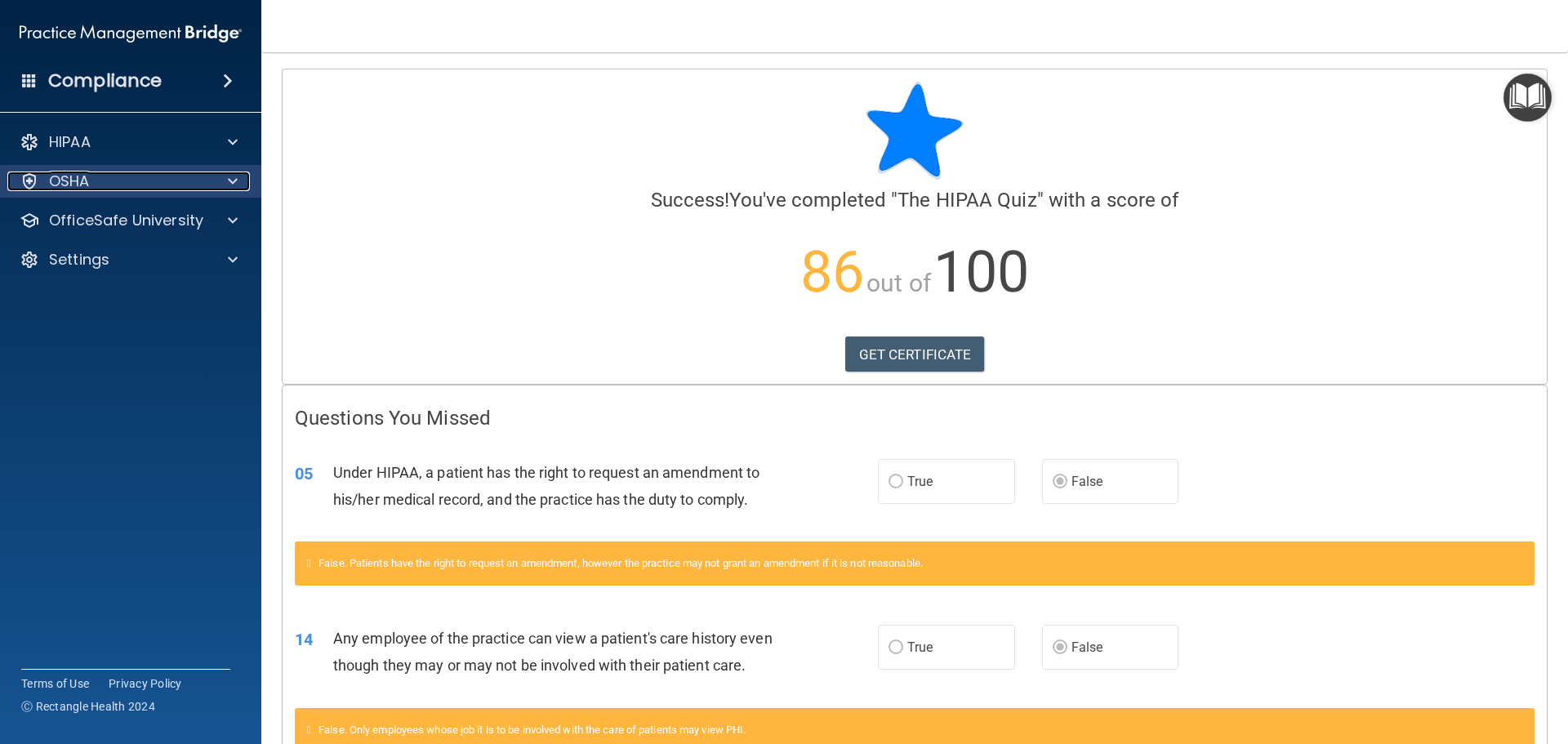
click at [230, 179] on span at bounding box center [232, 181] width 10 height 19
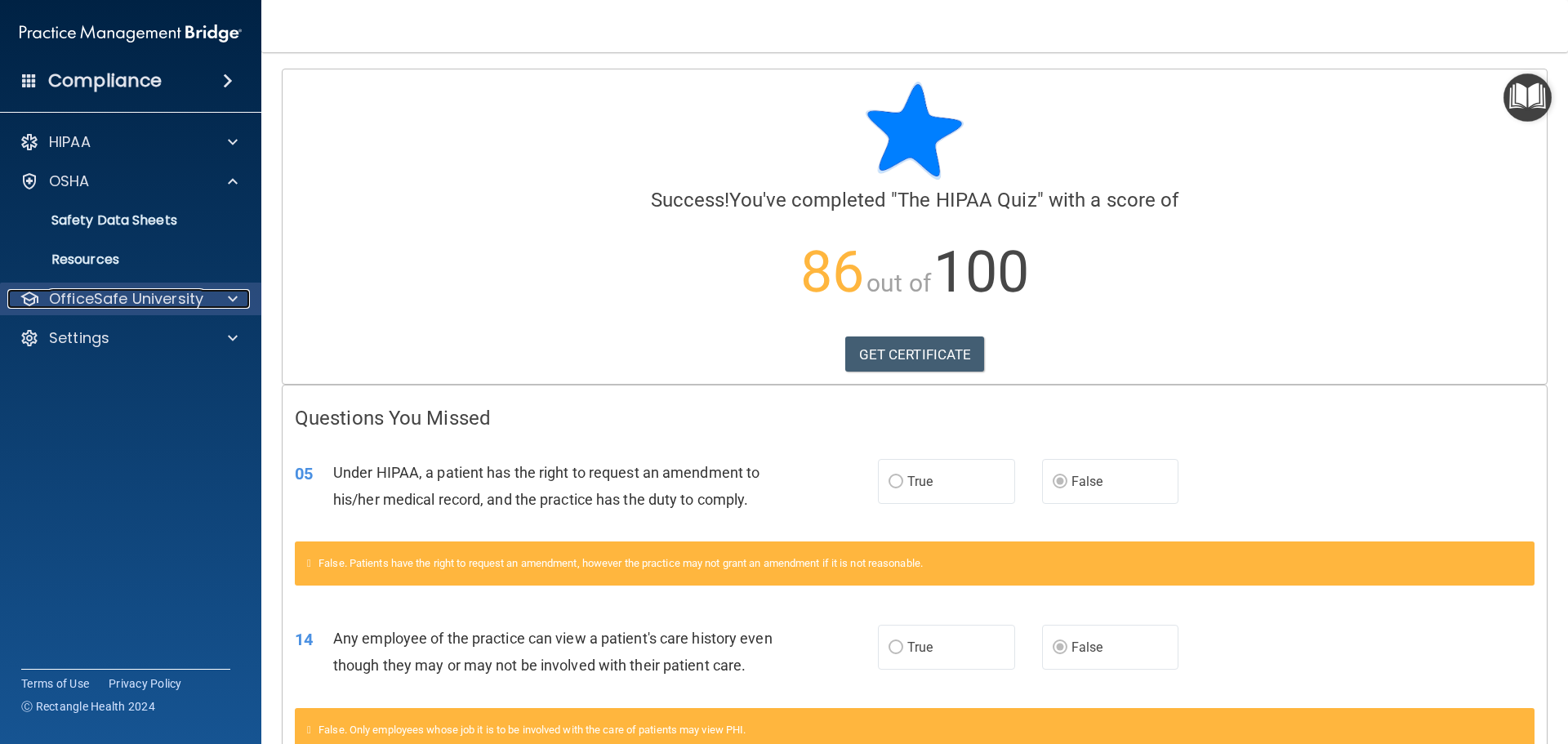
click at [236, 301] on span at bounding box center [232, 299] width 10 height 19
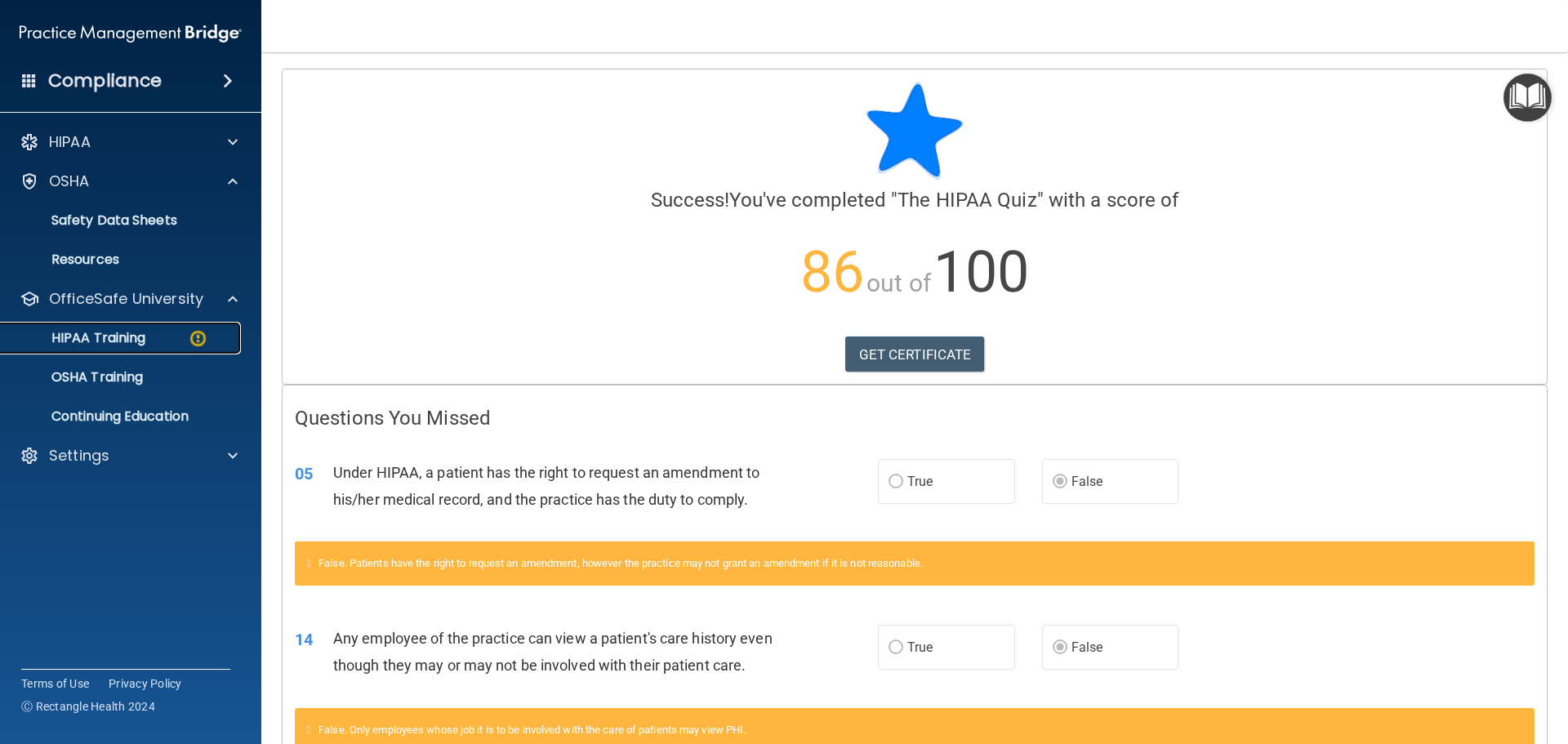
click at [98, 340] on p "HIPAA Training" at bounding box center [77, 338] width 134 height 17
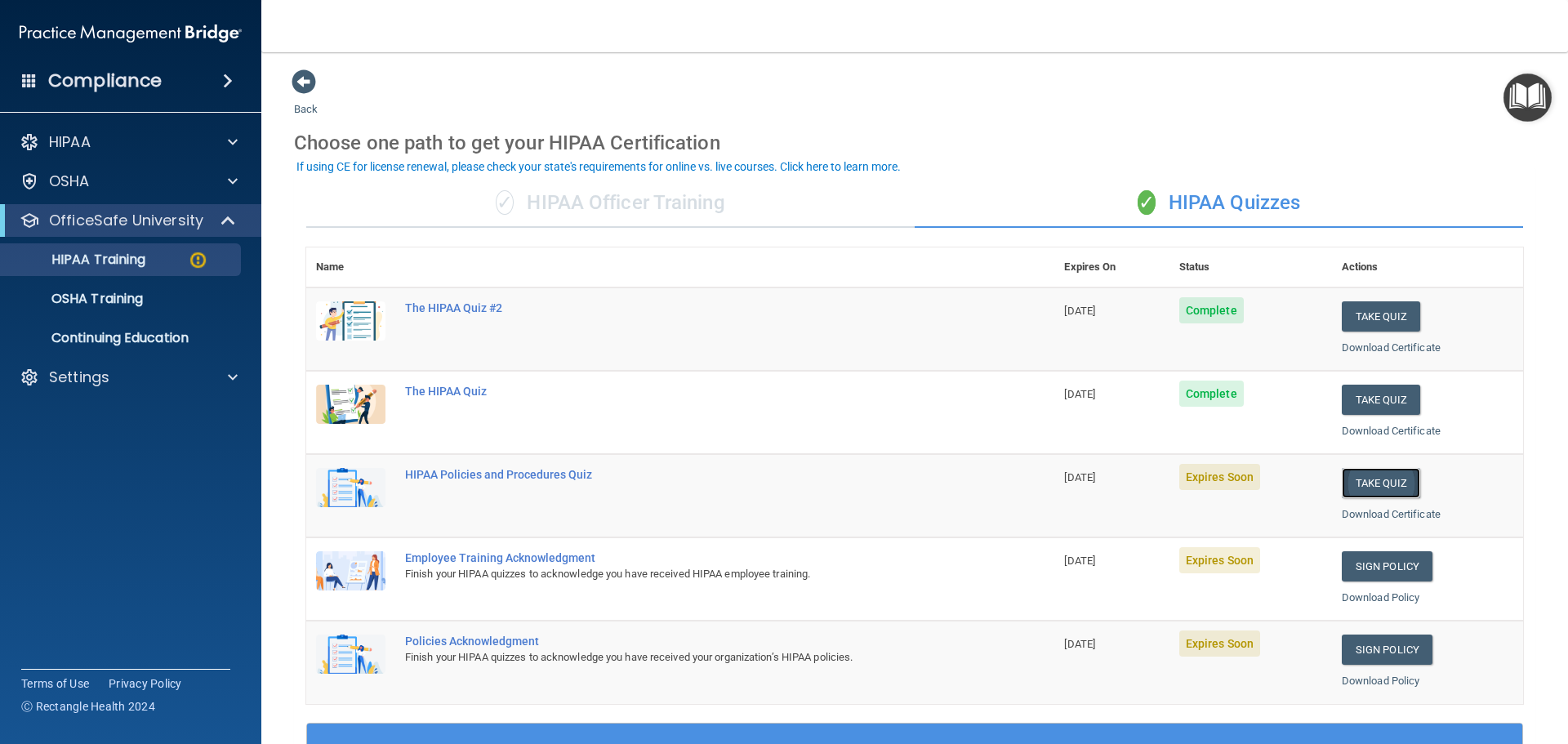
click at [1375, 488] on button "Take Quiz" at bounding box center [1381, 483] width 78 height 30
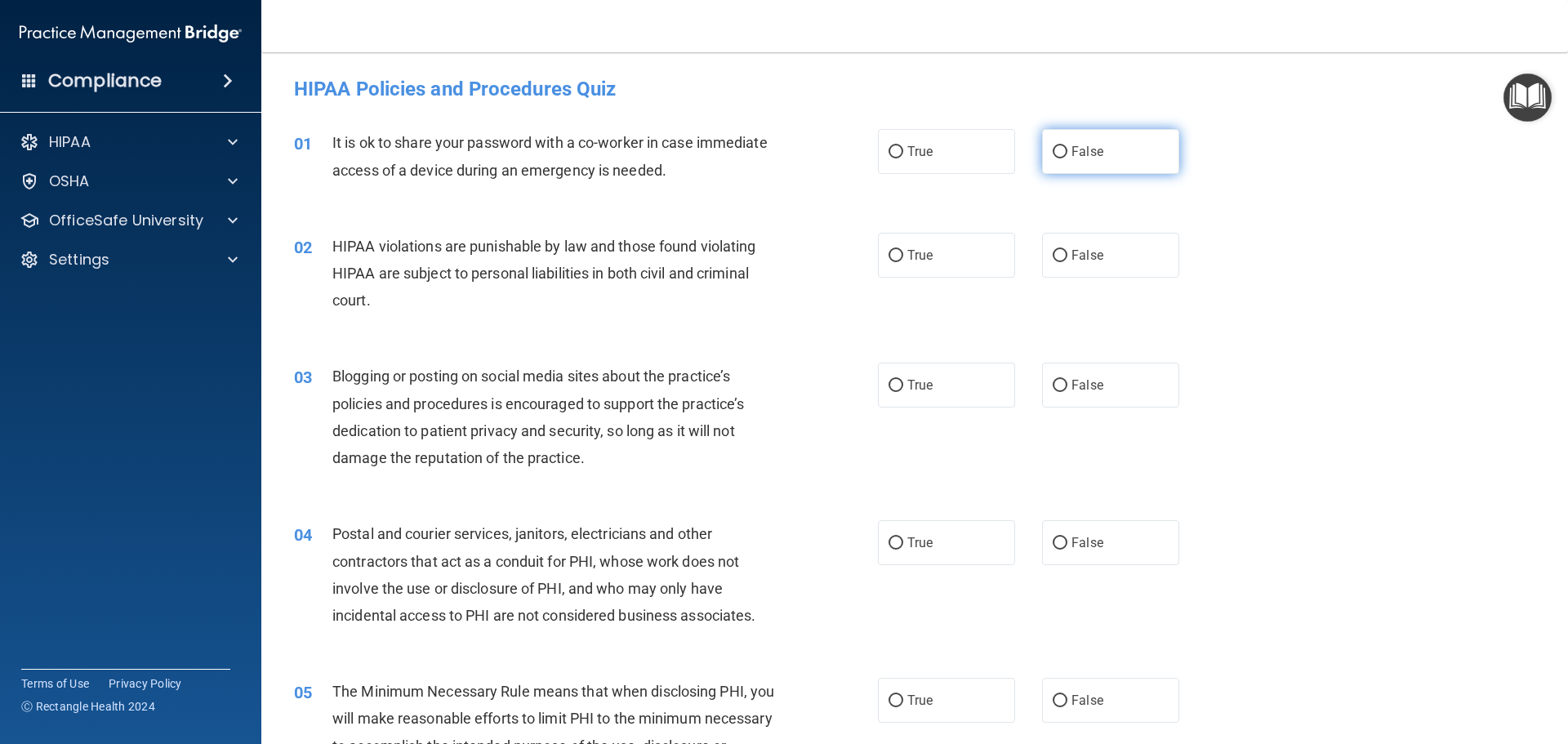
click at [1053, 151] on input "False" at bounding box center [1060, 152] width 15 height 12
radio input "true"
click at [889, 253] on input "True" at bounding box center [896, 256] width 15 height 12
radio input "true"
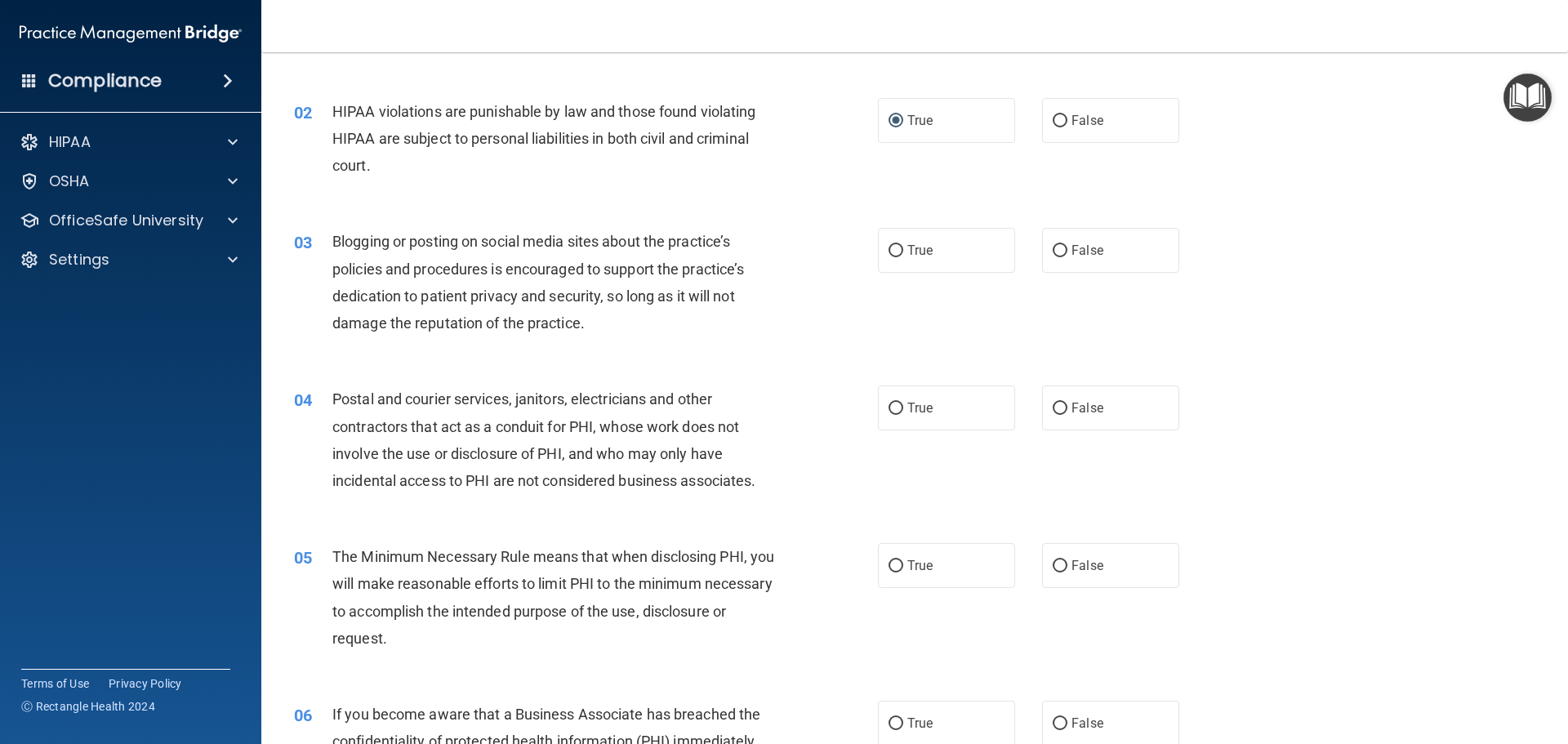
scroll to position [164, 0]
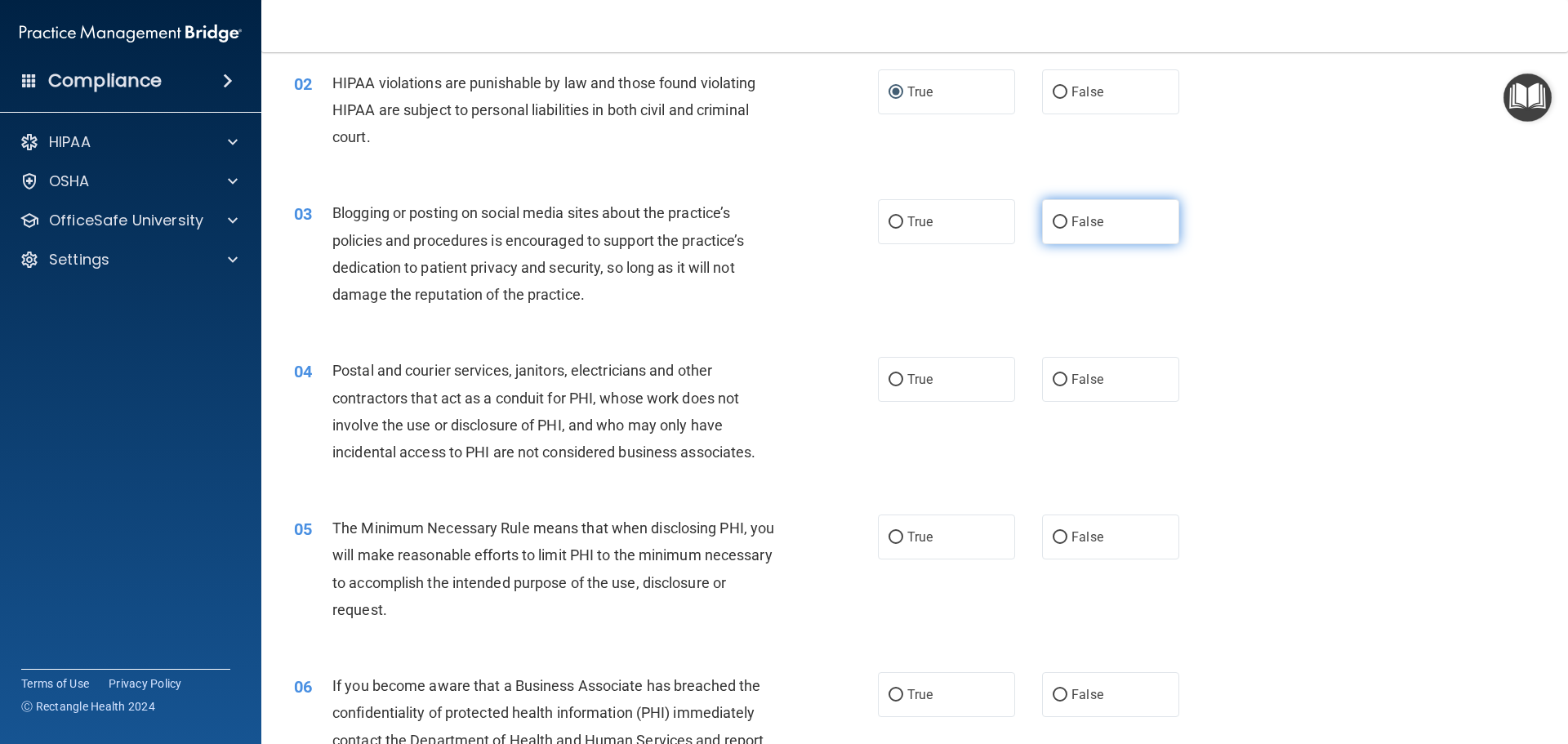
click at [1055, 224] on input "False" at bounding box center [1060, 222] width 15 height 12
radio input "true"
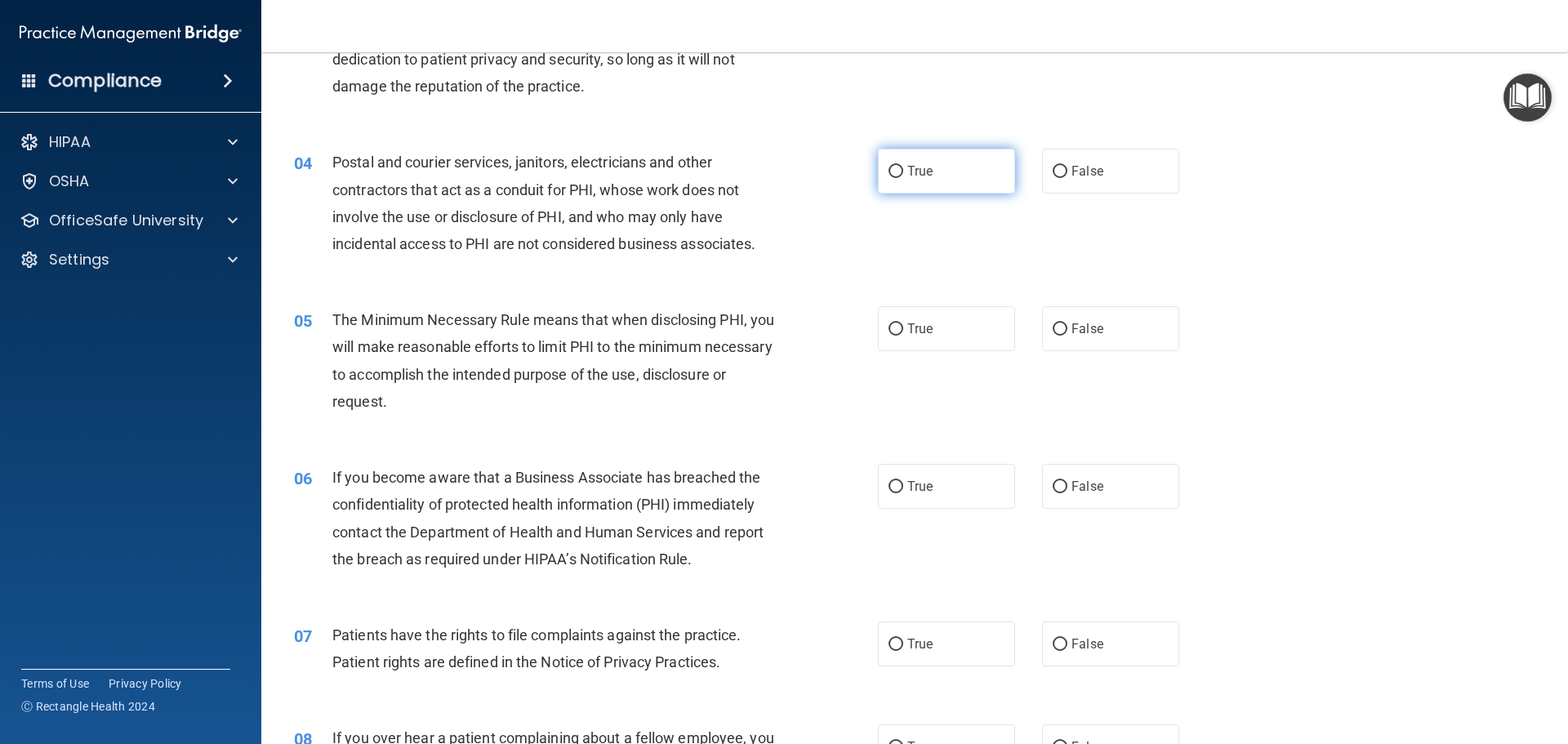
scroll to position [409, 0]
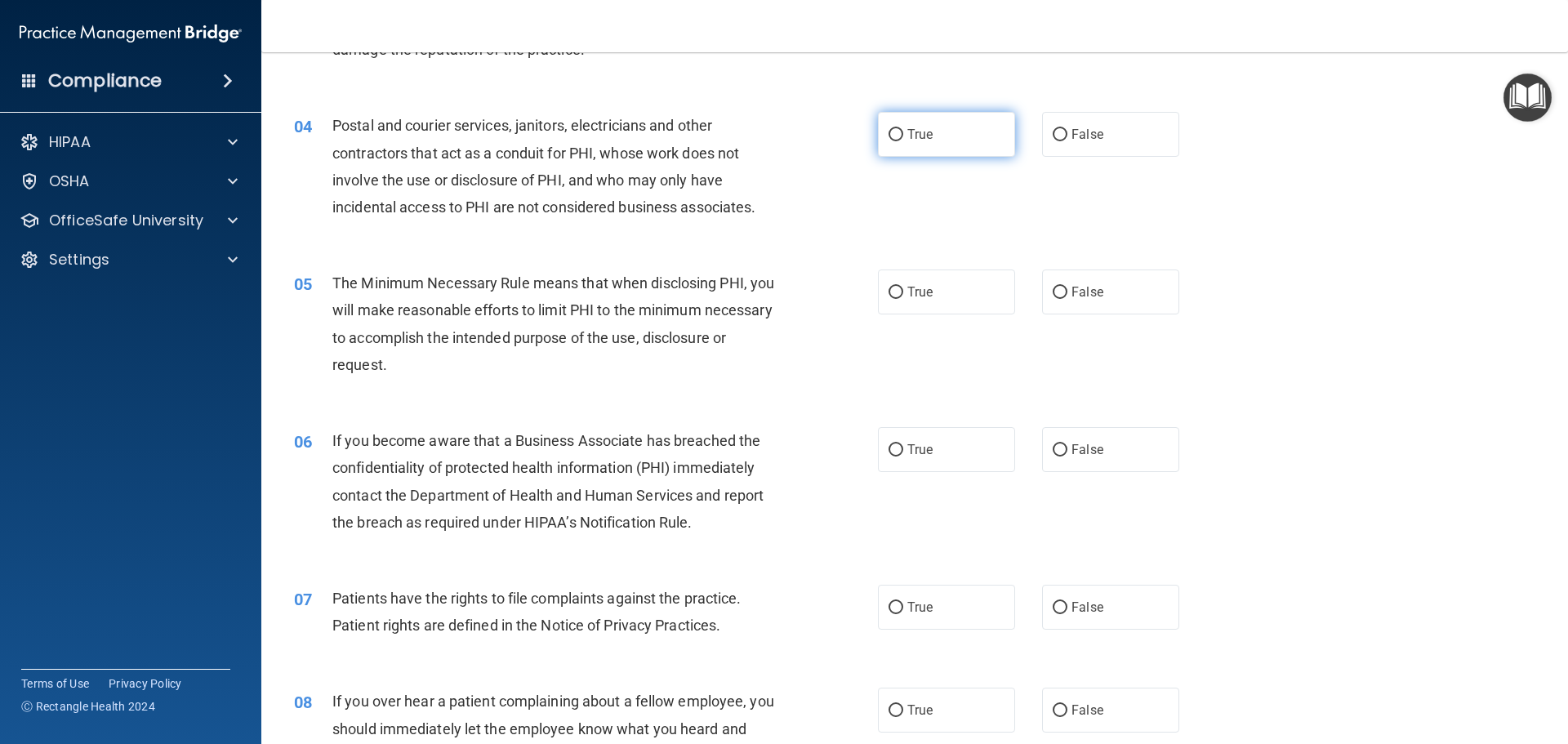
click at [889, 133] on input "True" at bounding box center [896, 135] width 15 height 12
radio input "true"
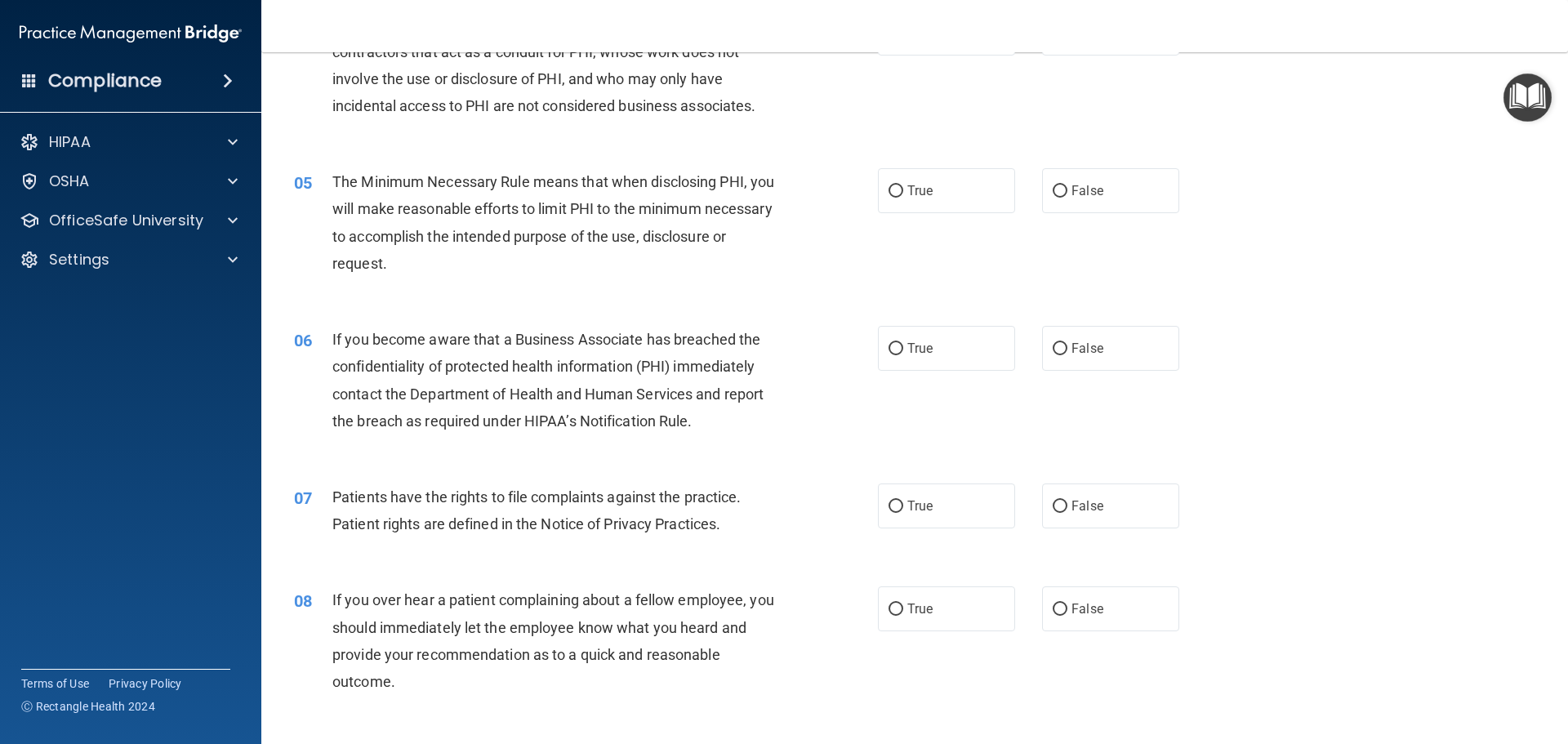
scroll to position [572, 0]
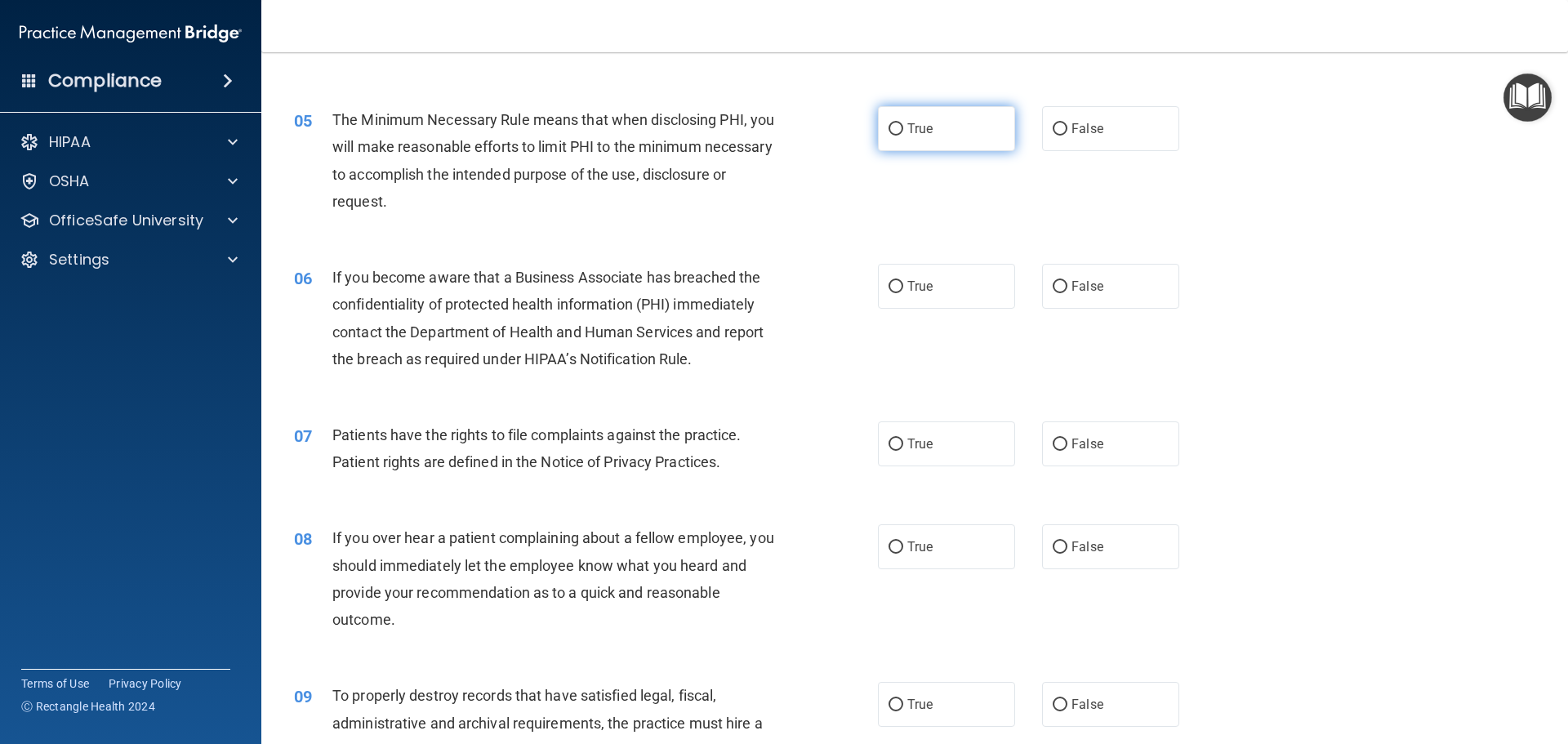
click at [889, 129] on input "True" at bounding box center [896, 129] width 15 height 12
radio input "true"
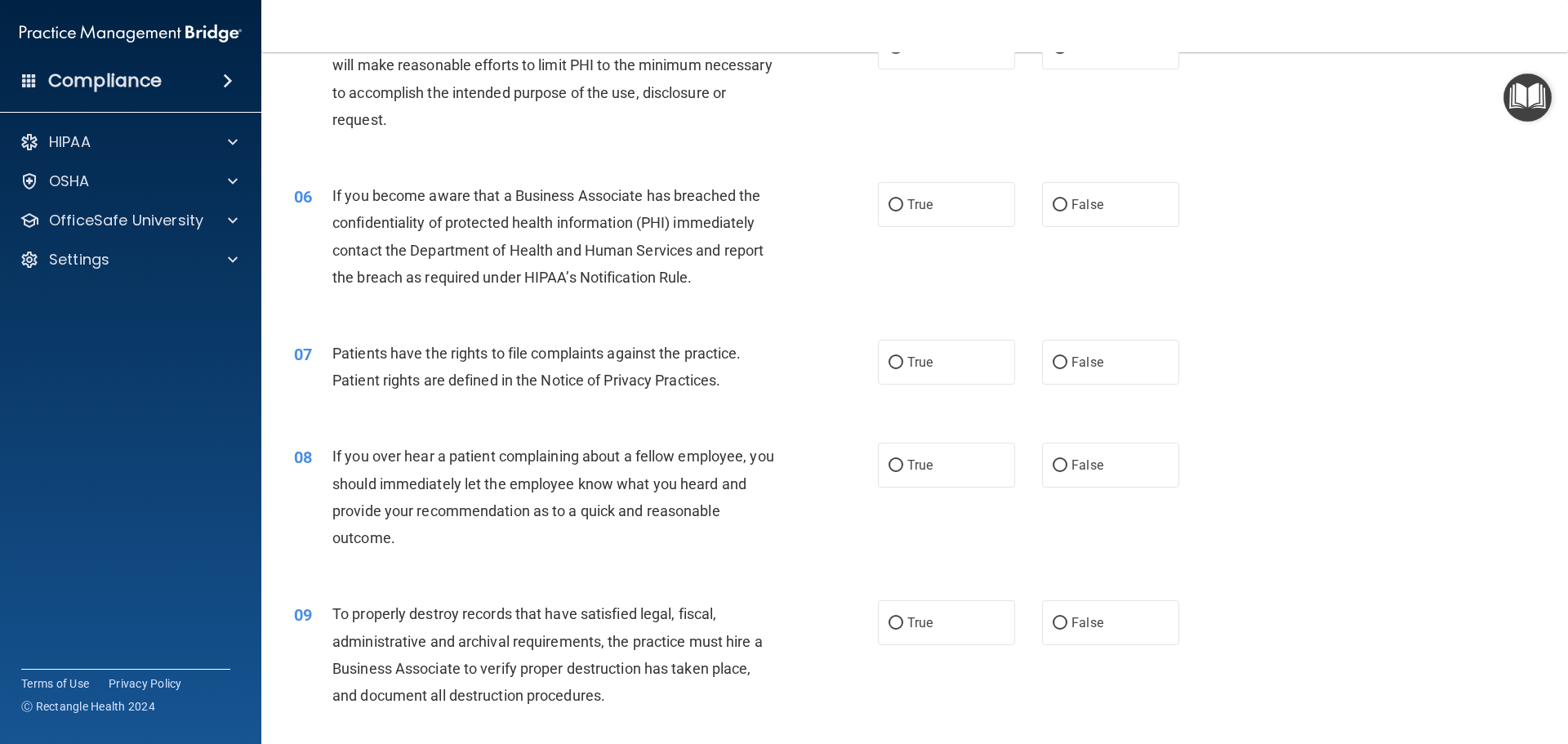
scroll to position [735, 0]
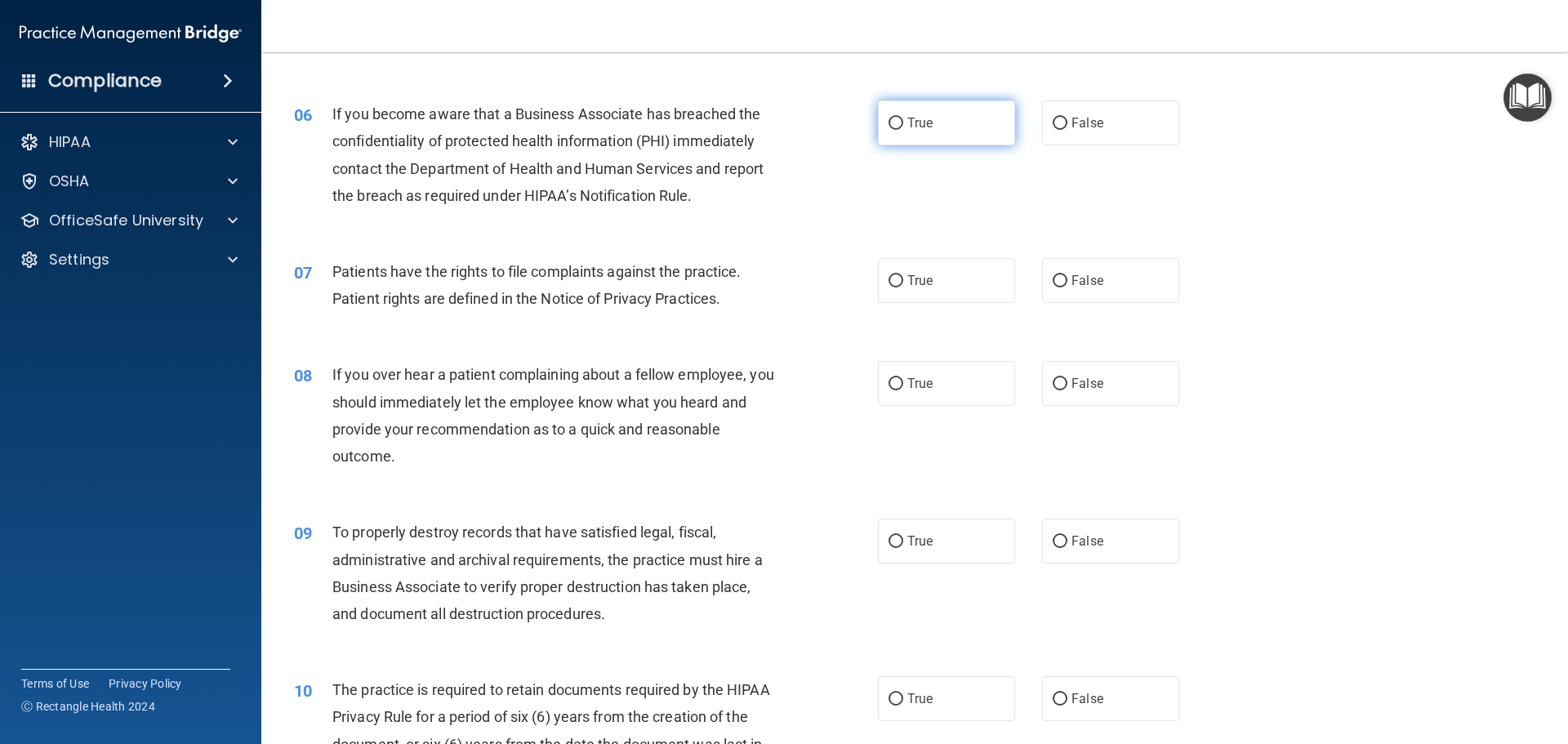
click at [889, 123] on input "True" at bounding box center [896, 124] width 15 height 12
radio input "true"
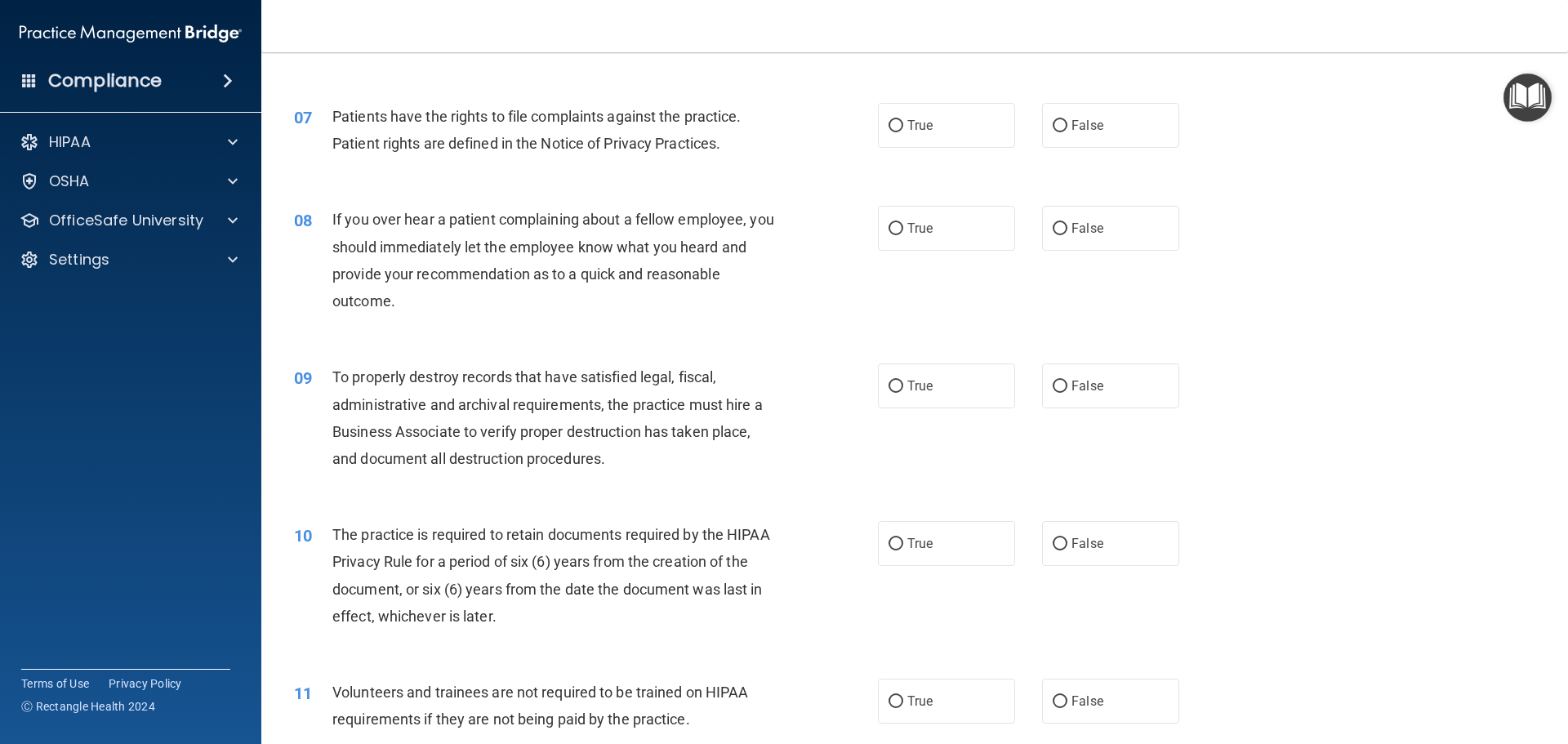
scroll to position [899, 0]
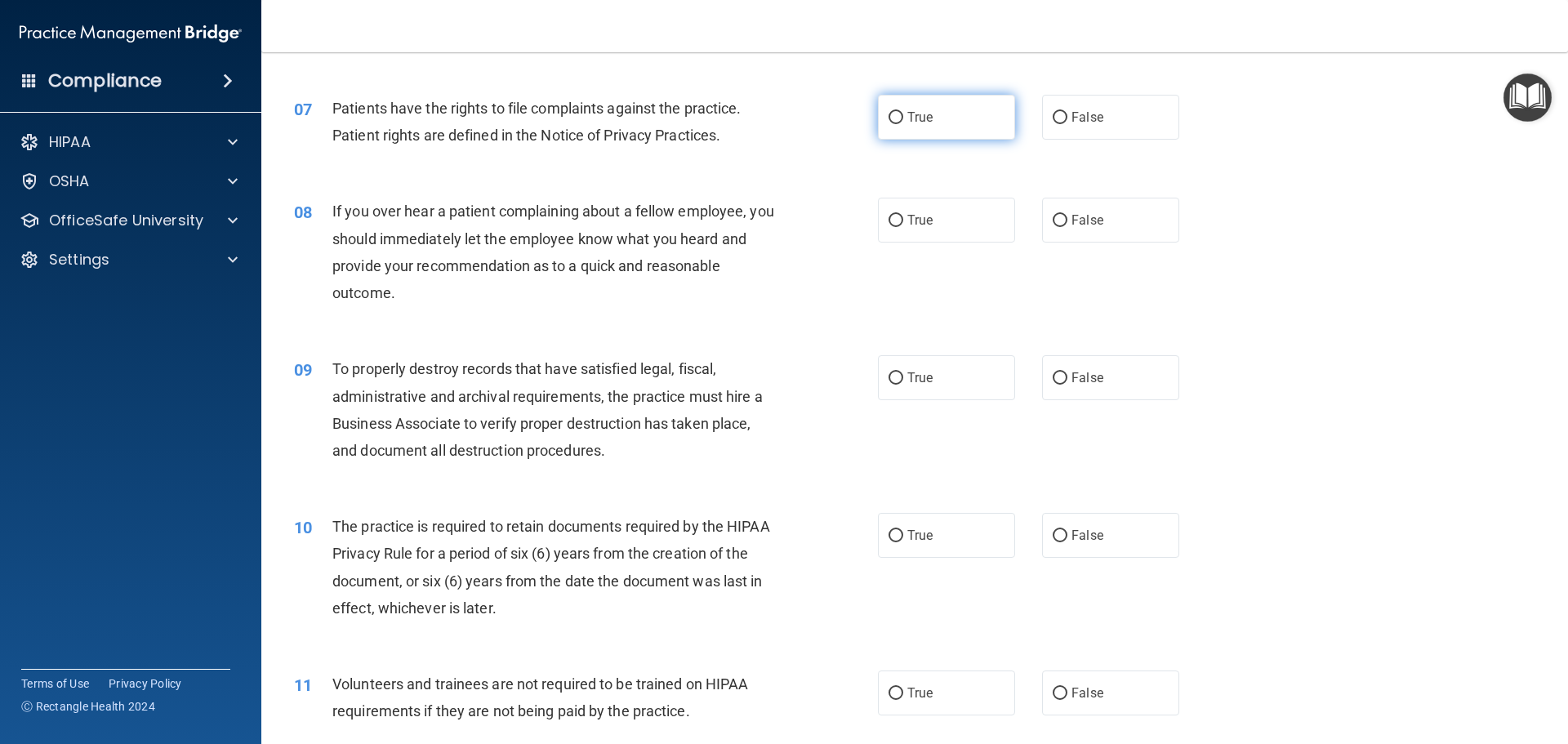
click at [889, 120] on input "True" at bounding box center [896, 118] width 15 height 12
radio input "true"
click at [1055, 217] on input "False" at bounding box center [1060, 221] width 15 height 12
radio input "true"
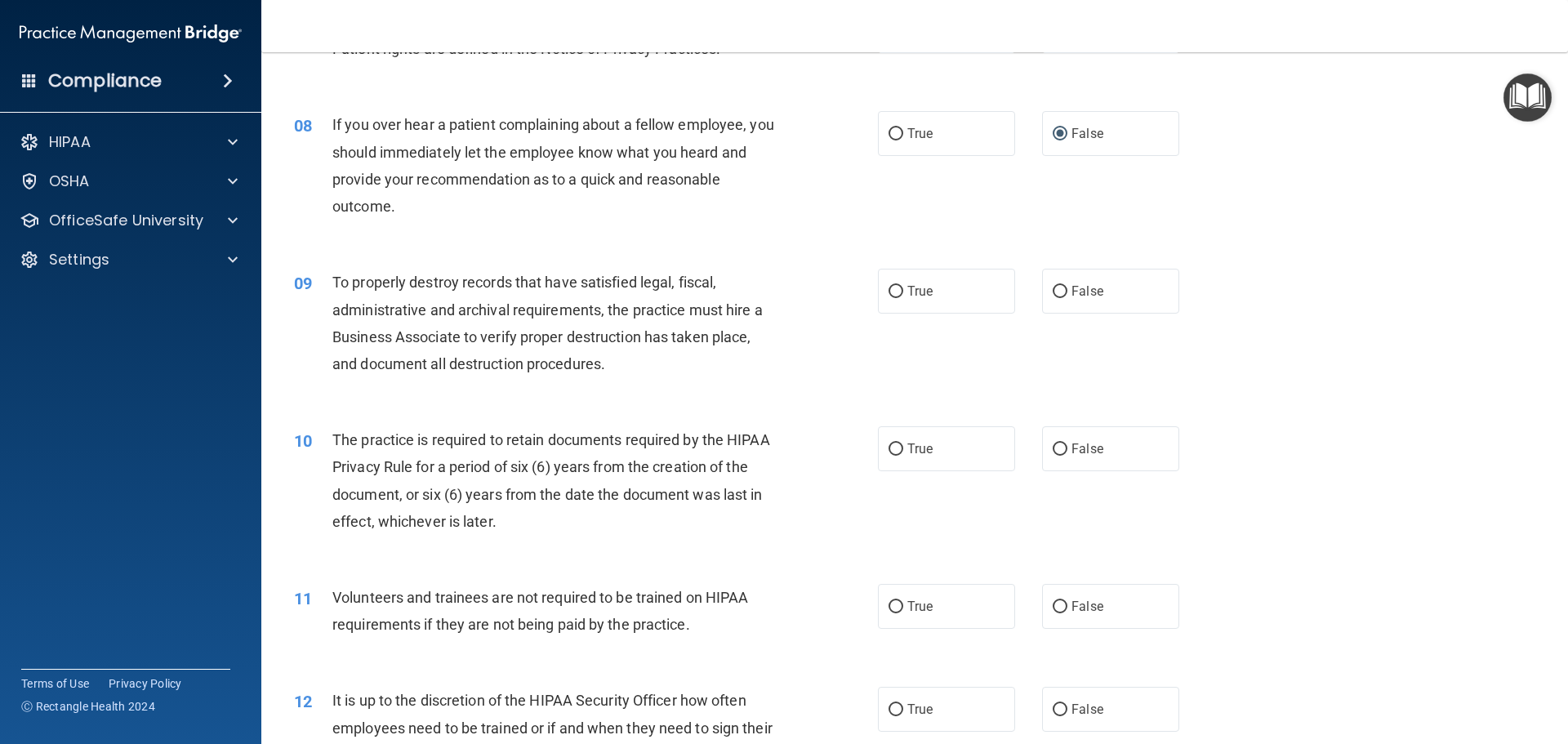
scroll to position [1062, 0]
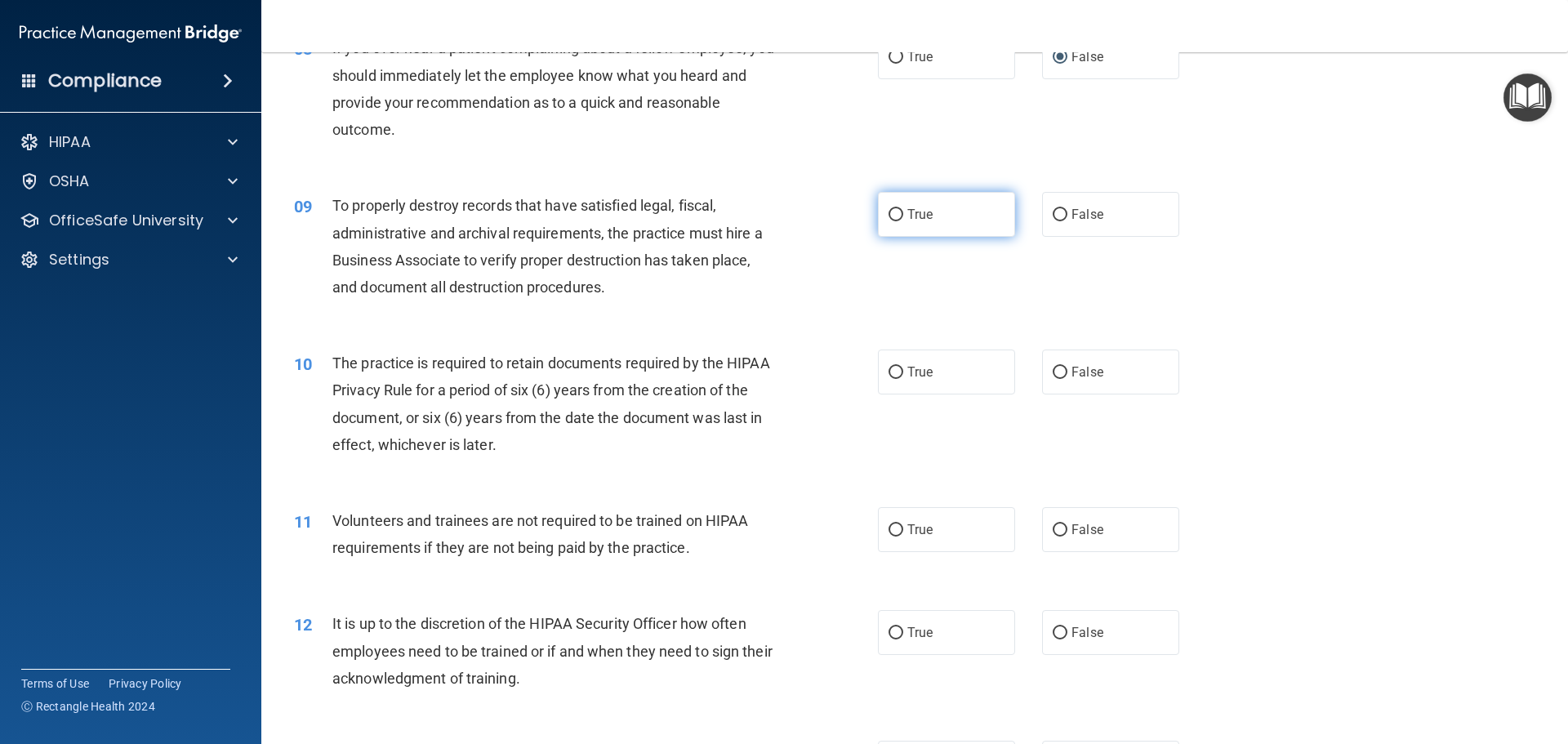
click at [889, 212] on input "True" at bounding box center [896, 215] width 15 height 12
radio input "true"
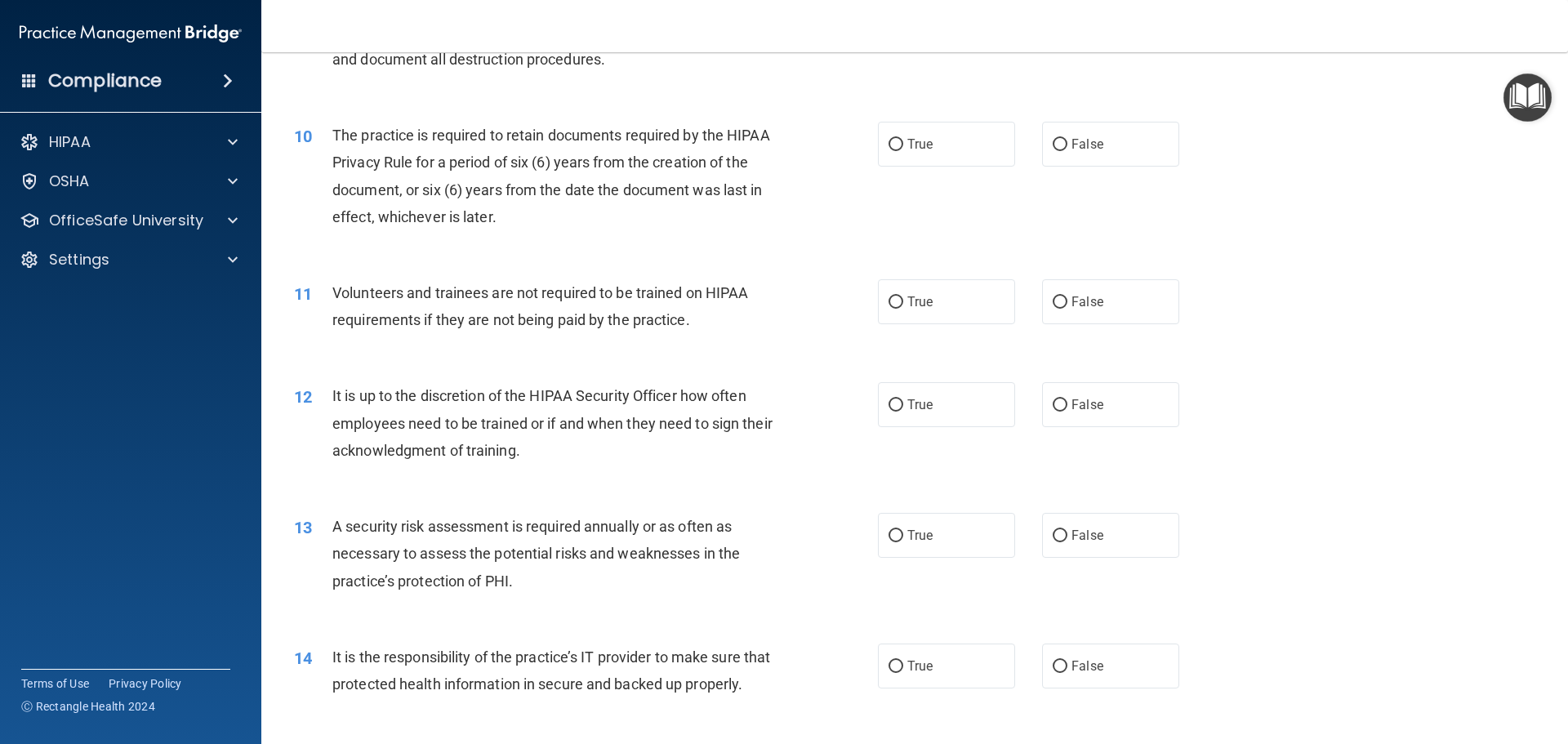
scroll to position [1308, 0]
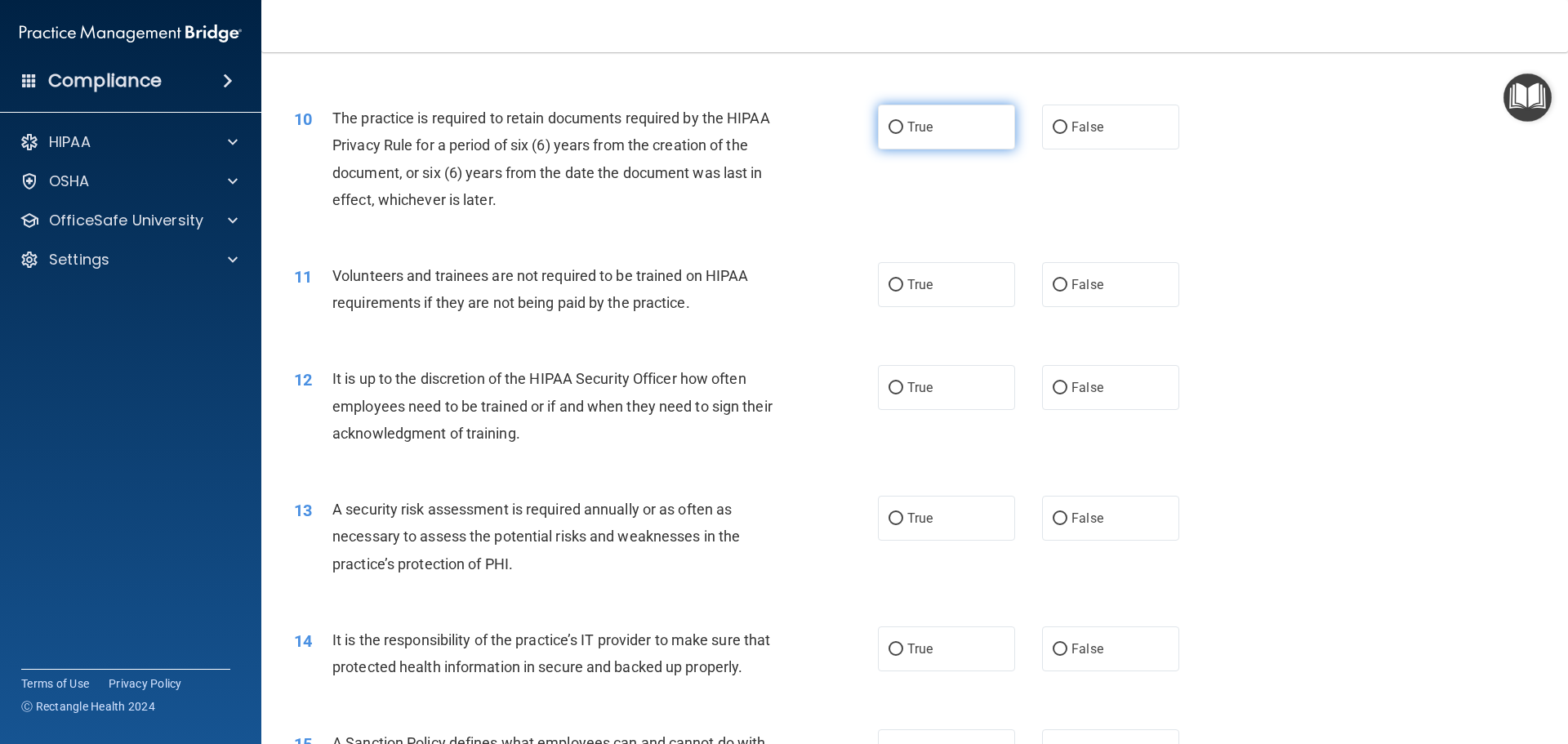
click at [889, 124] on input "True" at bounding box center [896, 128] width 15 height 12
radio input "true"
click at [1063, 288] on label "False" at bounding box center [1111, 284] width 137 height 45
click at [1063, 288] on input "False" at bounding box center [1060, 286] width 15 height 12
radio input "true"
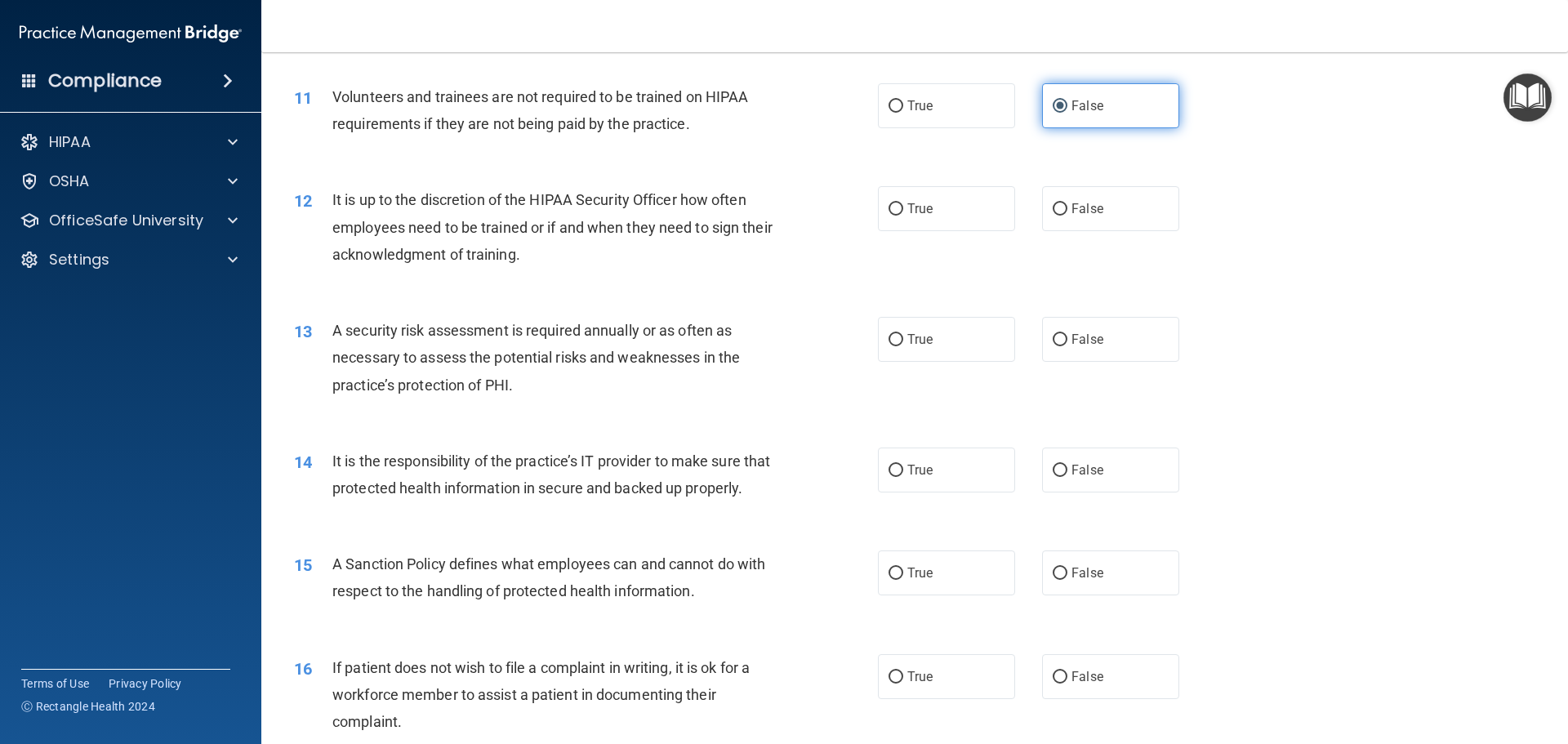
scroll to position [1470, 0]
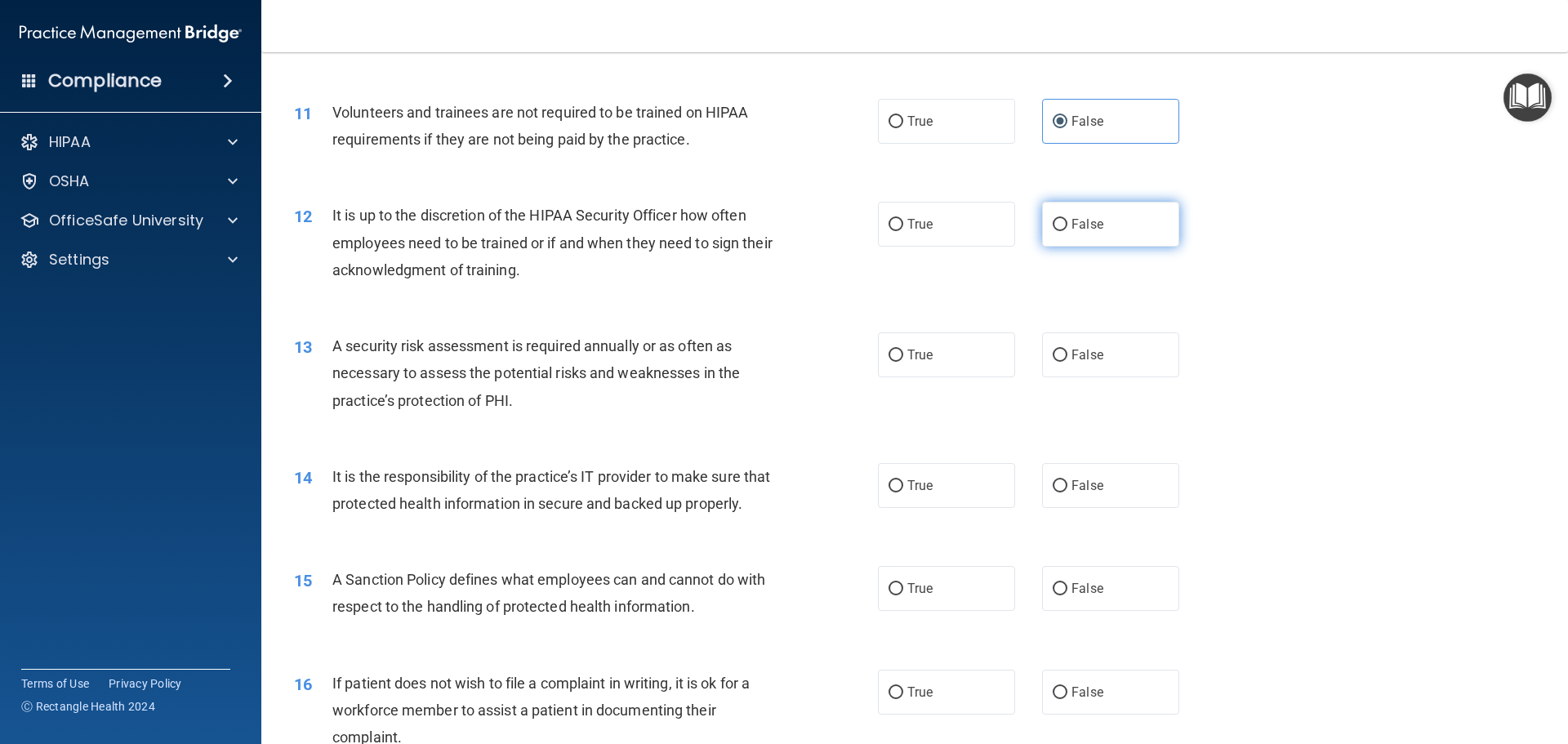
click at [1053, 226] on input "False" at bounding box center [1060, 225] width 15 height 12
radio input "true"
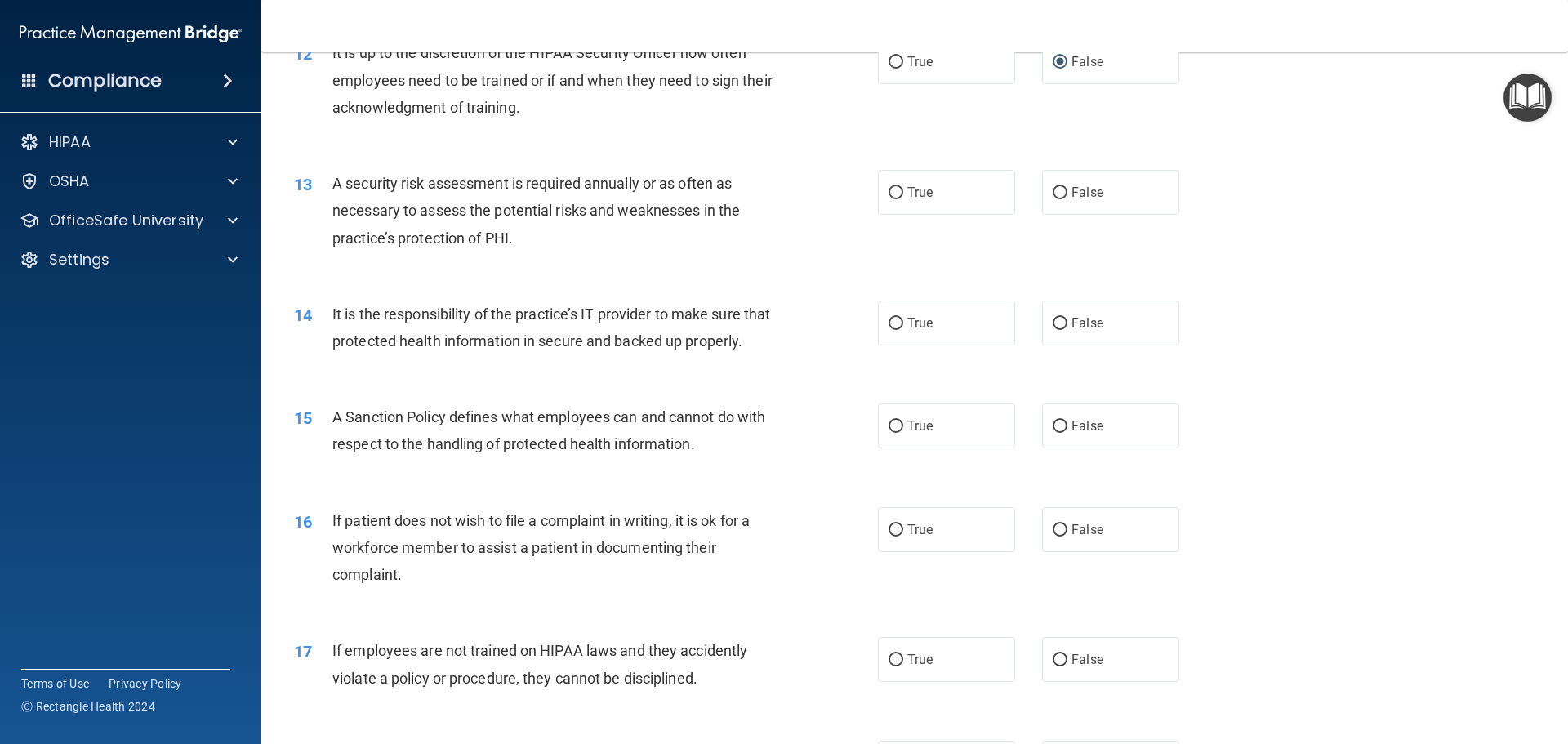
scroll to position [1634, 0]
click at [889, 195] on input "True" at bounding box center [896, 193] width 15 height 12
radio input "true"
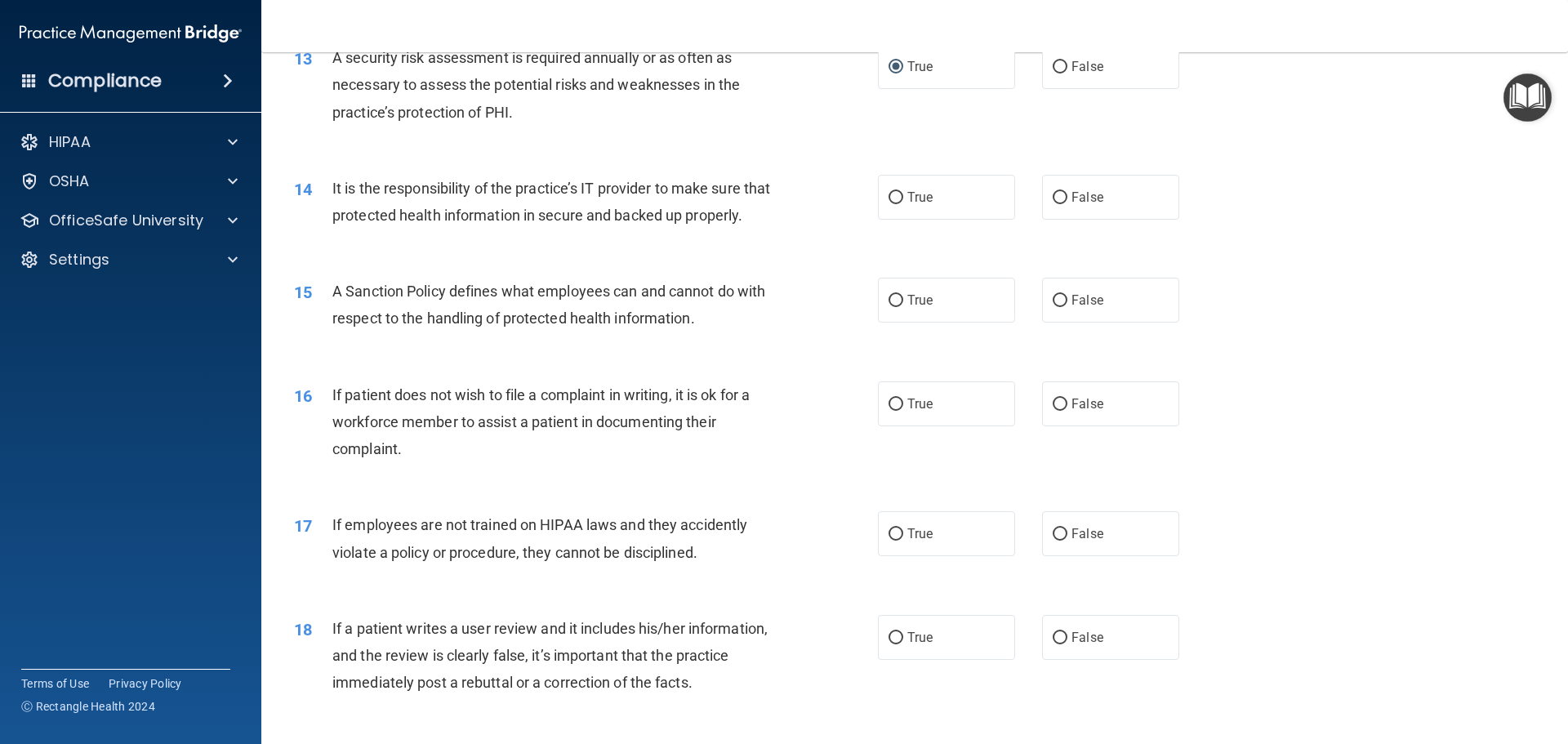
scroll to position [1798, 0]
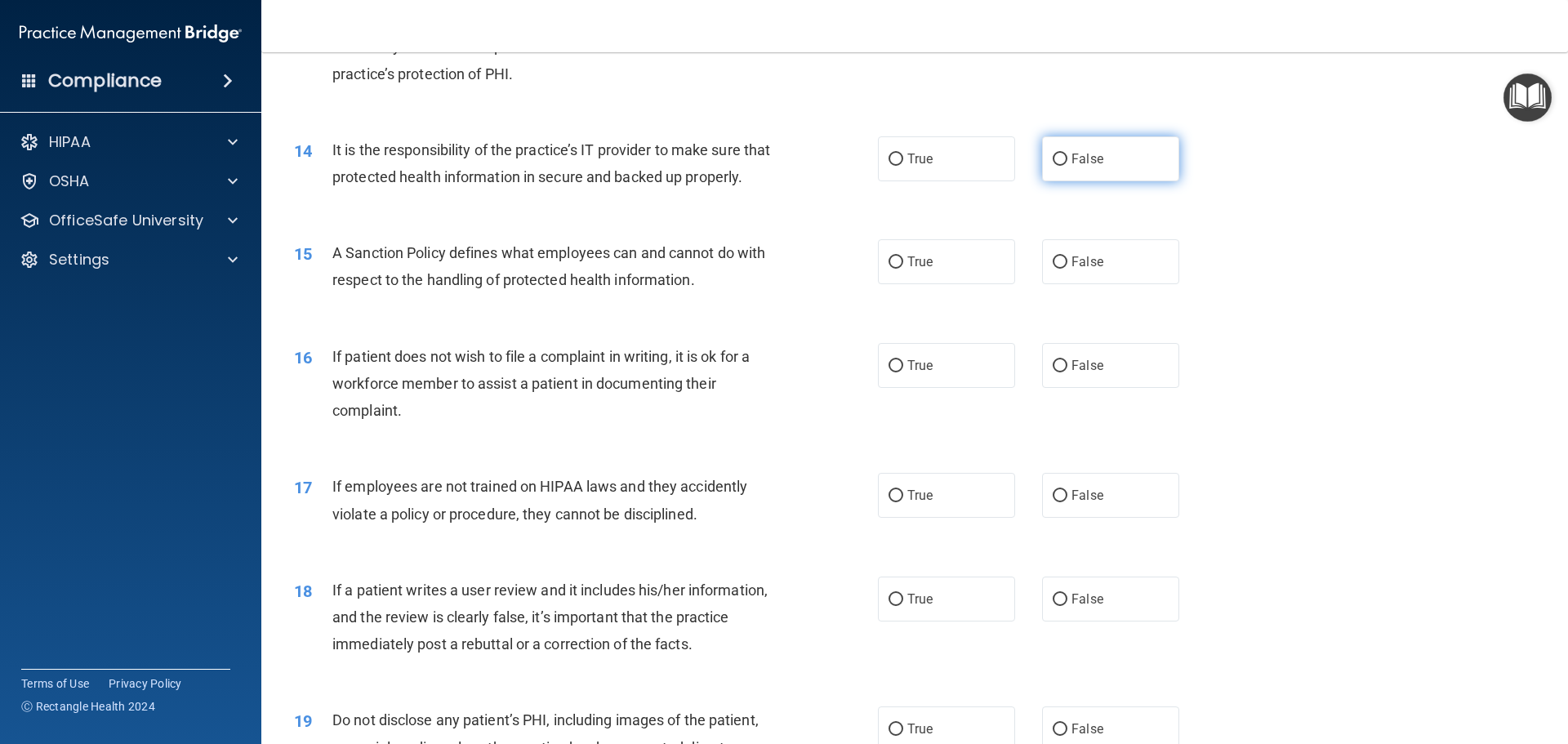
click at [1053, 158] on input "False" at bounding box center [1060, 160] width 15 height 12
radio input "true"
click at [889, 269] on input "True" at bounding box center [896, 263] width 15 height 12
radio input "true"
click at [1058, 388] on label "False" at bounding box center [1111, 365] width 137 height 45
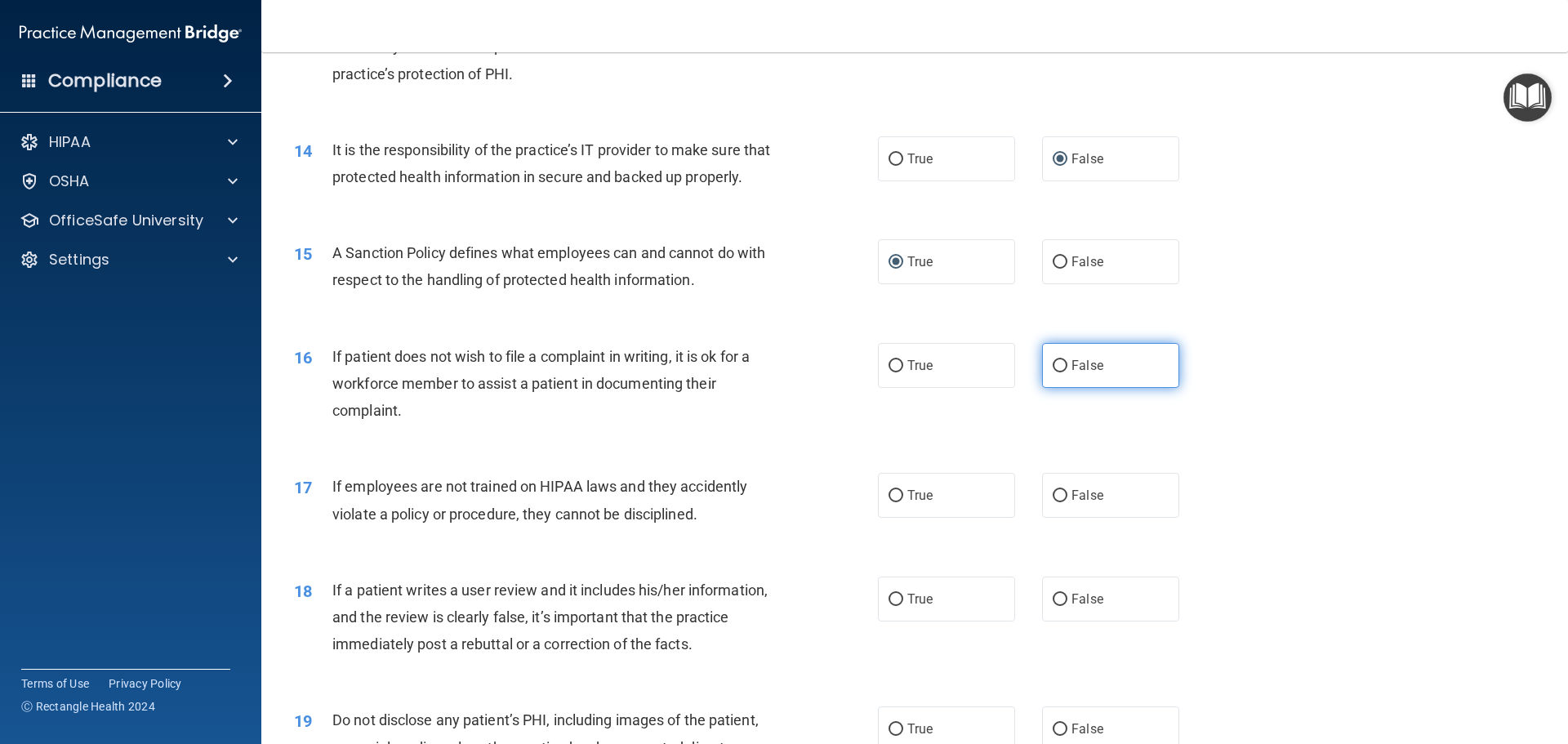
click at [1054, 373] on input "False" at bounding box center [1060, 367] width 15 height 12
radio input "true"
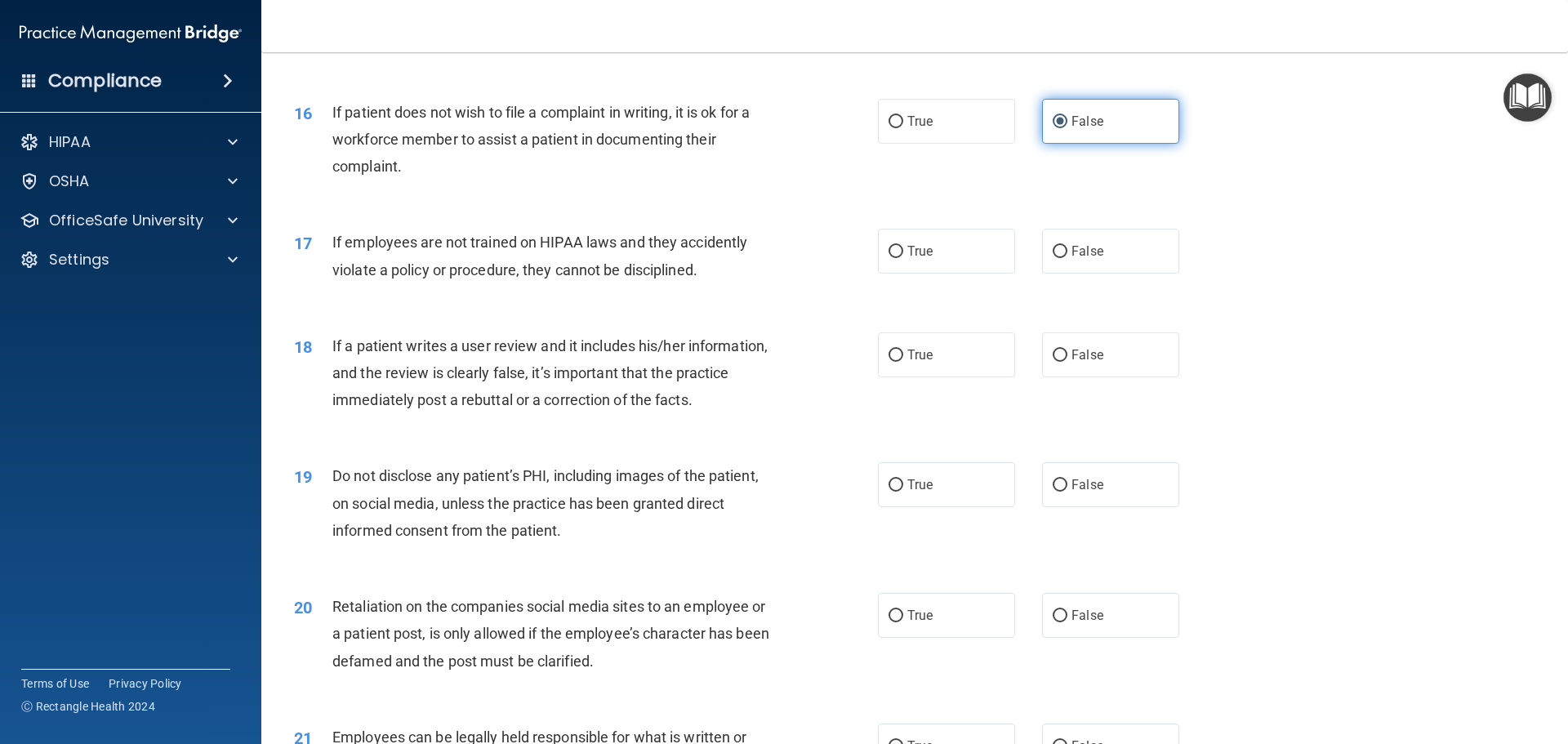
scroll to position [2043, 0]
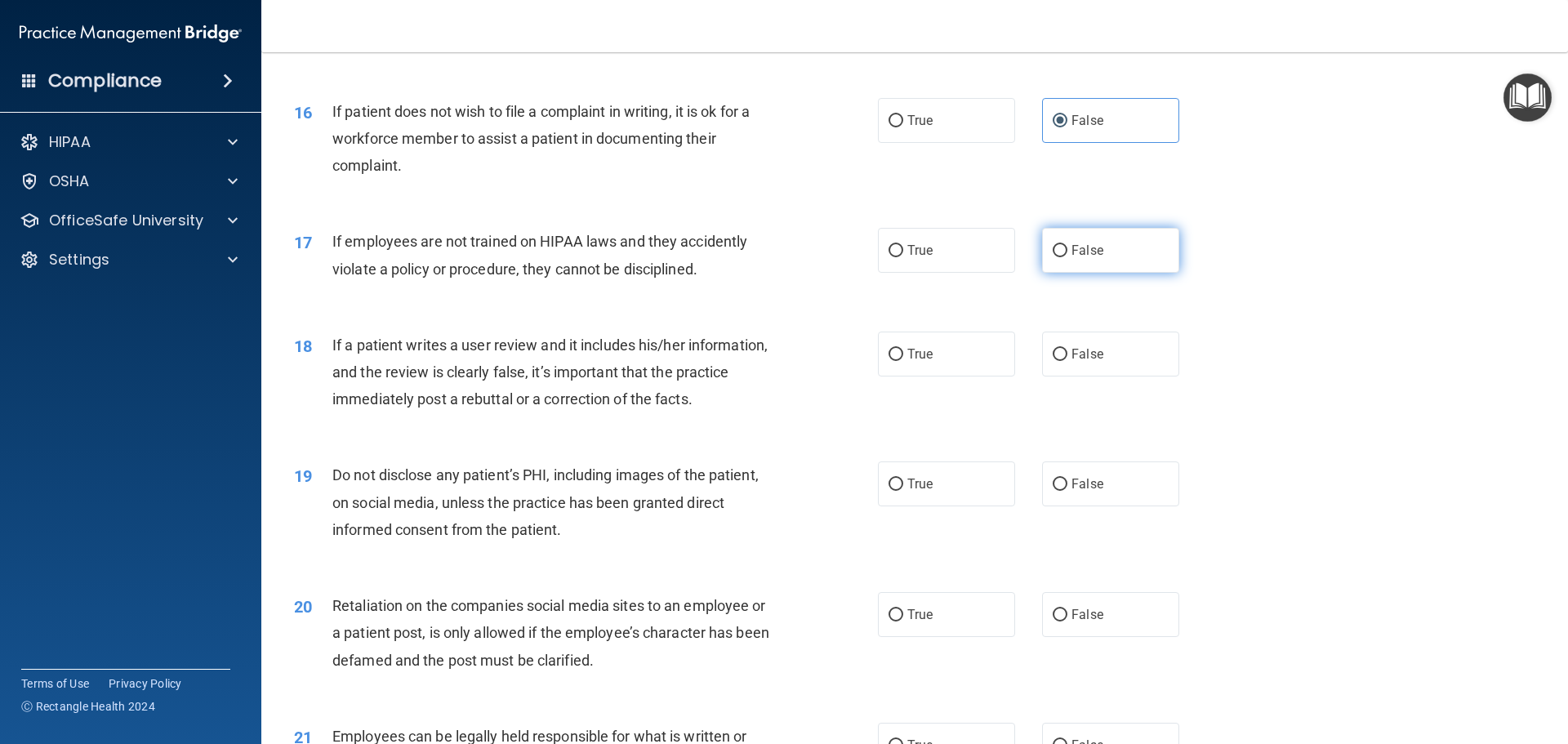
click at [1053, 258] on input "False" at bounding box center [1060, 252] width 15 height 12
radio input "true"
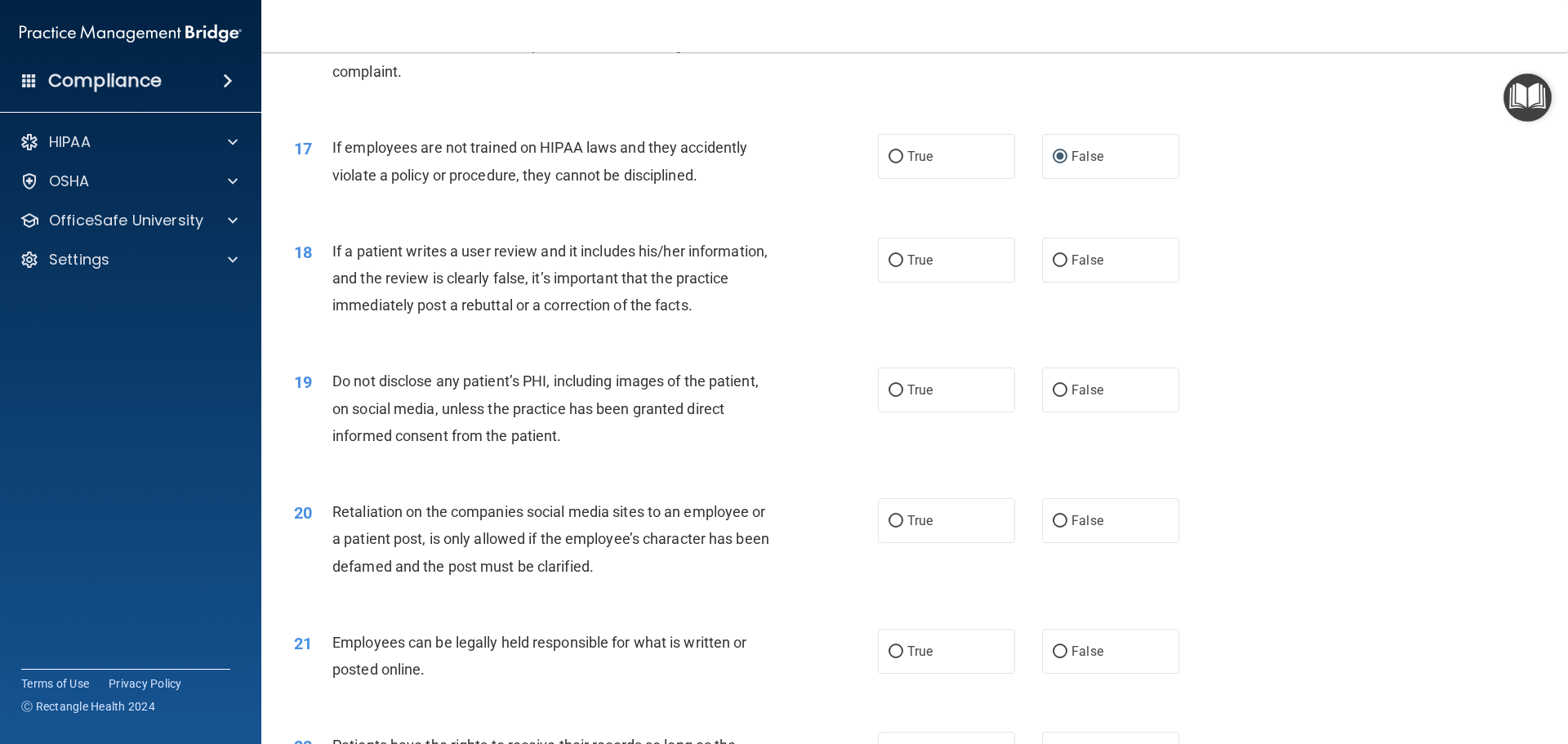
scroll to position [2288, 0]
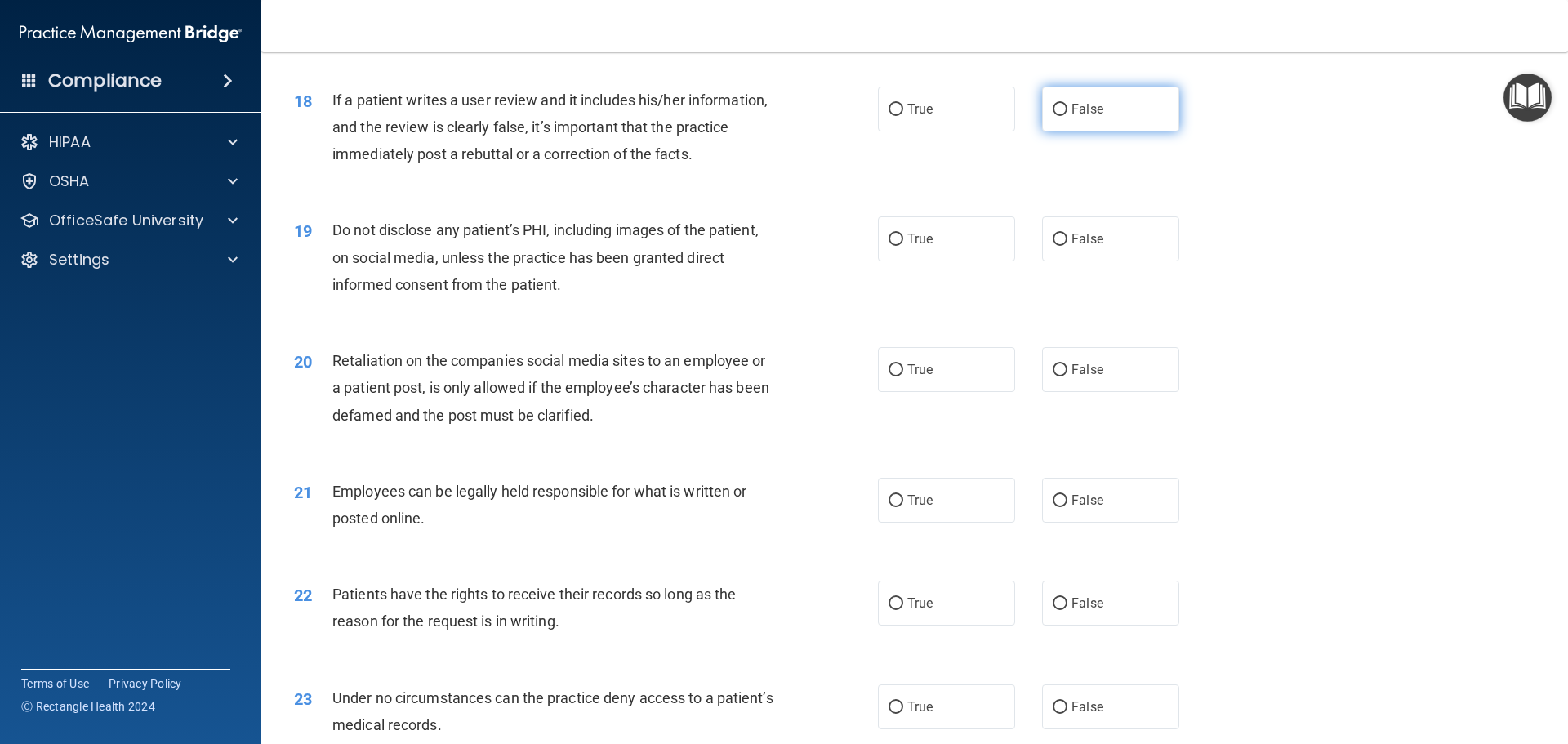
click at [1055, 116] on input "False" at bounding box center [1060, 110] width 15 height 12
radio input "true"
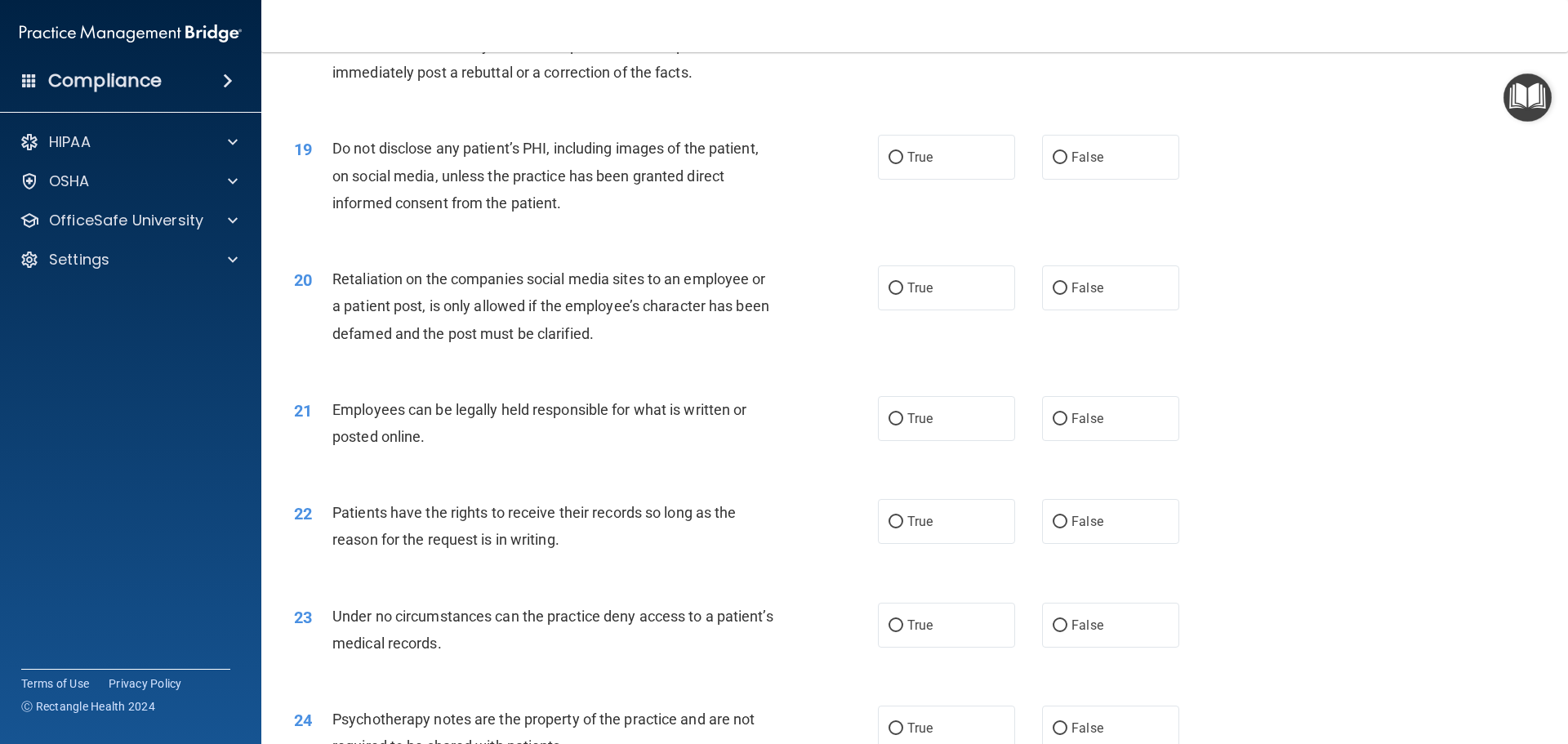
scroll to position [2451, 0]
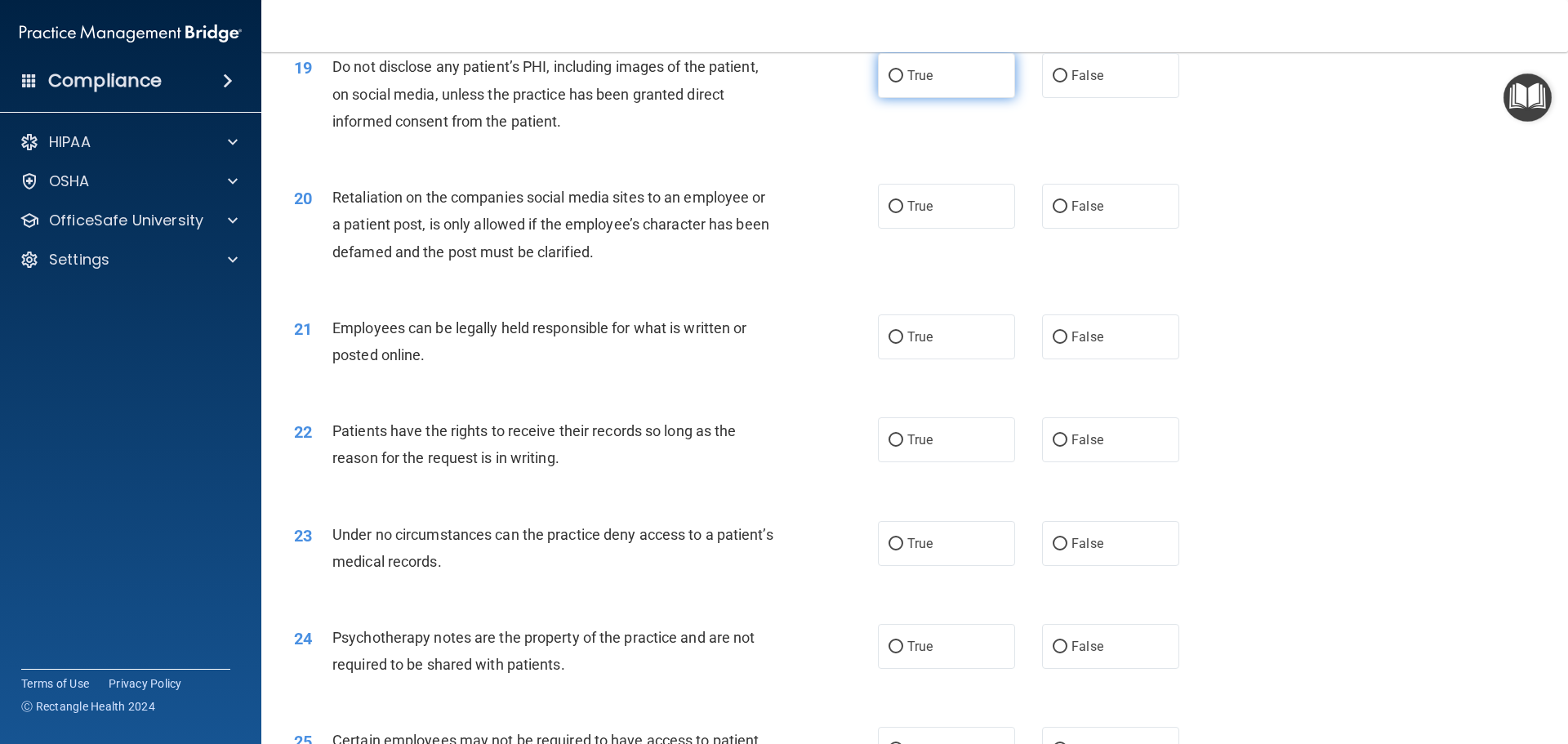
click at [900, 98] on label "True" at bounding box center [947, 75] width 137 height 45
click at [900, 83] on input "True" at bounding box center [896, 77] width 15 height 12
radio input "true"
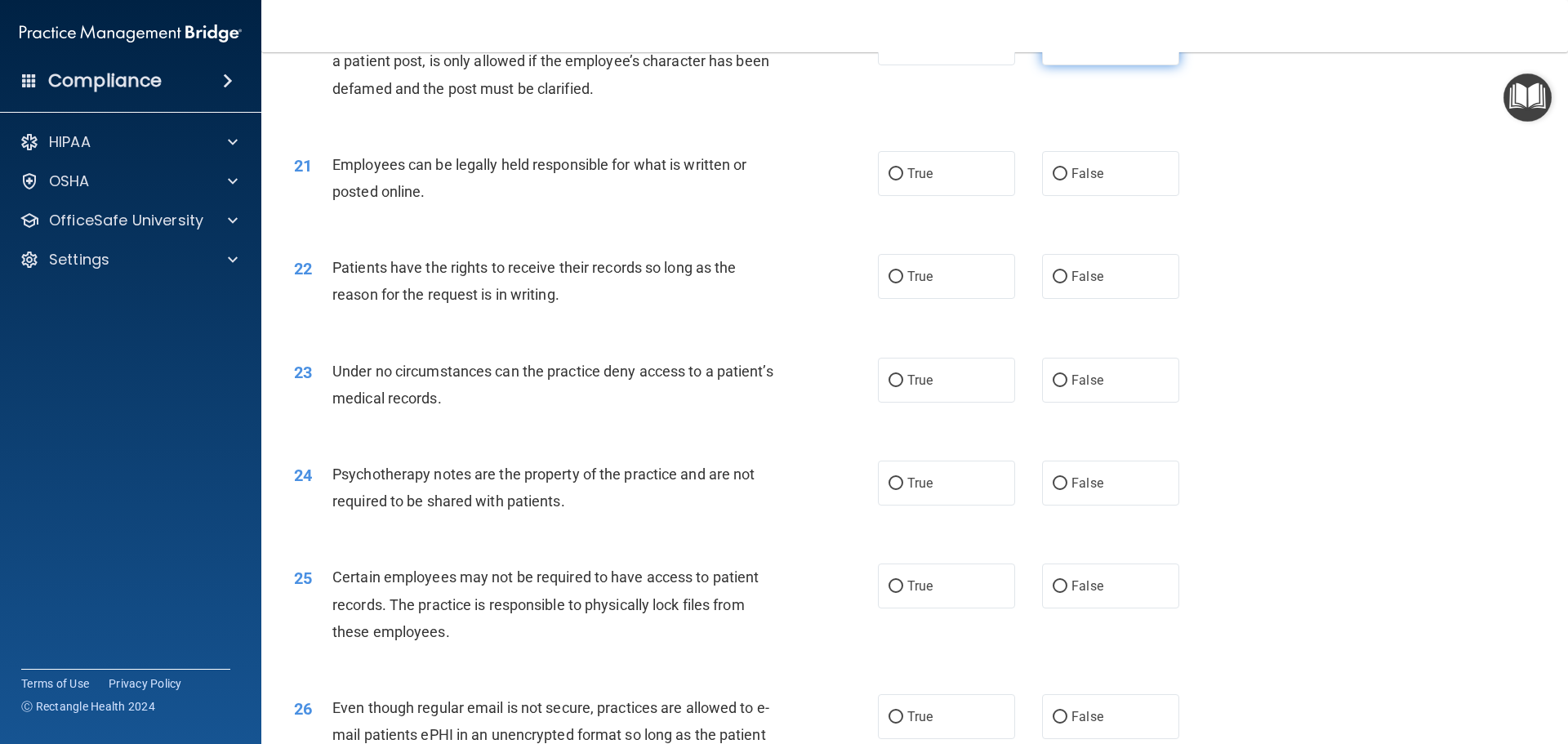
click at [1058, 50] on input "False" at bounding box center [1060, 44] width 15 height 12
radio input "true"
click at [889, 180] on input "True" at bounding box center [896, 174] width 15 height 12
radio input "true"
click at [889, 283] on input "True" at bounding box center [896, 277] width 15 height 12
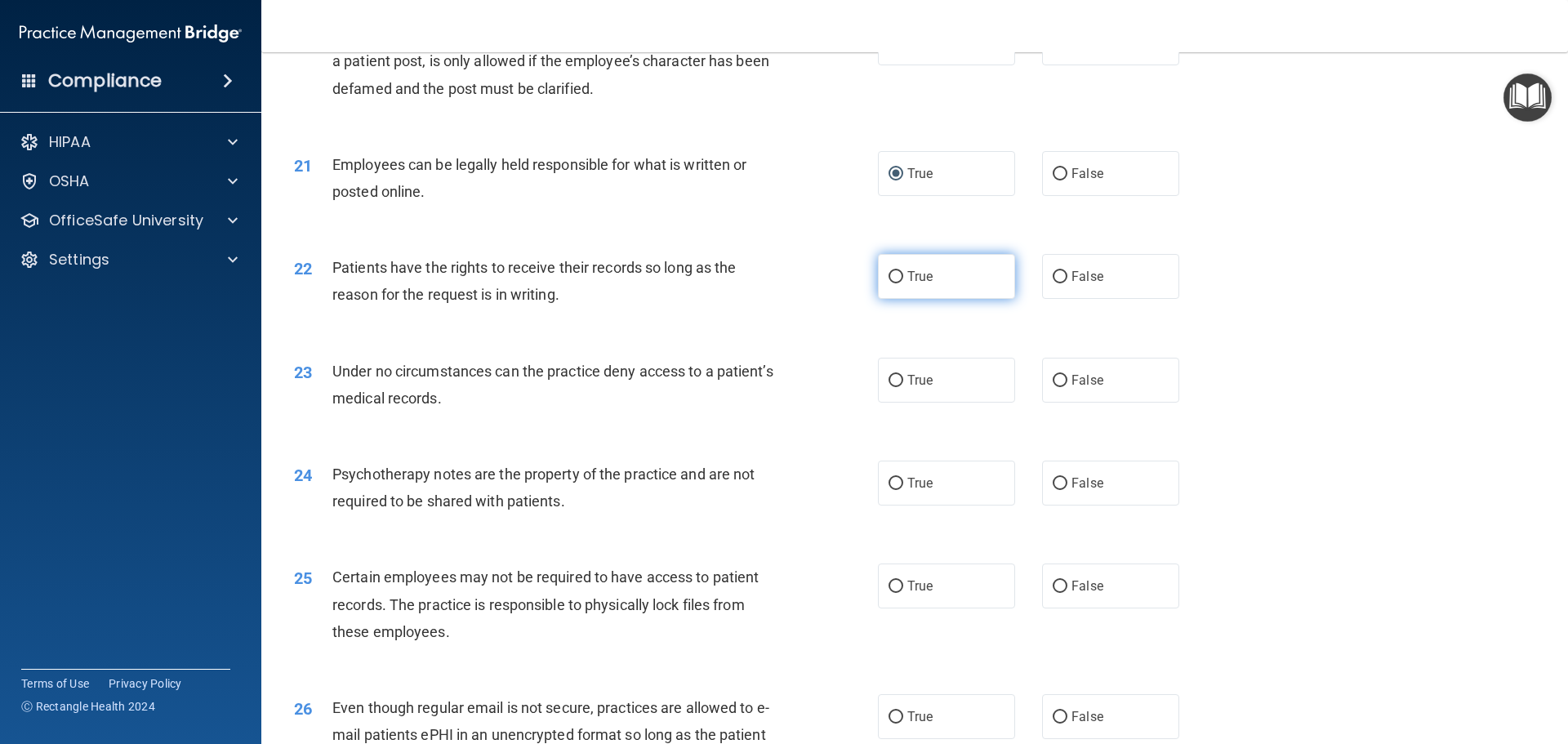
radio input "true"
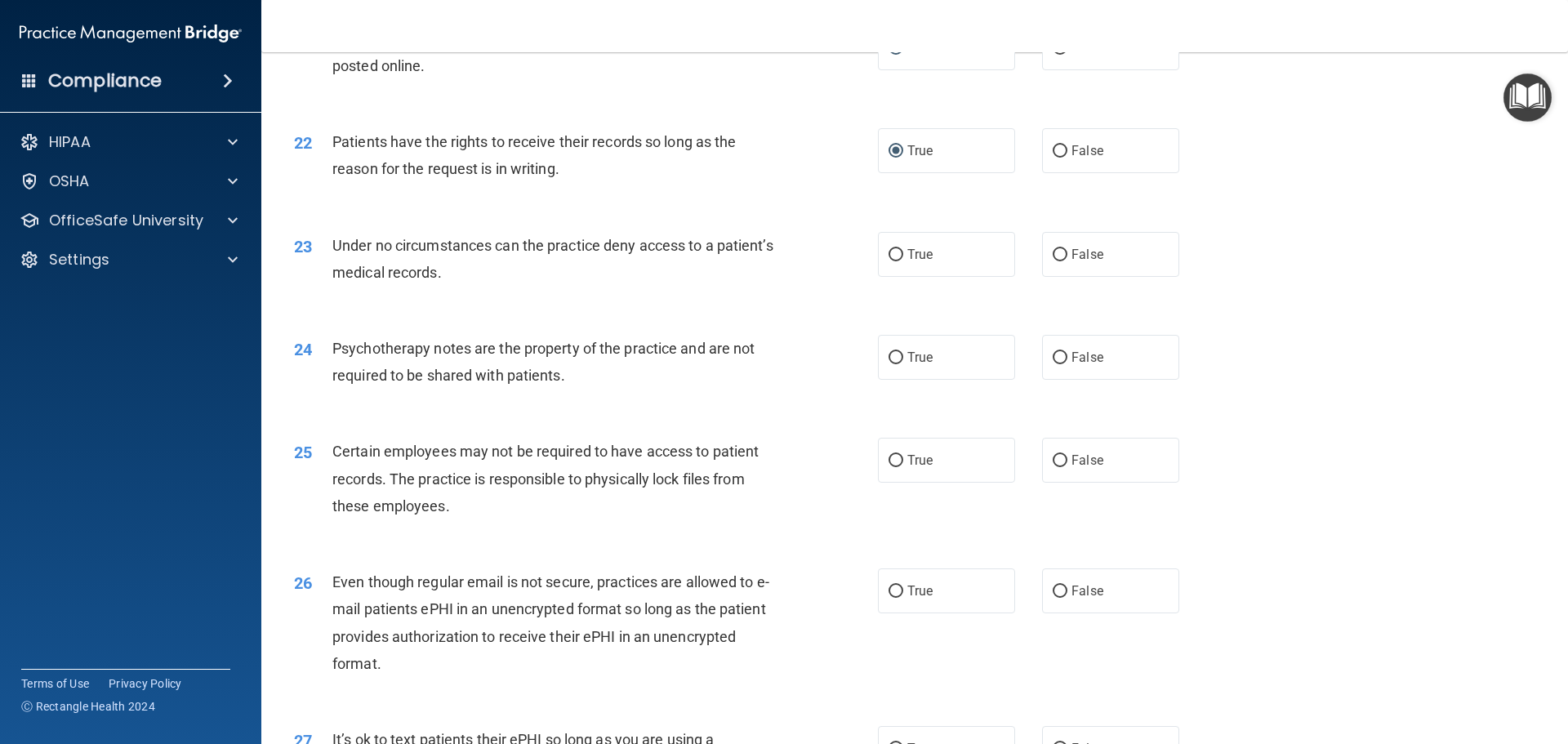
scroll to position [2778, 0]
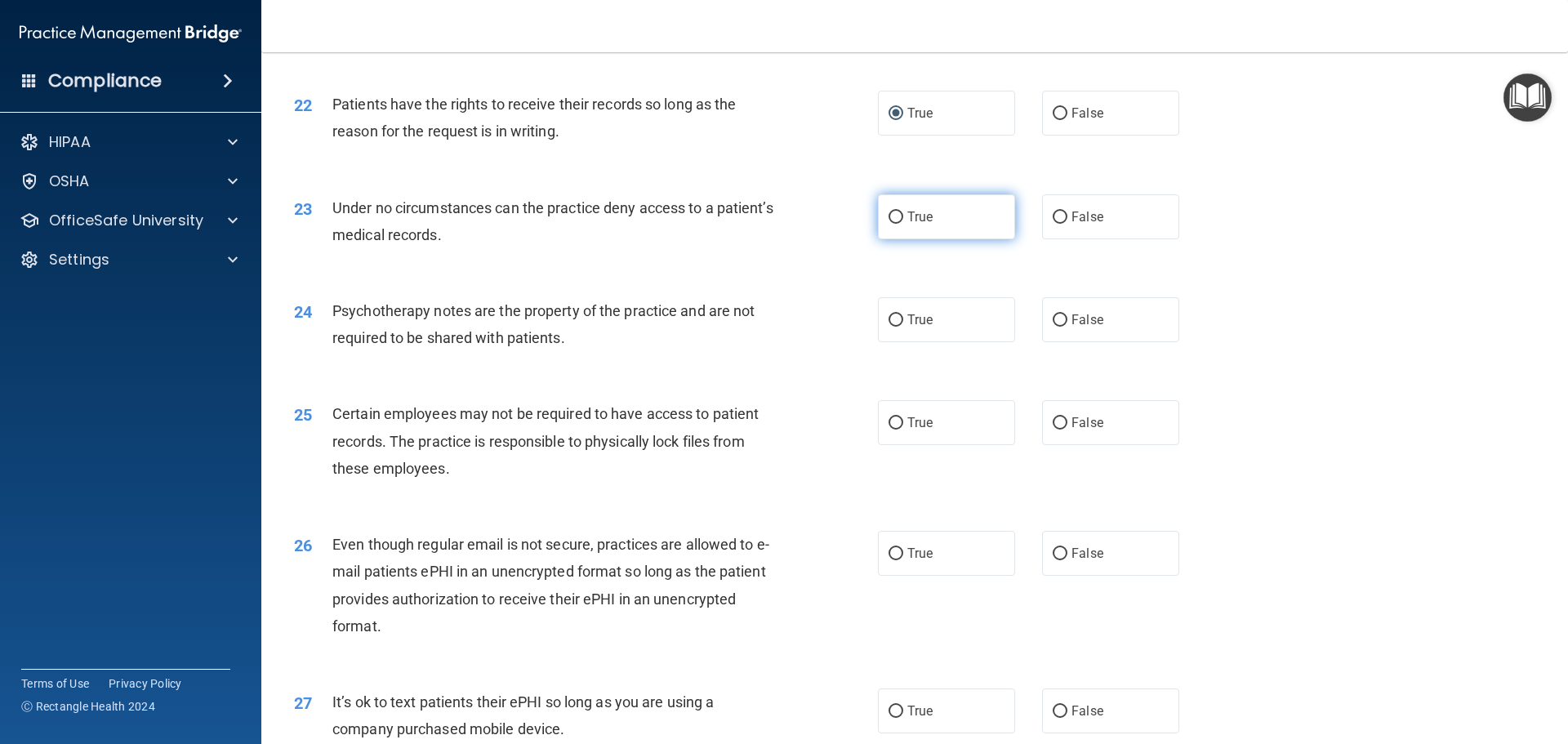
click at [897, 224] on input "True" at bounding box center [896, 218] width 15 height 12
radio input "true"
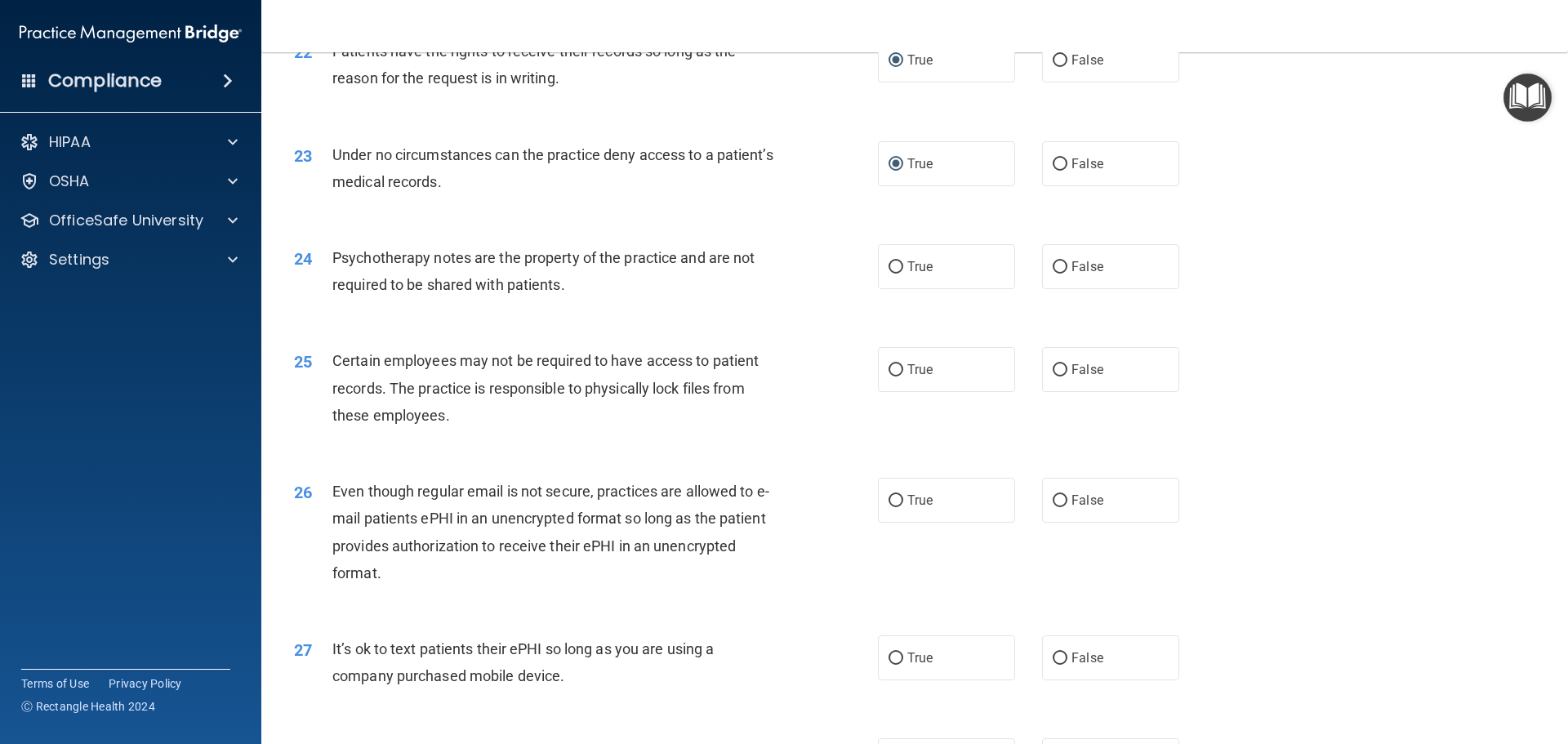
scroll to position [2942, 0]
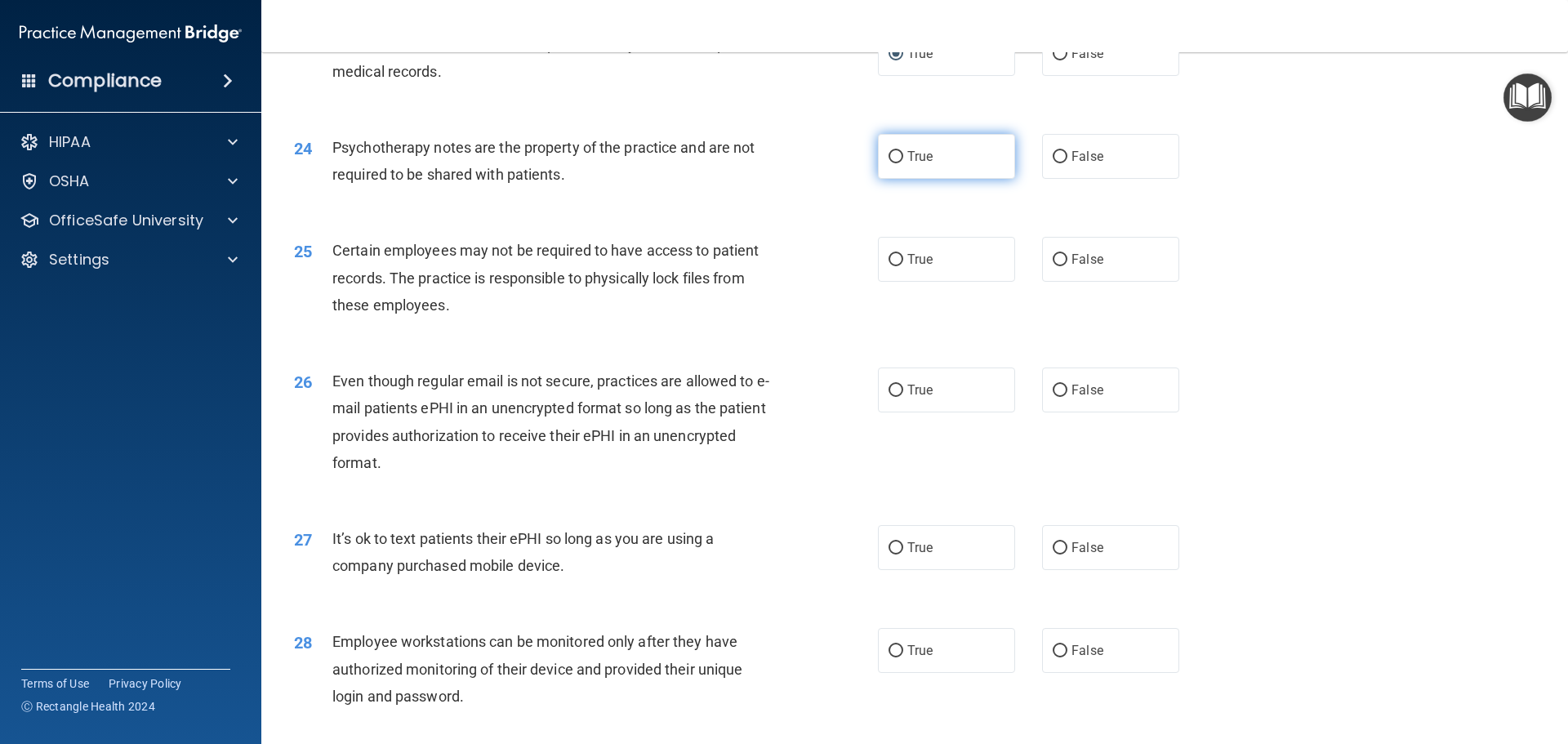
click at [894, 164] on input "True" at bounding box center [896, 157] width 15 height 12
radio input "true"
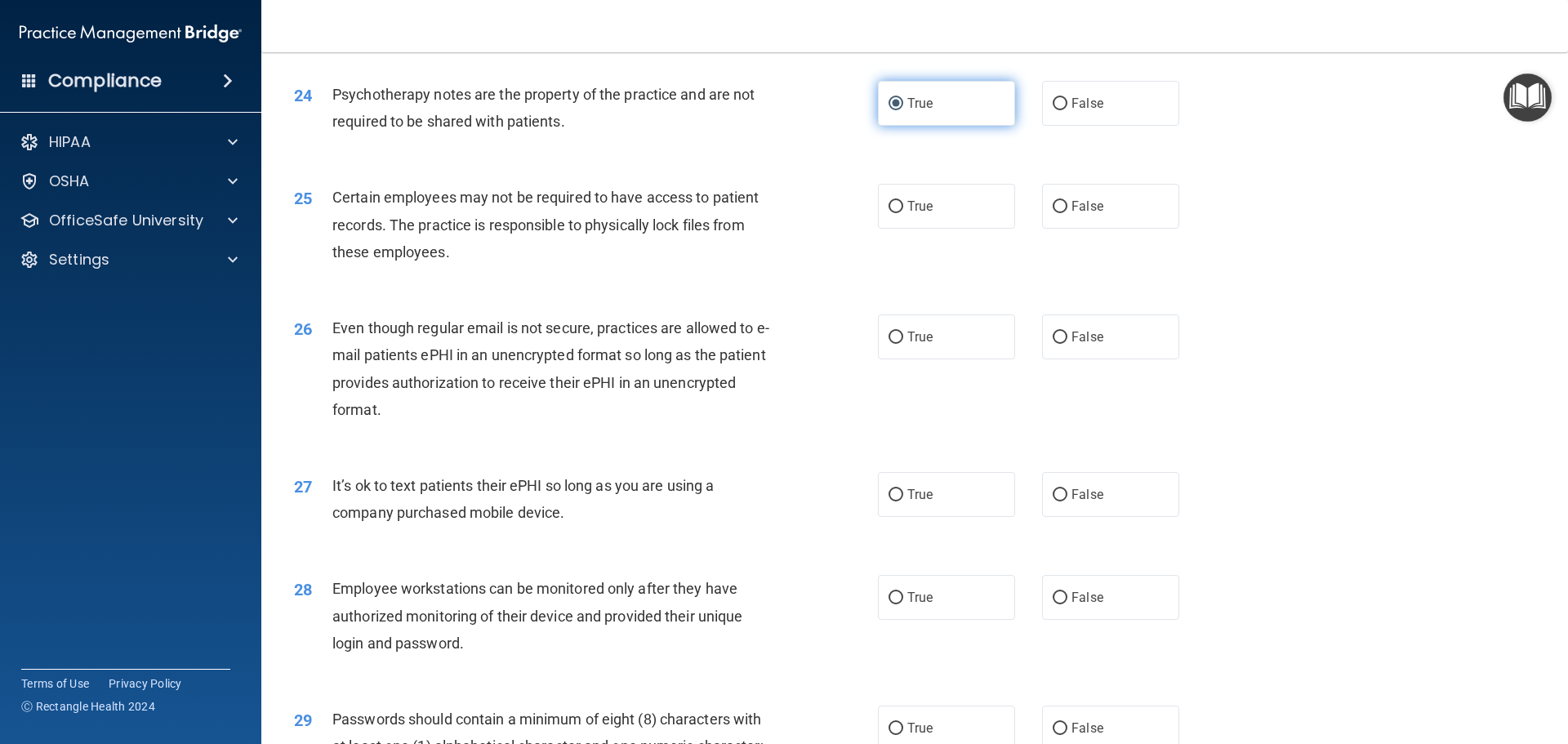
scroll to position [3023, 0]
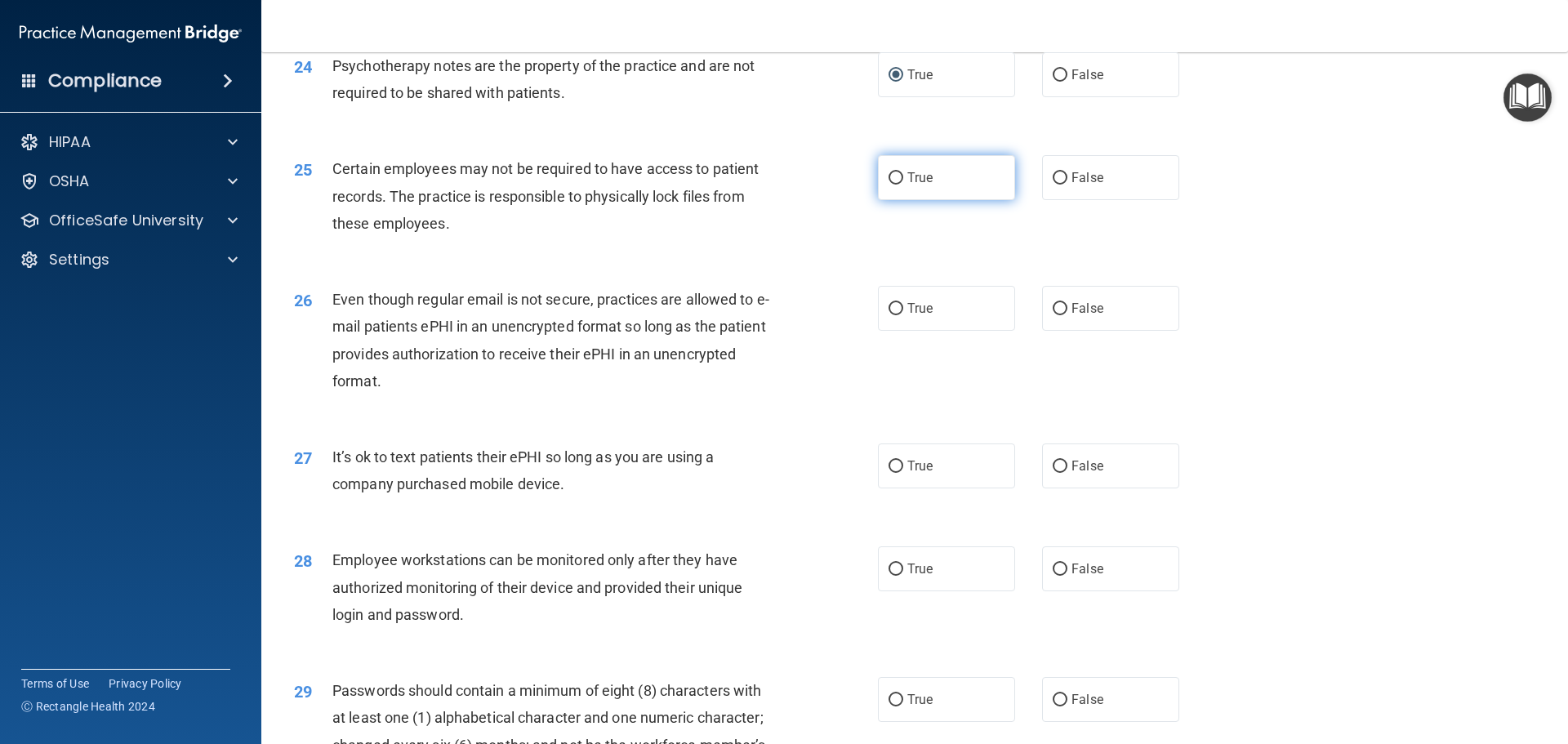
click at [889, 185] on input "True" at bounding box center [896, 179] width 15 height 12
radio input "true"
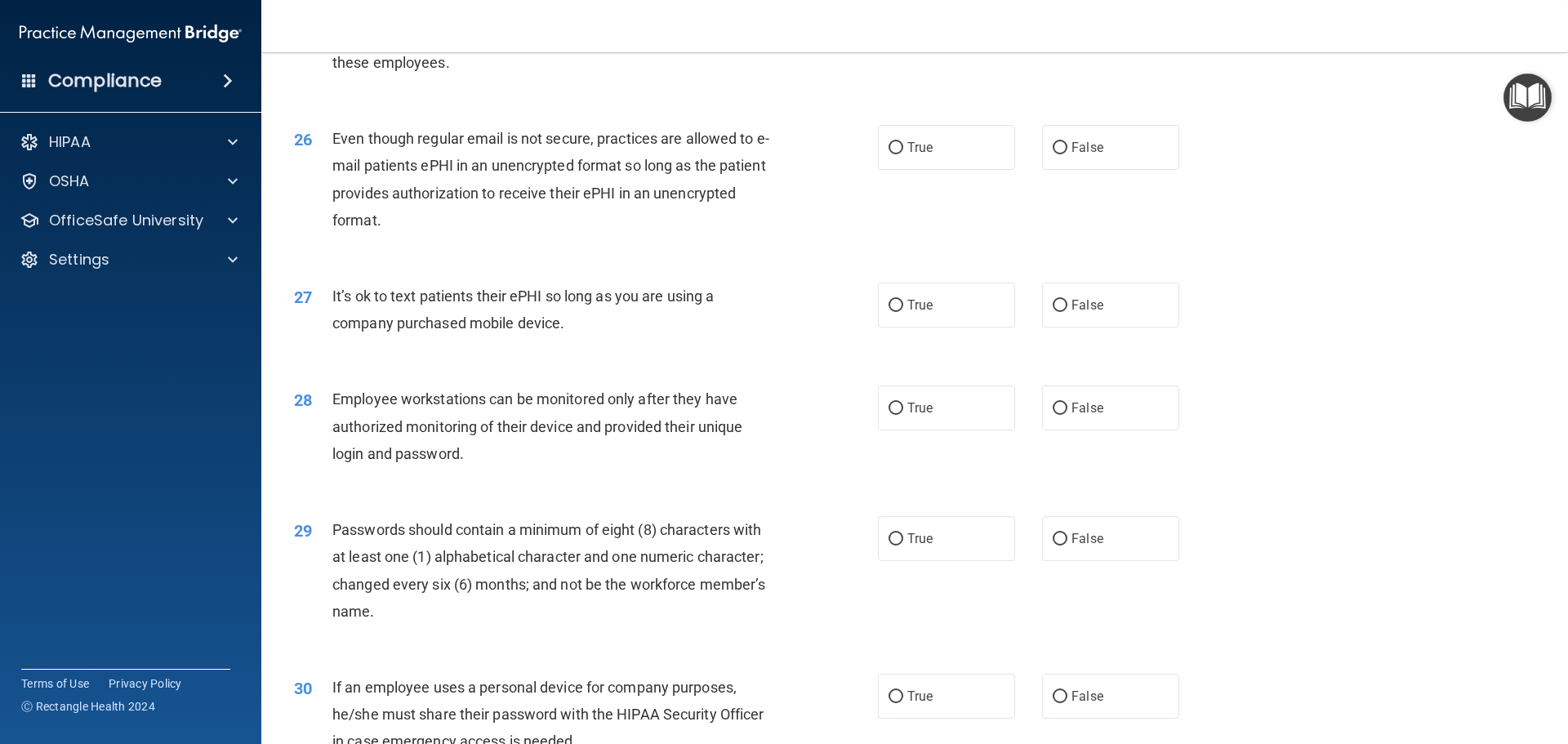
scroll to position [3187, 0]
click at [1053, 152] on input "False" at bounding box center [1060, 146] width 15 height 12
radio input "true"
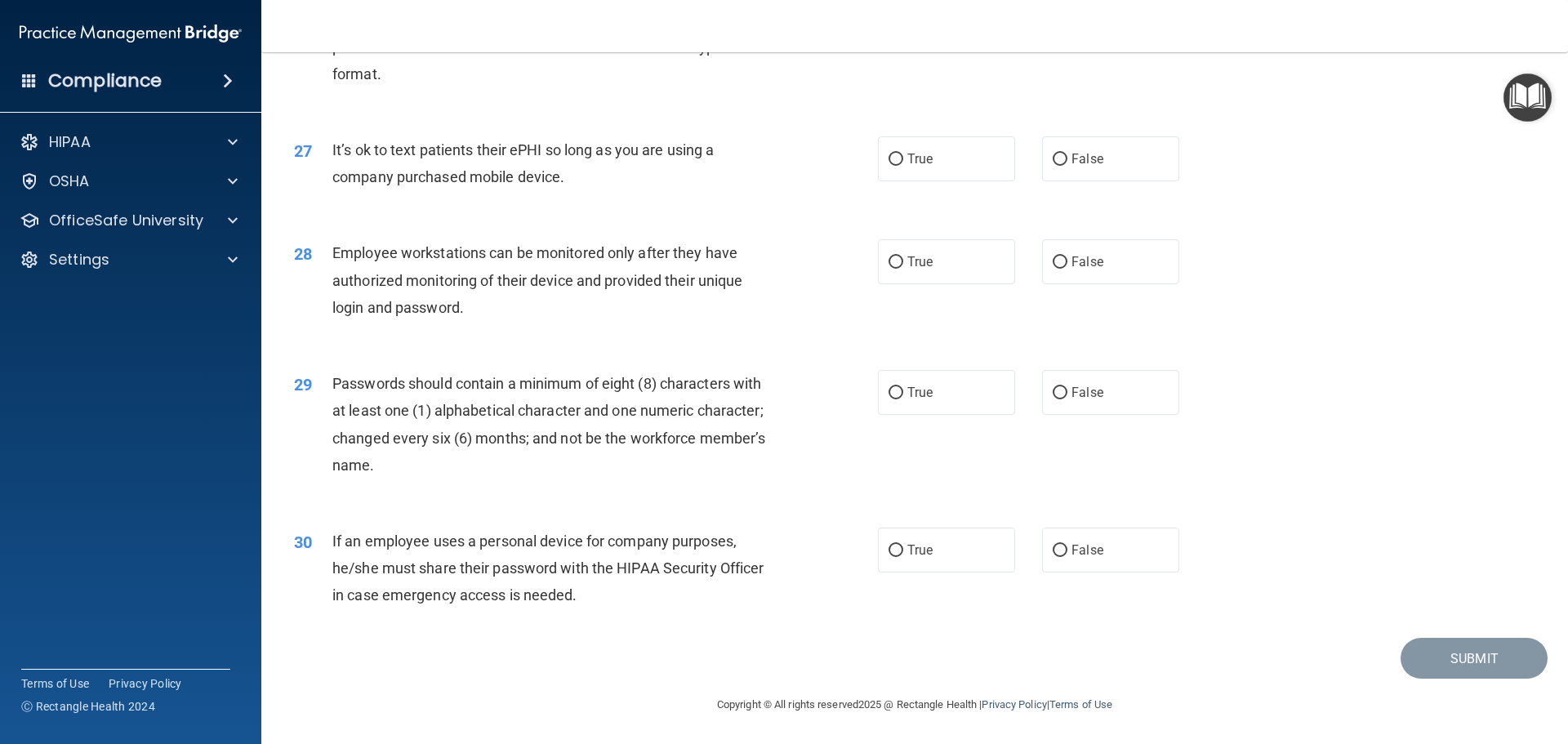
scroll to position [3358, 0]
click at [1053, 161] on input "False" at bounding box center [1060, 160] width 15 height 12
radio input "true"
click at [889, 260] on input "True" at bounding box center [896, 263] width 15 height 12
radio input "true"
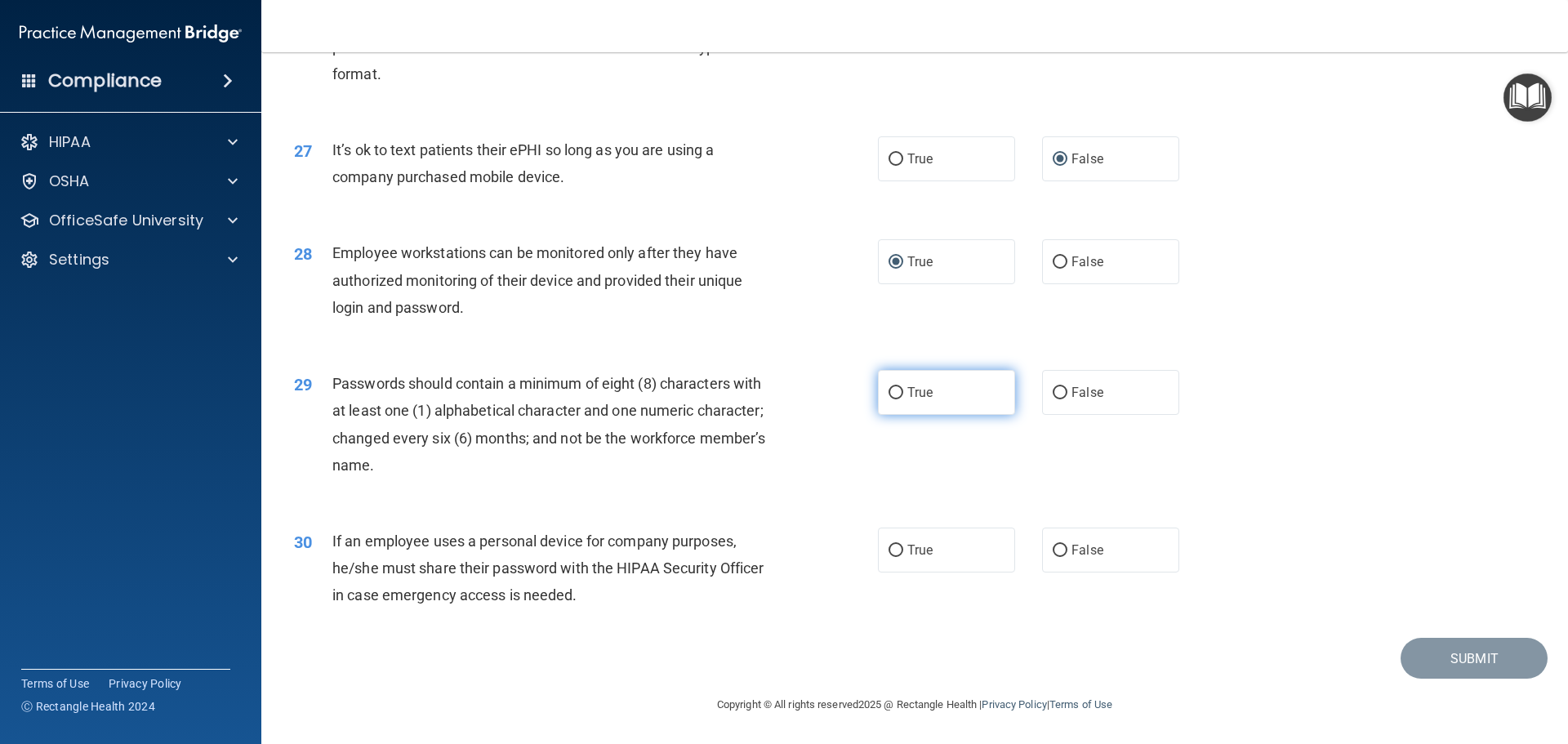
click at [898, 401] on label "True" at bounding box center [947, 392] width 137 height 45
click at [898, 399] on input "True" at bounding box center [896, 393] width 15 height 12
radio input "true"
click at [893, 545] on input "True" at bounding box center [896, 551] width 15 height 12
radio input "true"
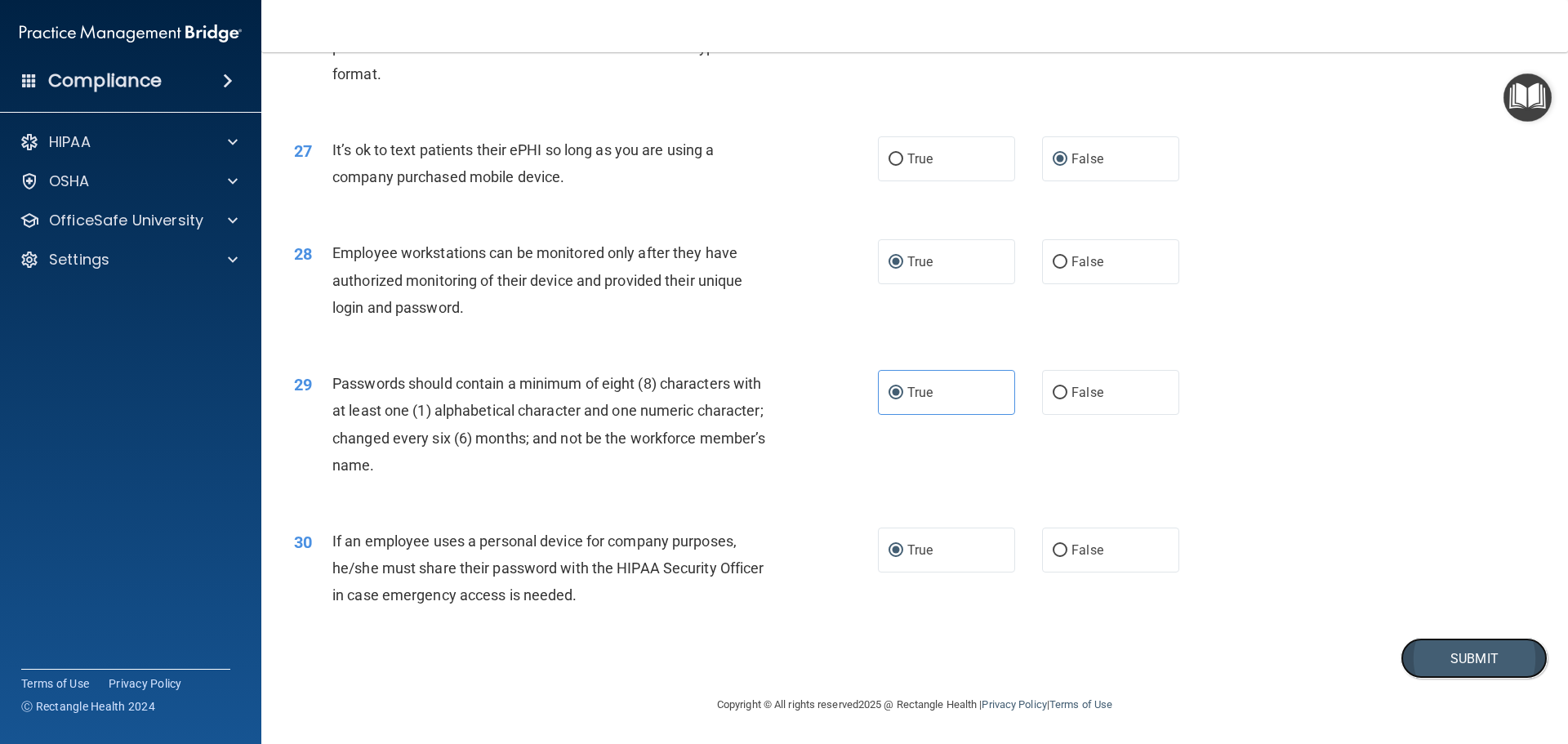
click at [1431, 659] on button "Submit" at bounding box center [1473, 659] width 147 height 41
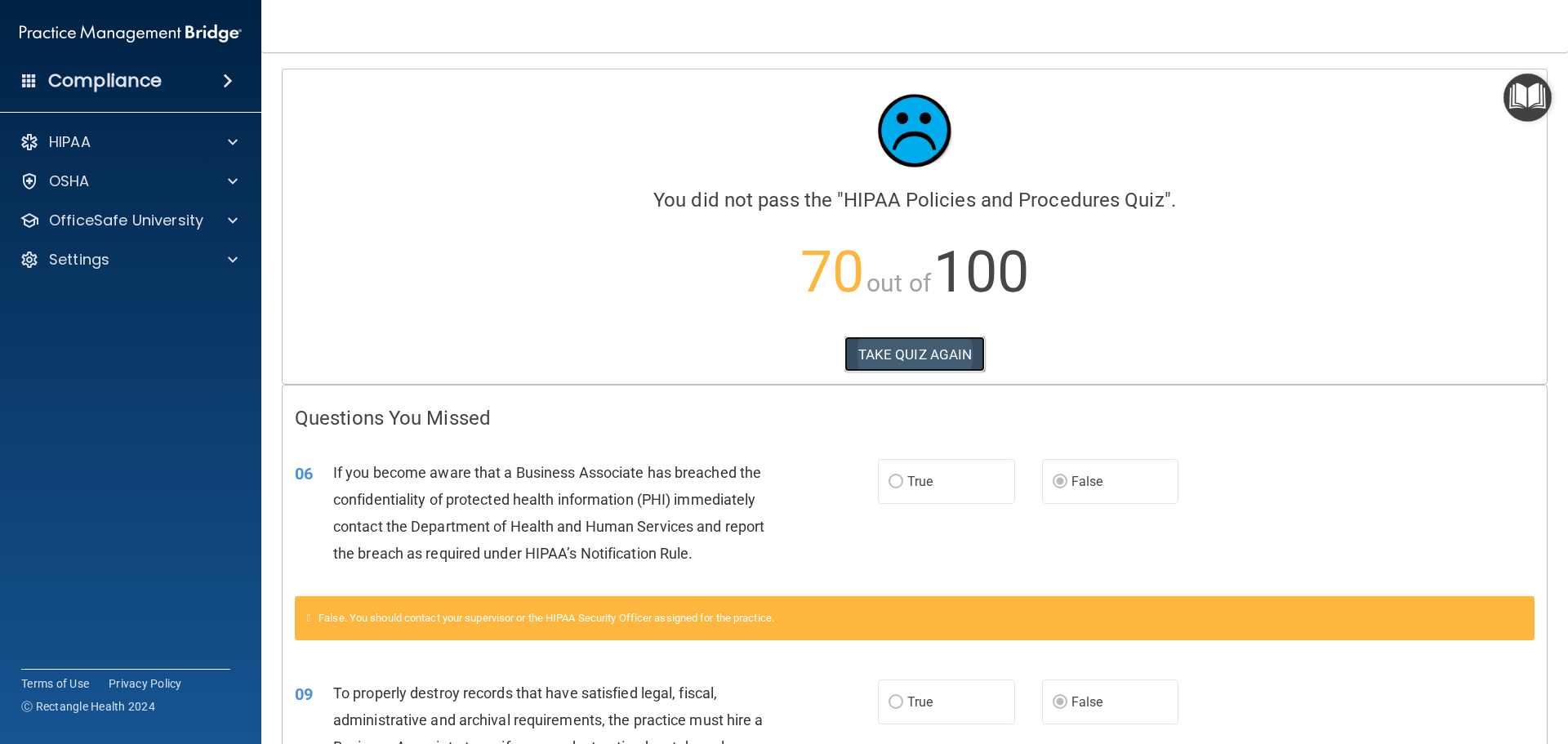
click at [883, 352] on button "TAKE QUIZ AGAIN" at bounding box center [915, 354] width 142 height 36
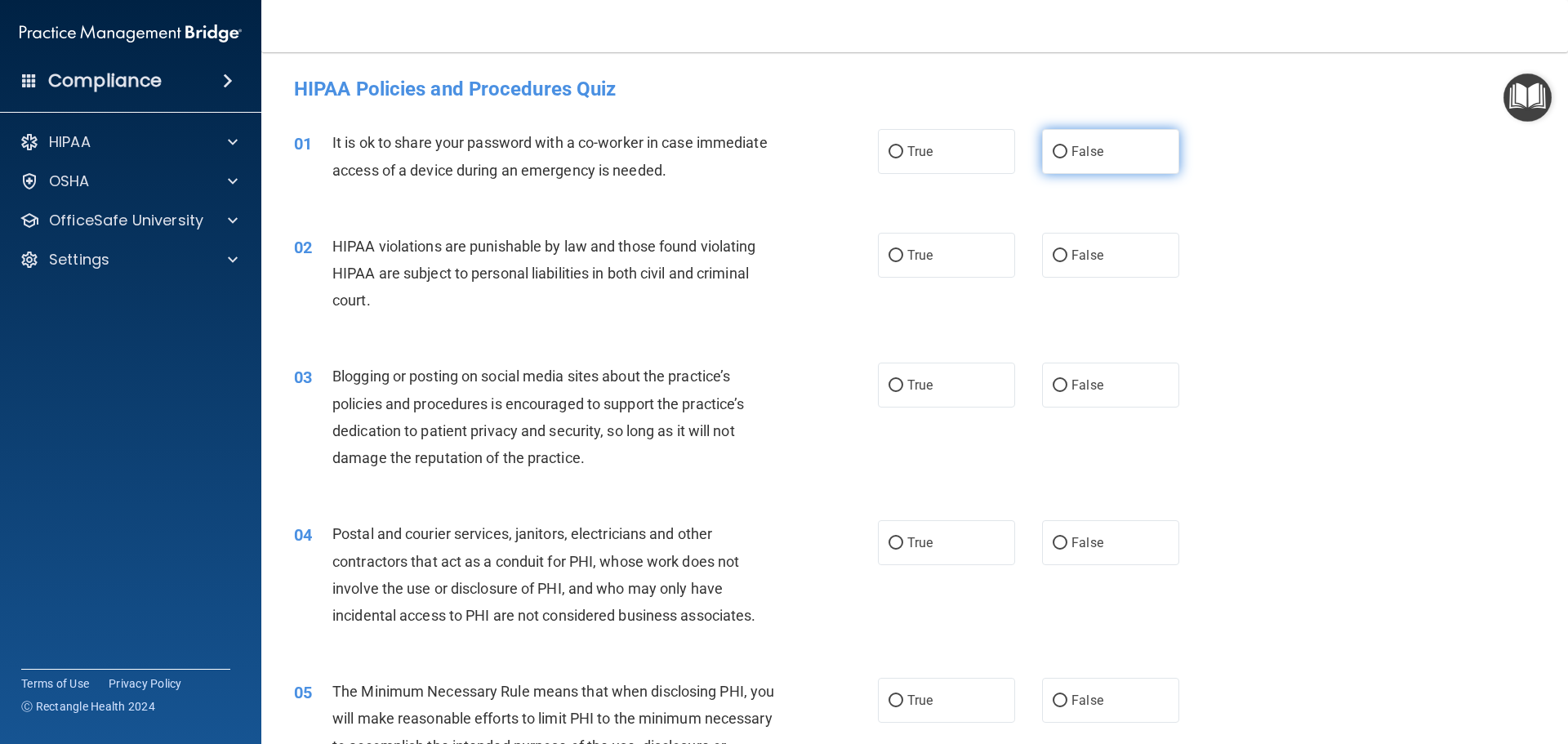
click at [1053, 147] on input "False" at bounding box center [1060, 152] width 15 height 12
radio input "true"
click at [891, 259] on input "True" at bounding box center [896, 256] width 15 height 12
radio input "true"
click at [1056, 383] on input "False" at bounding box center [1060, 386] width 15 height 12
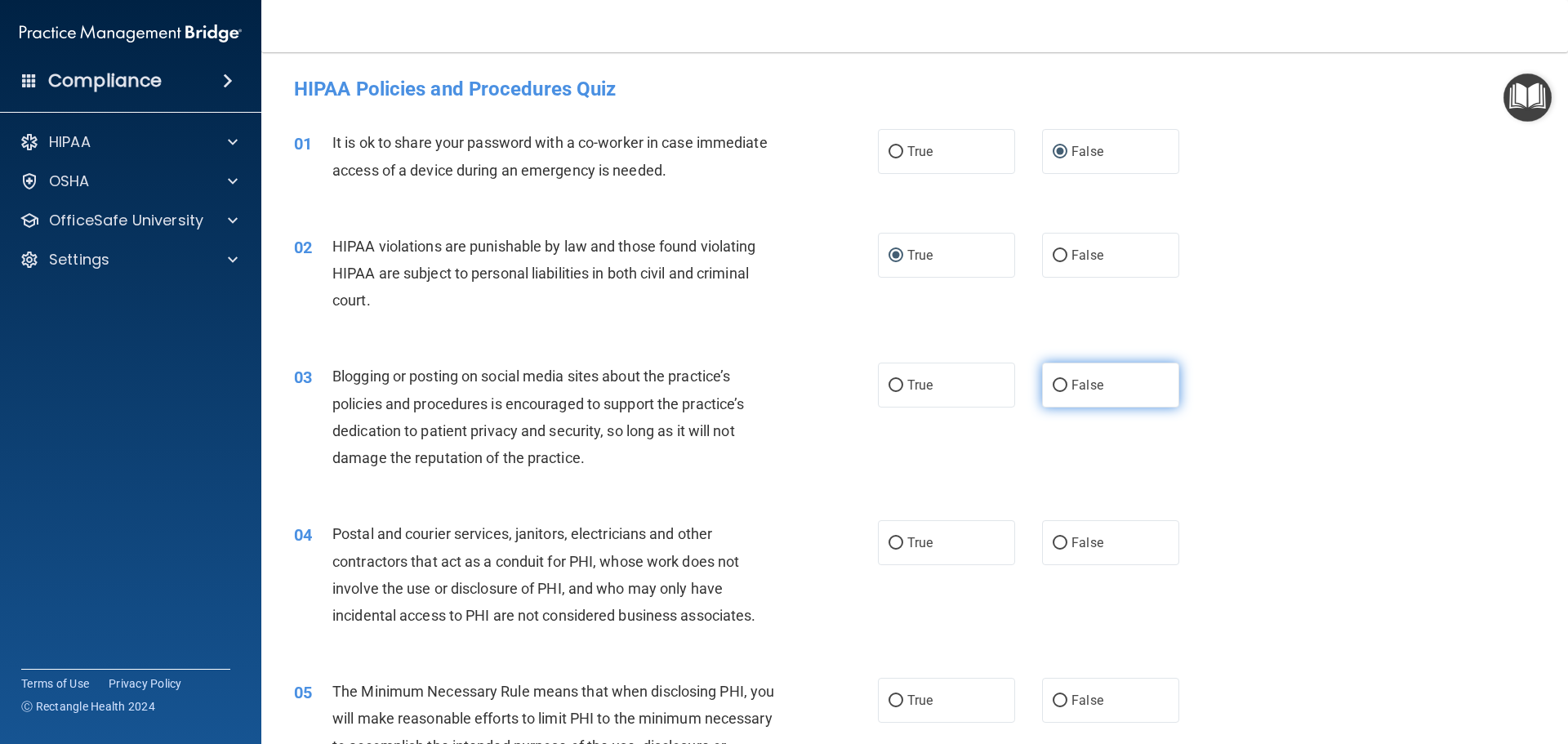
radio input "true"
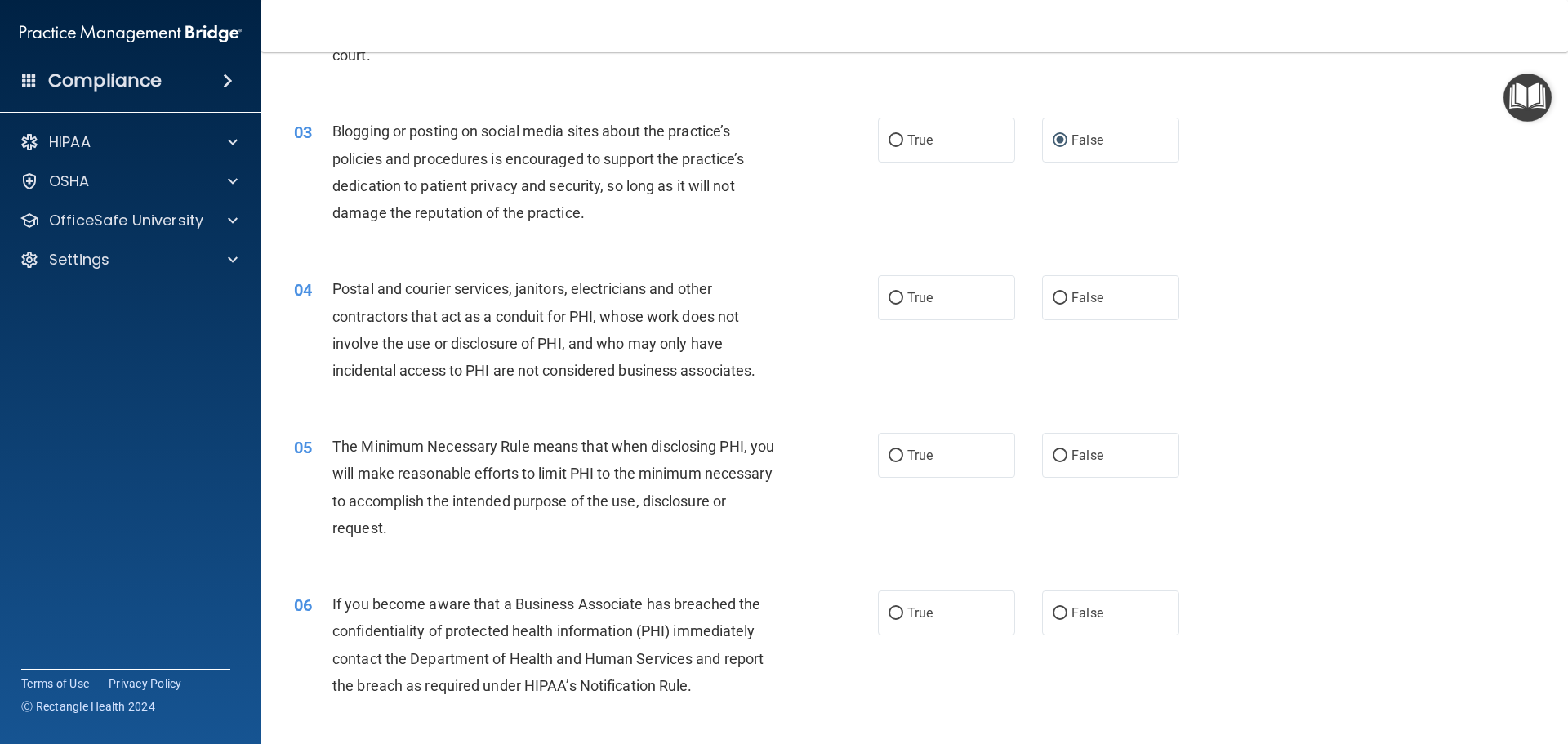
scroll to position [327, 0]
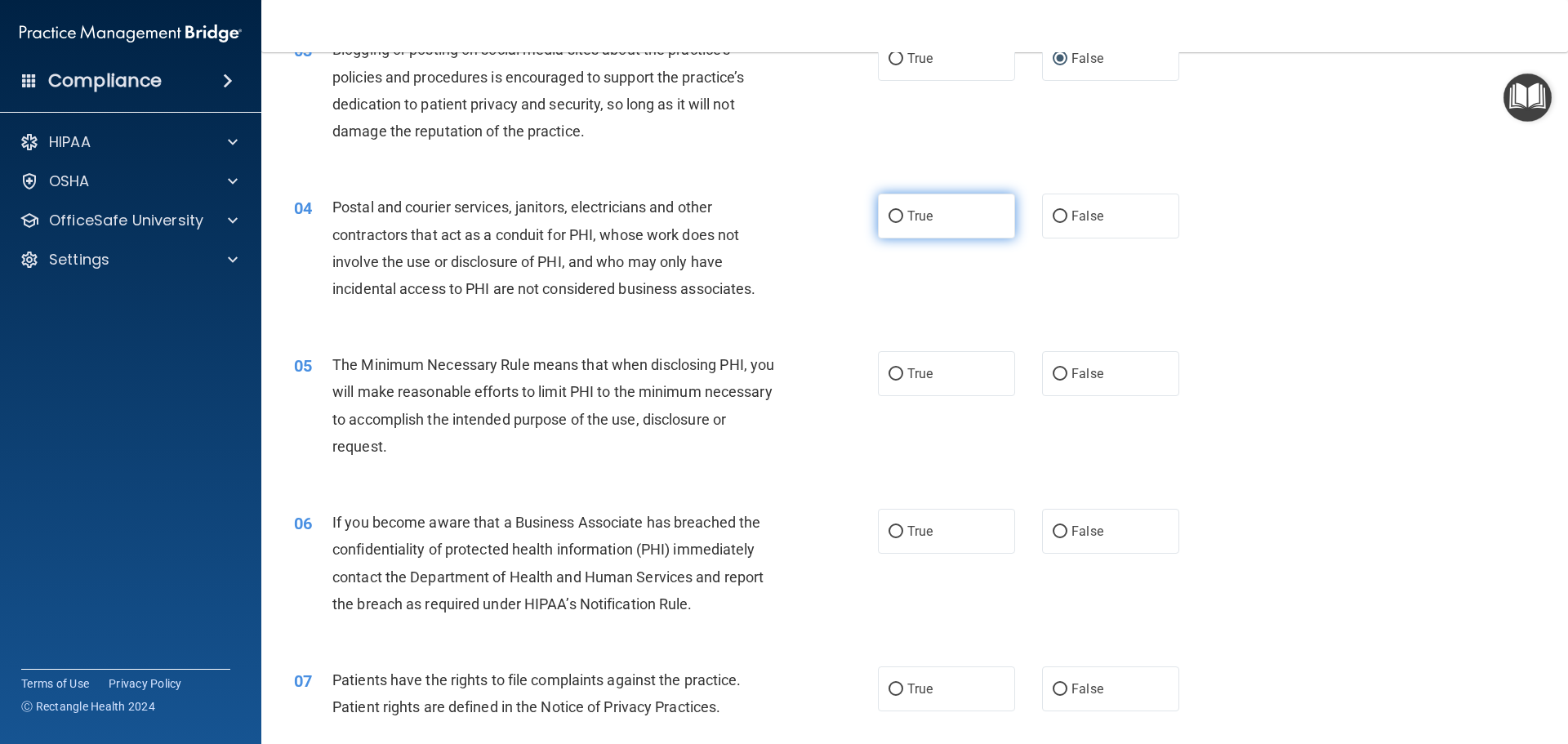
click at [889, 215] on input "True" at bounding box center [896, 217] width 15 height 12
radio input "true"
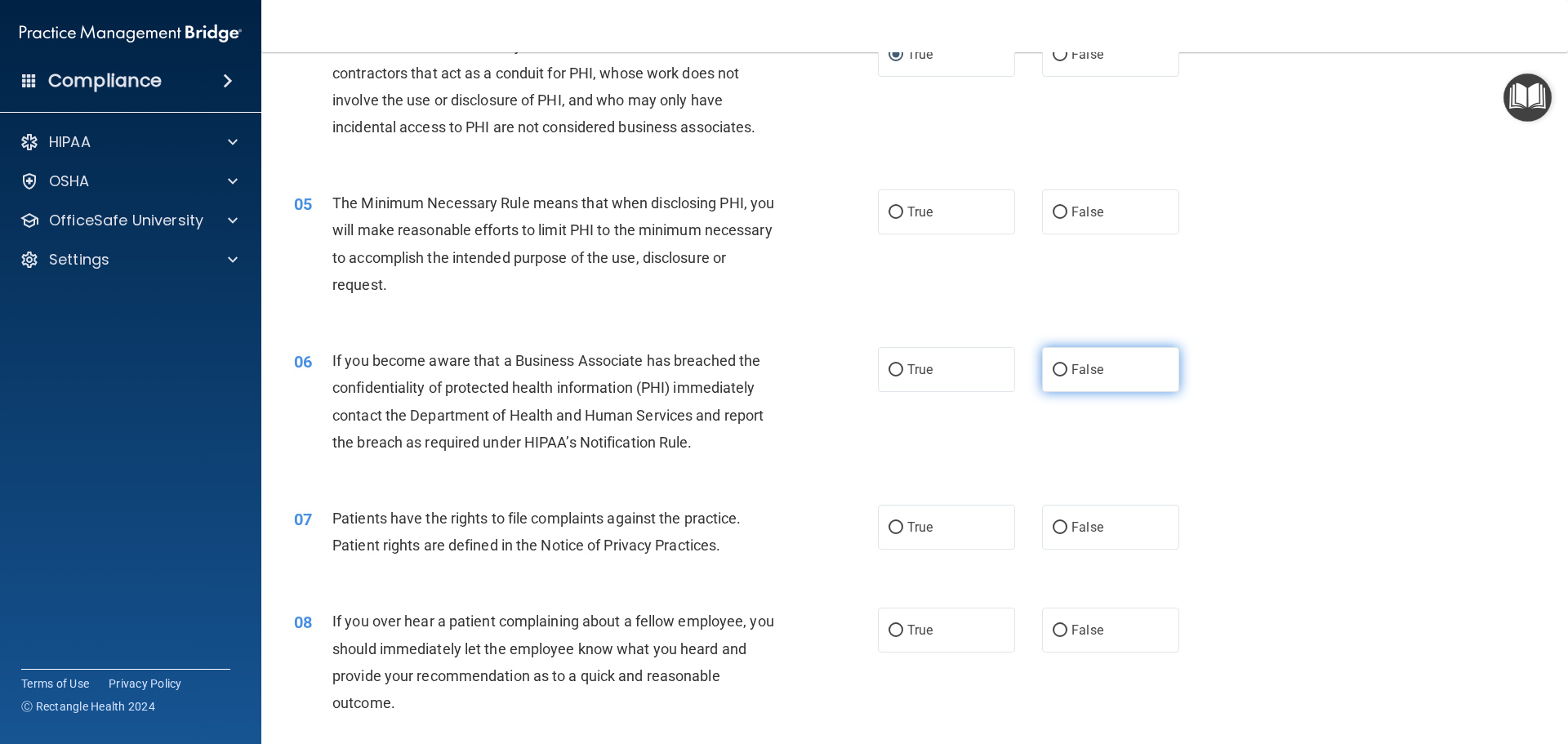
scroll to position [490, 0]
click at [892, 214] on input "True" at bounding box center [896, 211] width 15 height 12
radio input "true"
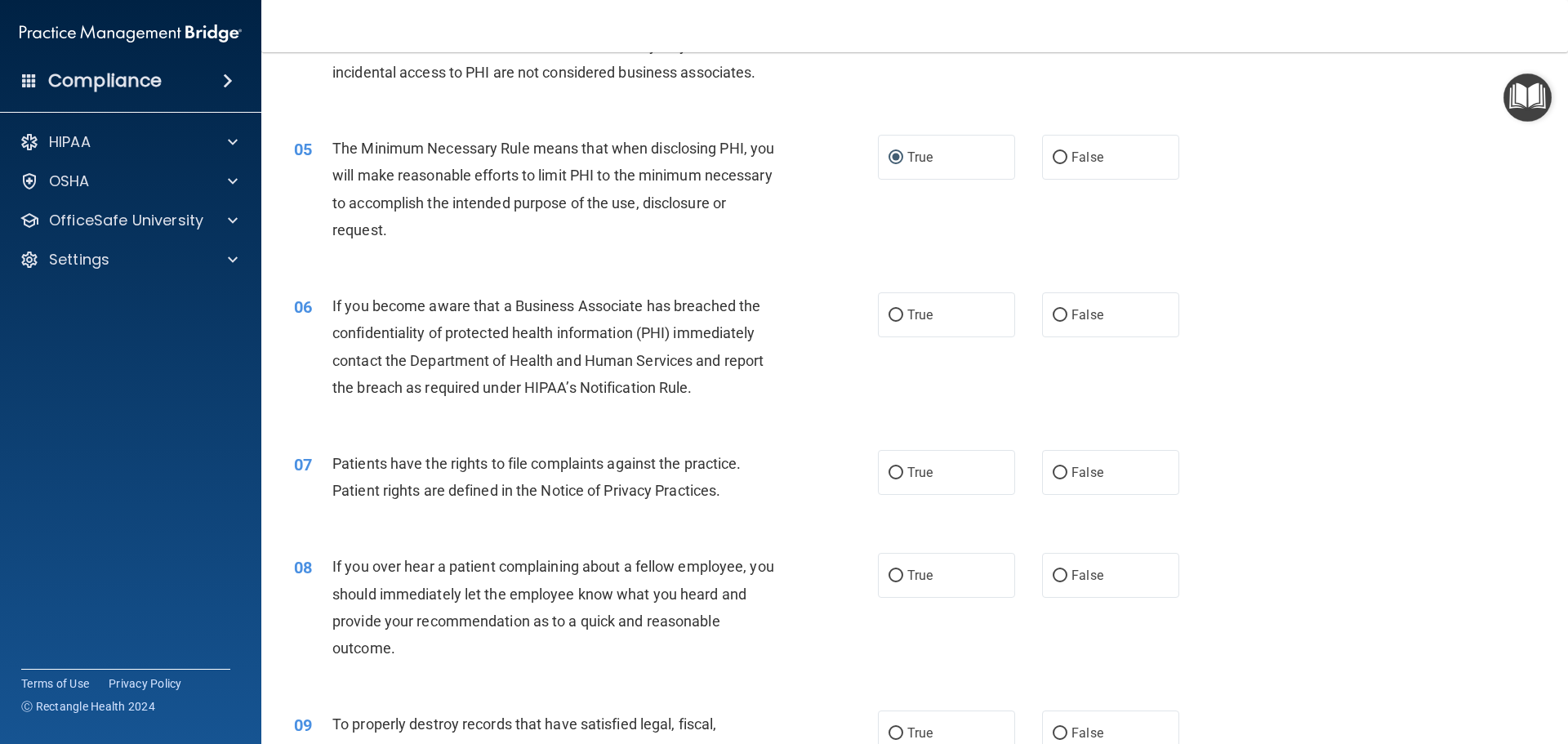
scroll to position [572, 0]
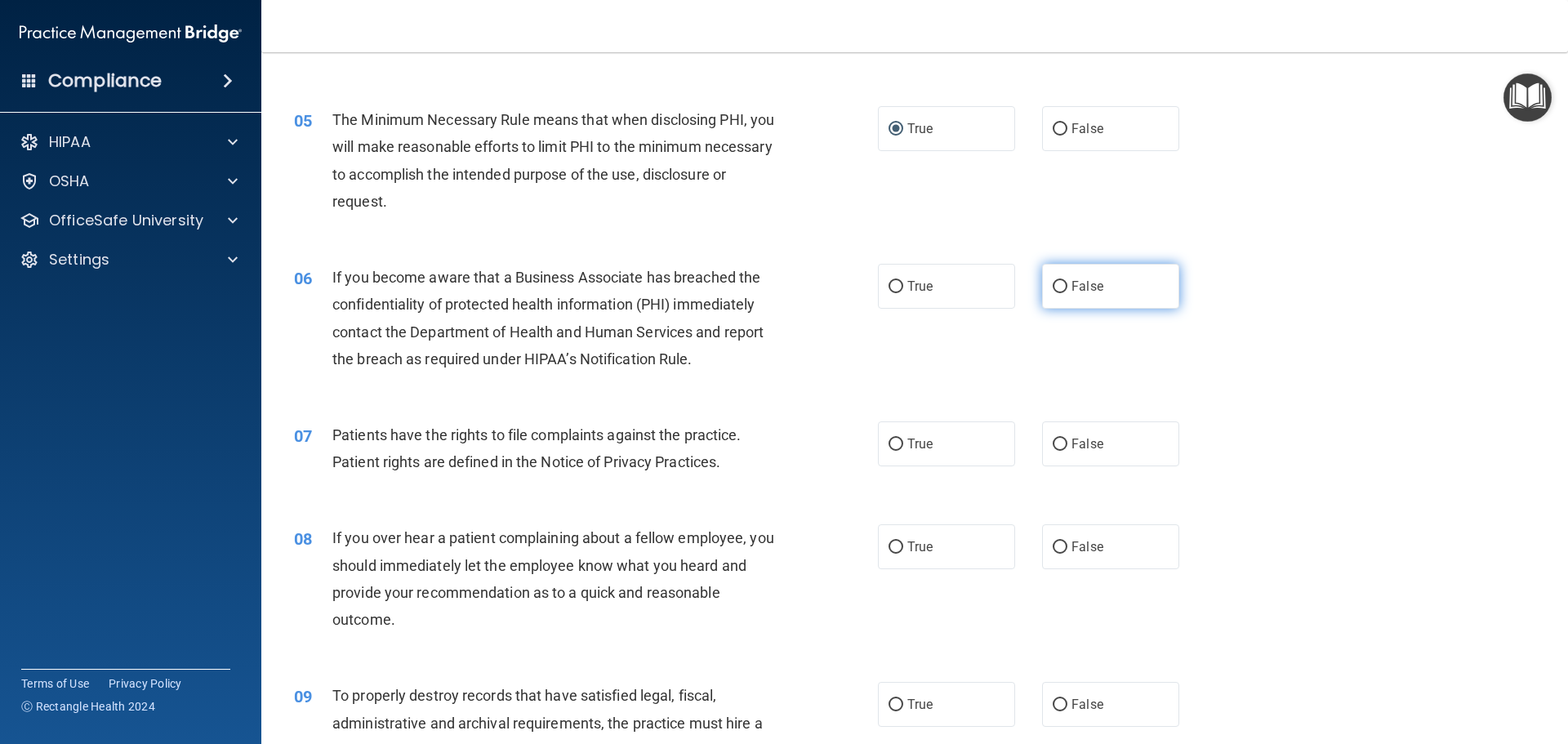
click at [1055, 289] on input "False" at bounding box center [1060, 288] width 15 height 12
radio input "true"
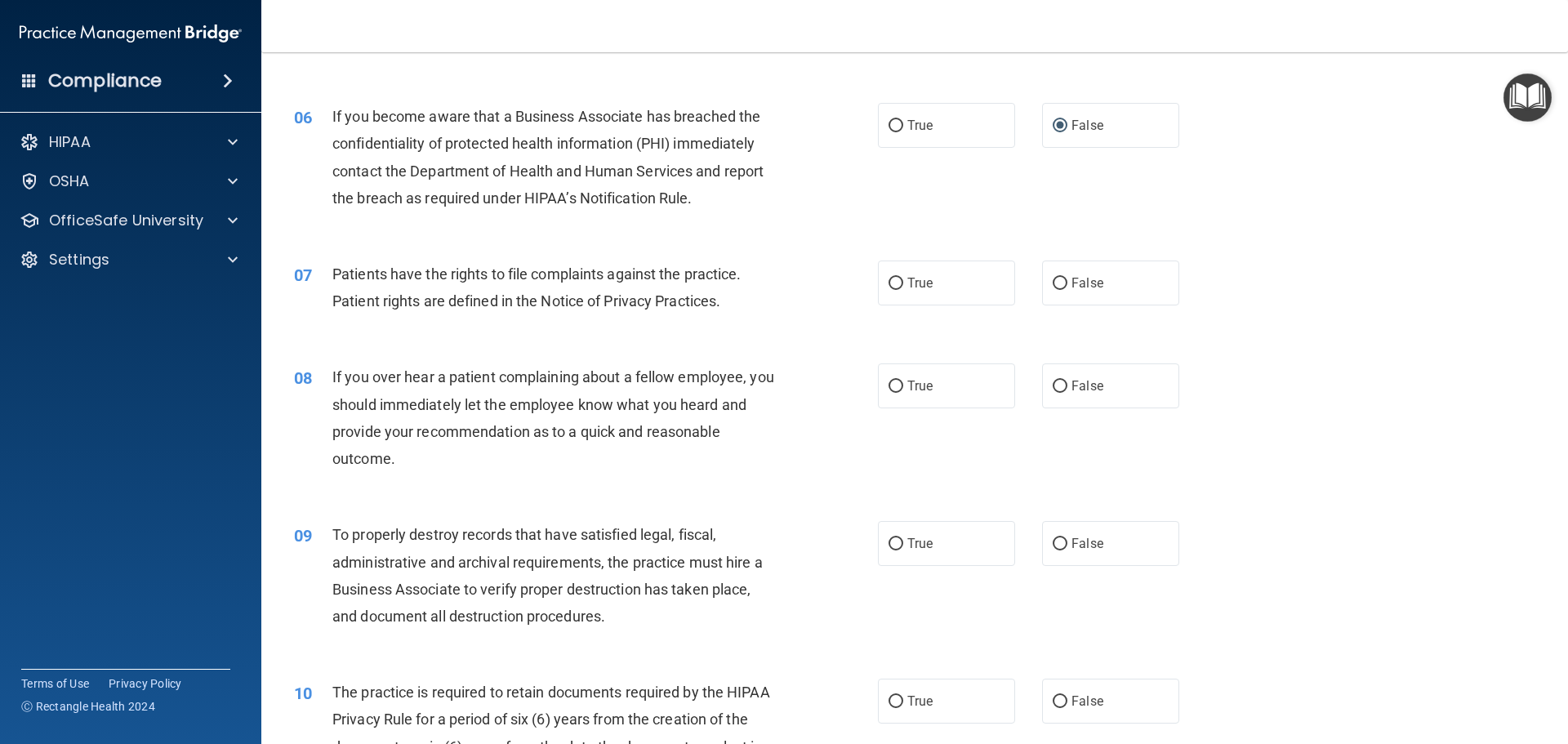
scroll to position [735, 0]
click at [889, 284] on input "True" at bounding box center [896, 281] width 15 height 12
radio input "true"
click at [1054, 381] on input "False" at bounding box center [1060, 384] width 15 height 12
radio input "true"
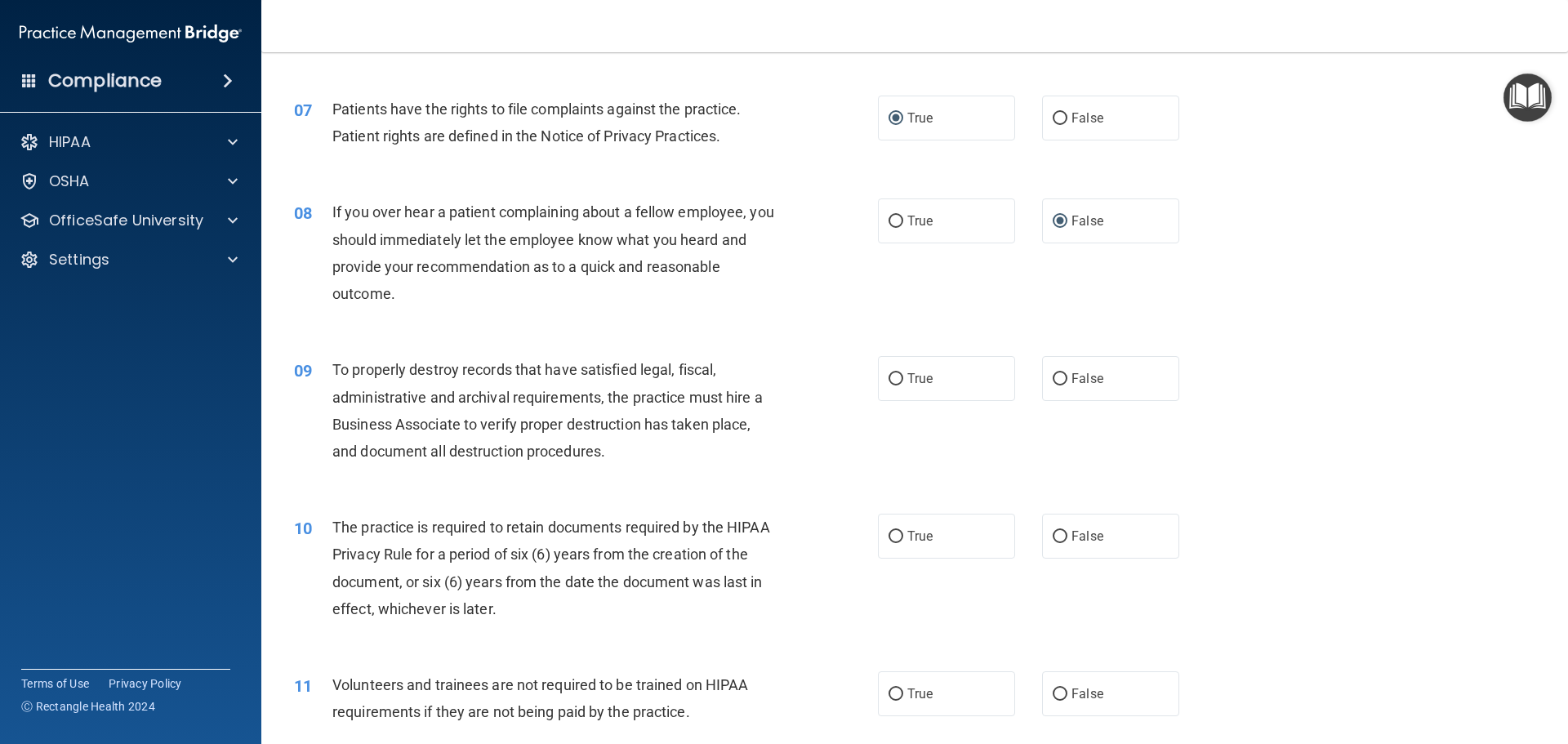
scroll to position [899, 0]
click at [1053, 376] on input "False" at bounding box center [1060, 379] width 15 height 12
radio input "true"
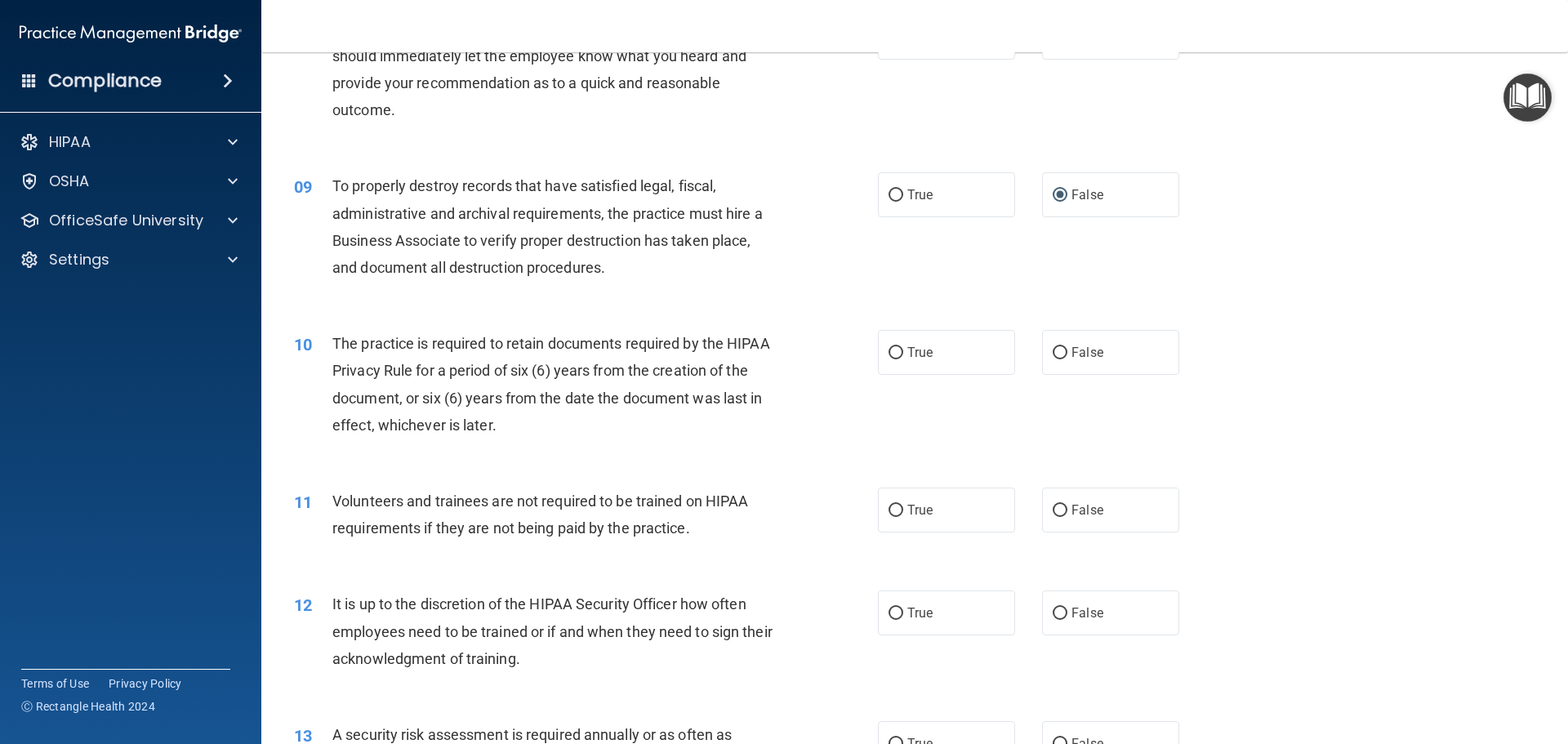
scroll to position [1144, 0]
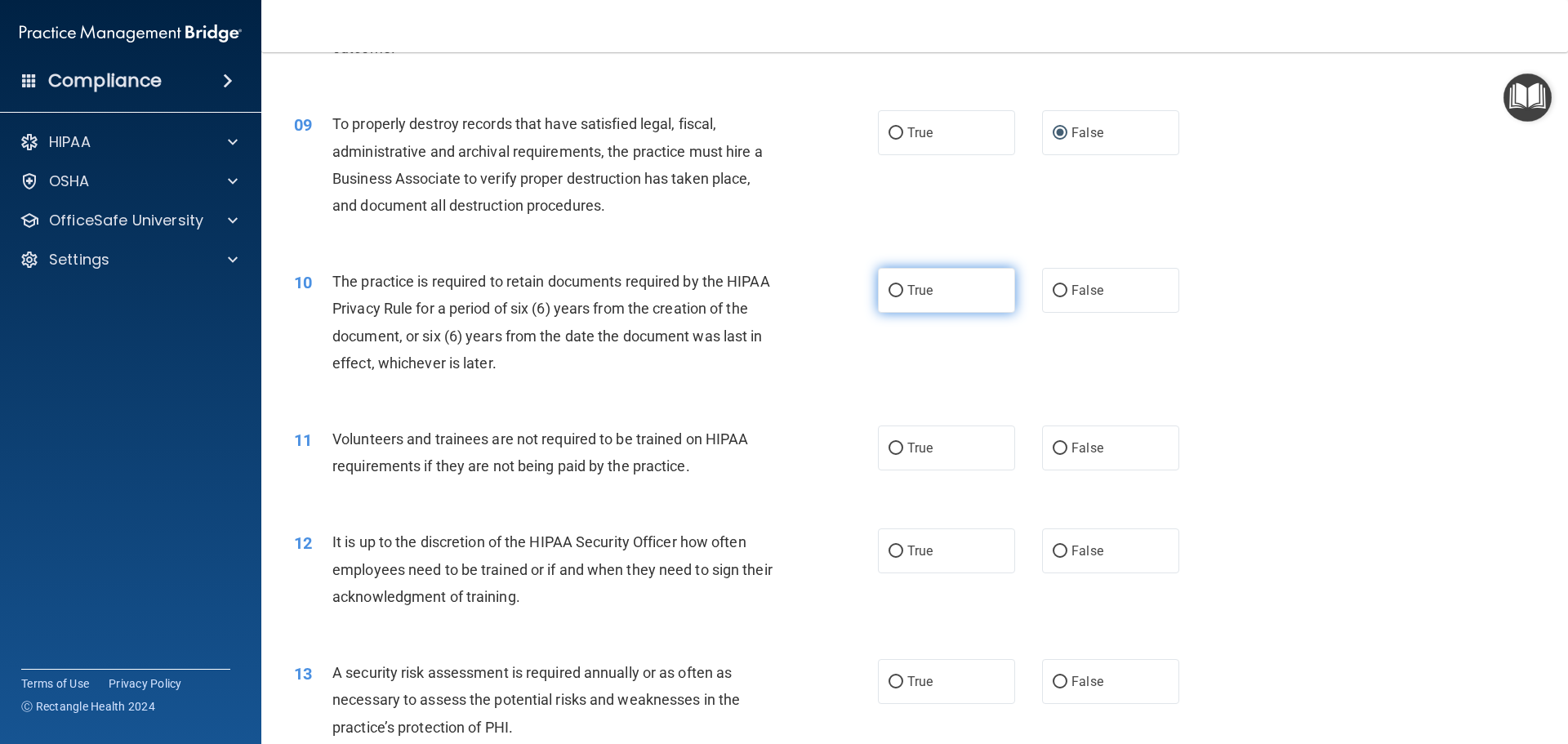
click at [889, 287] on input "True" at bounding box center [896, 291] width 15 height 12
radio input "true"
click at [1053, 449] on input "False" at bounding box center [1060, 449] width 15 height 12
radio input "true"
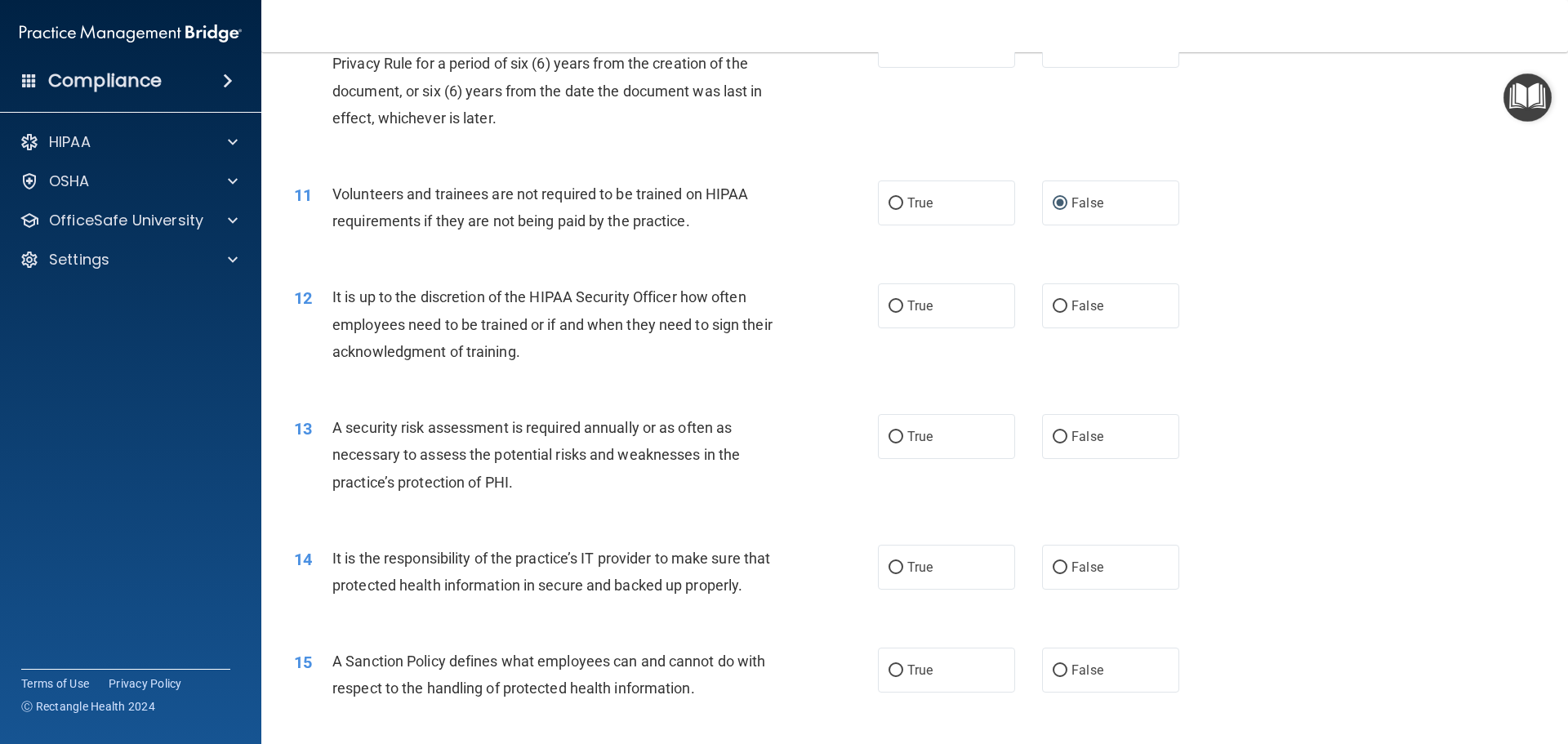
scroll to position [1470, 0]
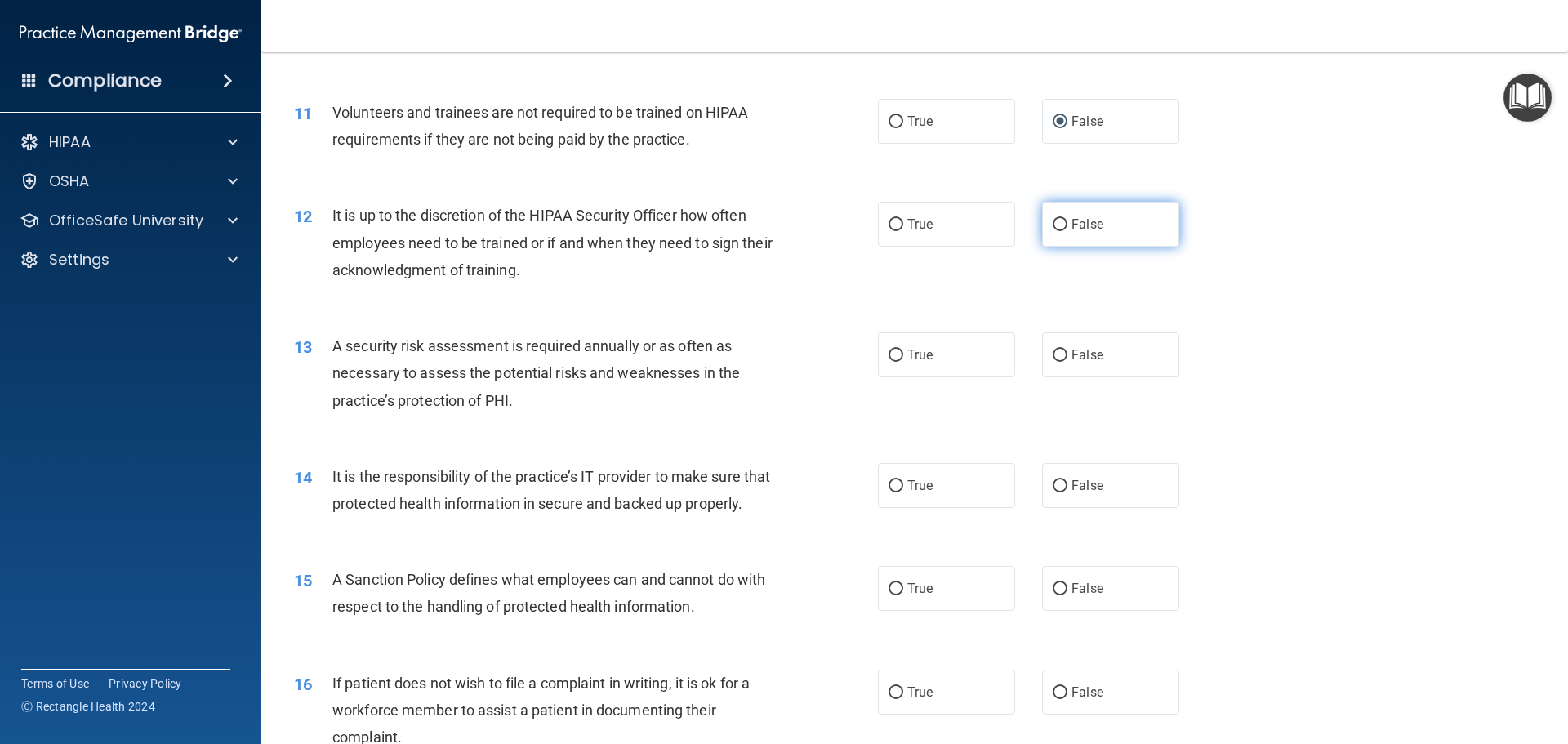
click at [1054, 224] on input "False" at bounding box center [1060, 225] width 15 height 12
radio input "true"
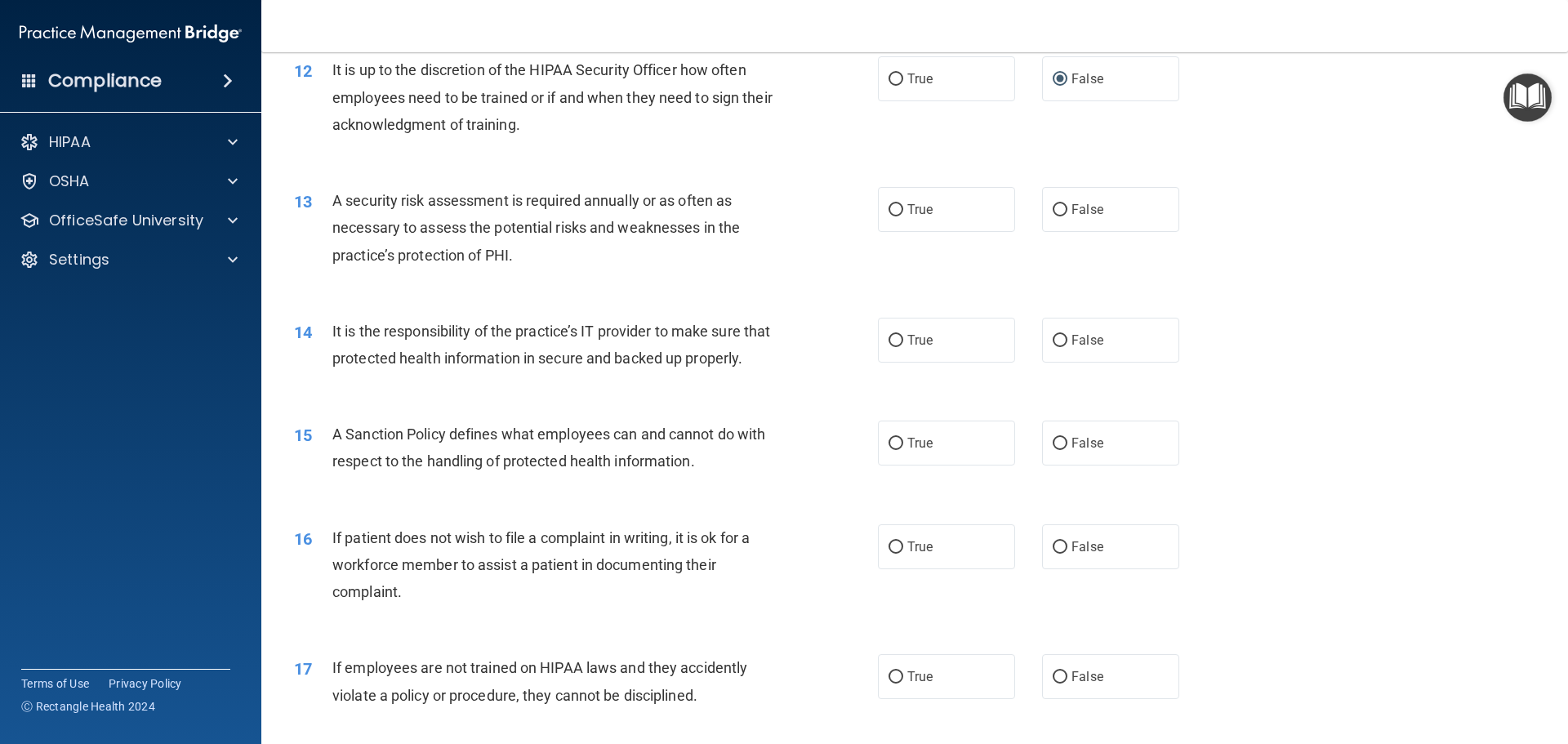
scroll to position [1634, 0]
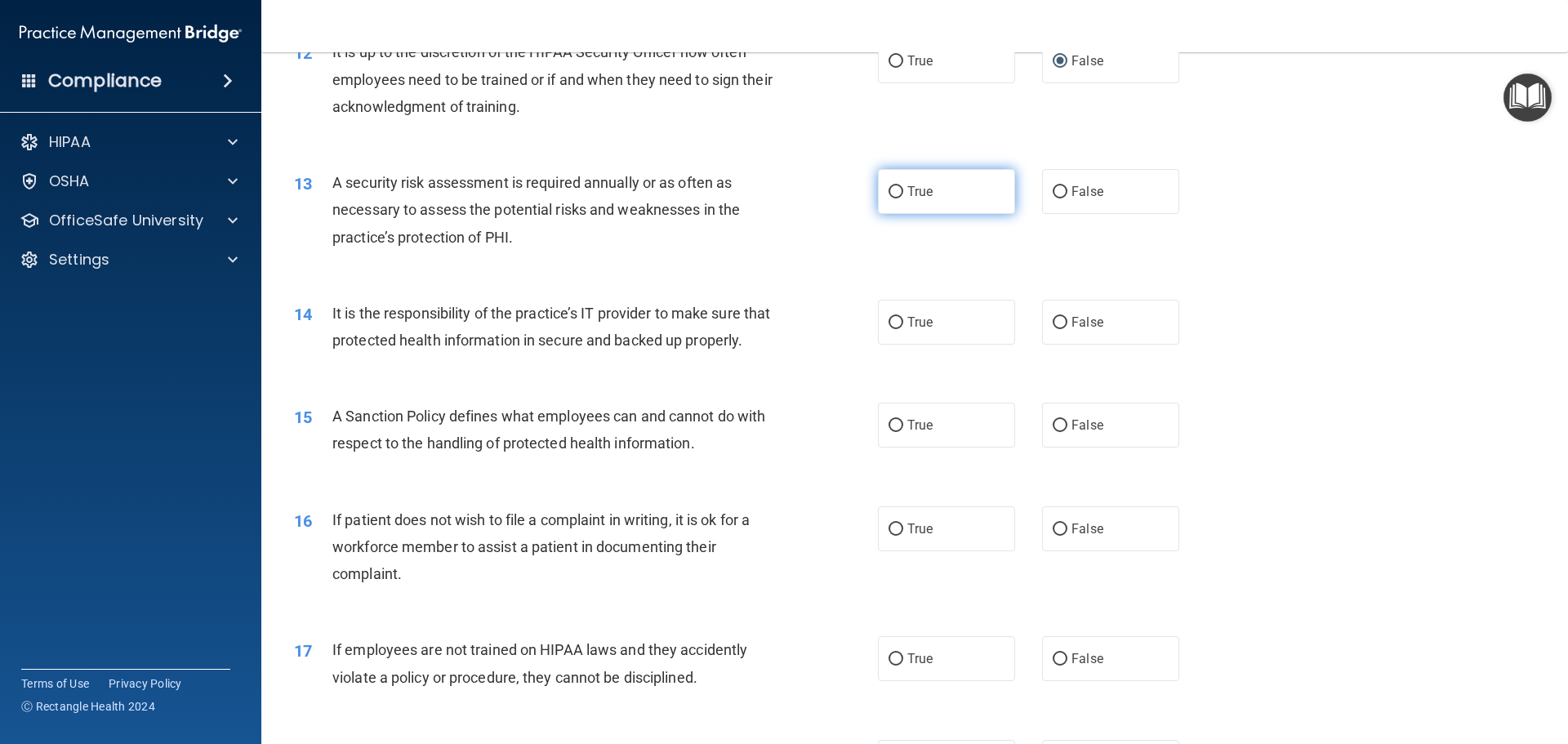
click at [889, 190] on input "True" at bounding box center [896, 193] width 15 height 12
radio input "true"
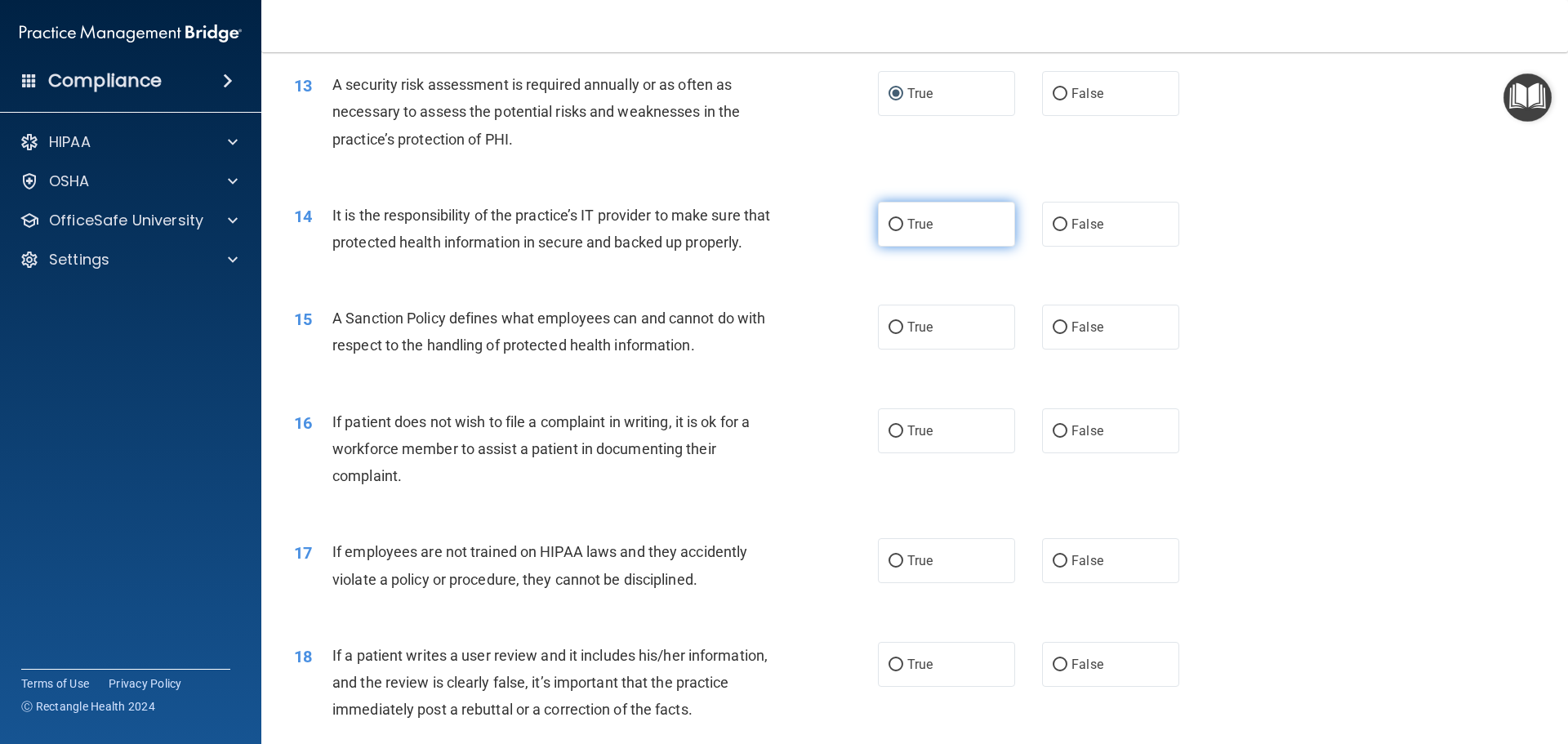
scroll to position [1798, 0]
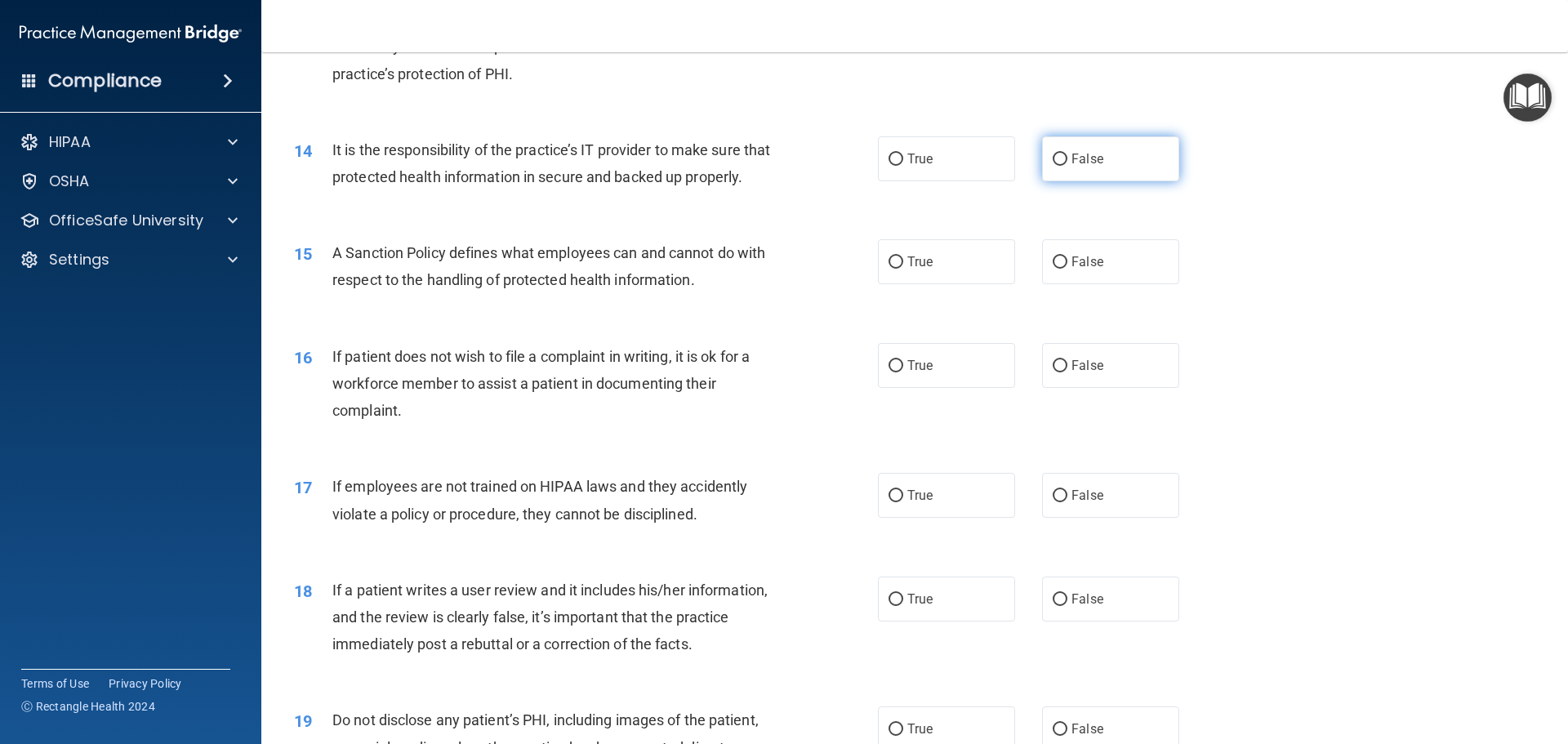
click at [1055, 157] on input "False" at bounding box center [1060, 160] width 15 height 12
radio input "true"
click at [1055, 269] on input "False" at bounding box center [1060, 263] width 15 height 12
radio input "true"
click at [889, 373] on input "True" at bounding box center [896, 367] width 15 height 12
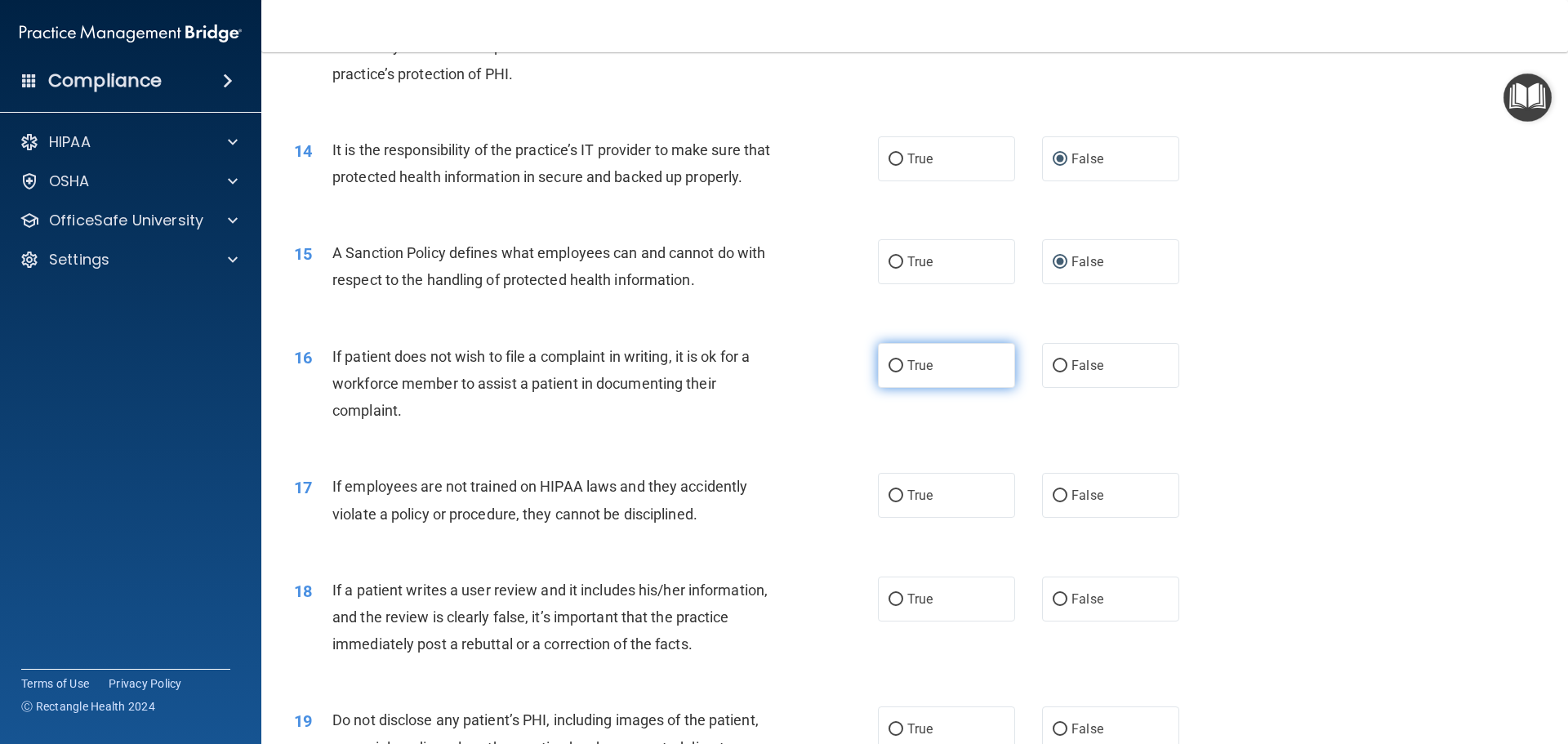
radio input "true"
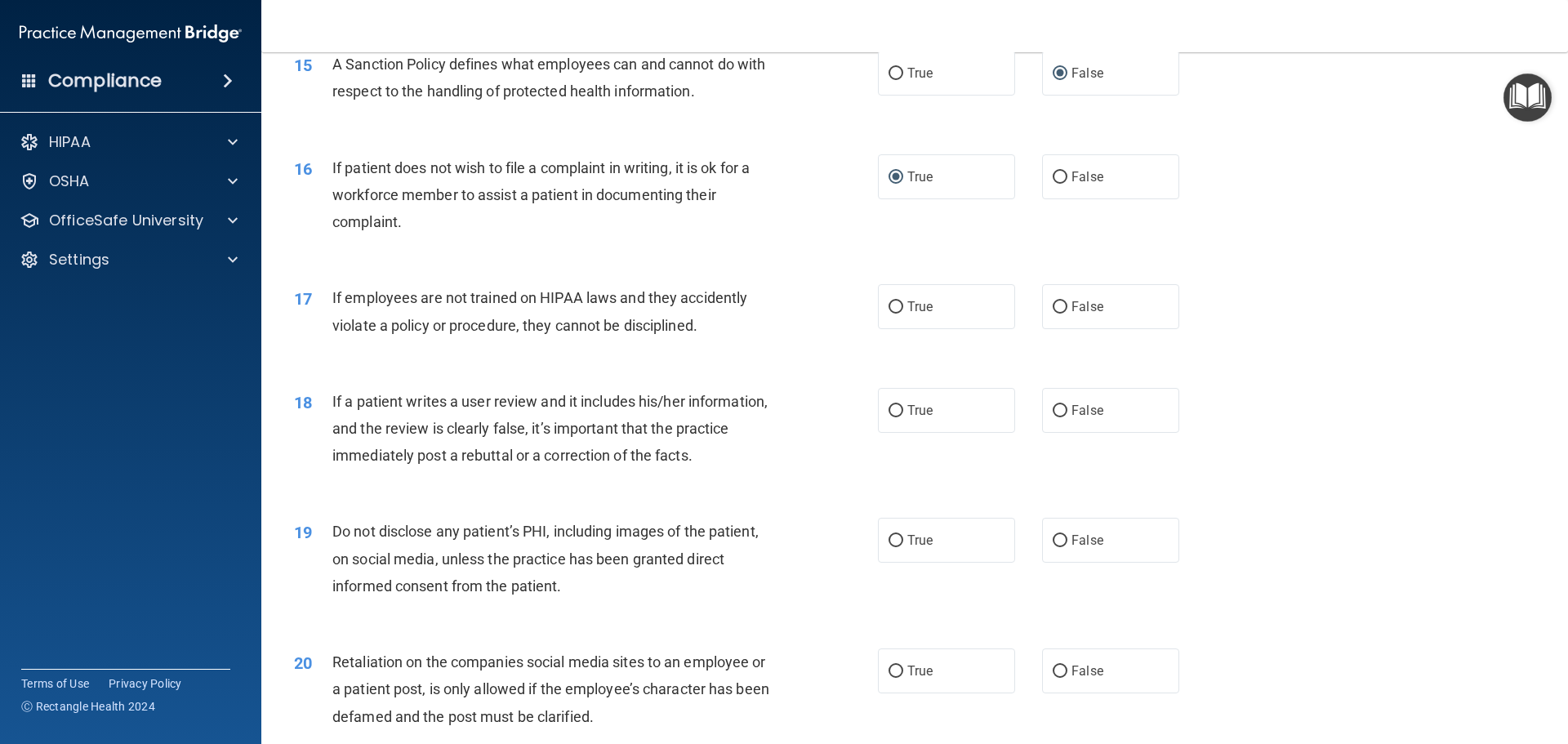
scroll to position [2043, 0]
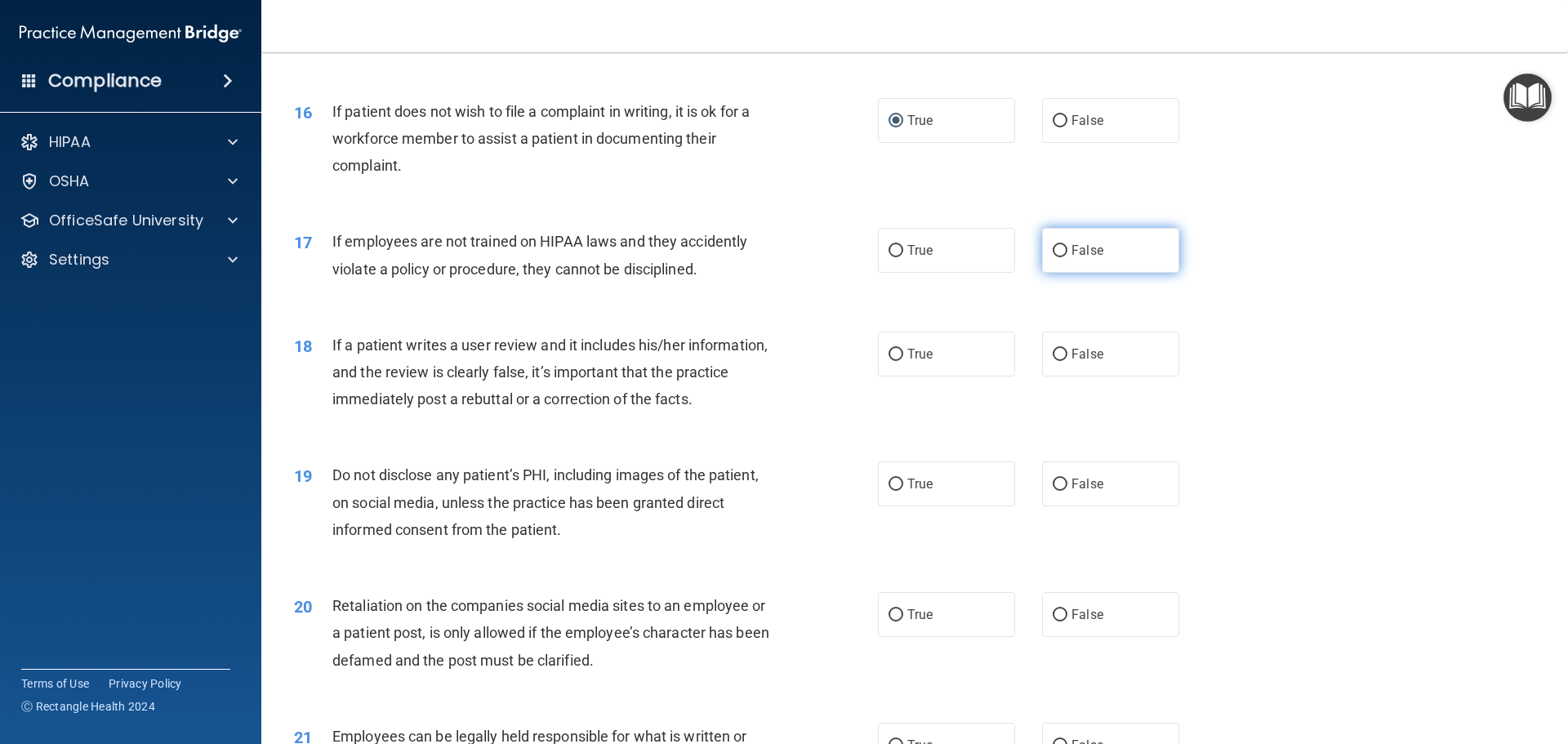
click at [1054, 258] on input "False" at bounding box center [1060, 252] width 15 height 12
radio input "true"
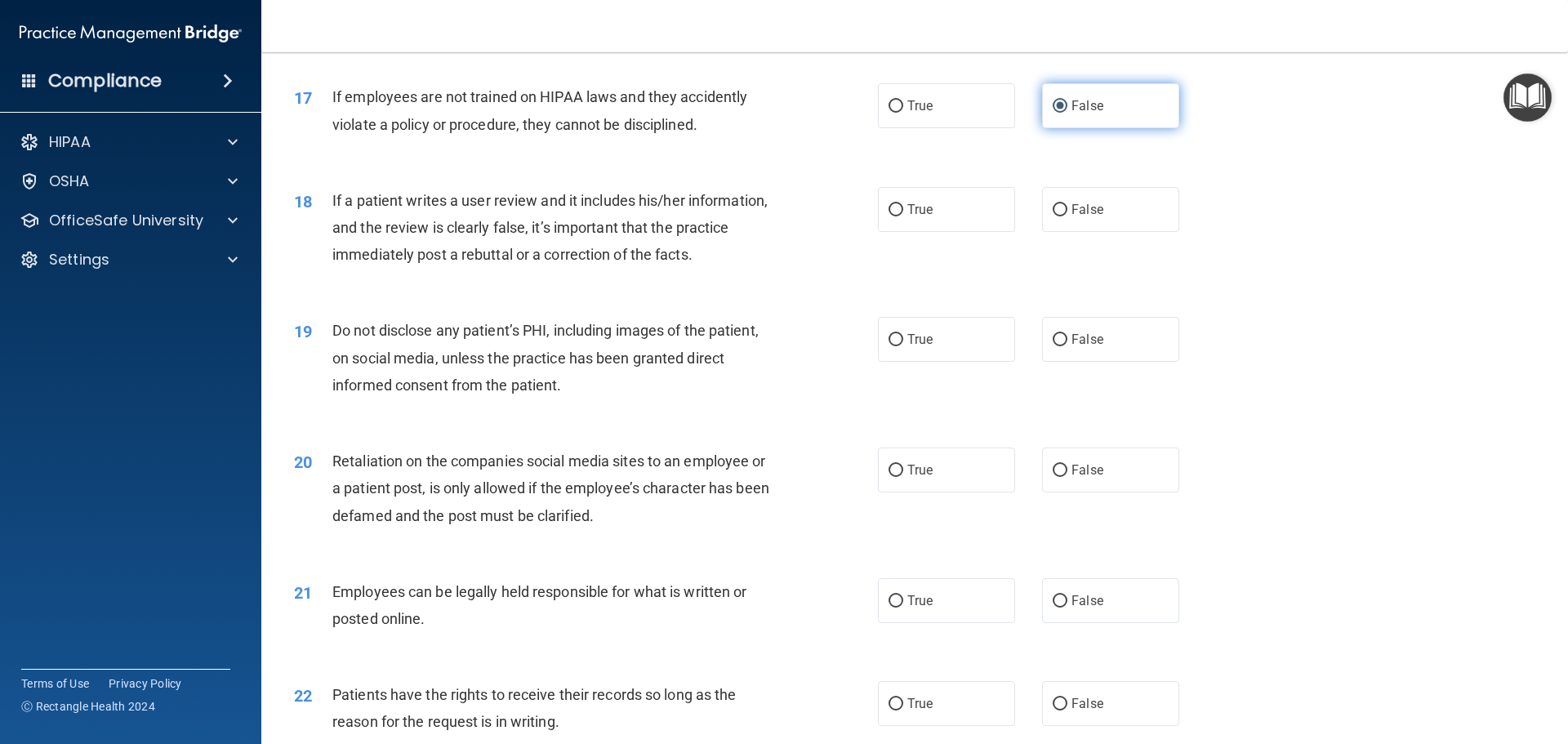
scroll to position [2206, 0]
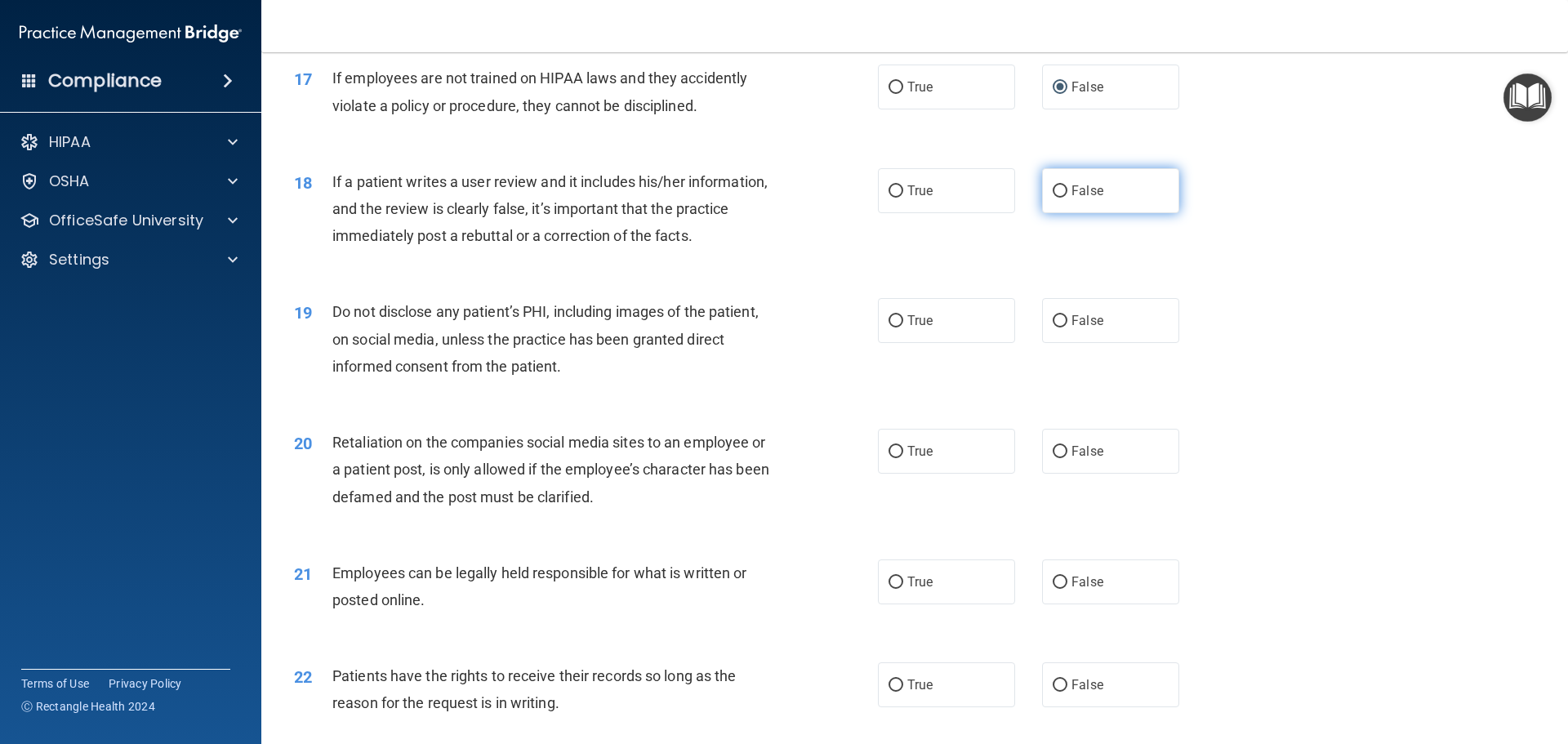
click at [1053, 198] on input "False" at bounding box center [1060, 192] width 15 height 12
radio input "true"
click at [893, 328] on input "True" at bounding box center [896, 322] width 15 height 12
radio input "true"
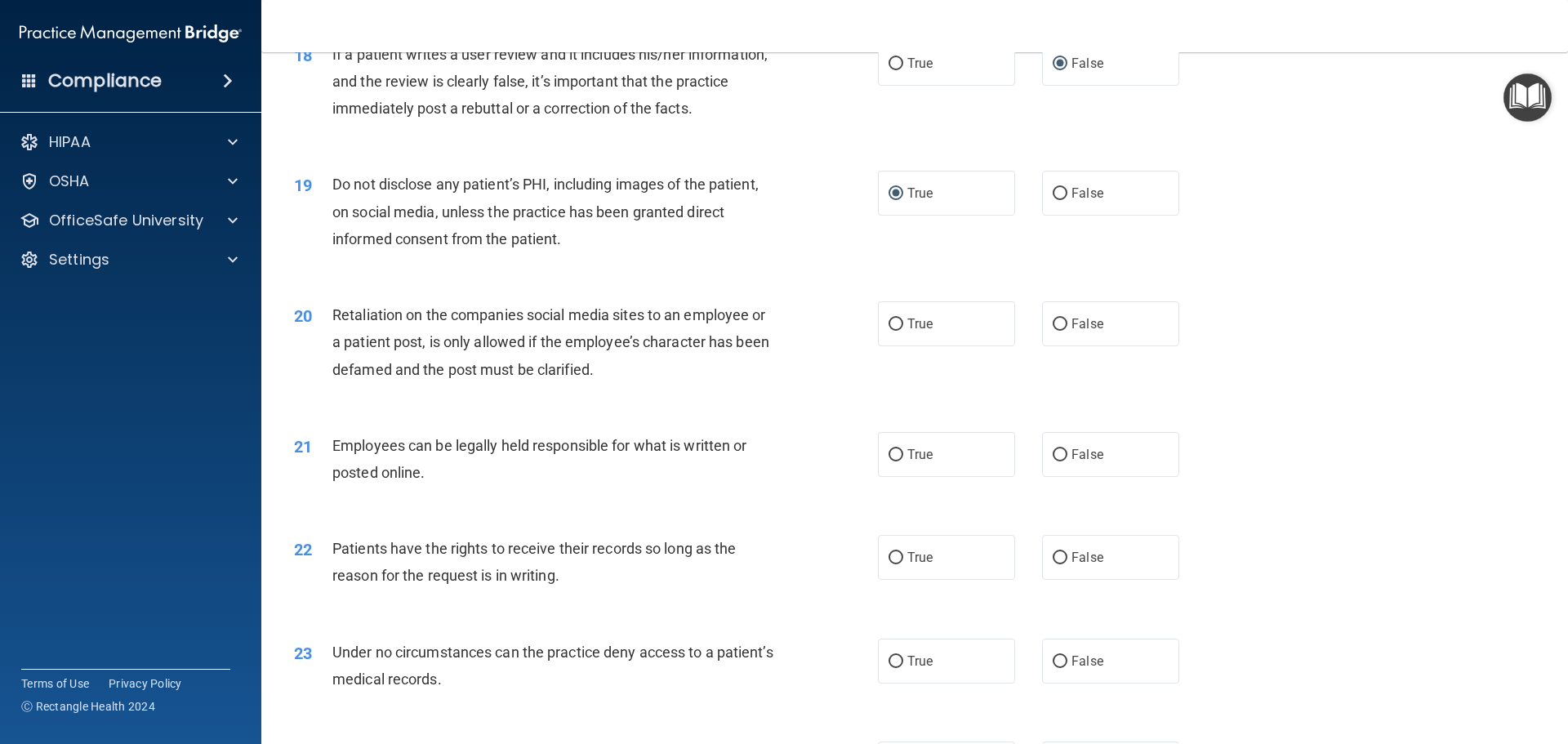
scroll to position [2370, 0]
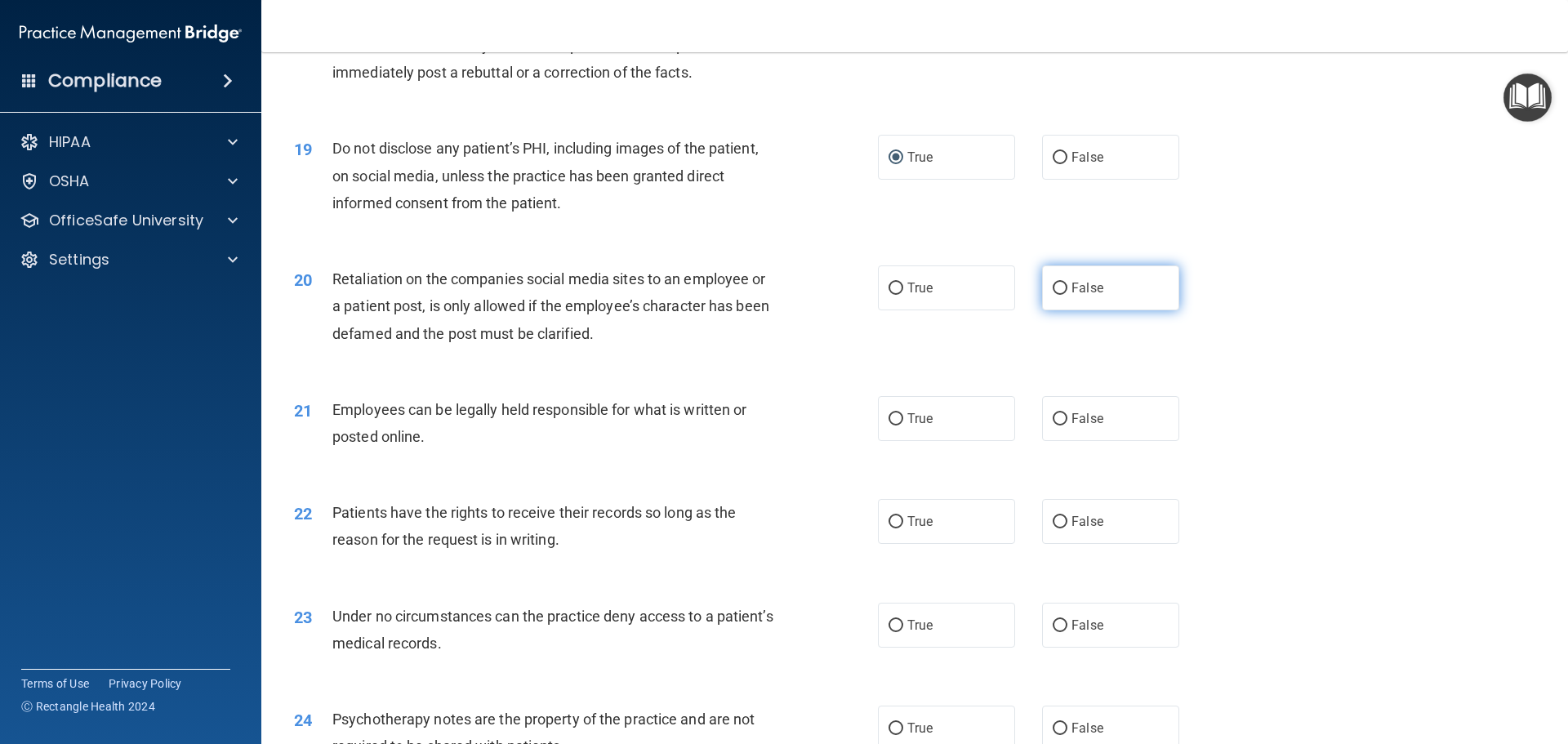
click at [1054, 295] on input "False" at bounding box center [1060, 288] width 15 height 12
radio input "true"
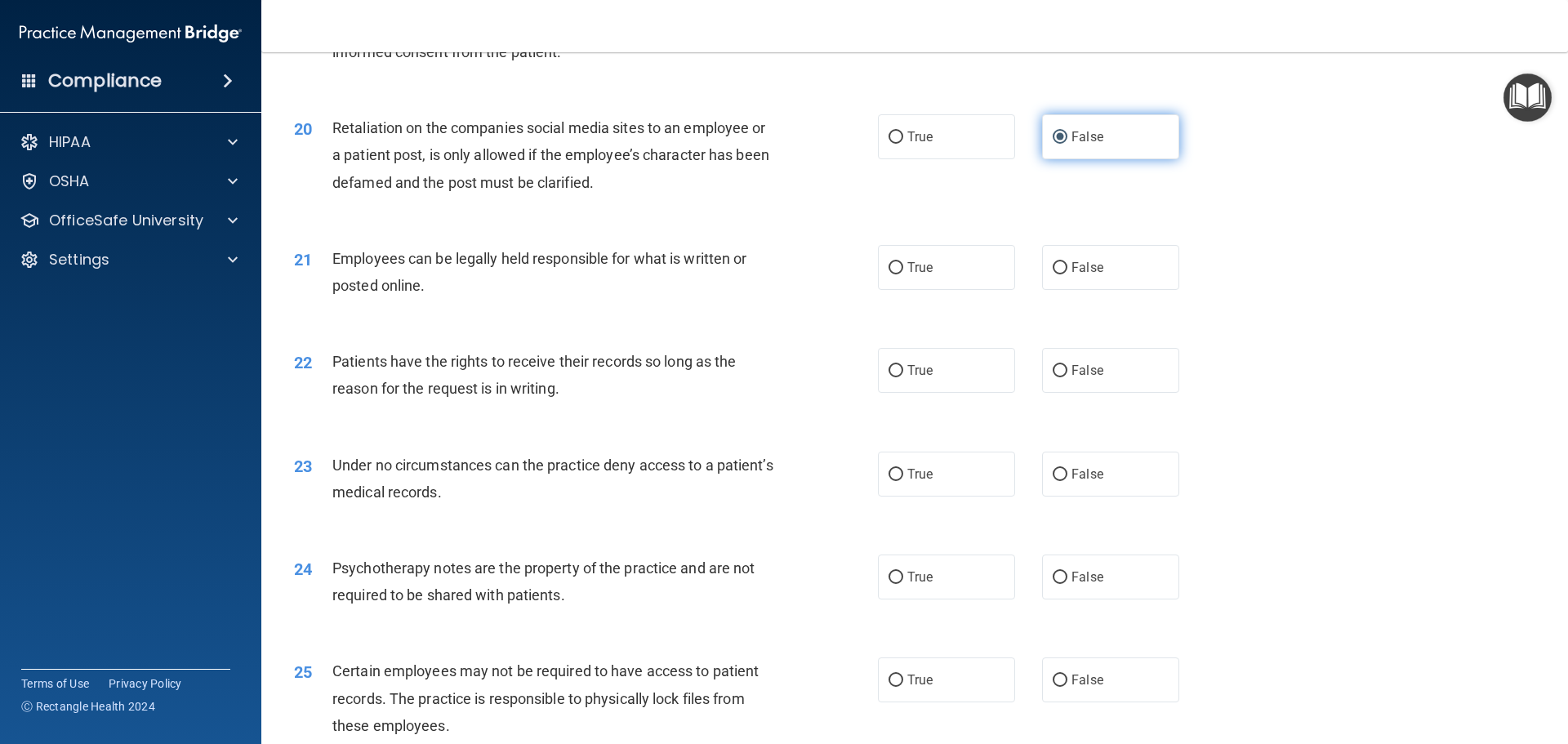
scroll to position [2533, 0]
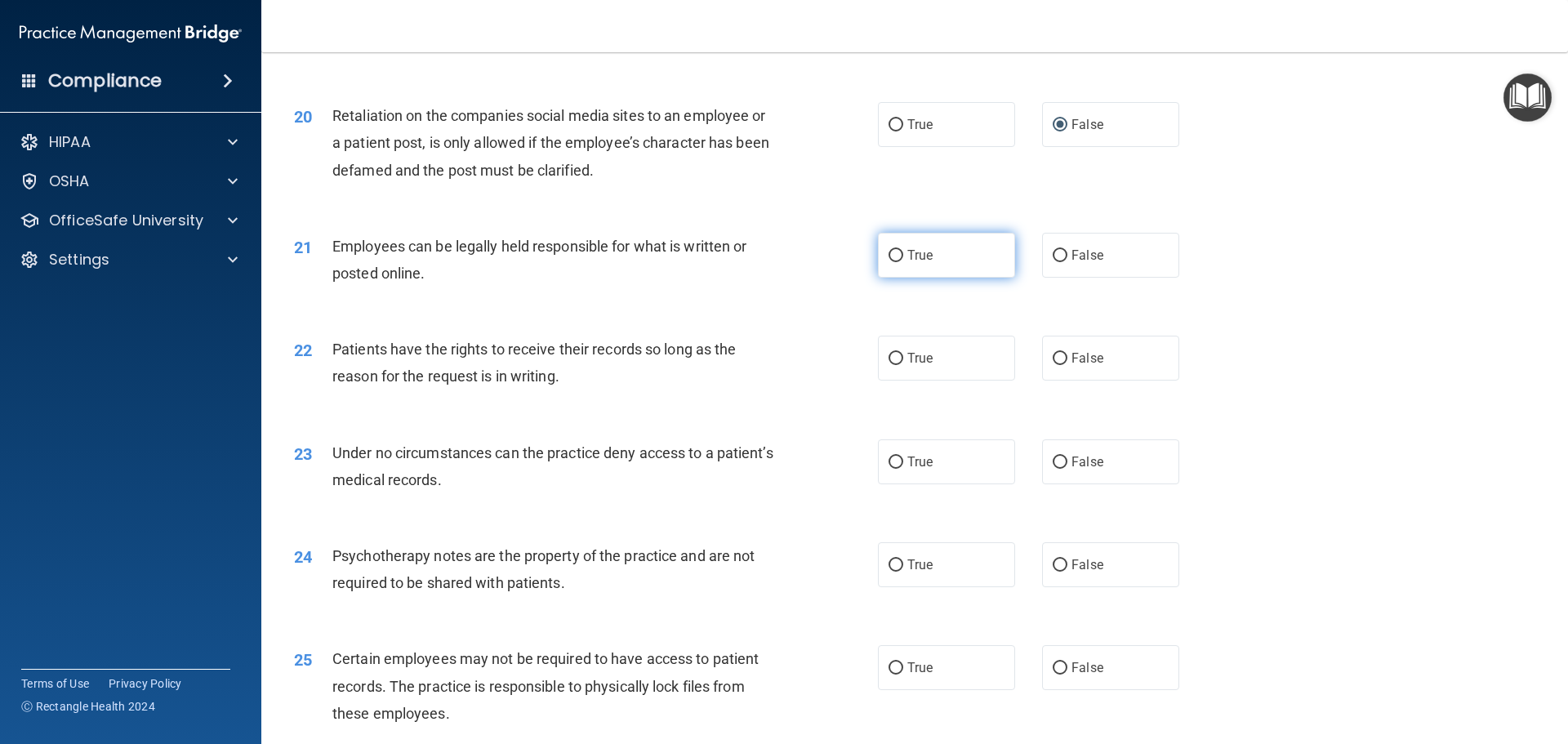
click at [891, 262] on input "True" at bounding box center [896, 256] width 15 height 12
radio input "true"
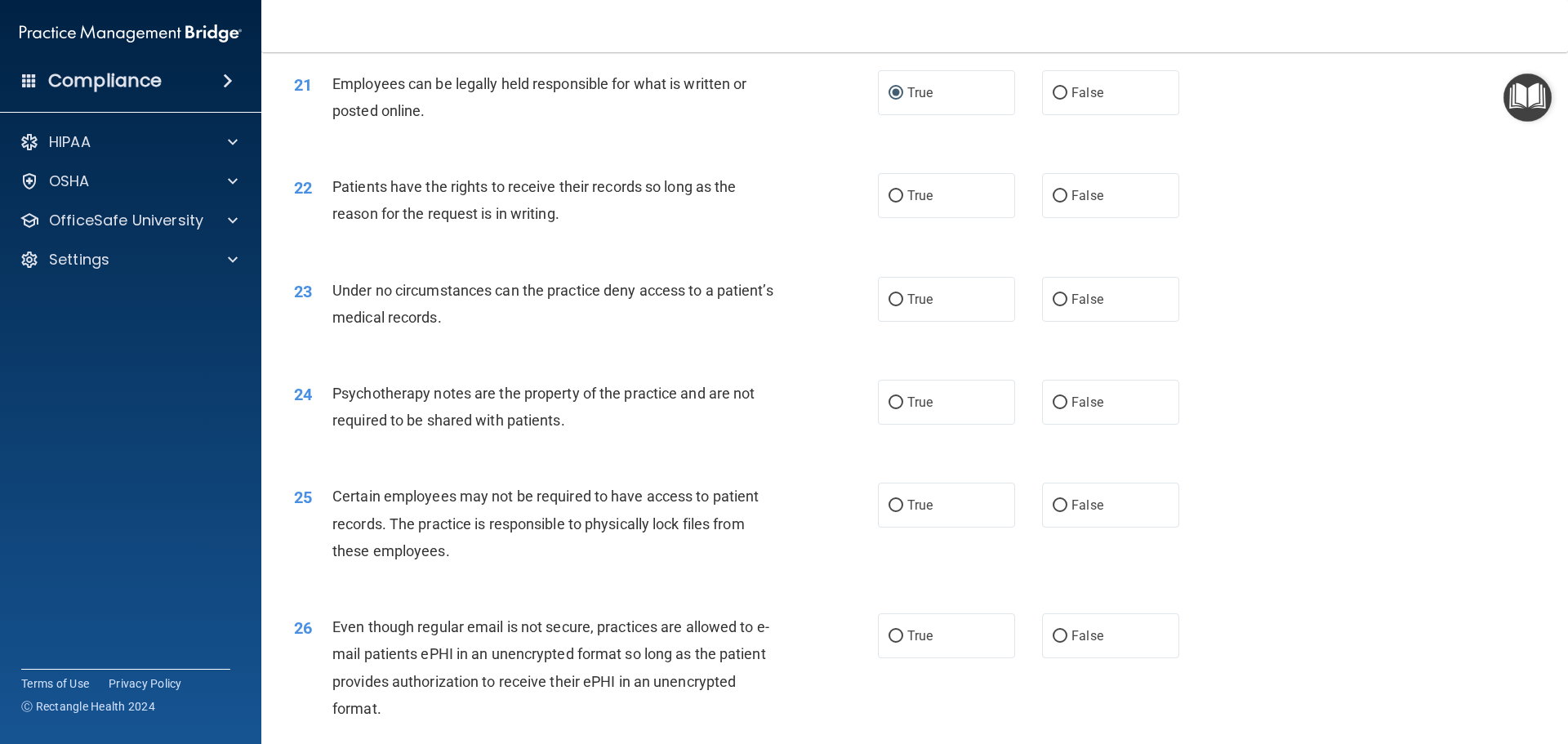
scroll to position [2696, 0]
click at [889, 201] on input "True" at bounding box center [896, 196] width 15 height 12
radio input "true"
click at [1071, 202] on span "False" at bounding box center [1087, 195] width 32 height 16
click at [1066, 201] on input "False" at bounding box center [1060, 196] width 15 height 12
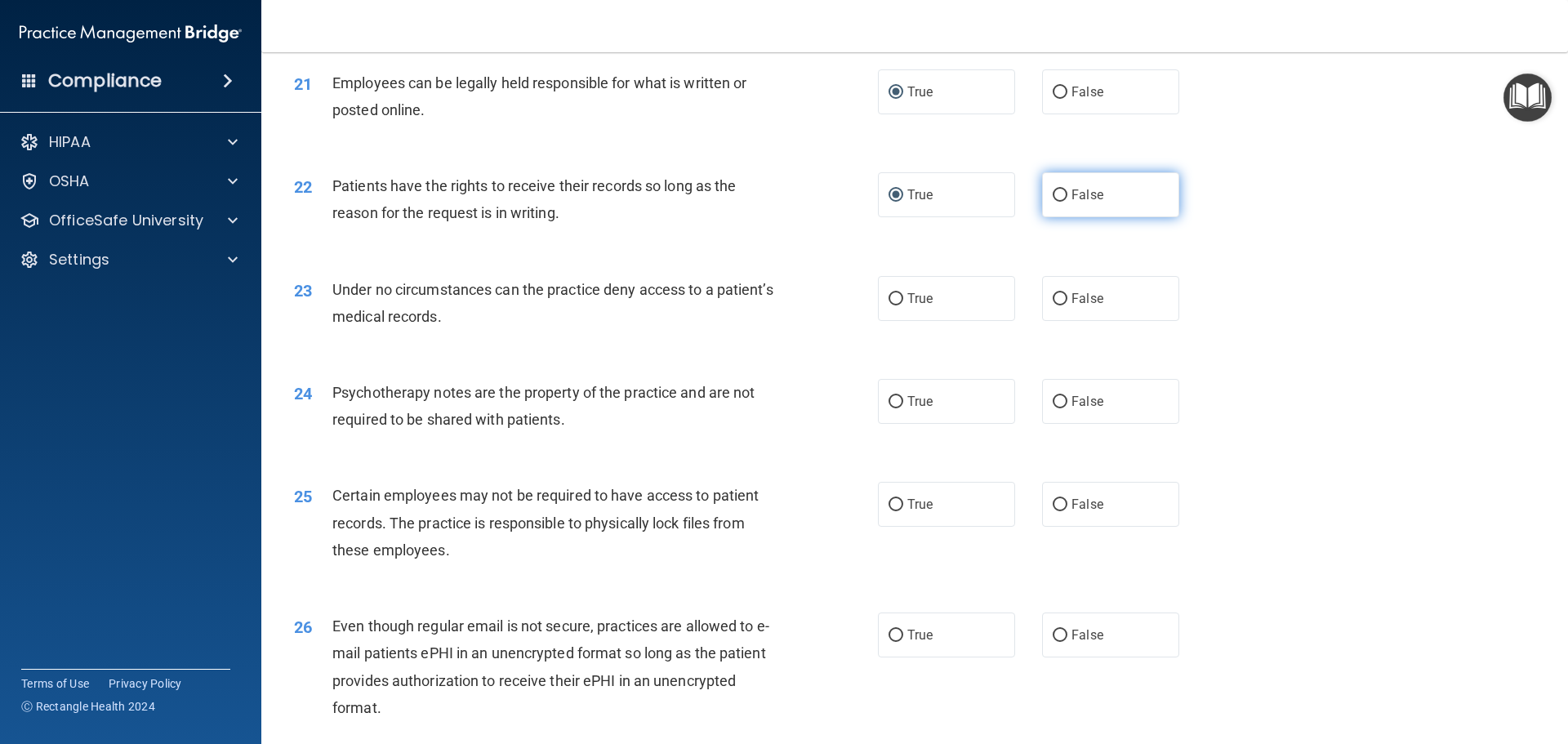
radio input "true"
radio input "false"
click at [1053, 306] on input "False" at bounding box center [1060, 300] width 15 height 12
radio input "true"
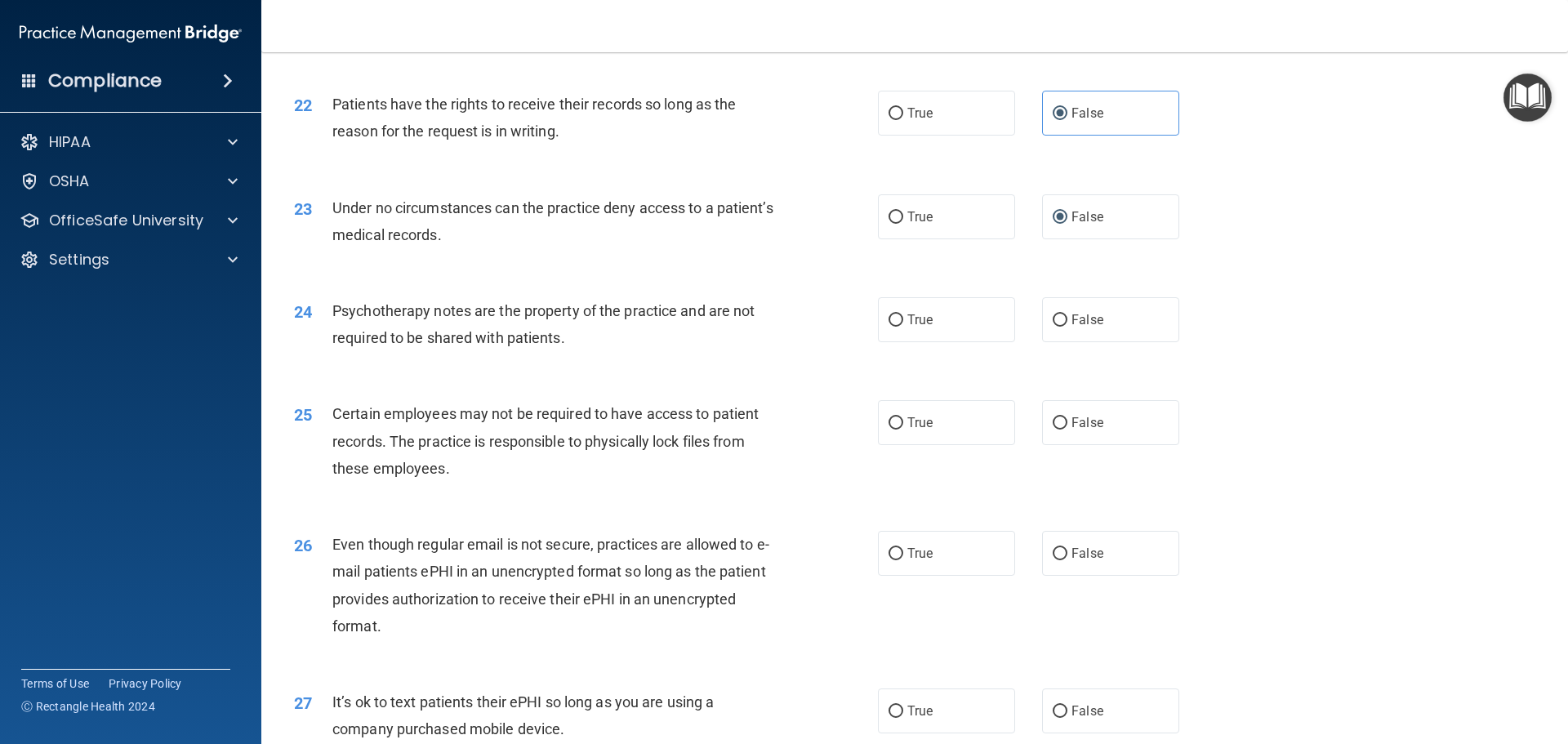
scroll to position [2860, 0]
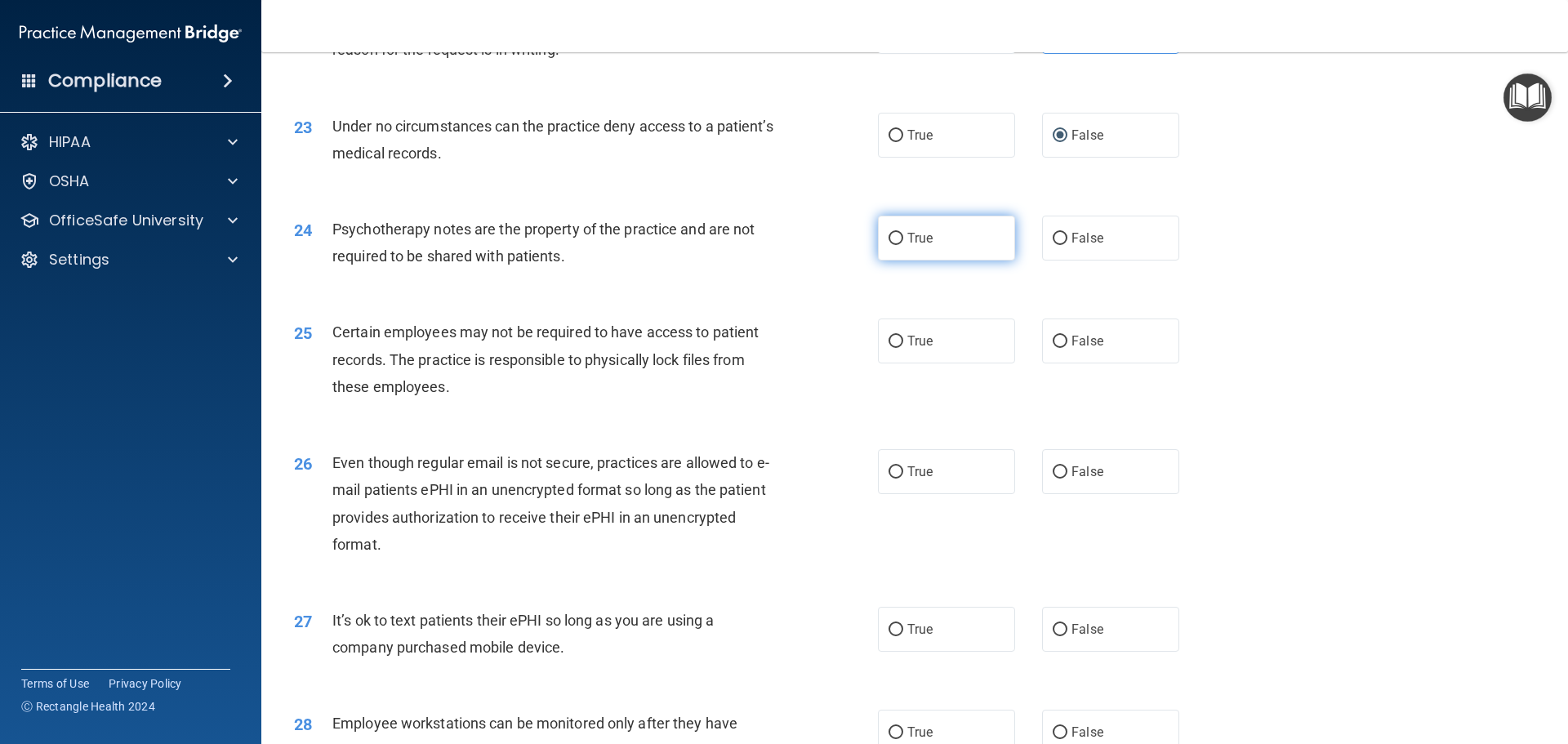
click at [885, 254] on label "True" at bounding box center [947, 237] width 137 height 45
click at [889, 245] on input "True" at bounding box center [896, 239] width 15 height 12
radio input "true"
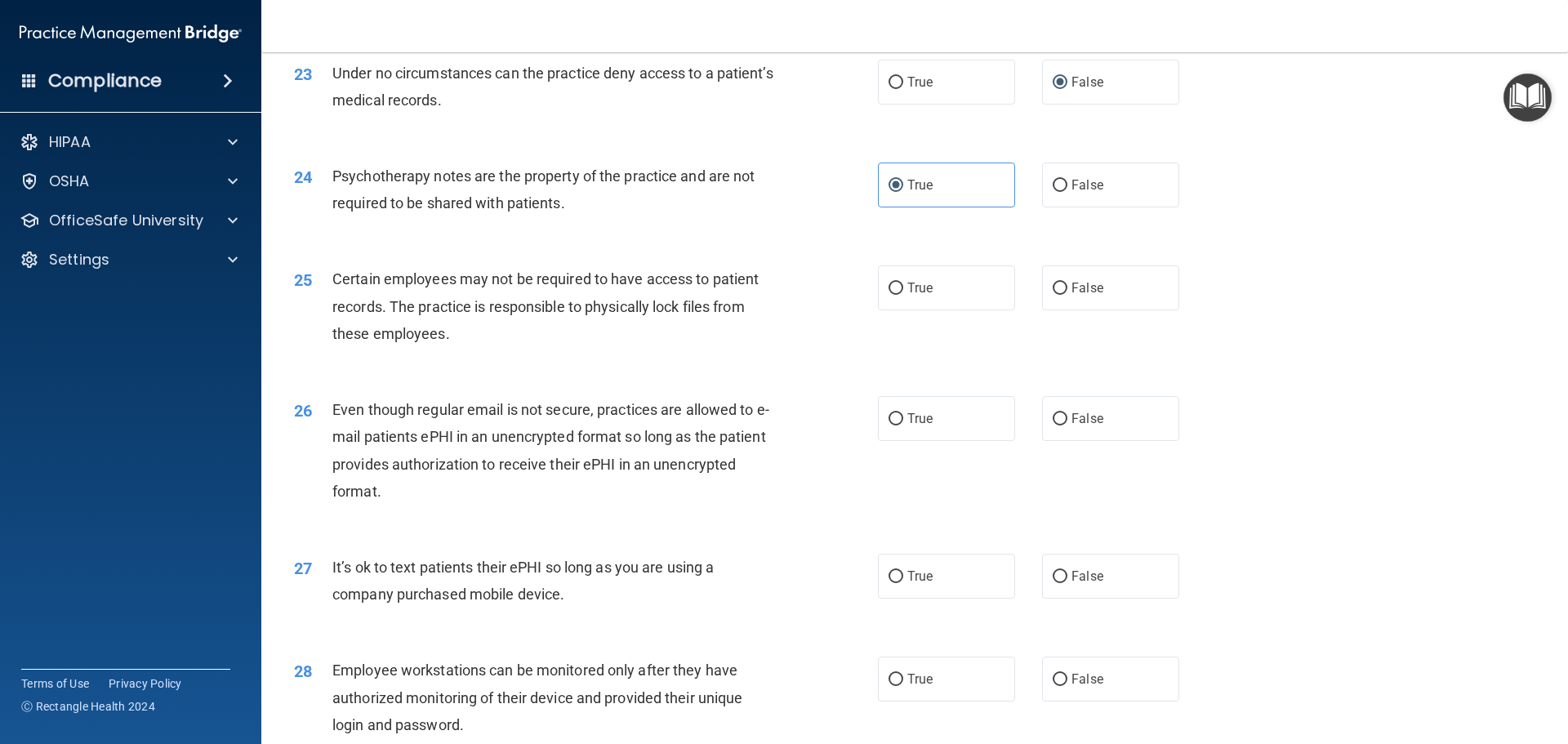
scroll to position [3023, 0]
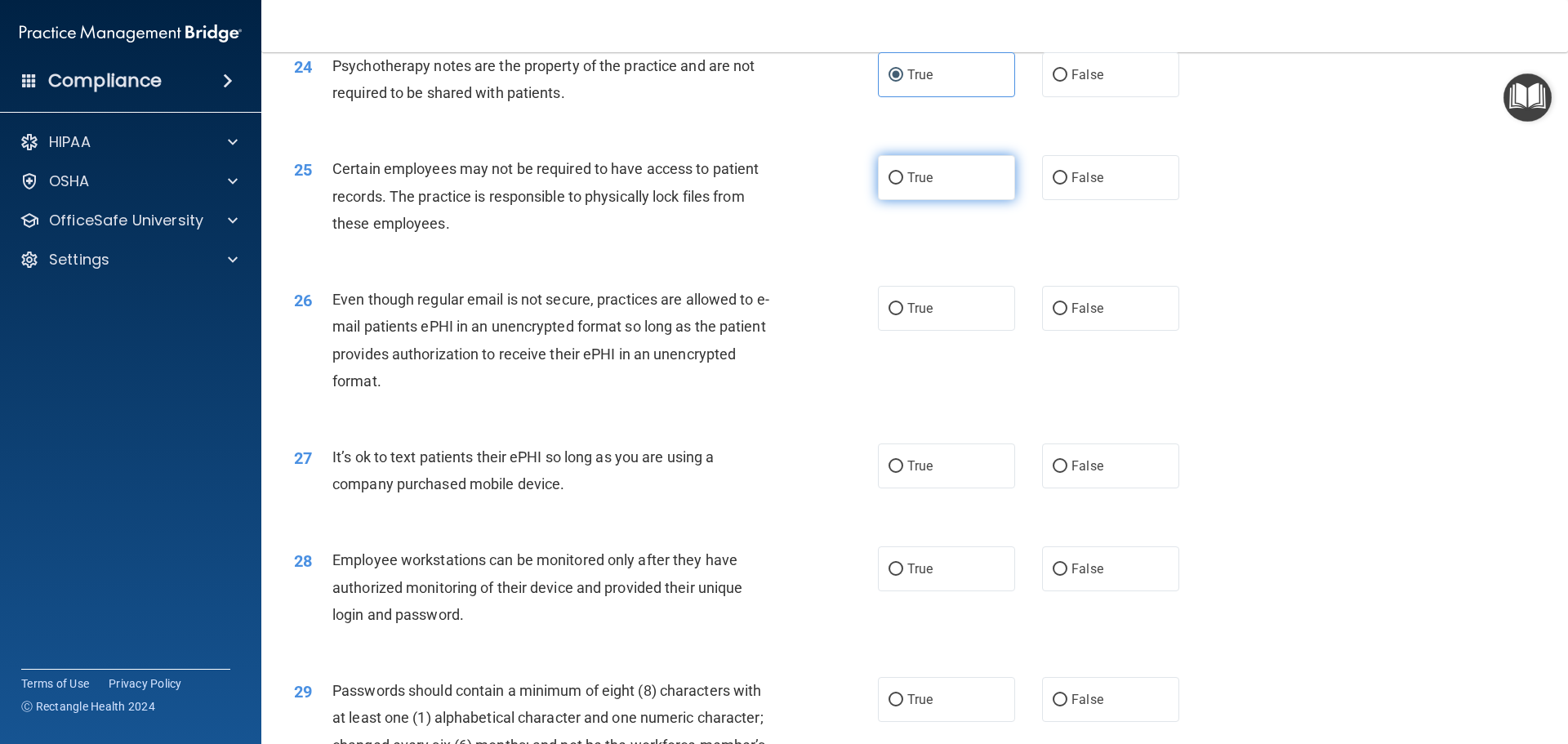
click at [907, 186] on span "True" at bounding box center [919, 178] width 25 height 16
click at [903, 185] on input "True" at bounding box center [896, 179] width 15 height 12
radio input "true"
click at [889, 316] on input "True" at bounding box center [896, 310] width 15 height 12
radio input "true"
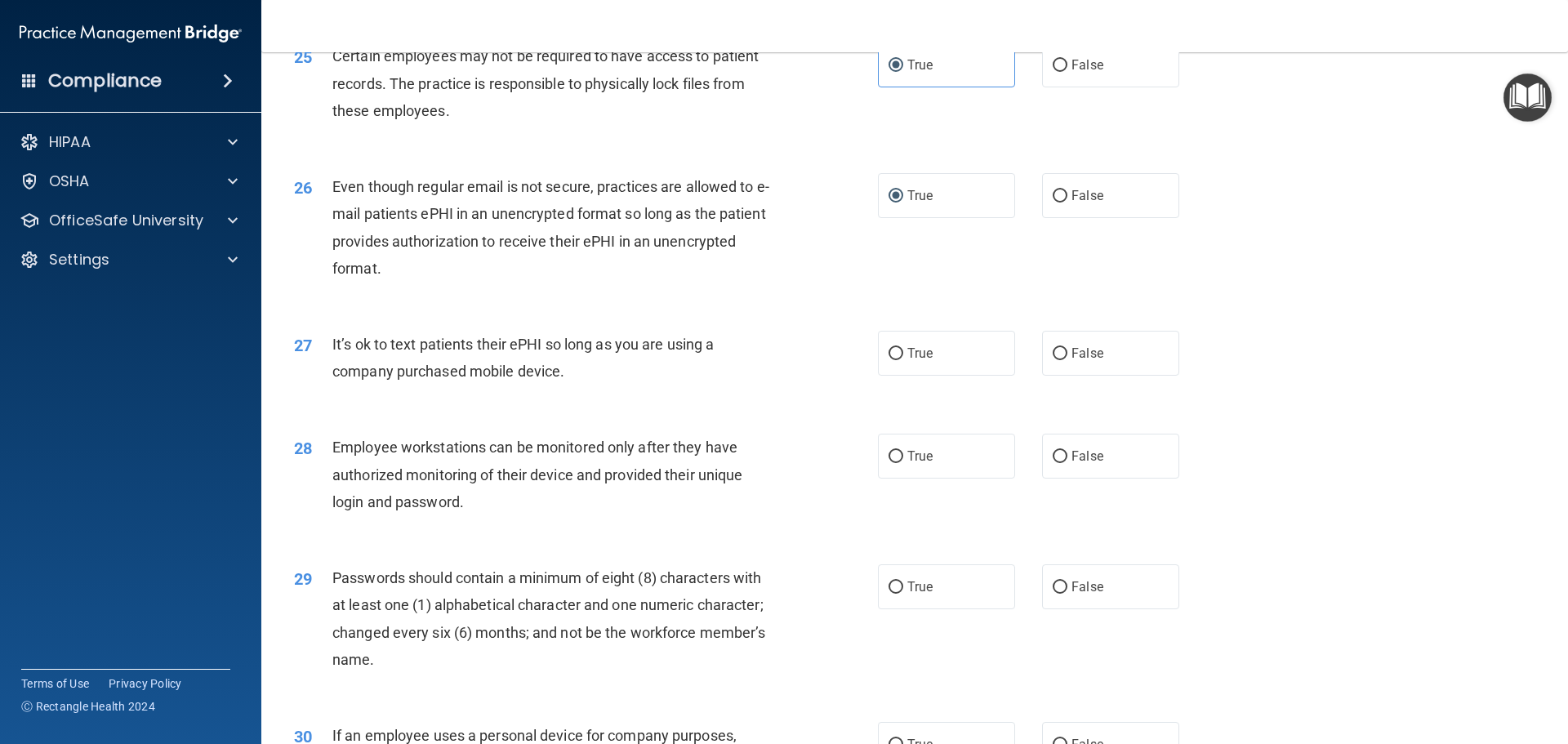
scroll to position [3269, 0]
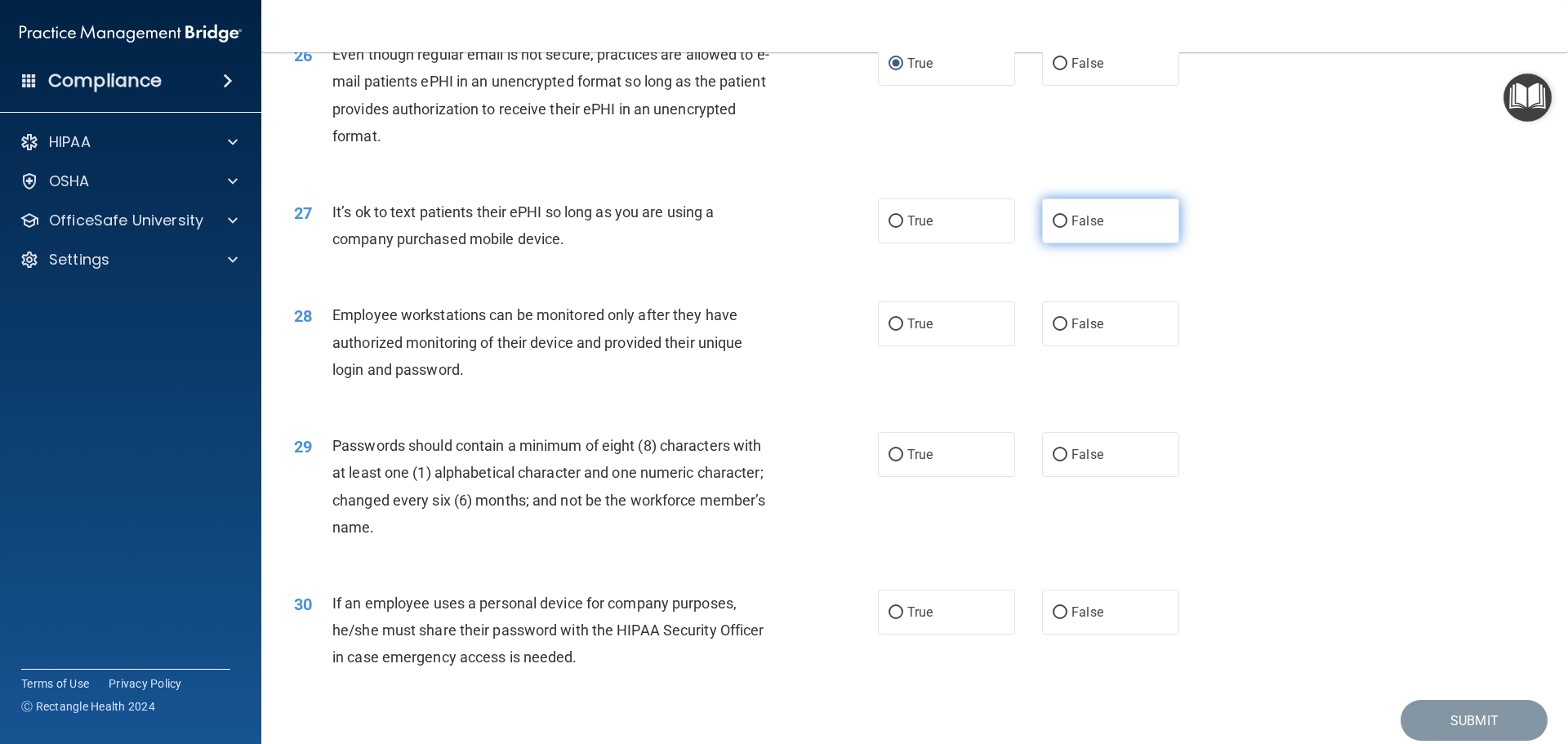
click at [1055, 228] on input "False" at bounding box center [1060, 222] width 15 height 12
radio input "true"
click at [1053, 331] on input "False" at bounding box center [1060, 325] width 15 height 12
radio input "true"
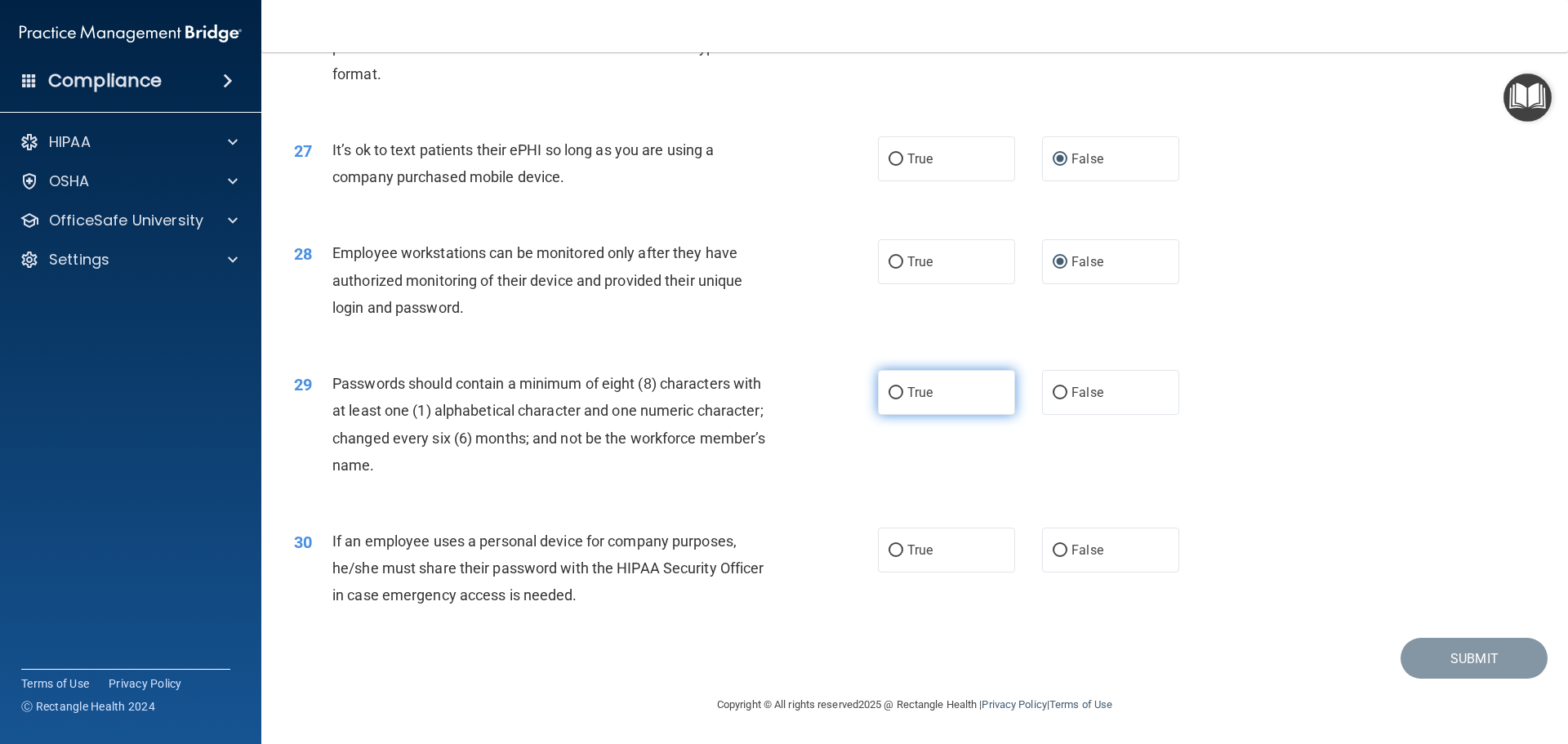
scroll to position [3358, 0]
click at [889, 388] on input "True" at bounding box center [896, 393] width 15 height 12
radio input "true"
click at [1053, 548] on input "False" at bounding box center [1060, 551] width 15 height 12
radio input "true"
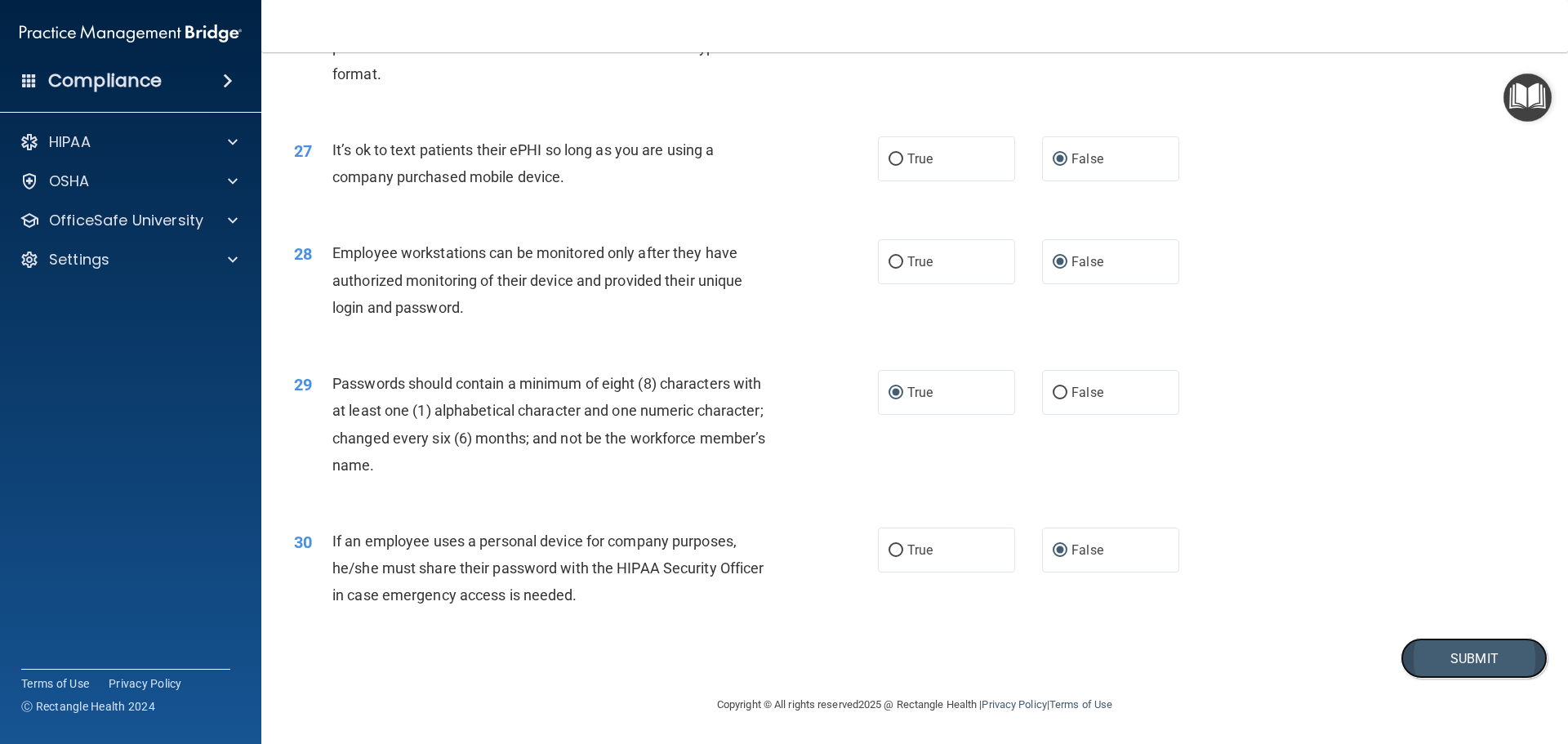
click at [1465, 660] on button "Submit" at bounding box center [1473, 659] width 147 height 41
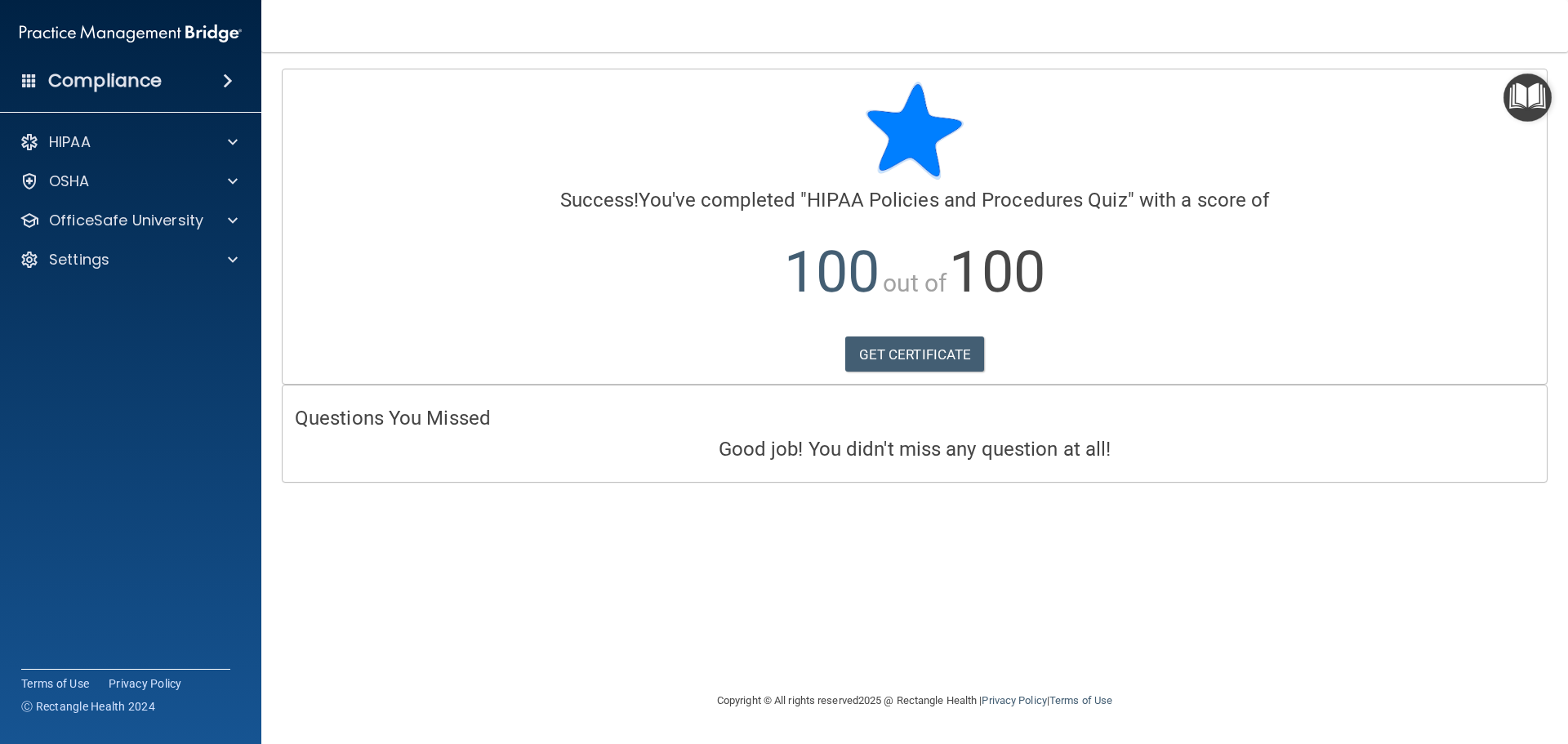
click at [229, 200] on div "HIPAA Documents and Policies Report an Incident Business Associates Emergency P…" at bounding box center [131, 204] width 262 height 170
click at [229, 217] on span at bounding box center [232, 221] width 10 height 19
click at [90, 266] on p "HIPAA Training" at bounding box center [77, 259] width 134 height 17
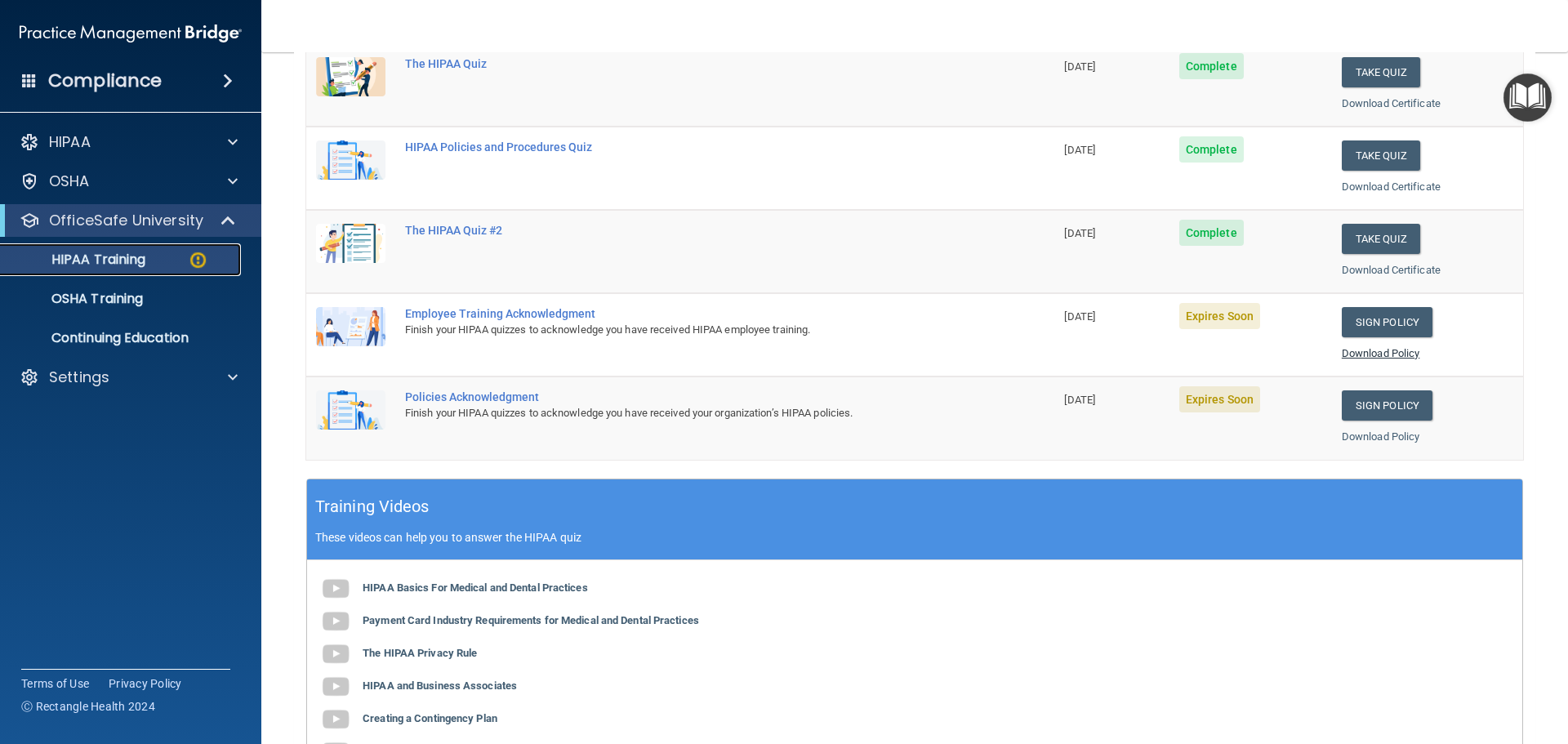
scroll to position [245, 0]
click at [1376, 328] on link "Sign Policy" at bounding box center [1387, 321] width 91 height 30
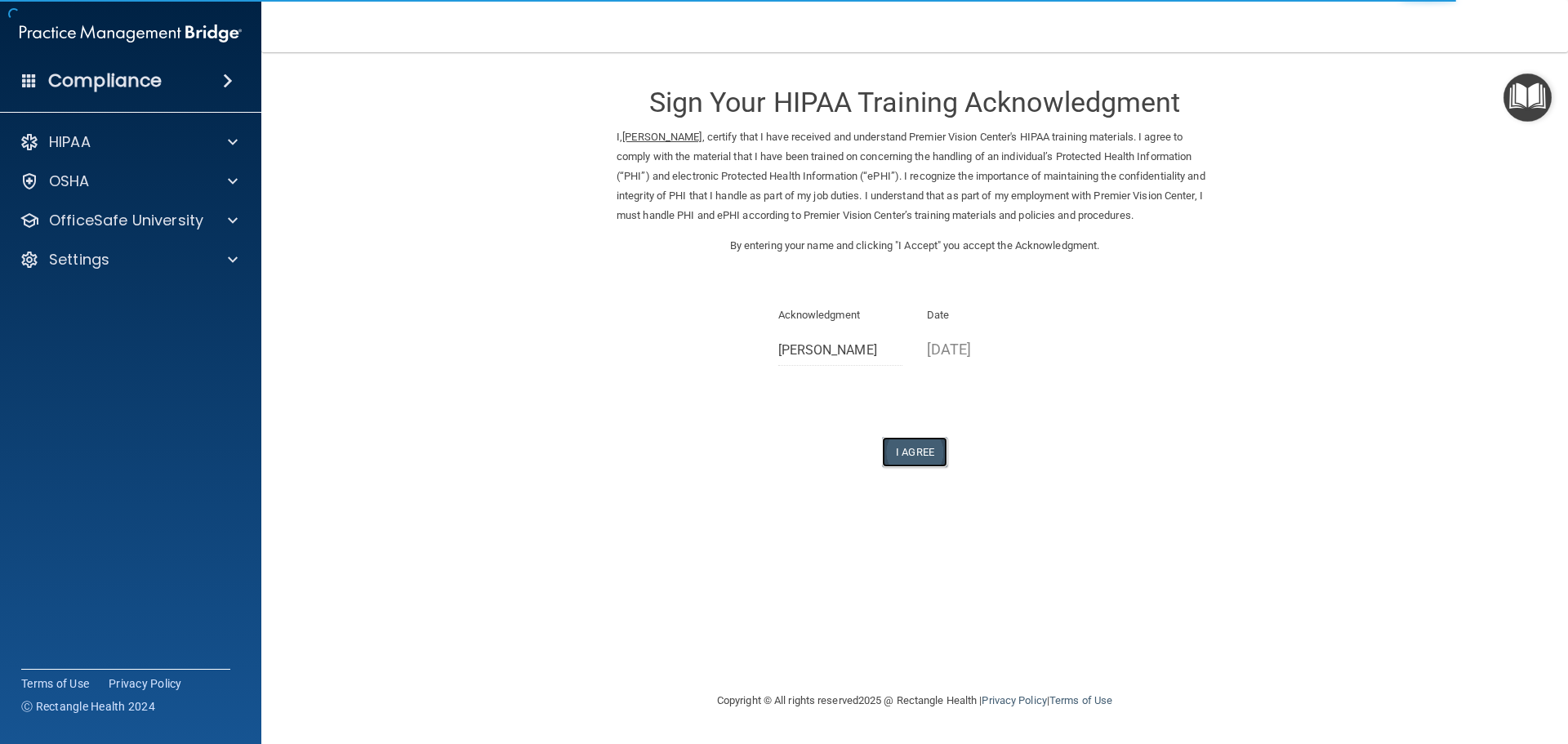
click at [906, 451] on button "I Agree" at bounding box center [914, 452] width 65 height 30
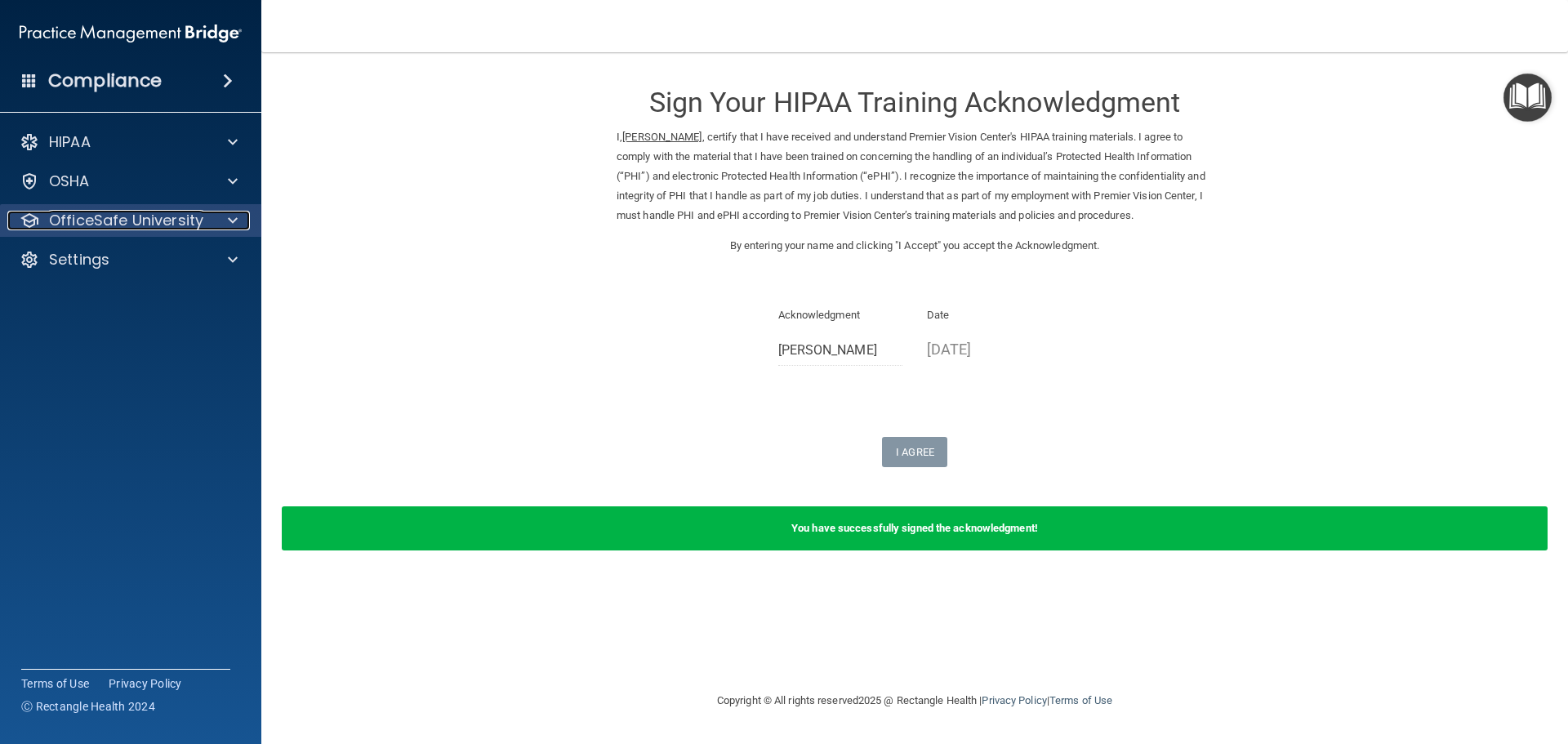
click at [231, 217] on span at bounding box center [232, 221] width 10 height 19
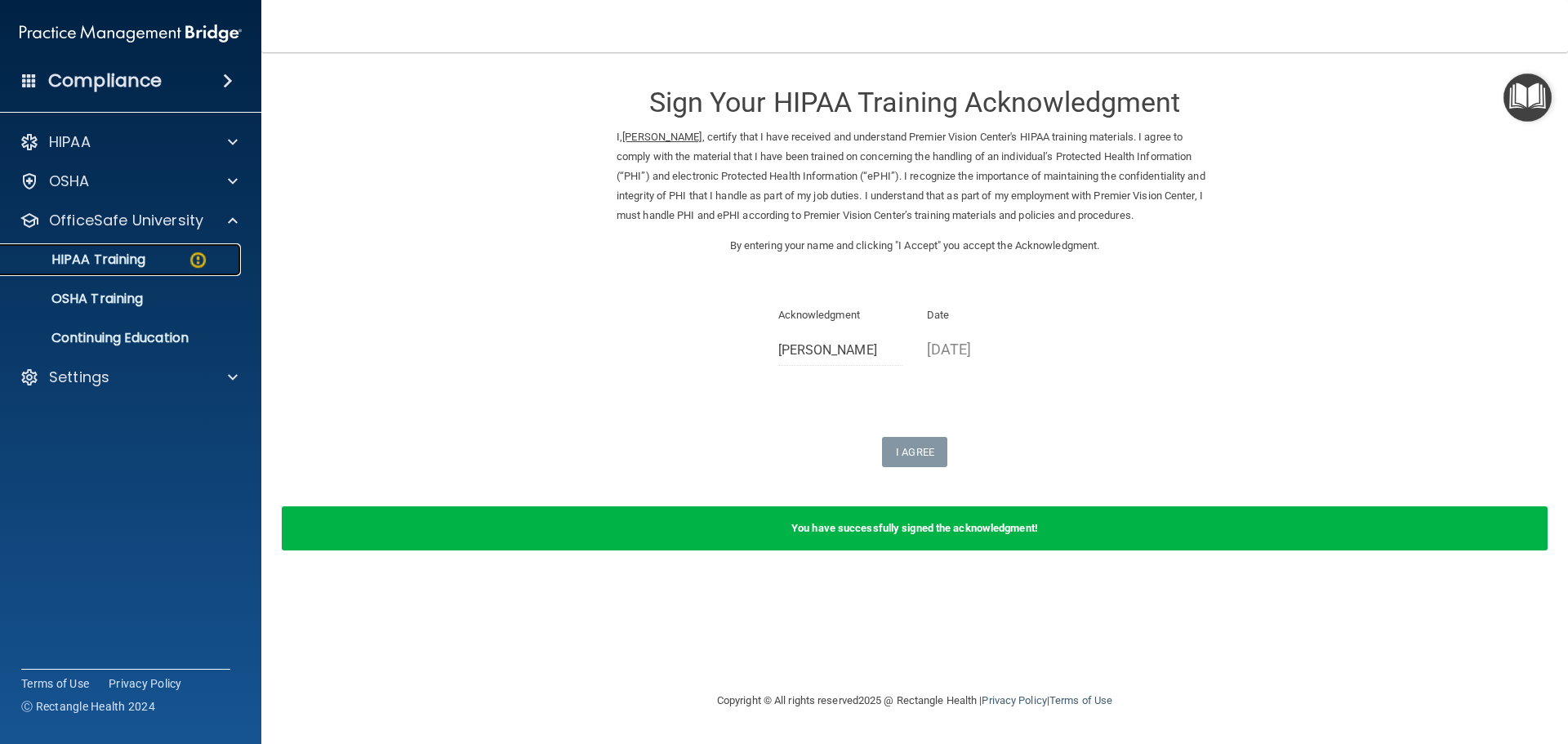
click at [115, 258] on p "HIPAA Training" at bounding box center [77, 259] width 134 height 17
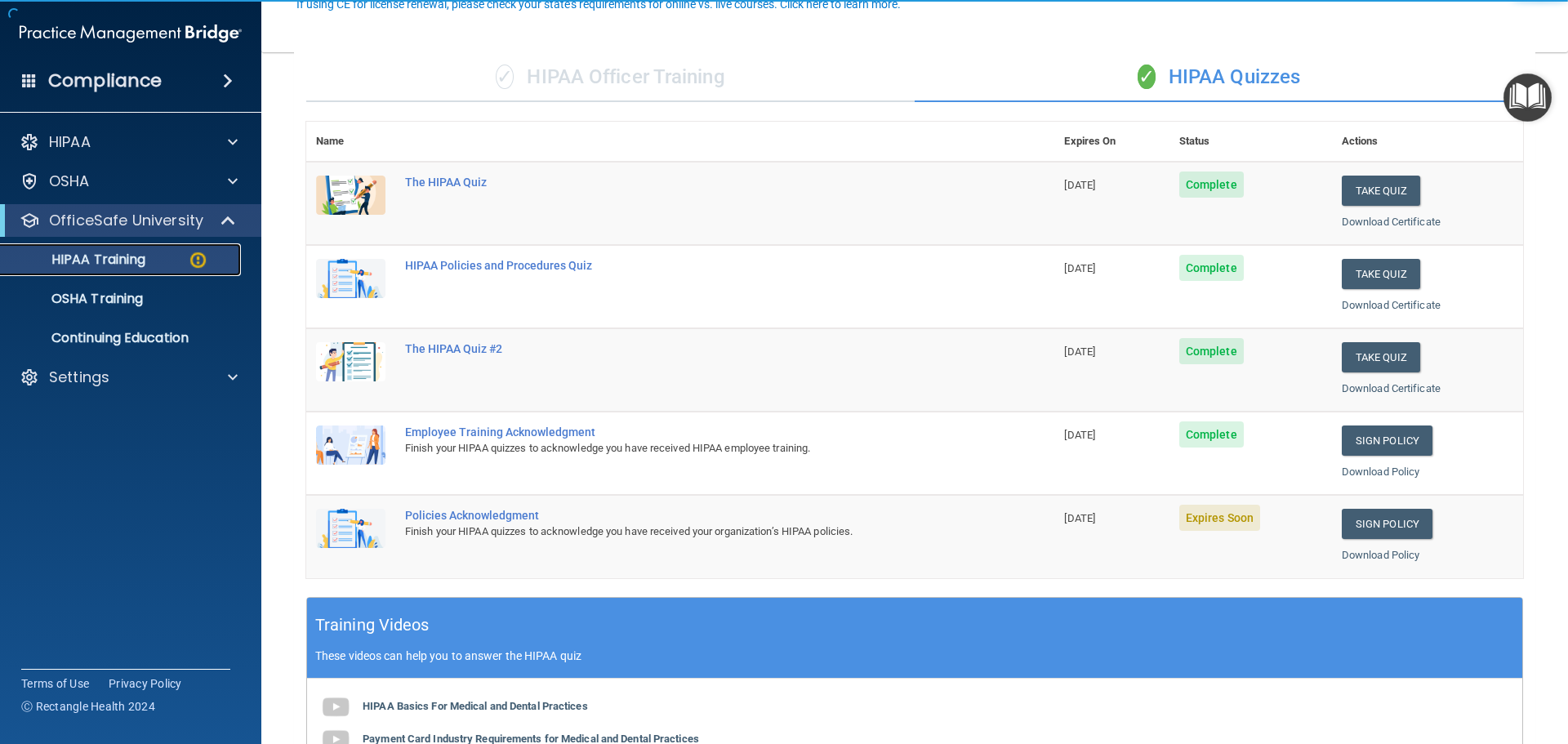
scroll to position [245, 0]
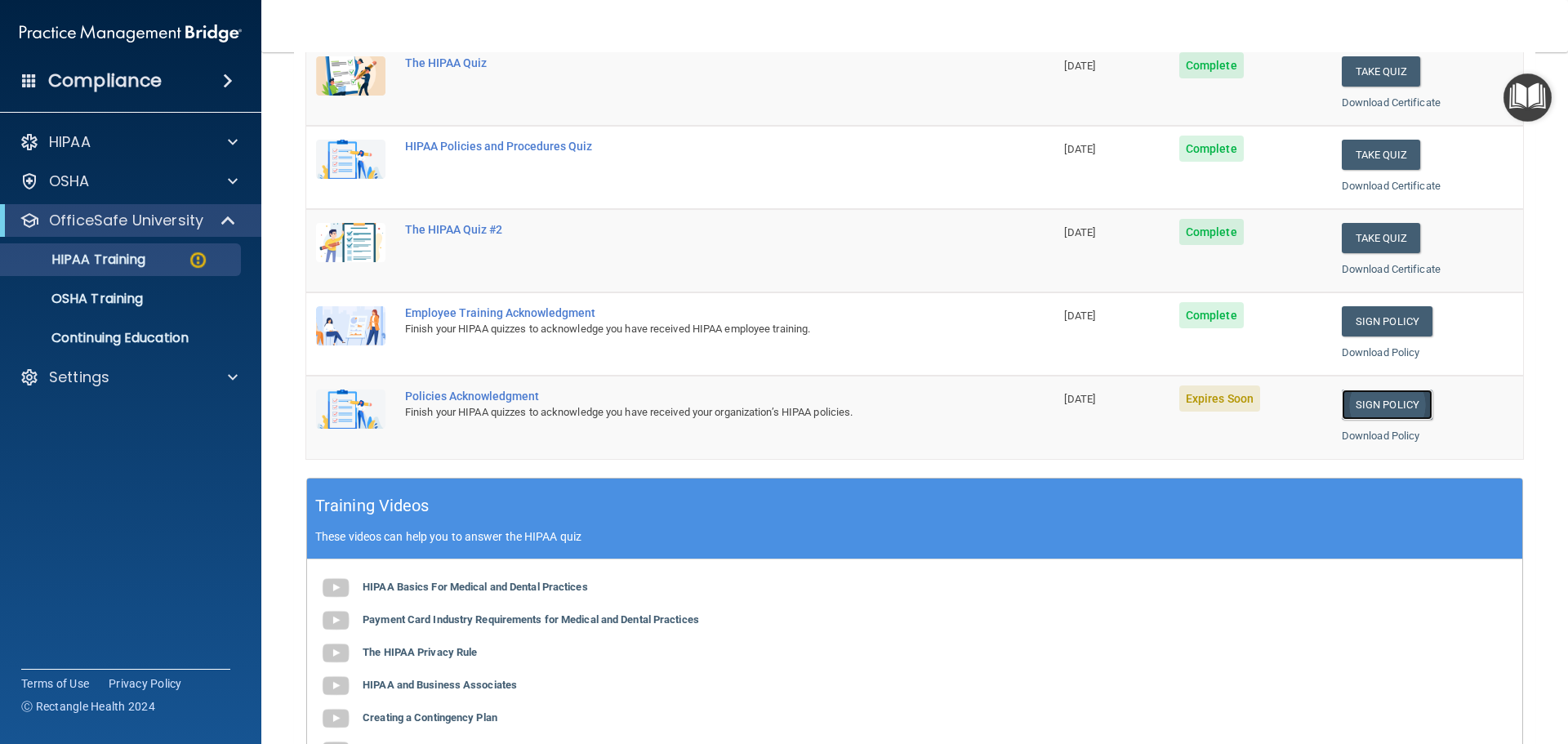
click at [1362, 405] on link "Sign Policy" at bounding box center [1387, 405] width 91 height 30
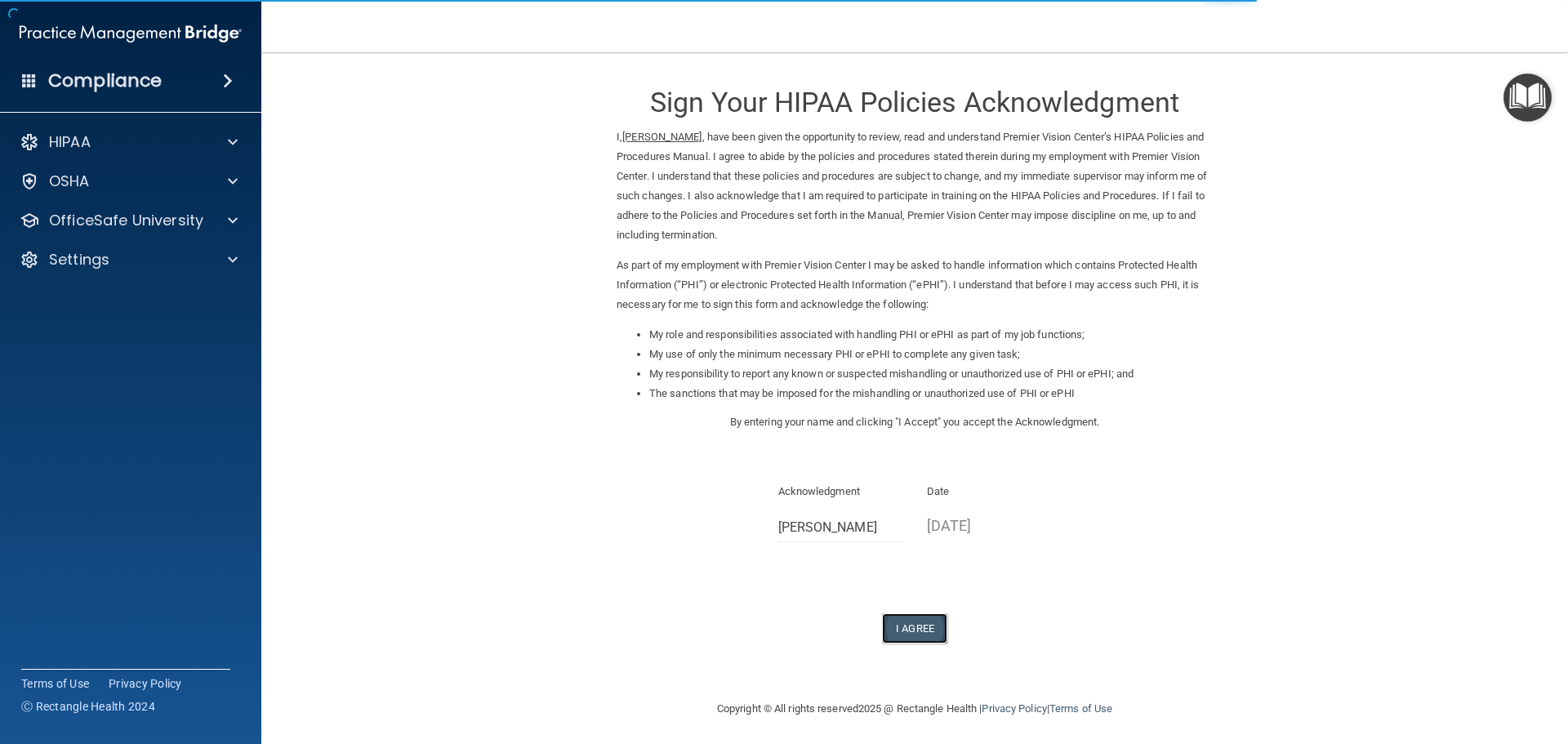
click at [915, 634] on button "I Agree" at bounding box center [914, 629] width 65 height 30
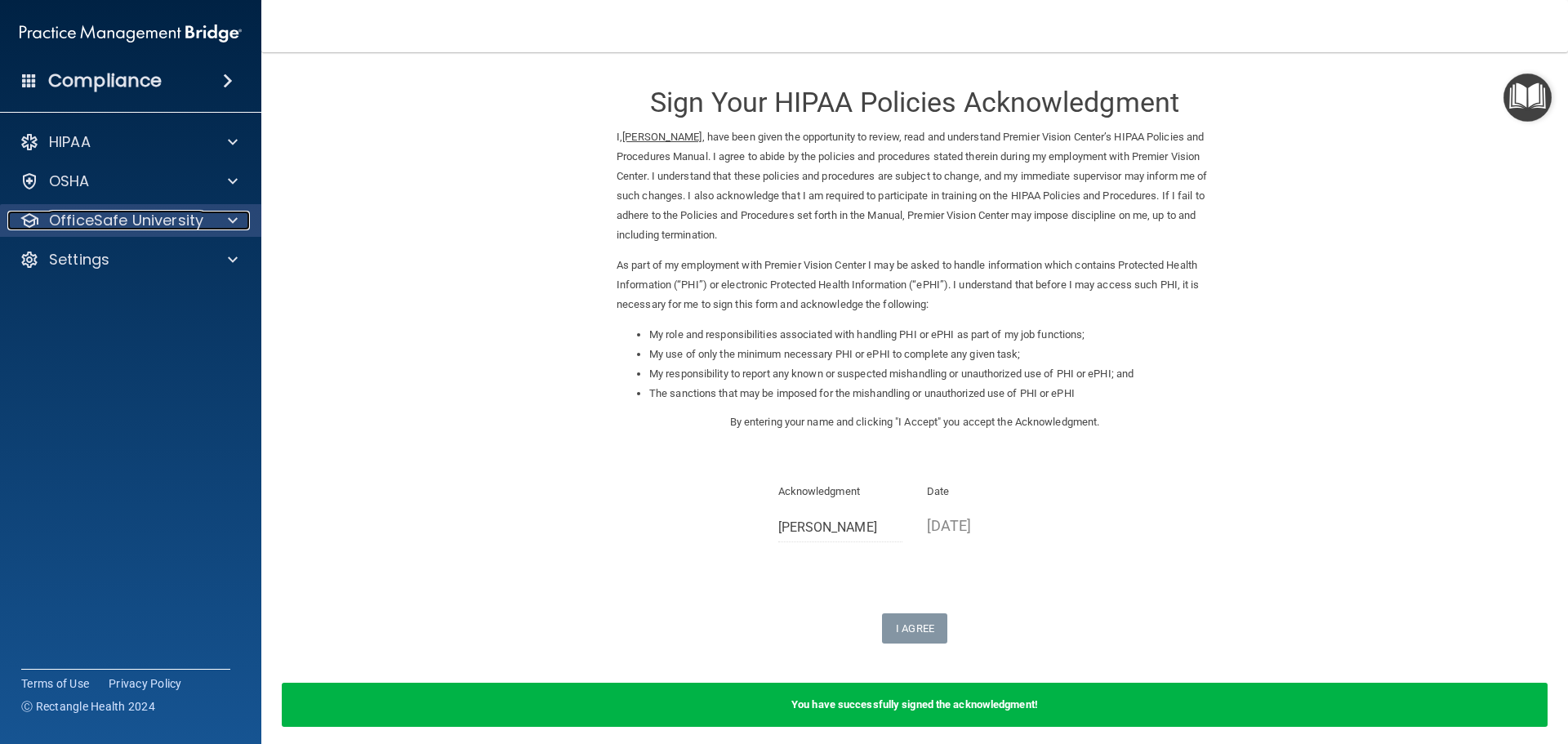
click at [228, 225] on span at bounding box center [232, 221] width 10 height 19
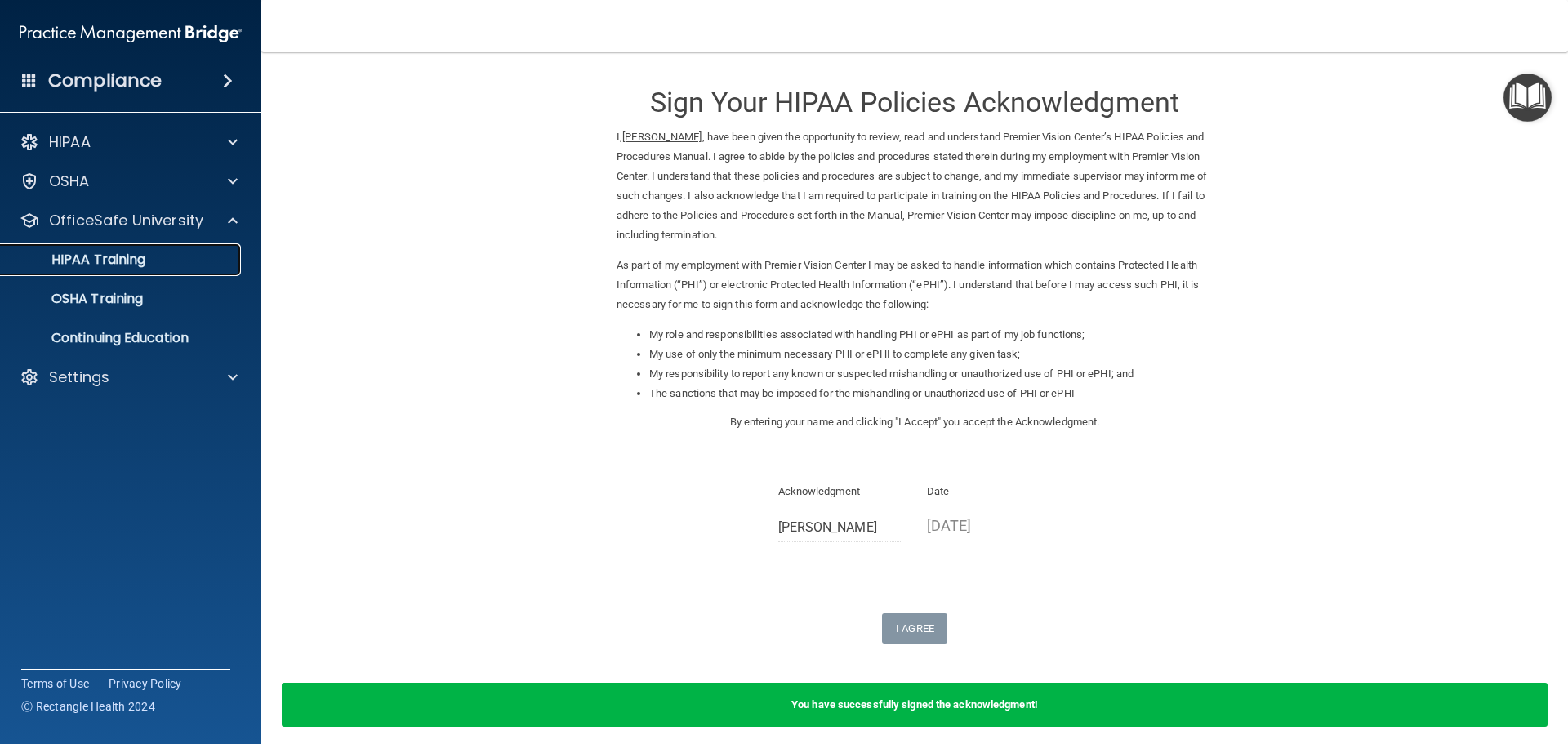
click at [133, 260] on p "HIPAA Training" at bounding box center [77, 259] width 134 height 17
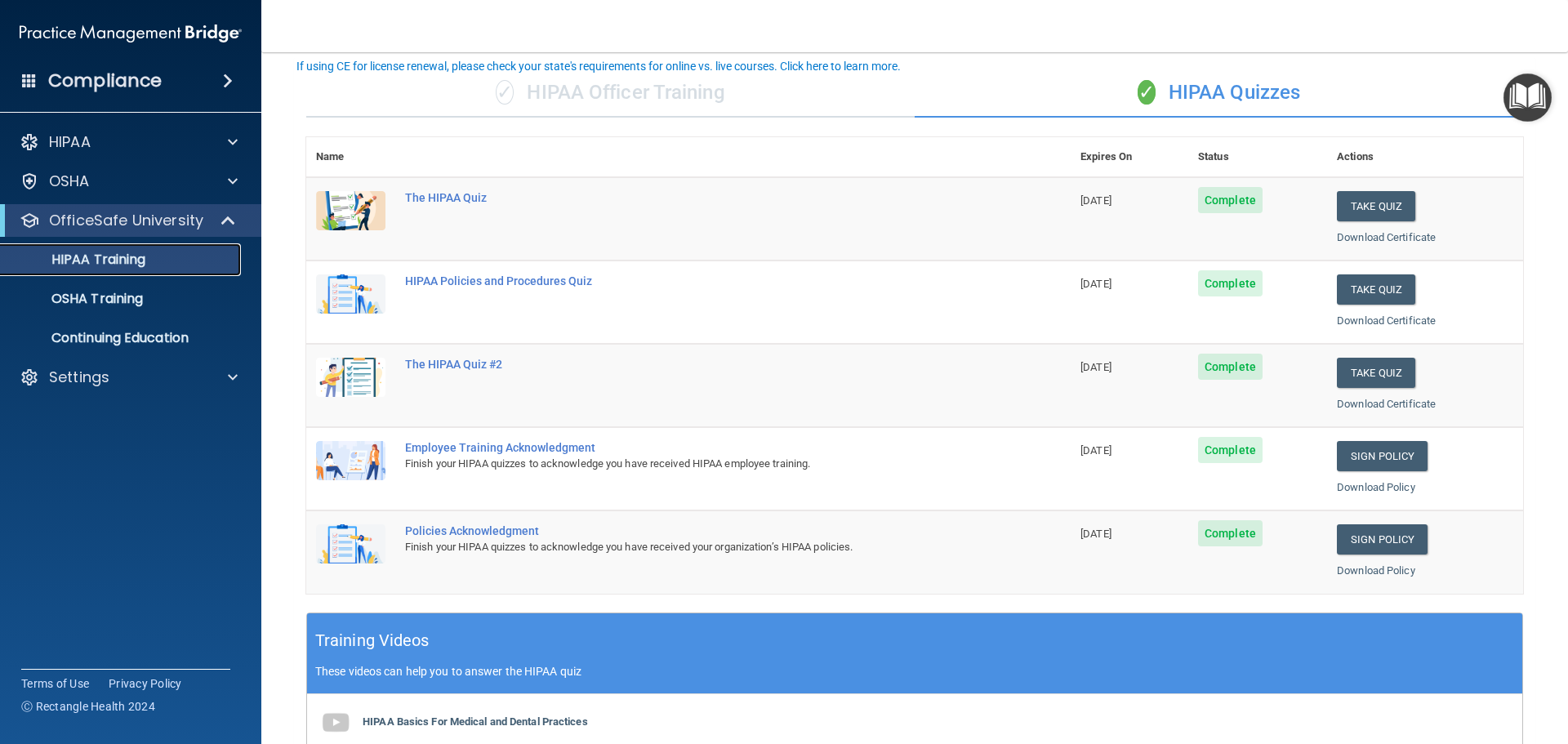
scroll to position [82, 0]
